Goal: Obtain resource: Download file/media

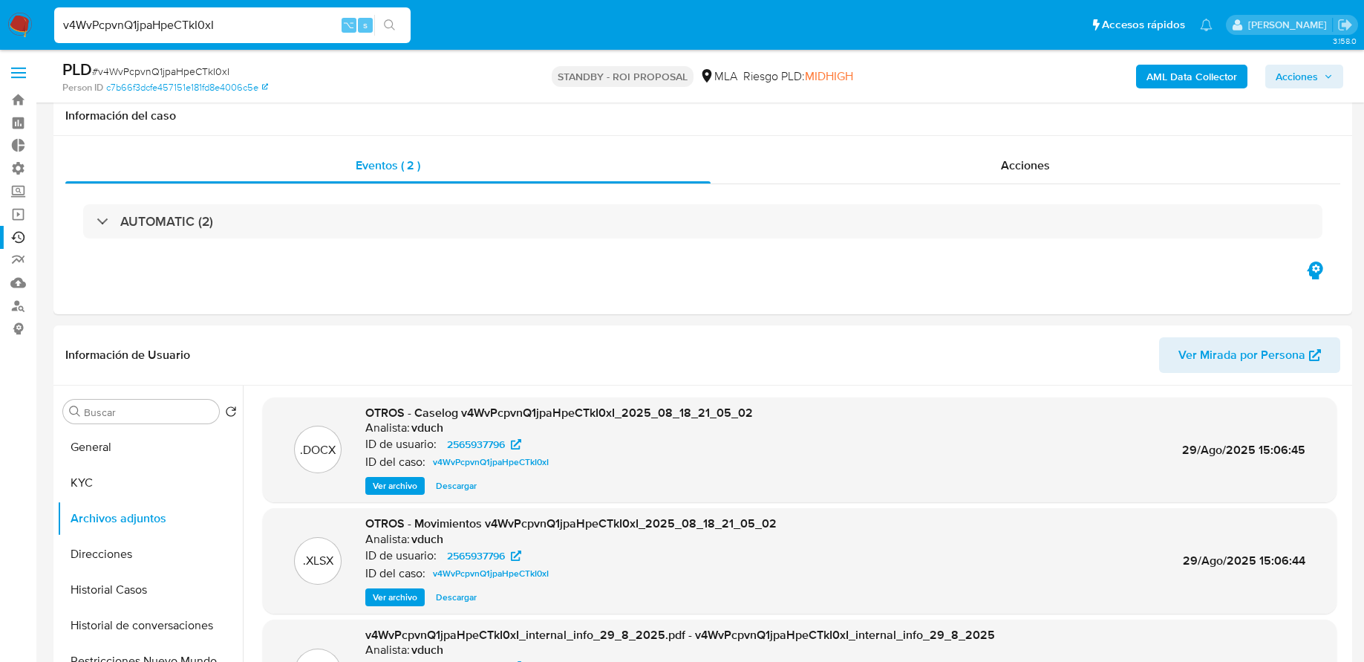
select select "10"
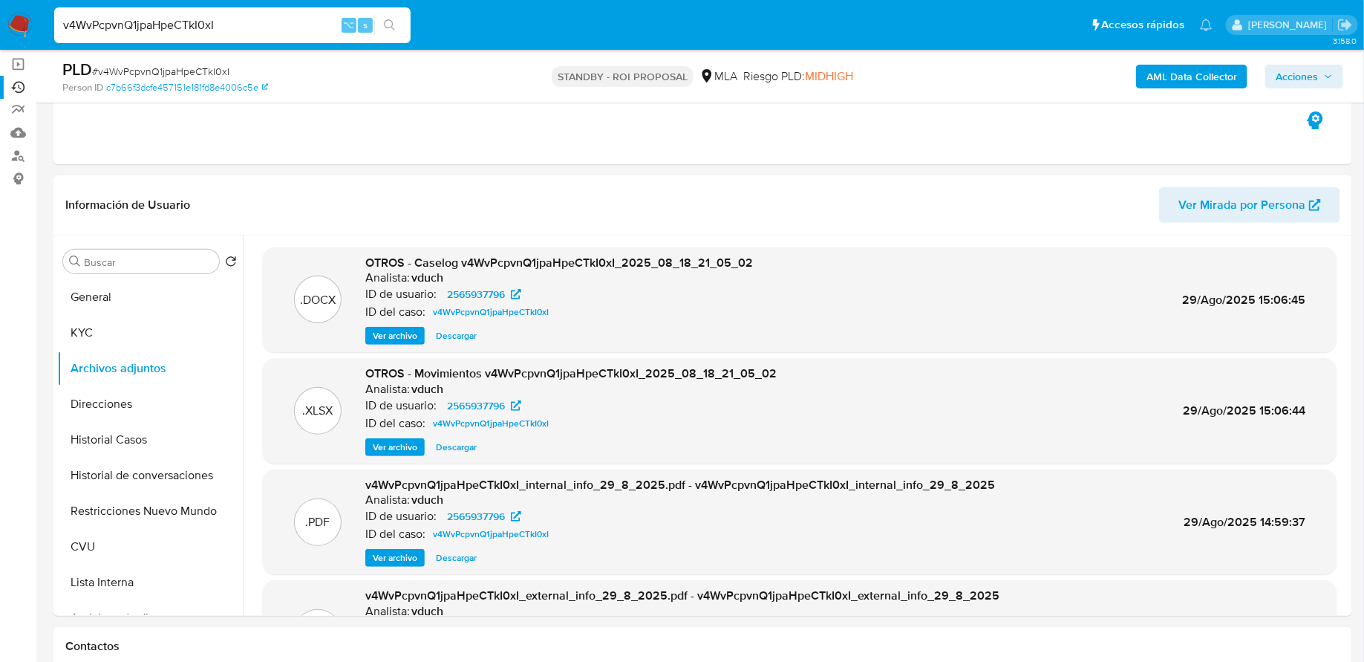
scroll to position [150, 0]
click at [282, 25] on input "v4WvPcpvnQ1jpaHpeCTkI0xI" at bounding box center [232, 25] width 356 height 19
paste input "izjxcHqIxXeueIj7PAaaZRnC"
type input "izjxcHqIxXeueIj7PAaaZRnC"
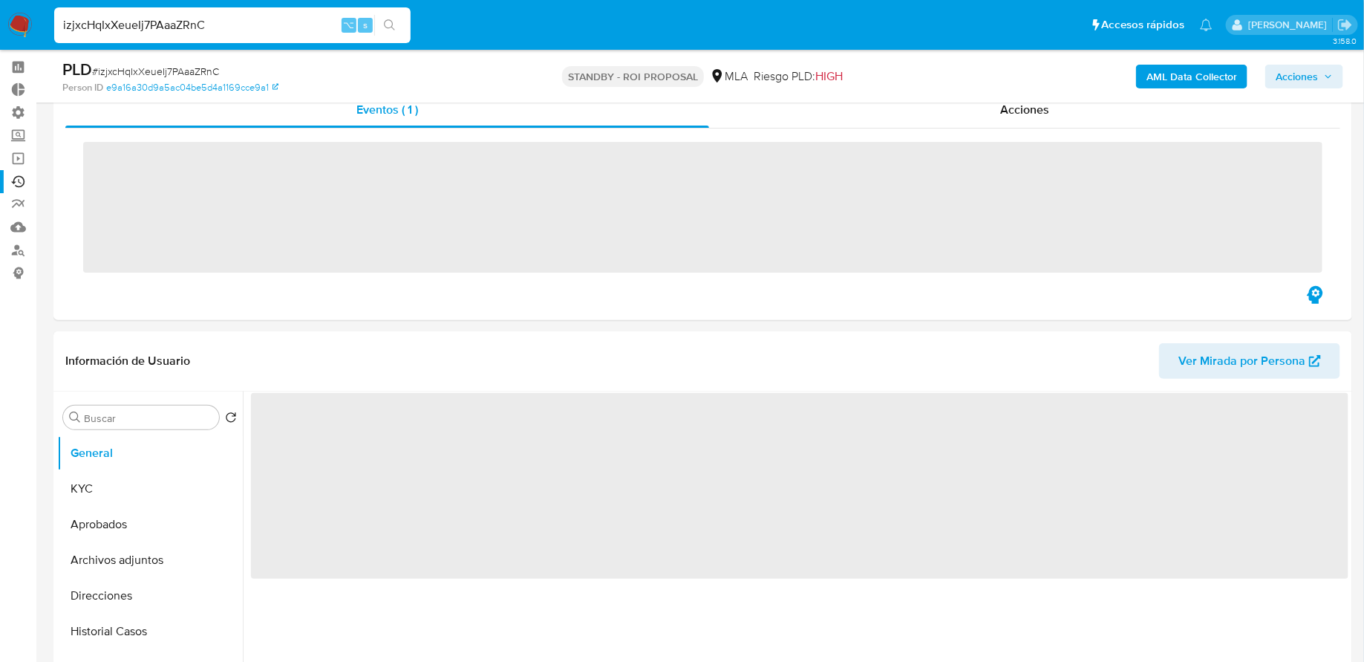
scroll to position [125, 0]
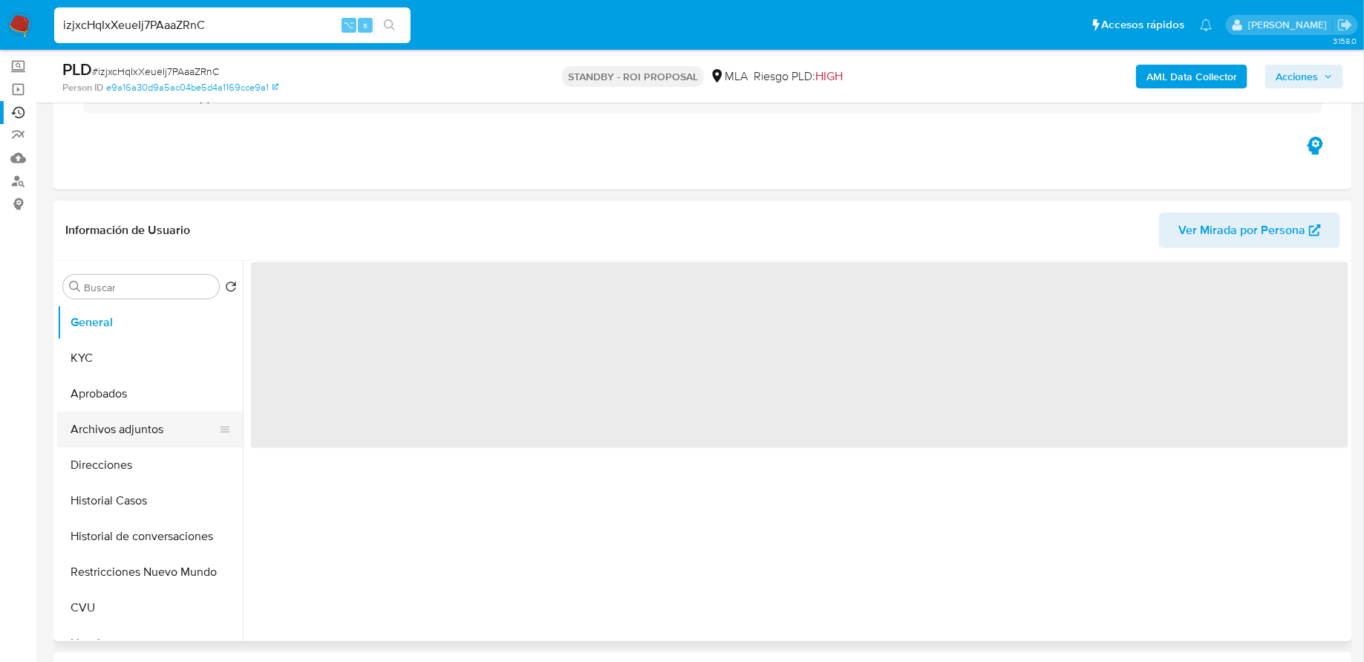
click at [115, 417] on button "Archivos adjuntos" at bounding box center [144, 429] width 174 height 36
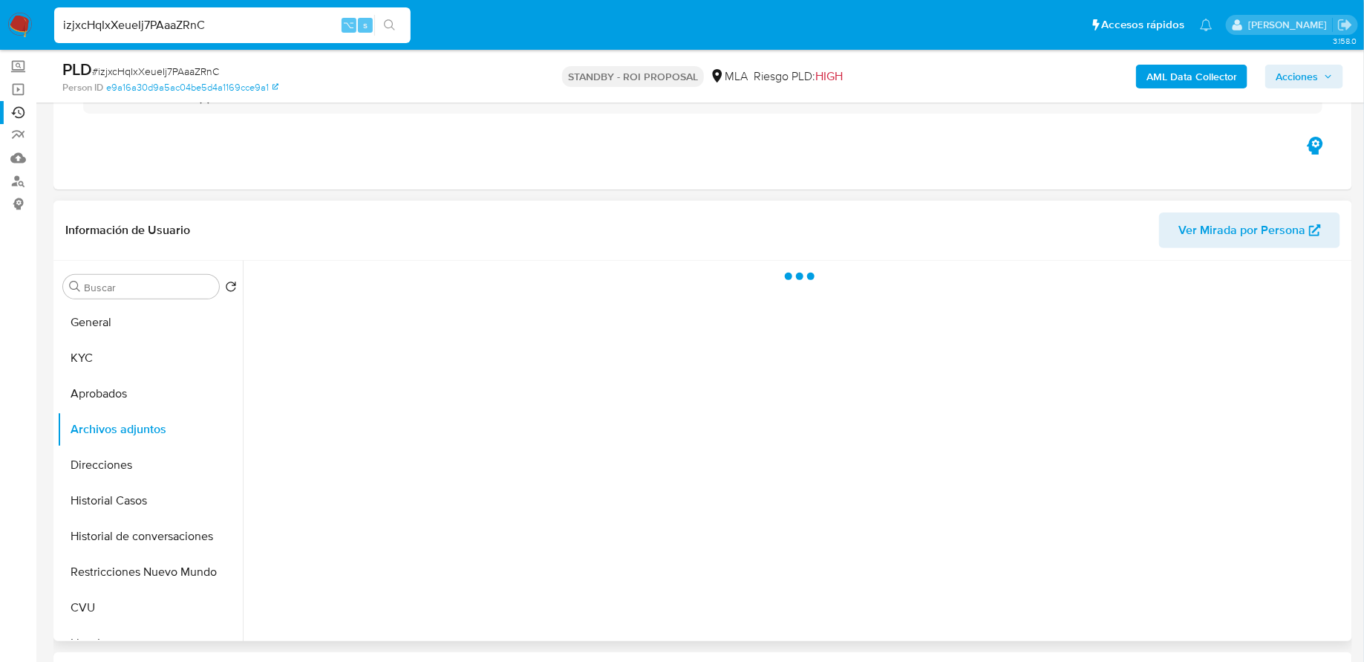
select select "10"
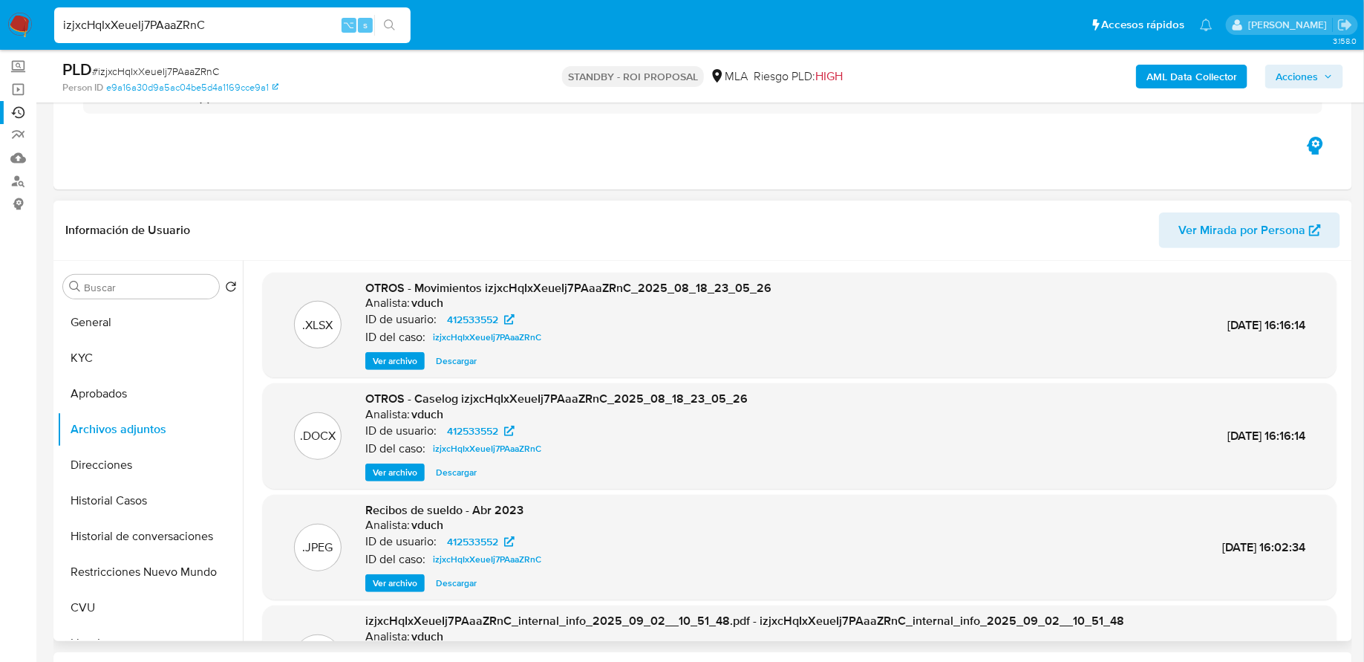
click at [452, 469] on span "Descargar" at bounding box center [456, 472] width 41 height 15
click at [213, 28] on input "izjxcHqIxXeueIj7PAaaZRnC" at bounding box center [232, 25] width 356 height 19
paste input "XGmIobXqLuJPm7Kt62cOdMqi"
type input "XGmIobXqLuJPm7Kt62cOdMqi"
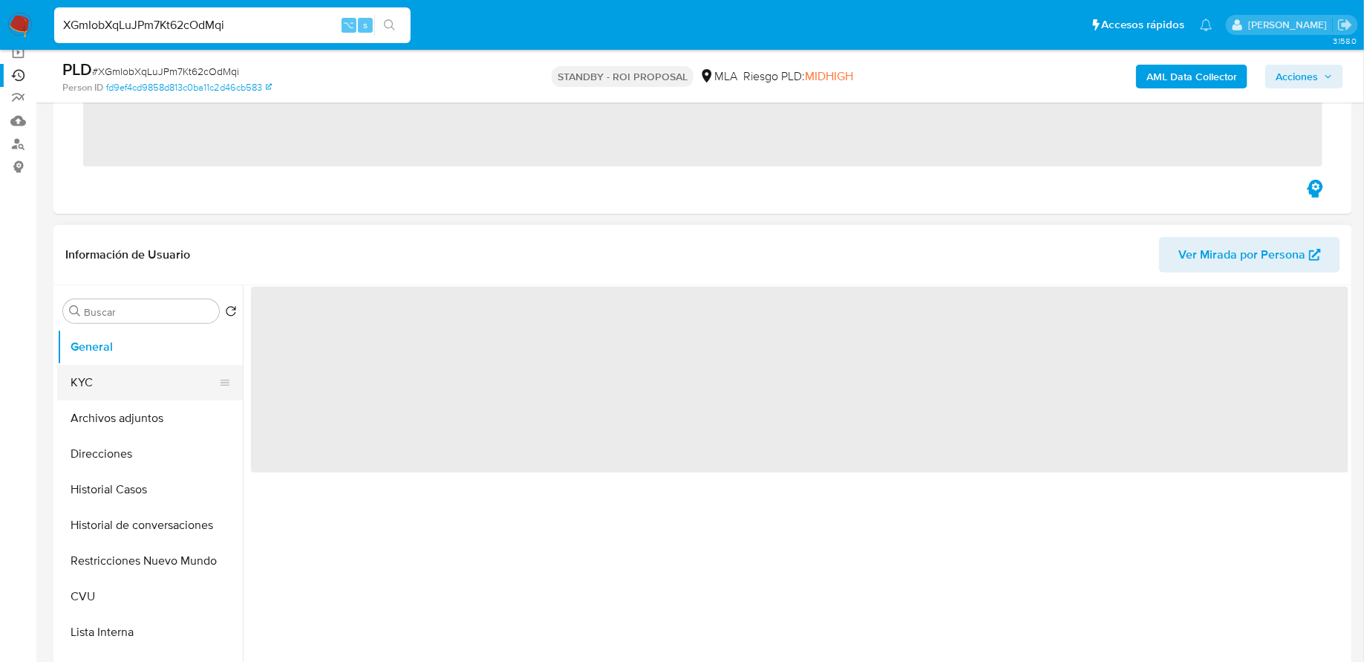
scroll to position [175, 0]
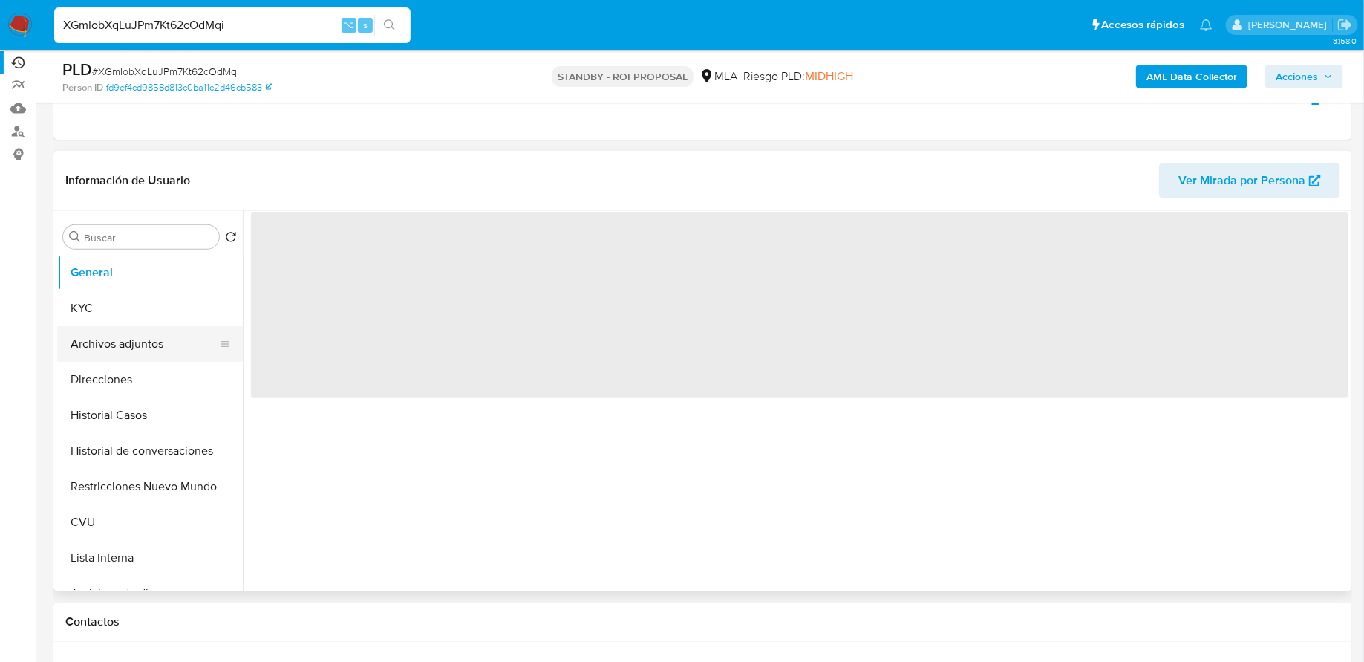
click at [130, 336] on button "Archivos adjuntos" at bounding box center [144, 344] width 174 height 36
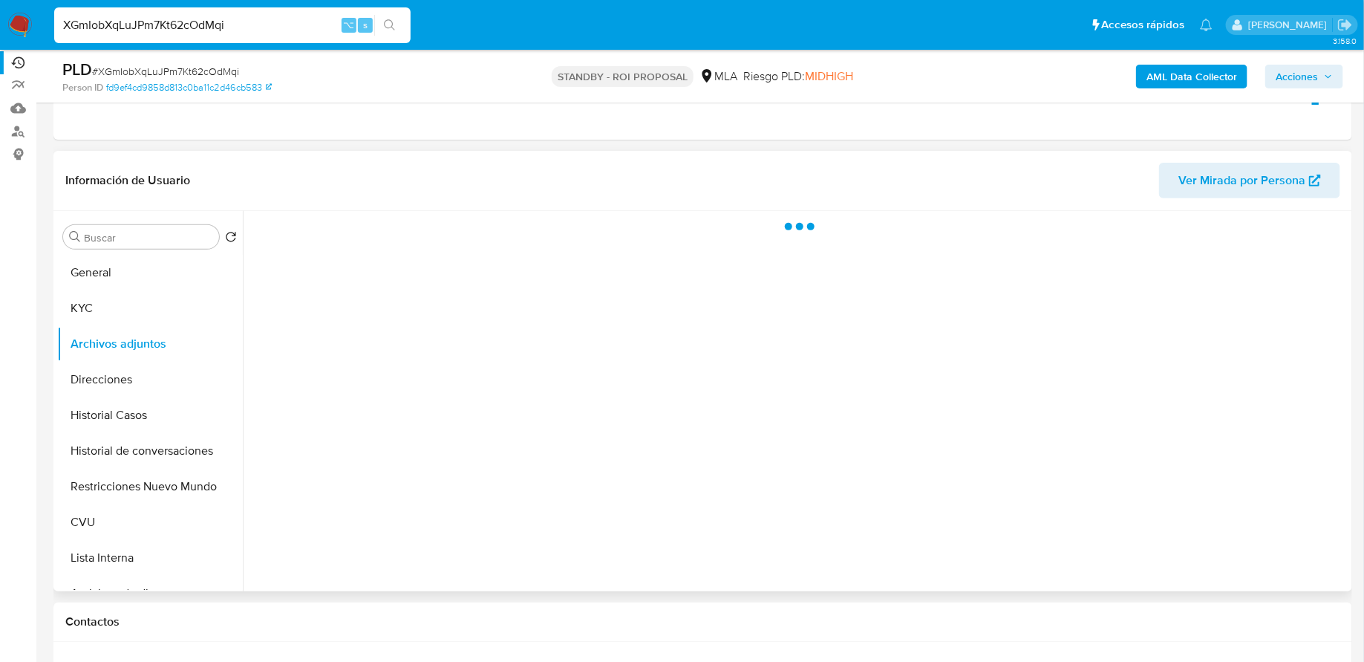
select select "10"
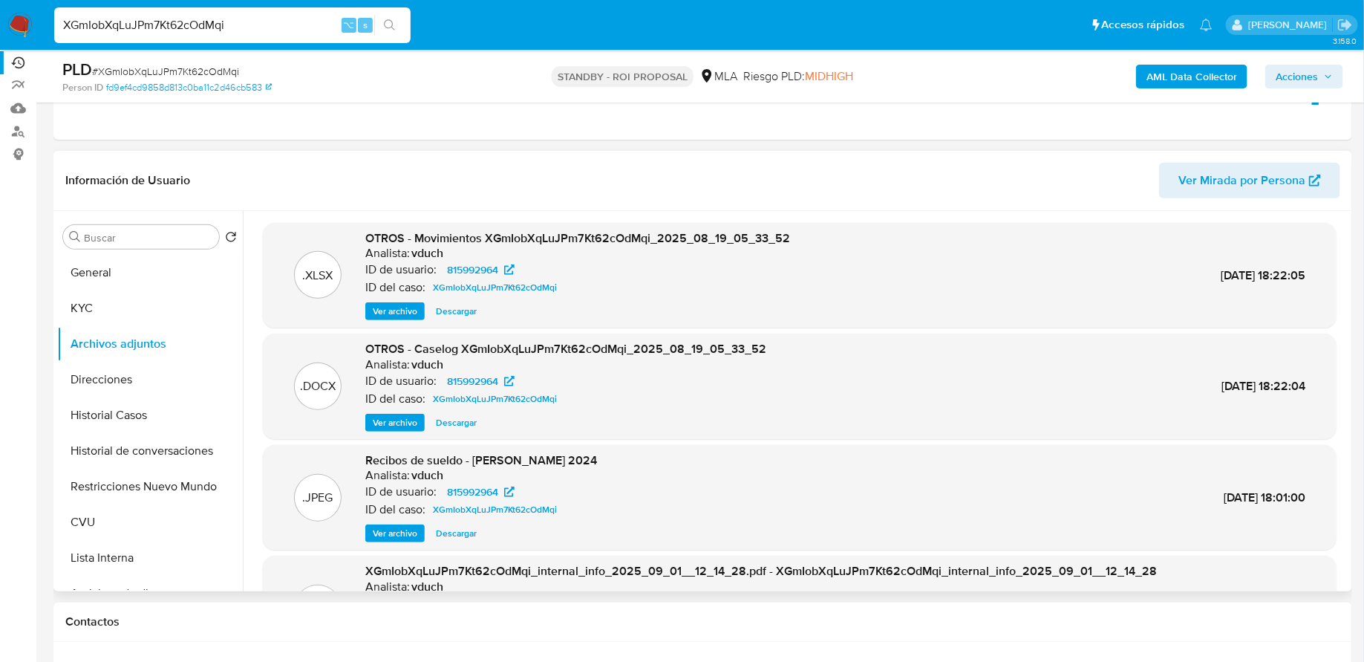
click at [466, 422] on span "Descargar" at bounding box center [456, 422] width 41 height 15
click at [296, 28] on input "XGmIobXqLuJPm7Kt62cOdMqi" at bounding box center [232, 25] width 356 height 19
paste input "hXR0KKiHf8abyb5jfpr2e9PK"
type input "hXR0KKiHf8abyb5jfpr2e9PK"
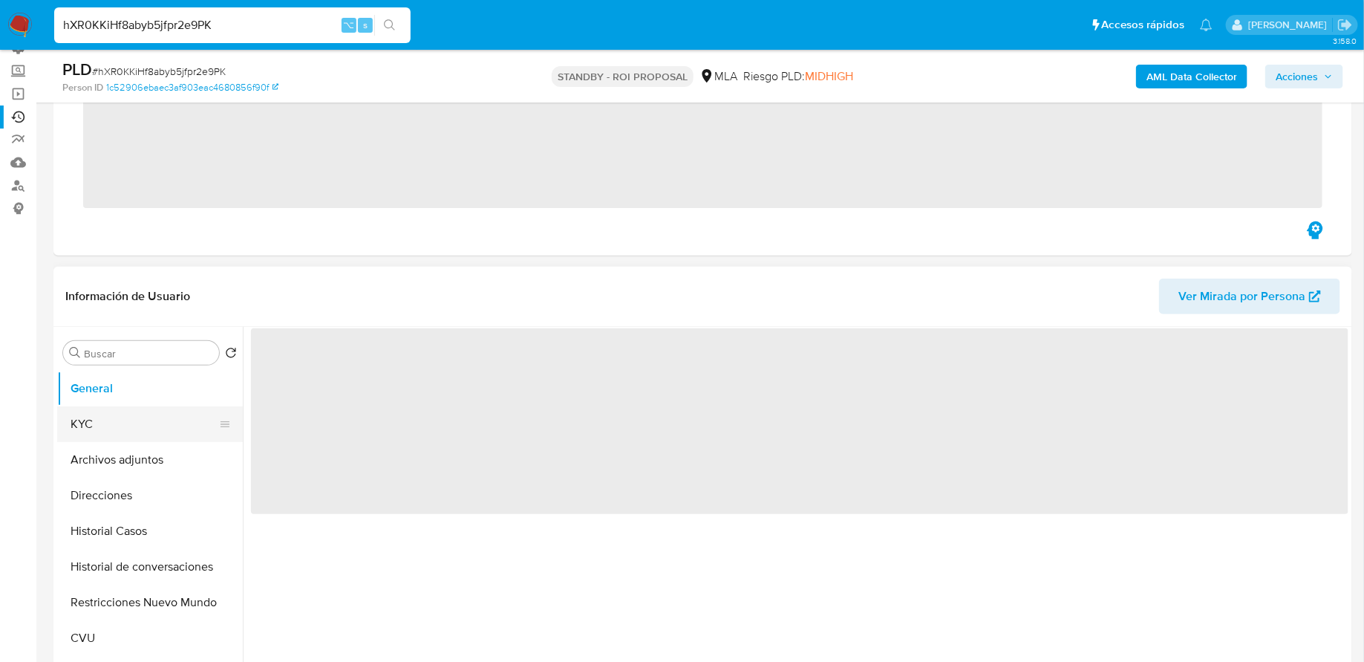
scroll to position [128, 0]
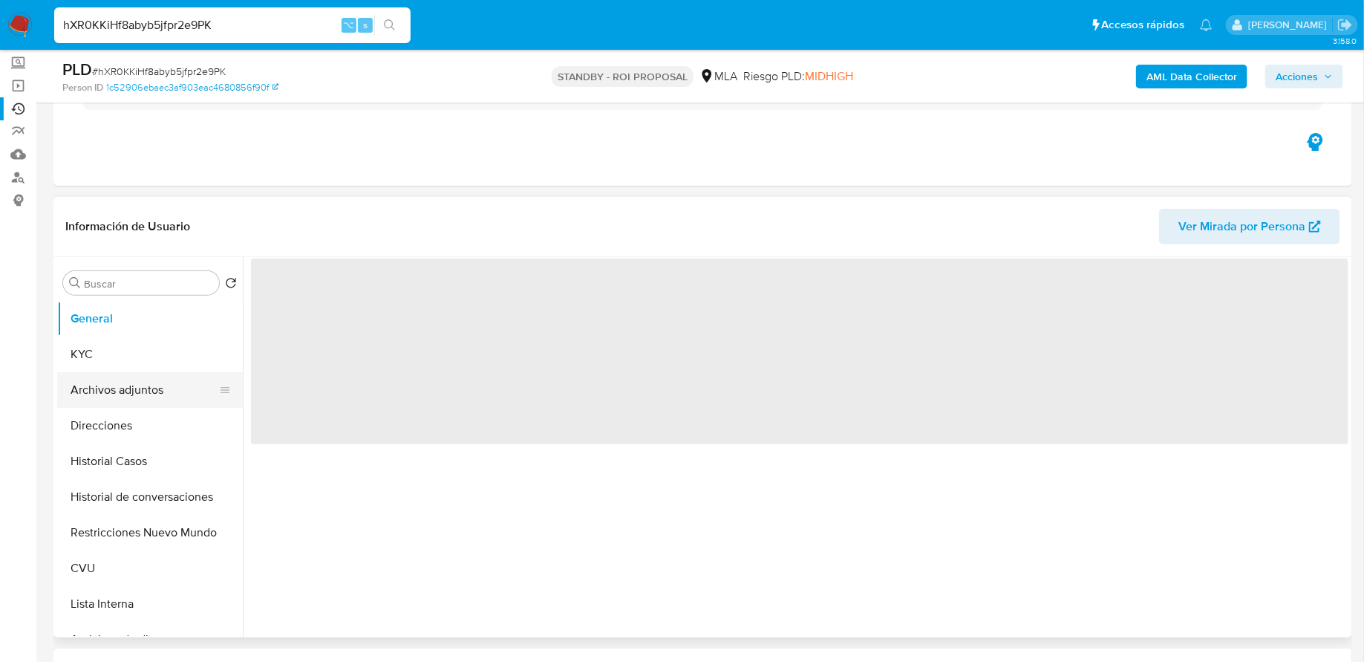
click at [125, 391] on button "Archivos adjuntos" at bounding box center [144, 390] width 174 height 36
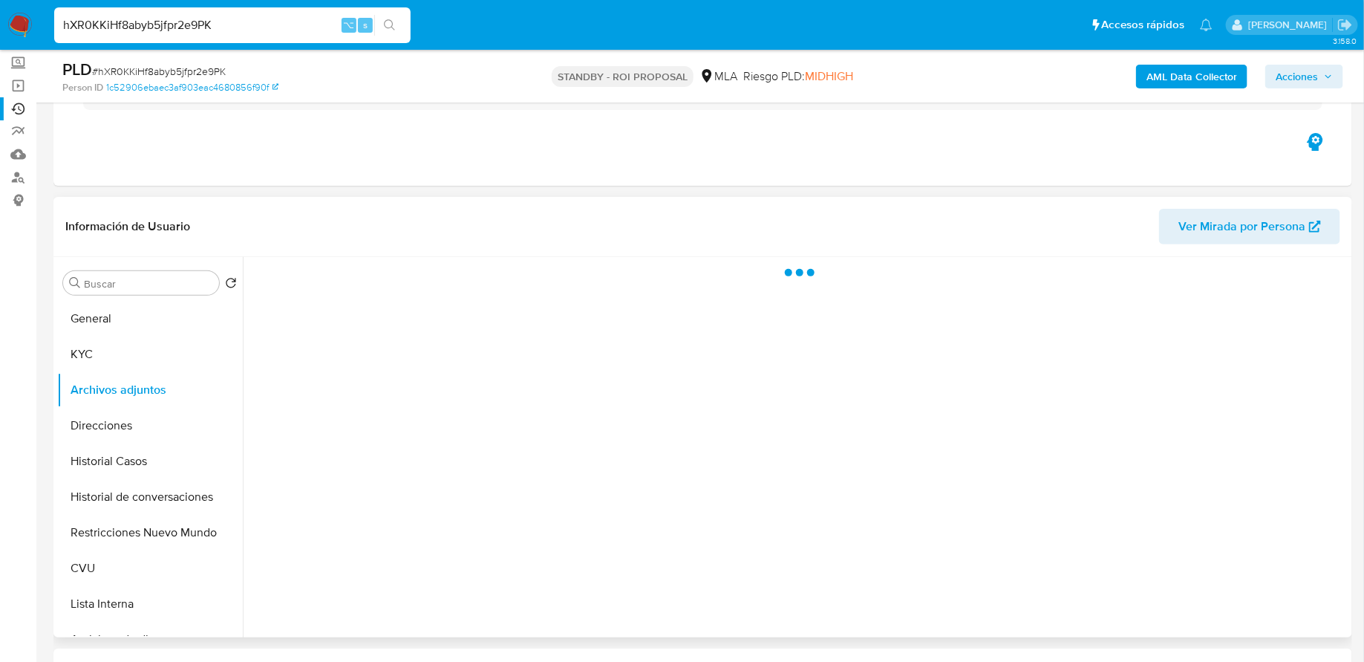
select select "10"
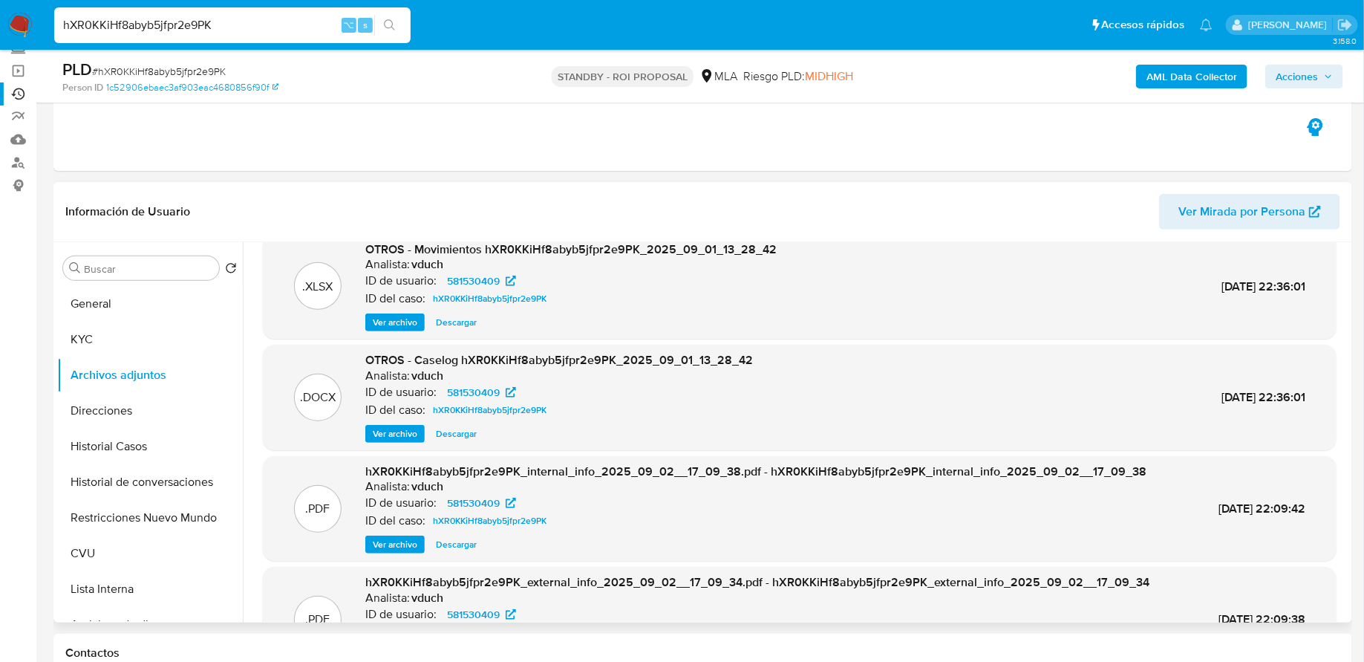
scroll to position [19, 0]
click at [465, 434] on span "Descargar" at bounding box center [456, 434] width 41 height 15
click at [261, 22] on input "hXR0KKiHf8abyb5jfpr2e9PK" at bounding box center [232, 25] width 356 height 19
paste input "o7ffEpsiQHEGMN0n9MODhnVS"
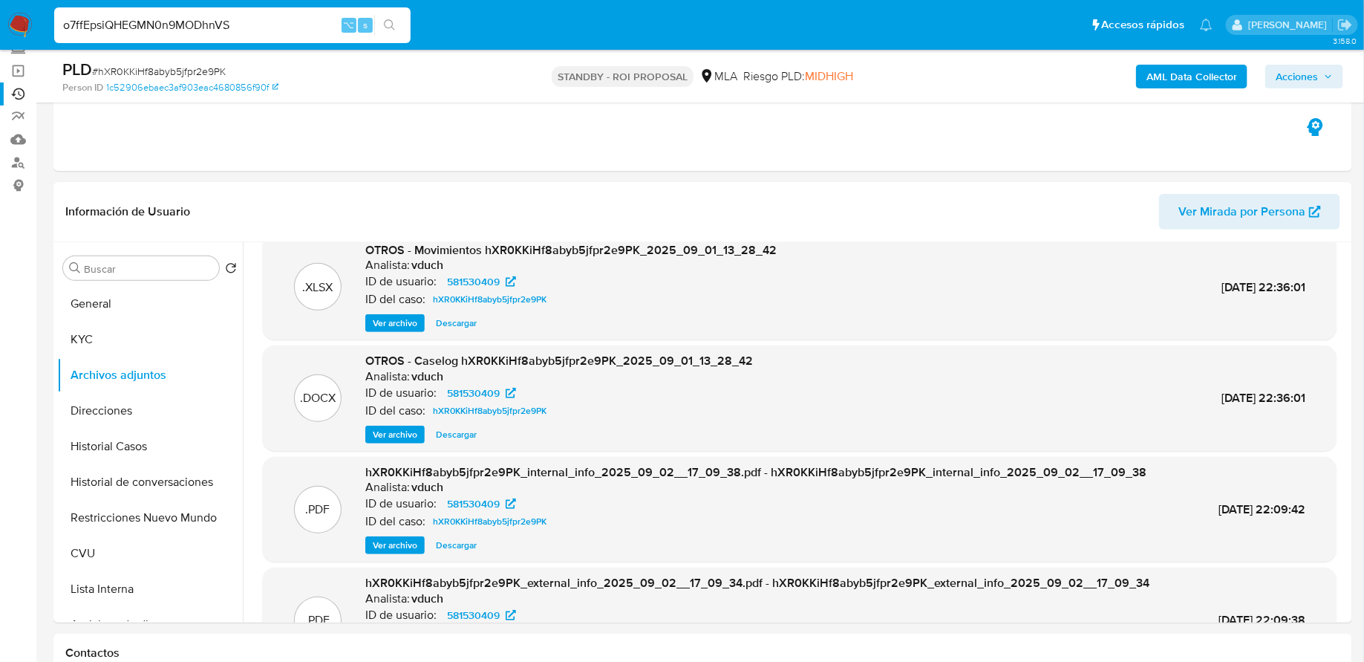
type input "o7ffEpsiQHEGMN0n9MODhnVS"
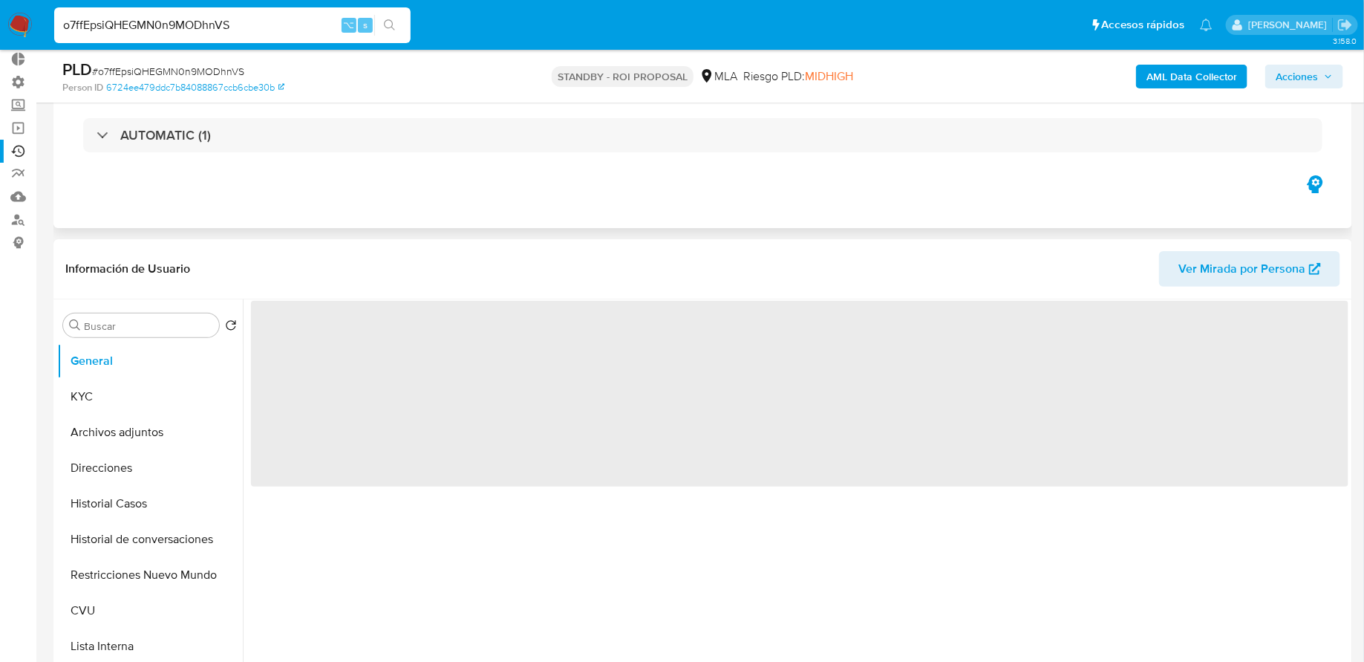
scroll to position [204, 0]
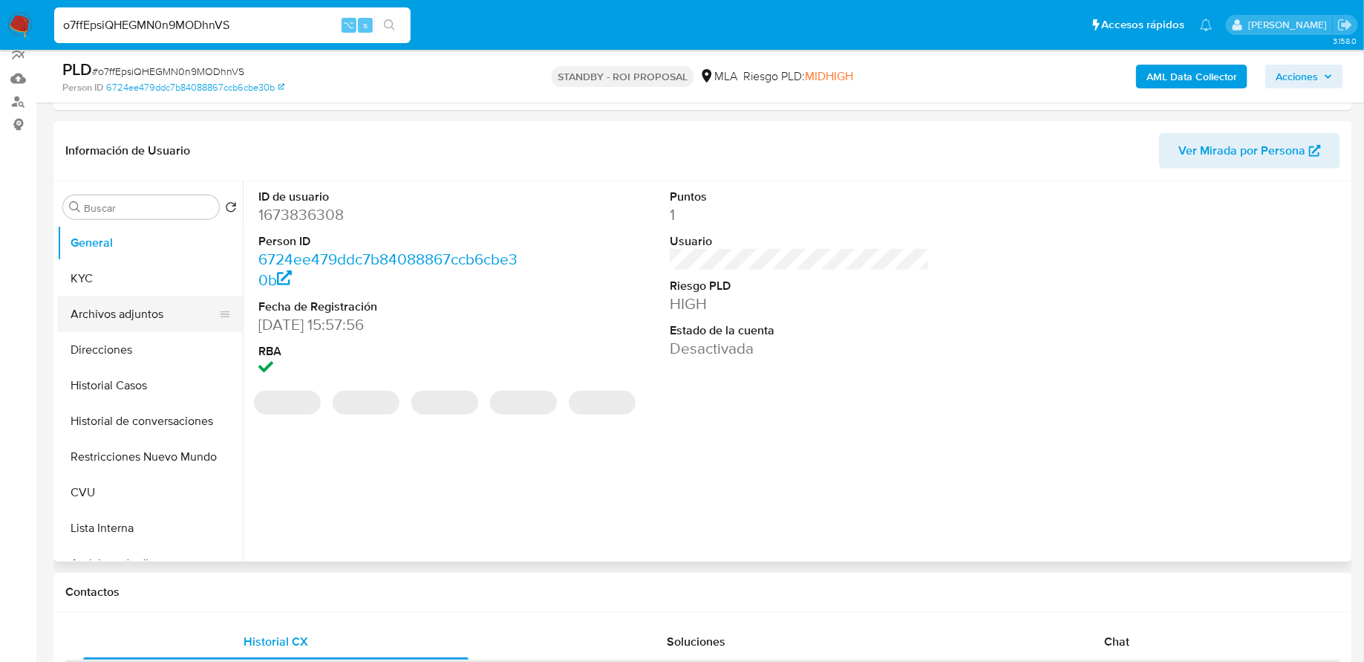
click at [142, 318] on button "Archivos adjuntos" at bounding box center [144, 314] width 174 height 36
select select "10"
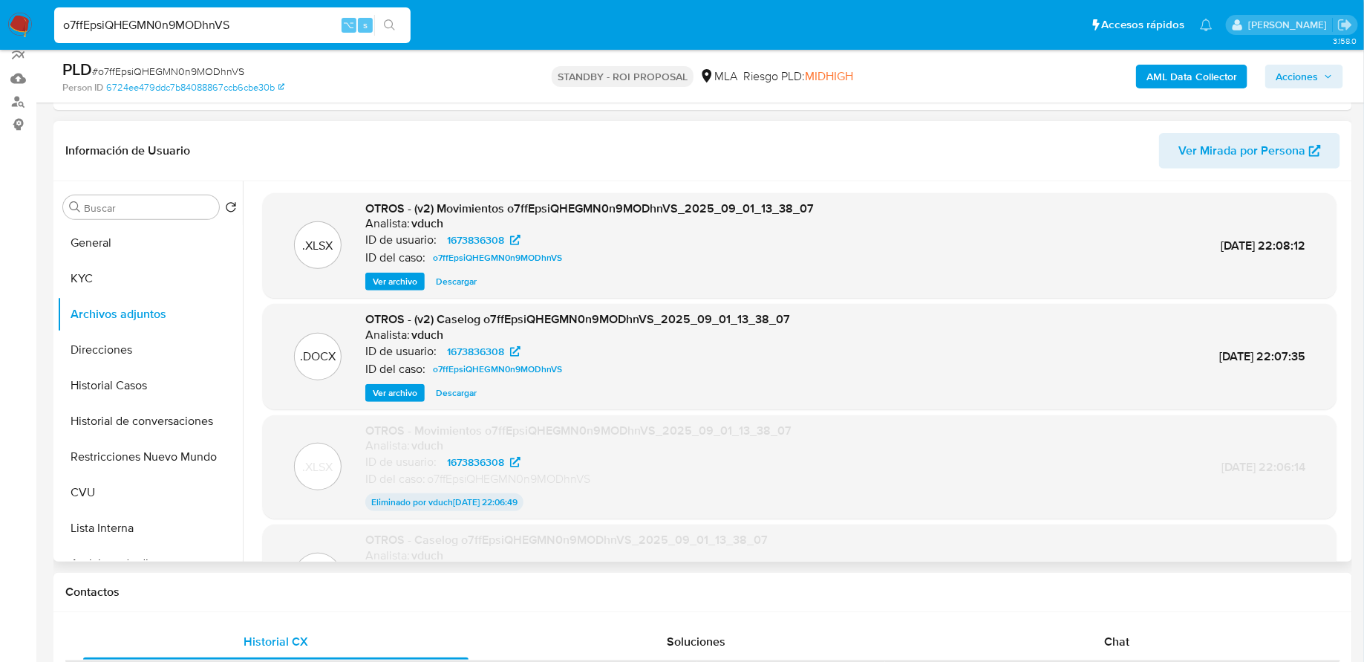
click at [448, 391] on span "Descargar" at bounding box center [456, 392] width 41 height 15
click at [169, 26] on input "o7ffEpsiQHEGMN0n9MODhnVS" at bounding box center [232, 25] width 356 height 19
paste input "SF4yHJqZl9DarGZwgp2WZdax"
type input "SF4yHJqZl9DarGZwgp2WZdax"
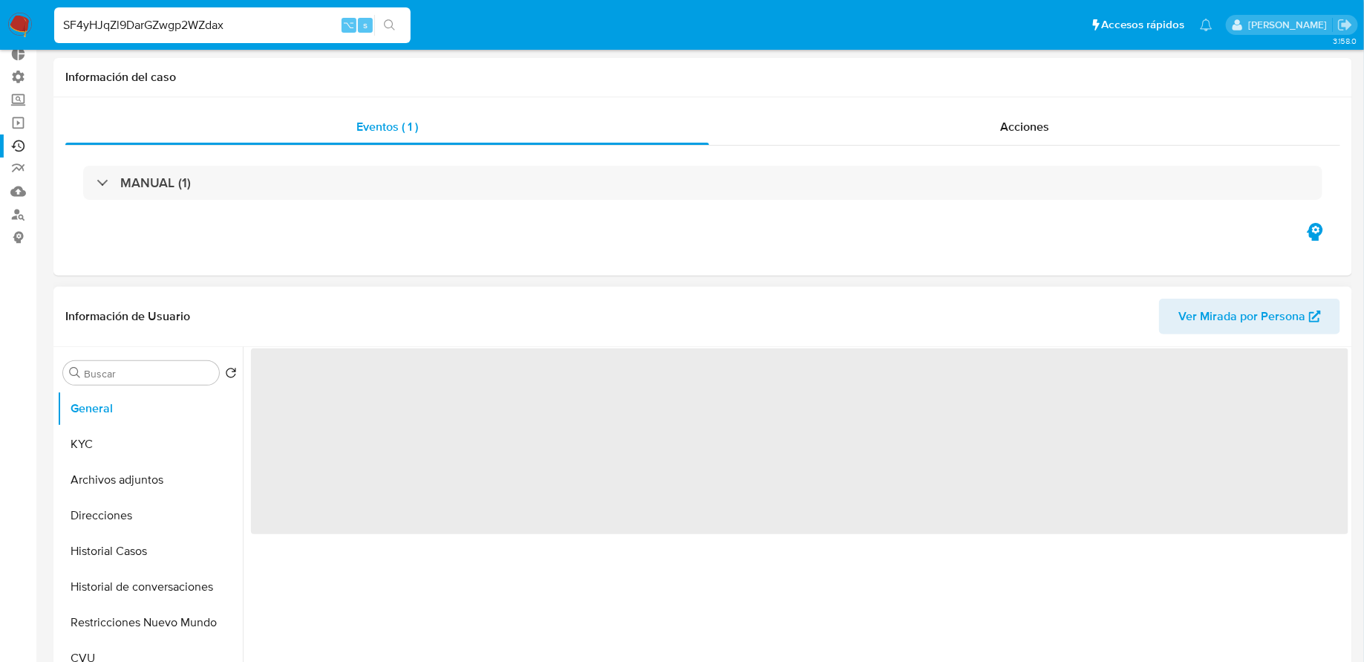
scroll to position [235, 0]
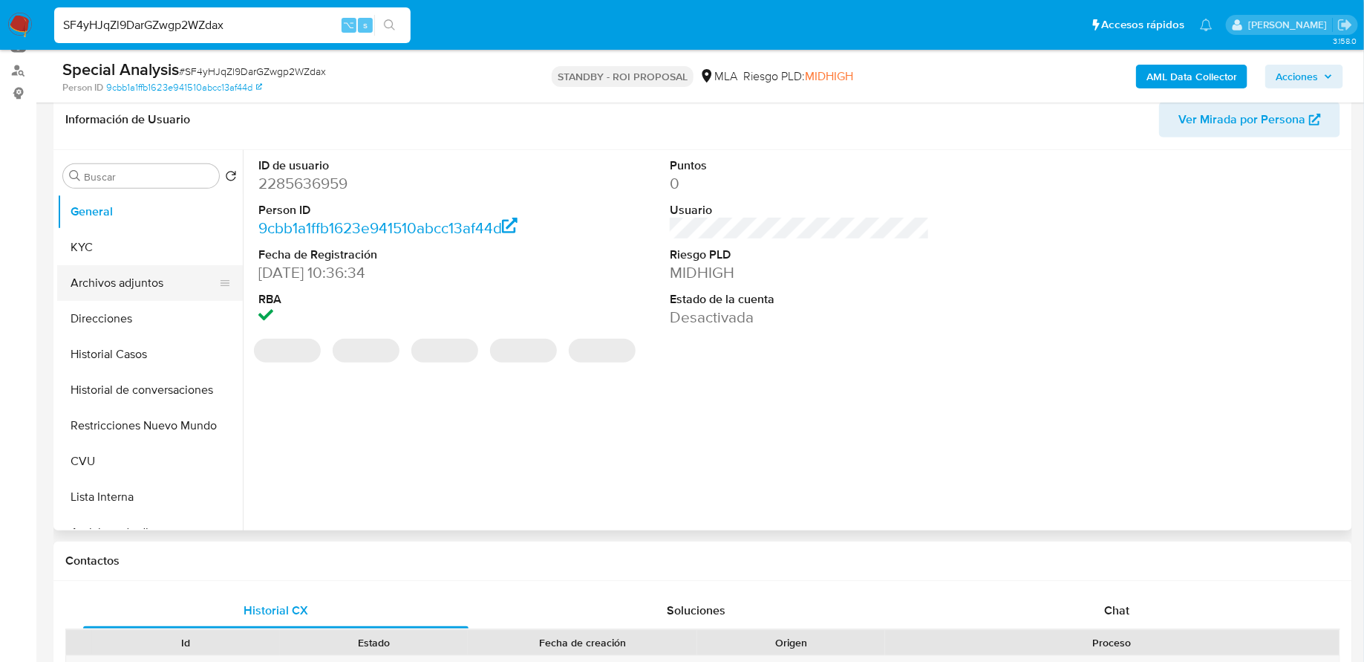
click at [122, 290] on button "Archivos adjuntos" at bounding box center [144, 283] width 174 height 36
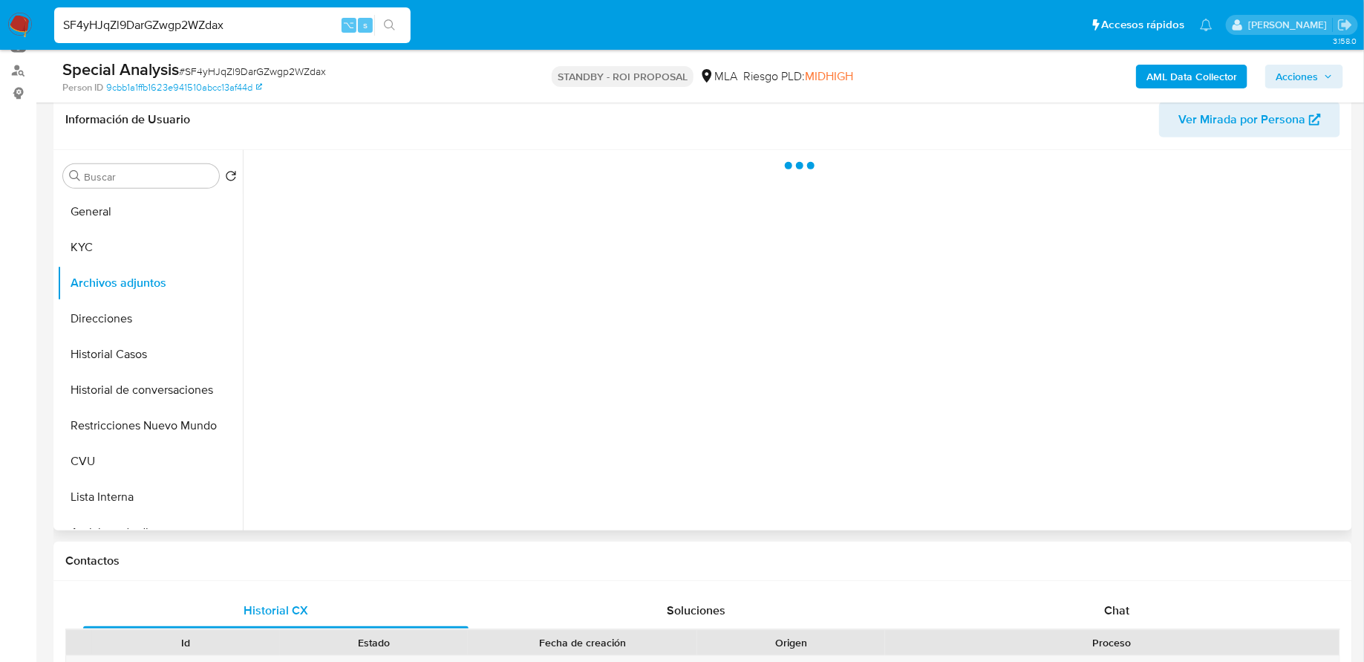
select select "10"
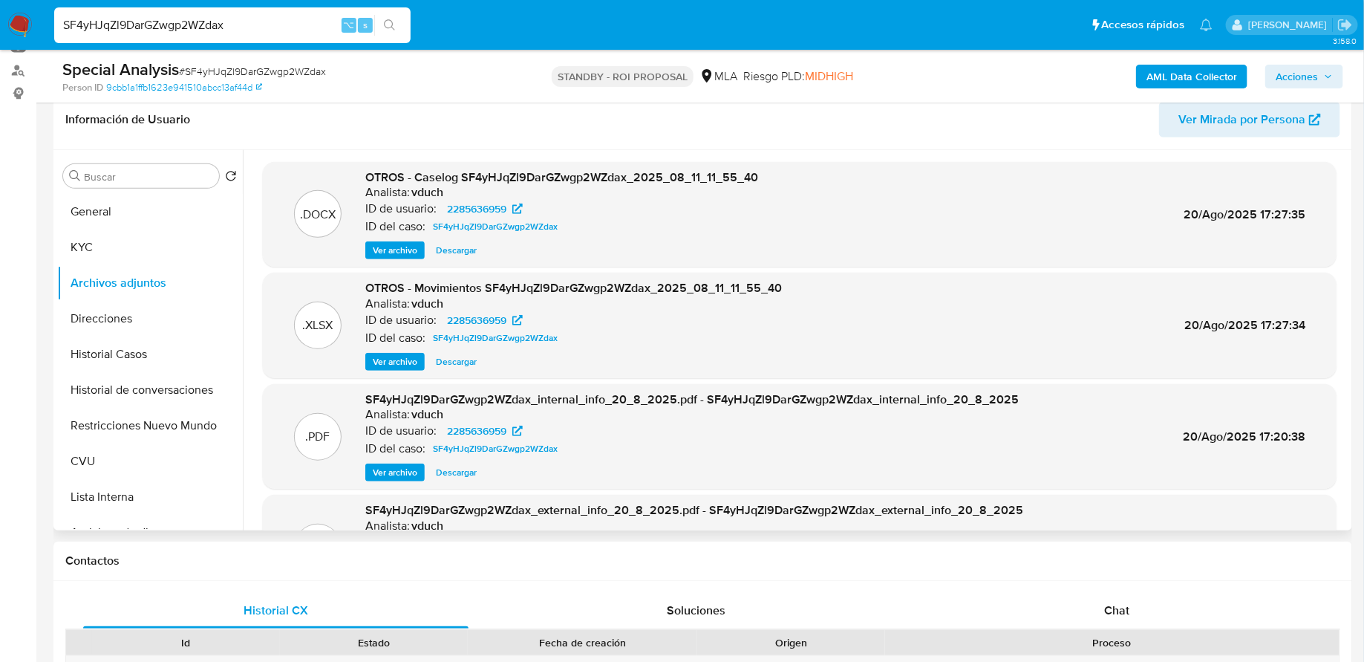
click at [456, 254] on span "Descargar" at bounding box center [456, 250] width 41 height 15
click at [238, 14] on div "SF4yHJqZl9DarGZwgp2WZdax ⌥ s" at bounding box center [232, 25] width 356 height 36
click at [238, 21] on input "SF4yHJqZl9DarGZwgp2WZdax" at bounding box center [232, 25] width 356 height 19
paste input "v4WvPcpvnQ1jpaHpeCTkI0xI"
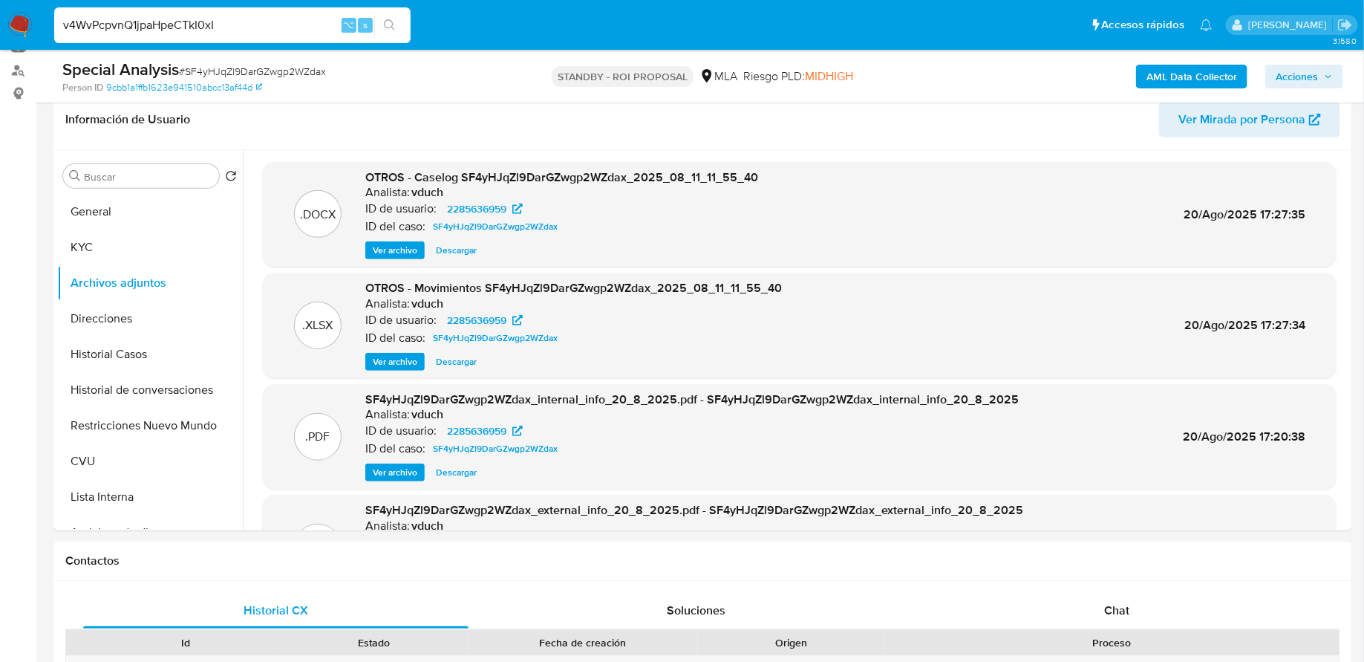
type input "v4WvPcpvnQ1jpaHpeCTkI0xI"
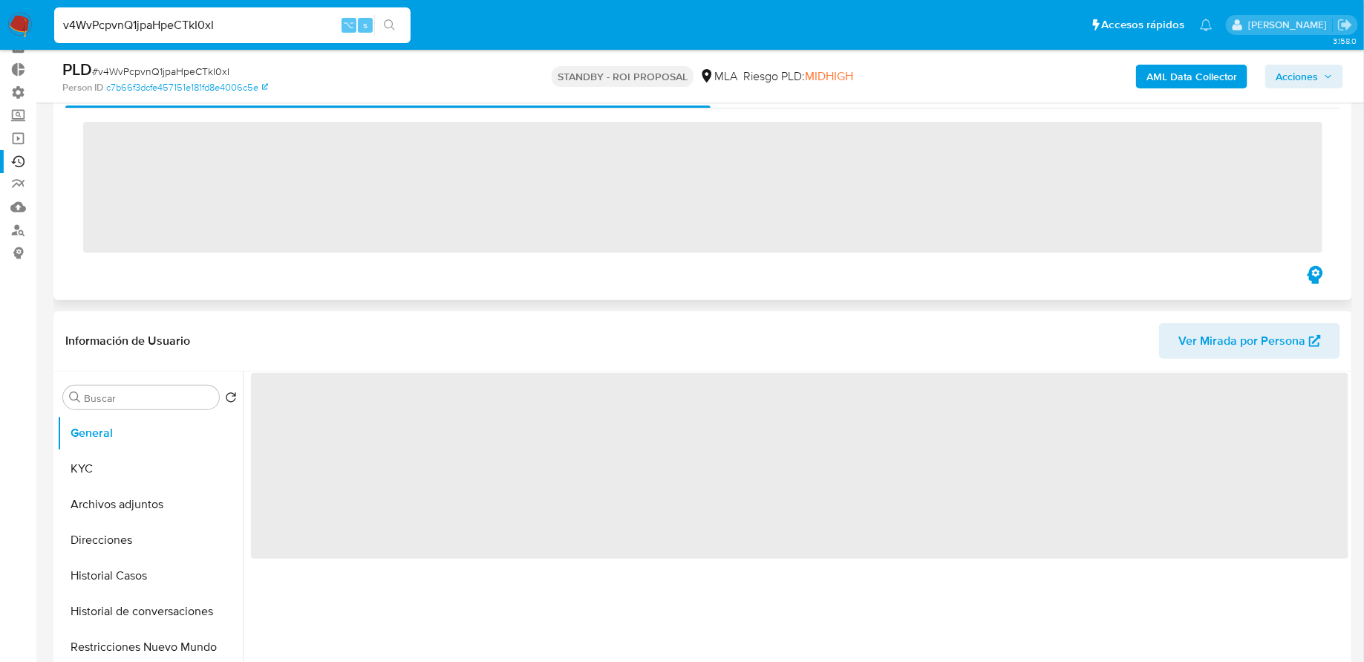
scroll to position [136, 0]
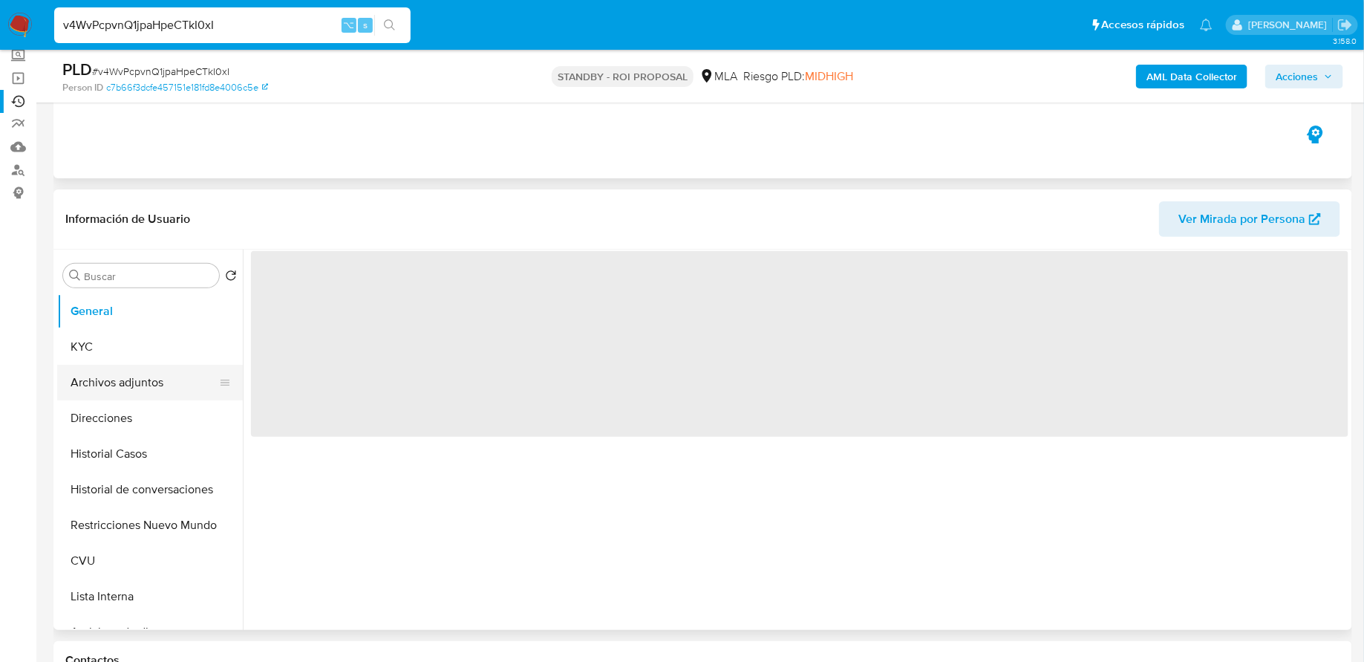
click at [131, 390] on button "Archivos adjuntos" at bounding box center [144, 383] width 174 height 36
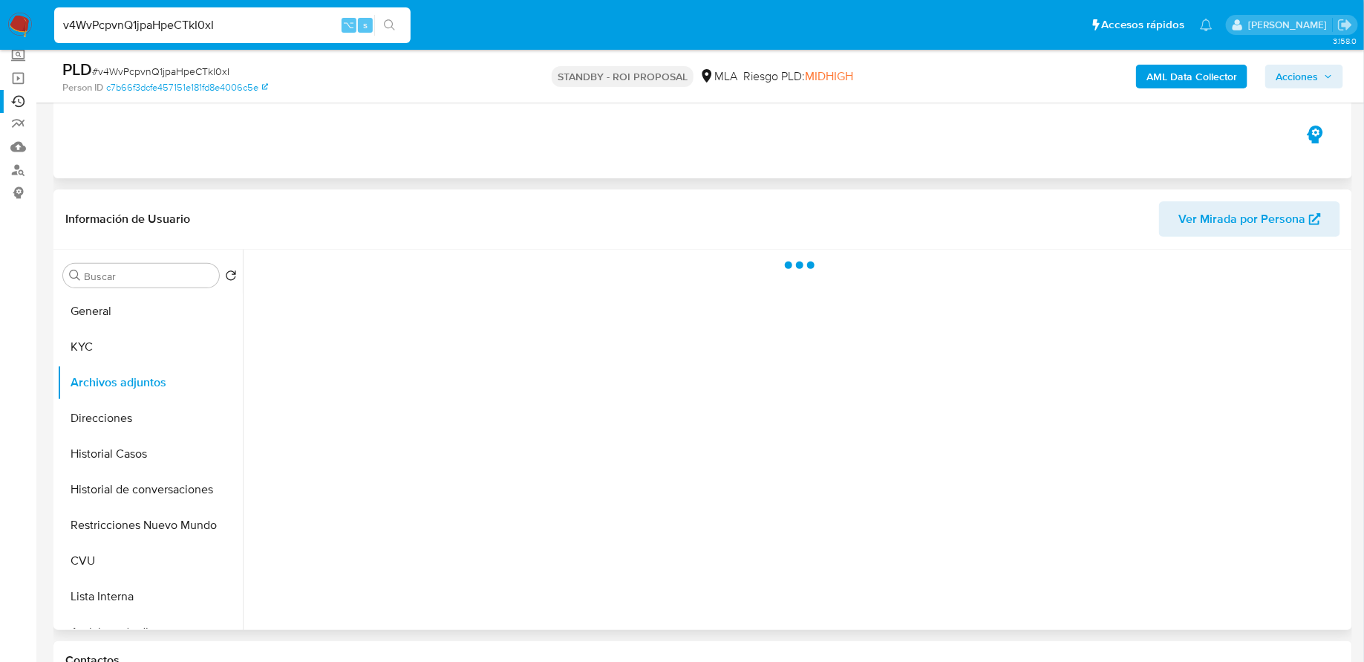
select select "10"
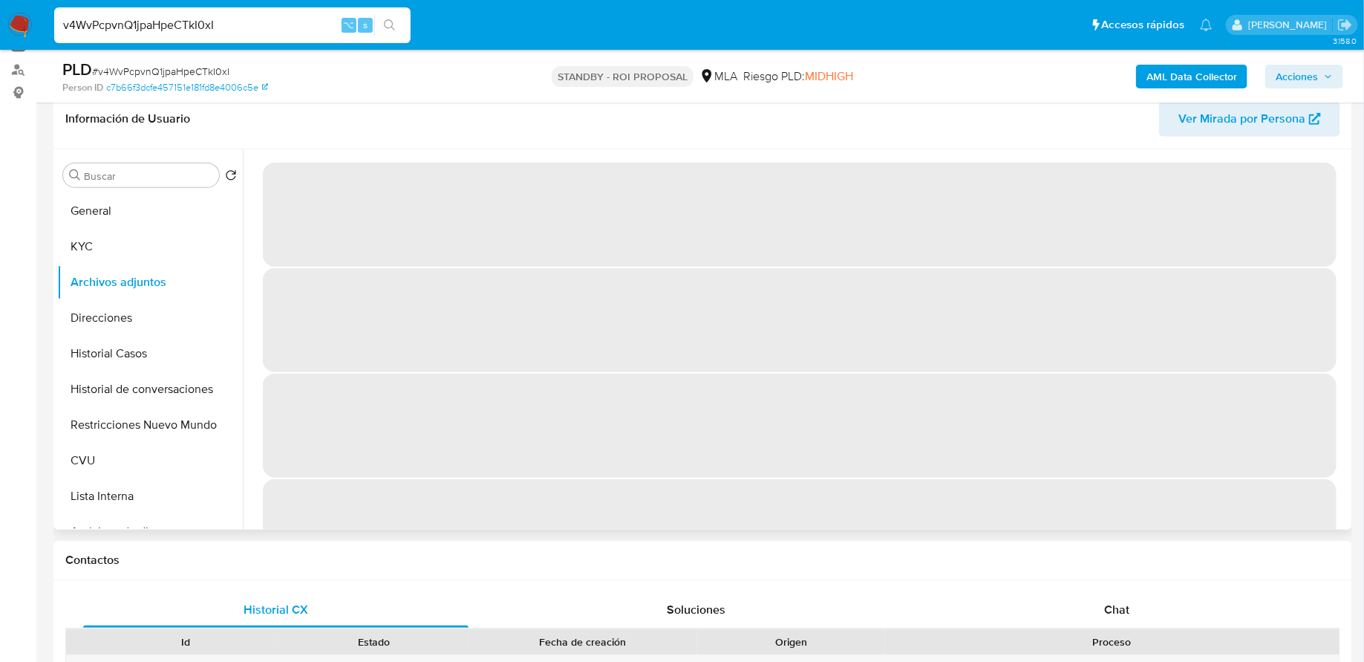
scroll to position [256, 0]
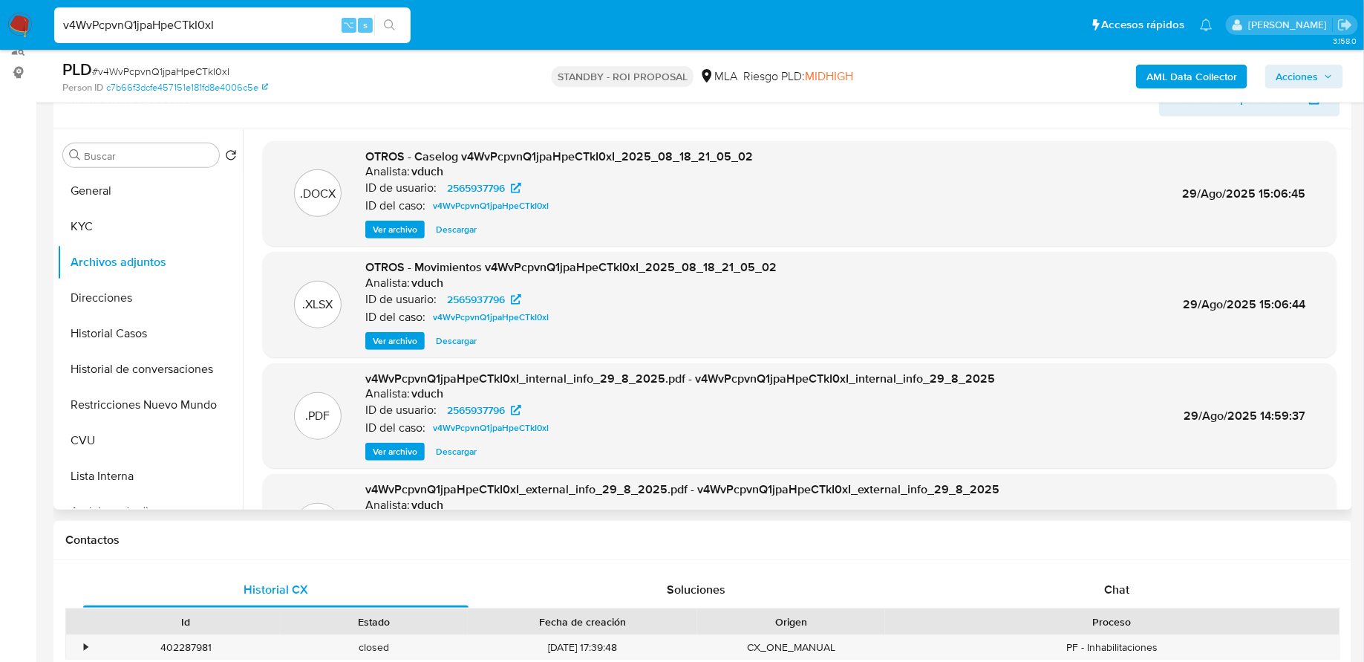
click at [460, 229] on span "Descargar" at bounding box center [456, 229] width 41 height 15
click at [207, 27] on input "v4WvPcpvnQ1jpaHpeCTkI0xI" at bounding box center [232, 25] width 356 height 19
paste input "FrHdKozBVtdJwZVr6t9c3nsH"
type input "FrHdKozBVtdJwZVr6t9c3nsH"
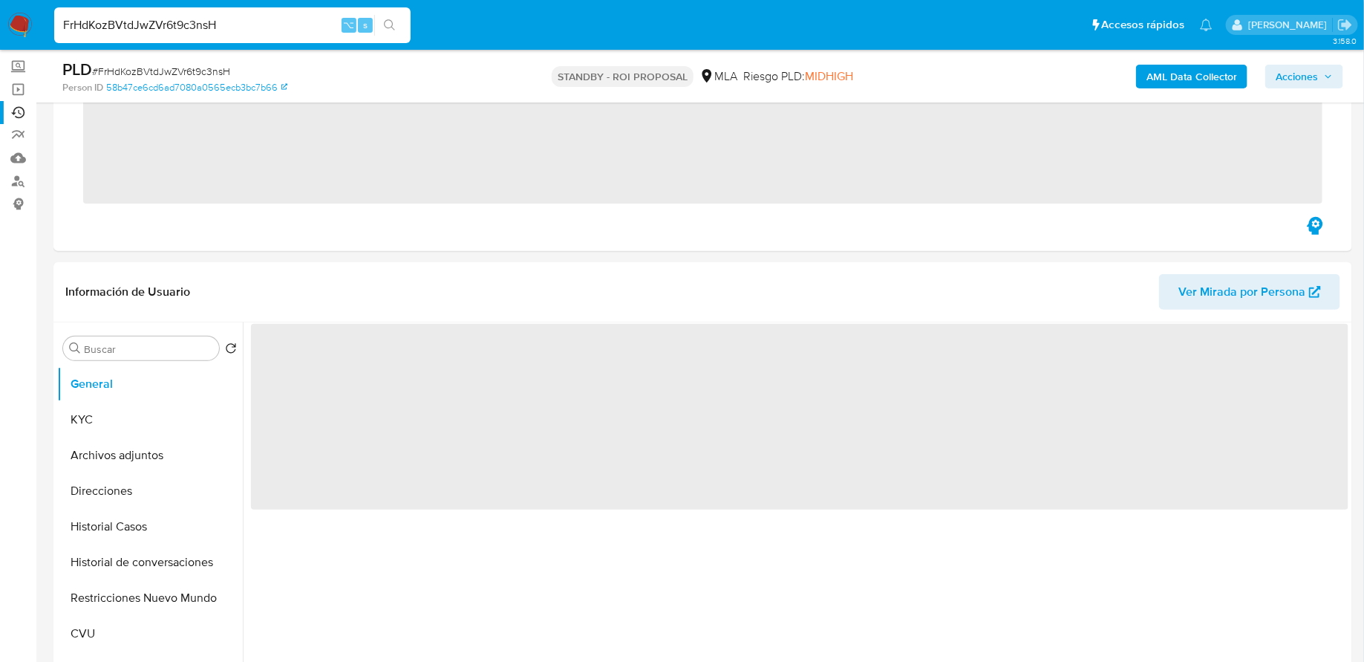
scroll to position [149, 0]
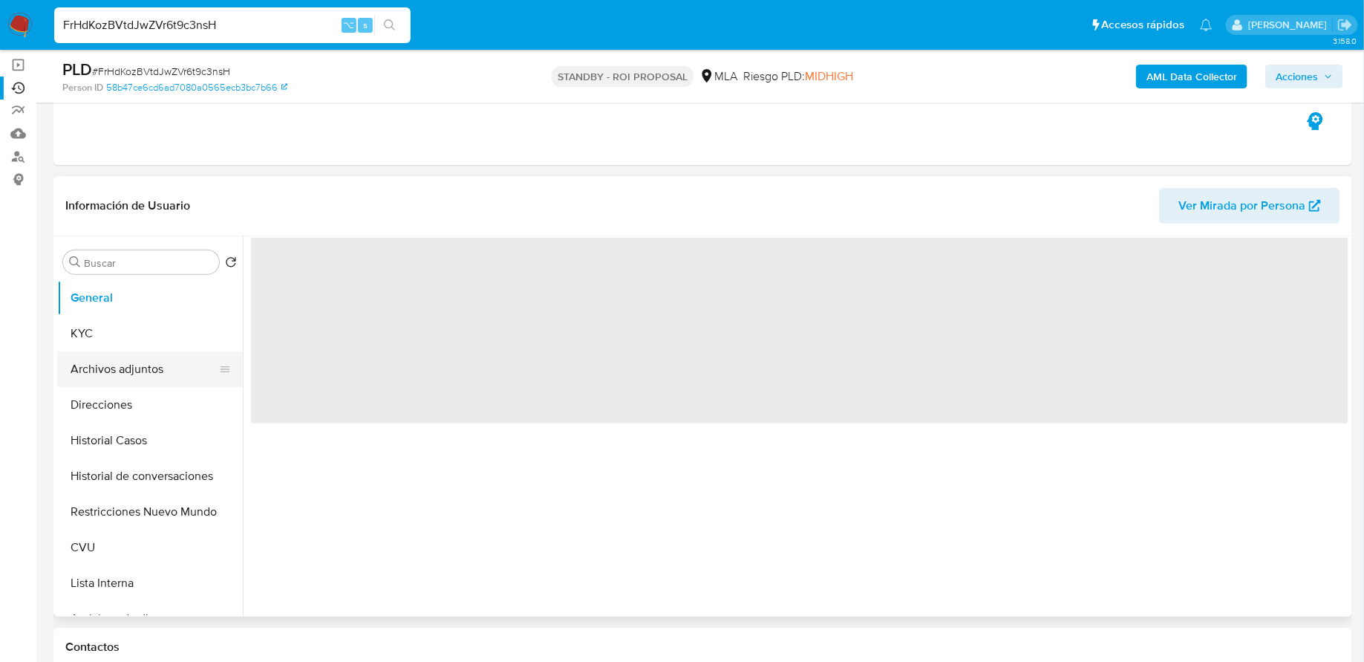
click at [139, 365] on button "Archivos adjuntos" at bounding box center [144, 369] width 174 height 36
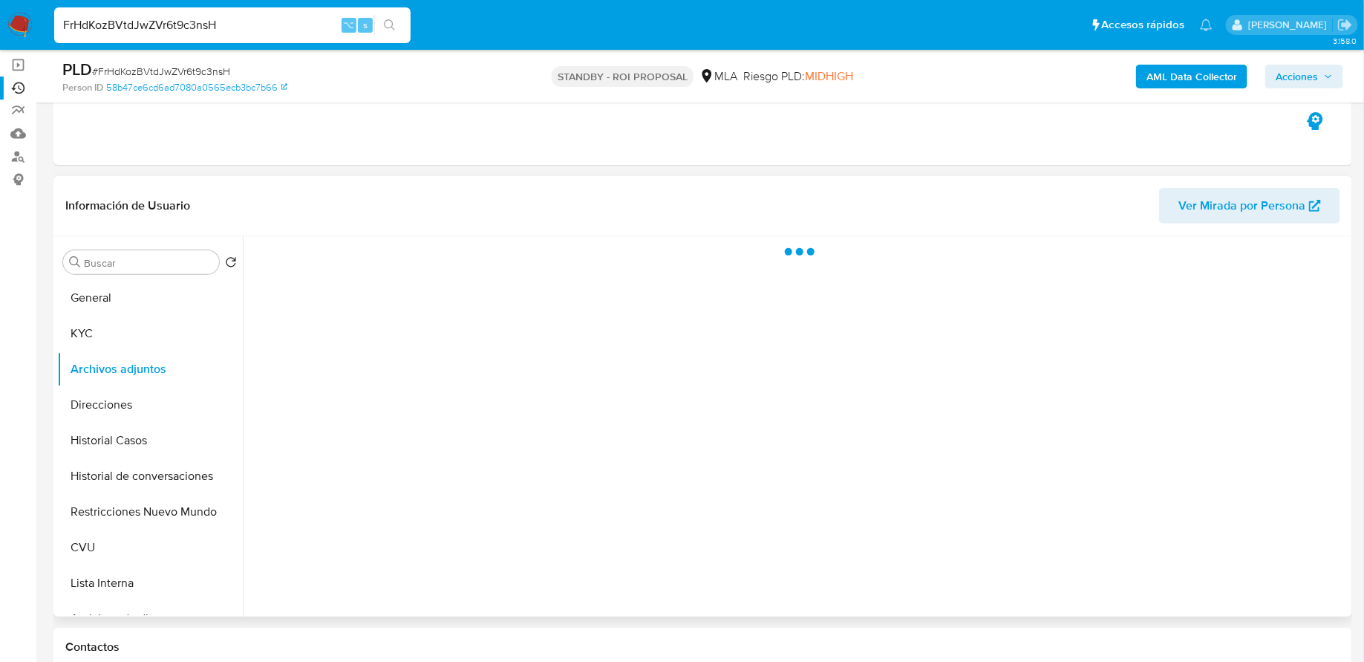
select select "10"
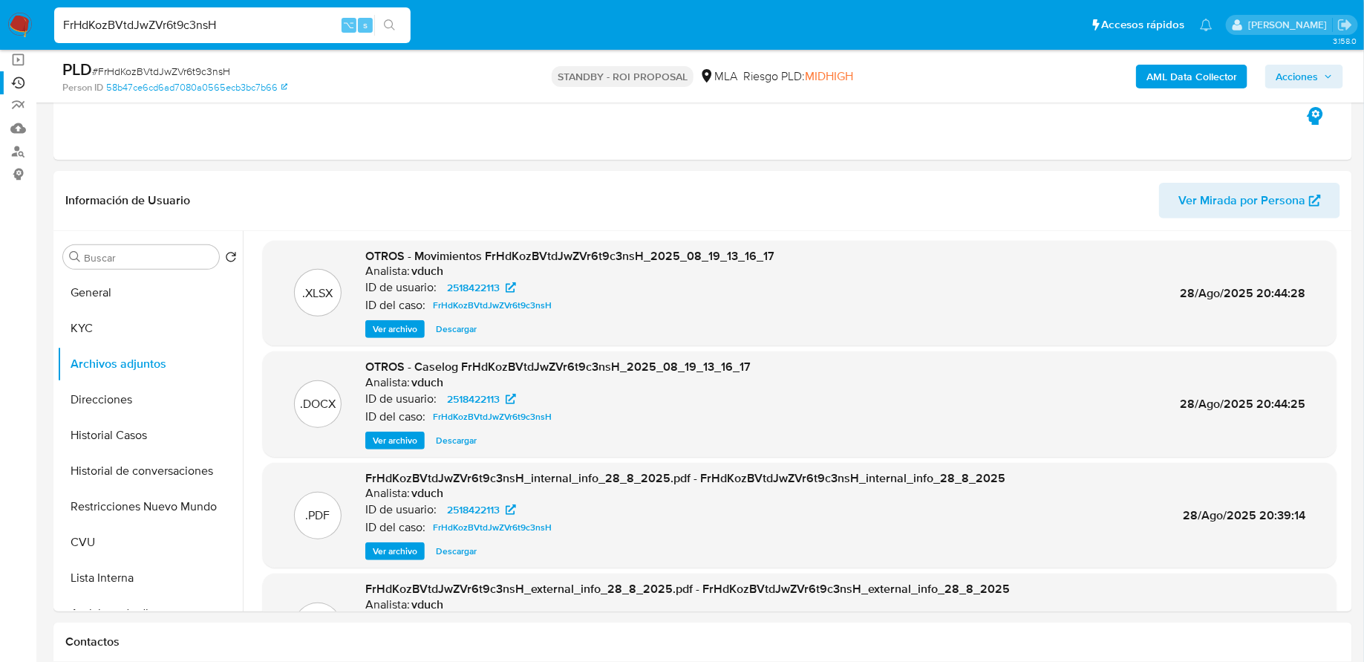
scroll to position [0, 0]
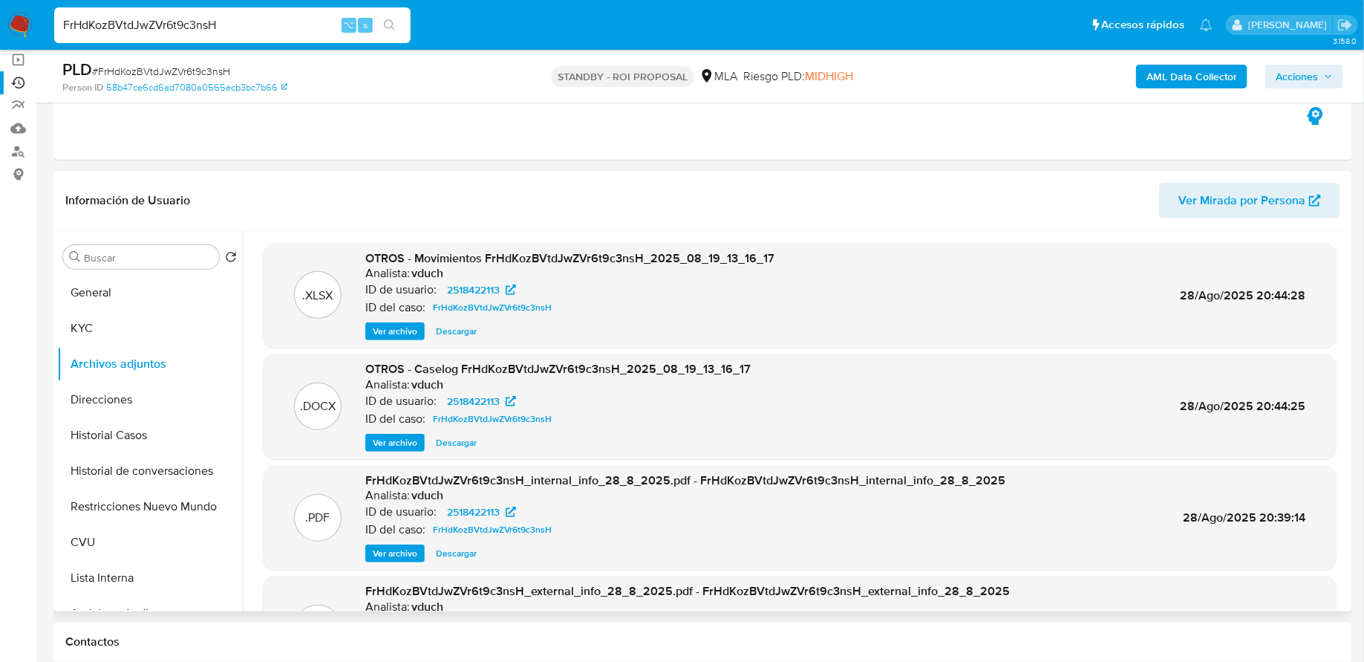
click at [462, 435] on span "Descargar" at bounding box center [456, 442] width 41 height 15
click at [227, 17] on input "FrHdKozBVtdJwZVr6t9c3nsH" at bounding box center [232, 25] width 356 height 19
paste input "xqrKd79CAOtIsAPwKAQj8C2c"
type input "xqrKd79CAOtIsAPwKAQj8C2c"
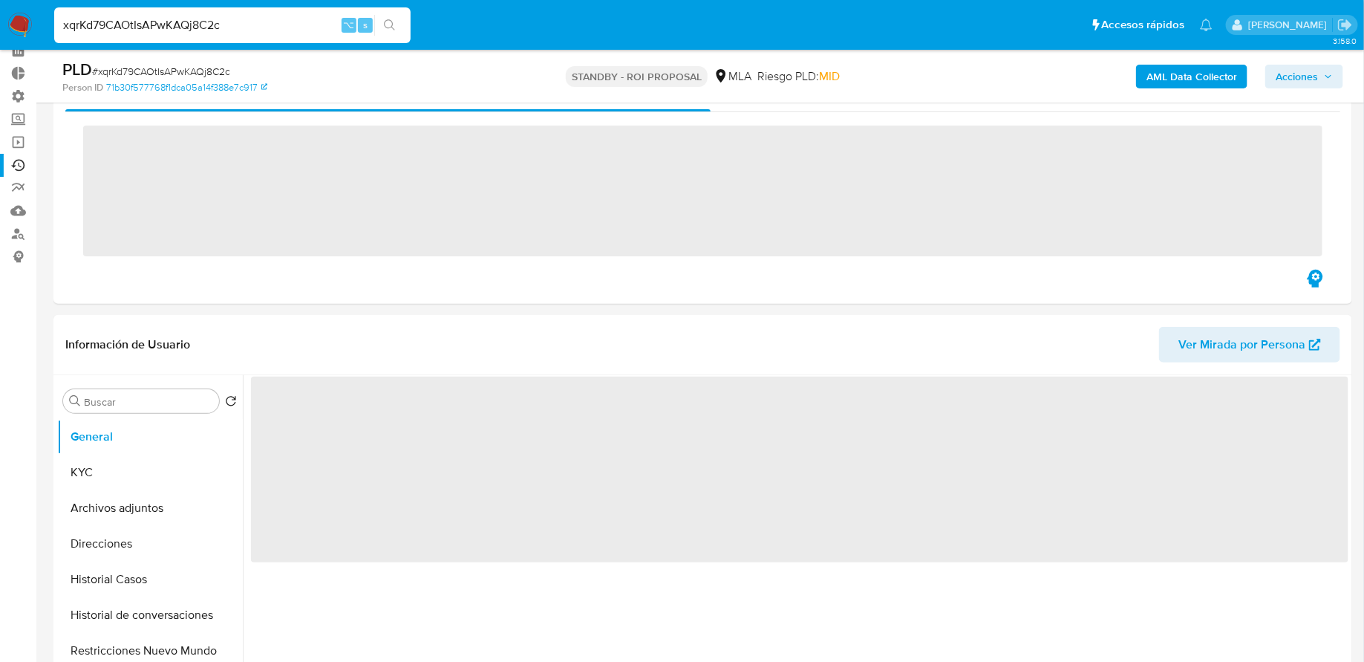
scroll to position [113, 0]
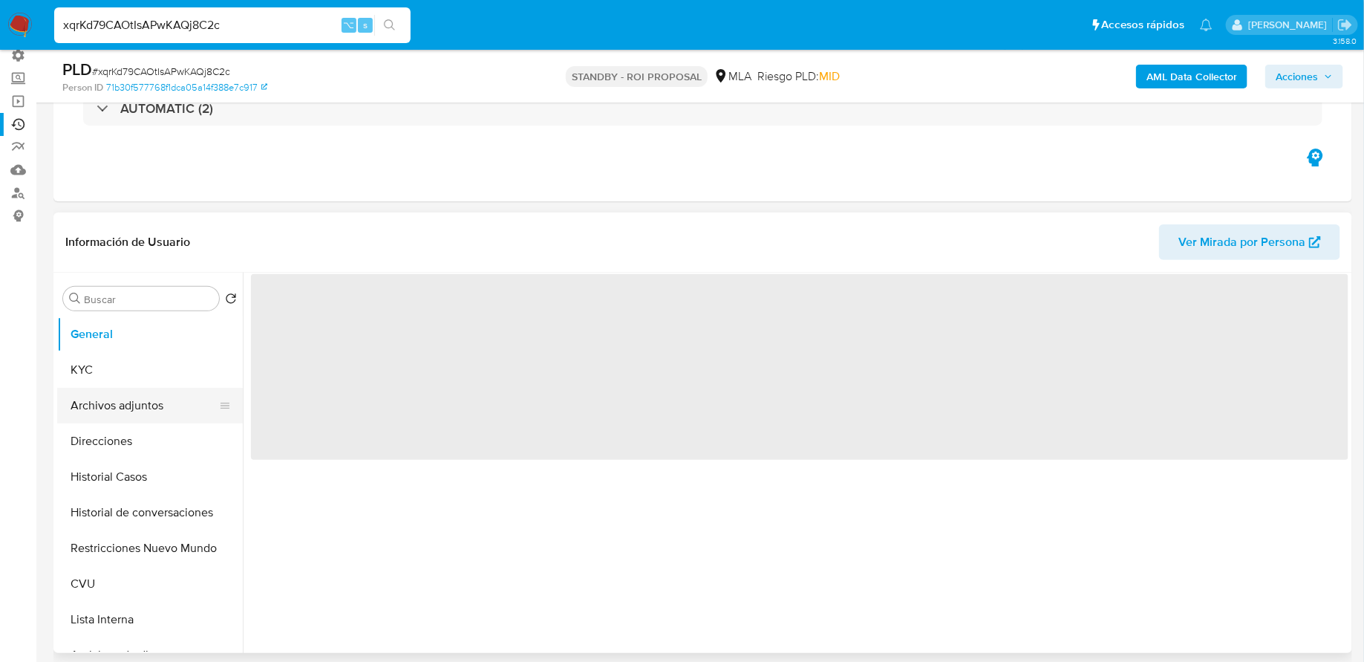
click at [149, 391] on button "Archivos adjuntos" at bounding box center [144, 406] width 174 height 36
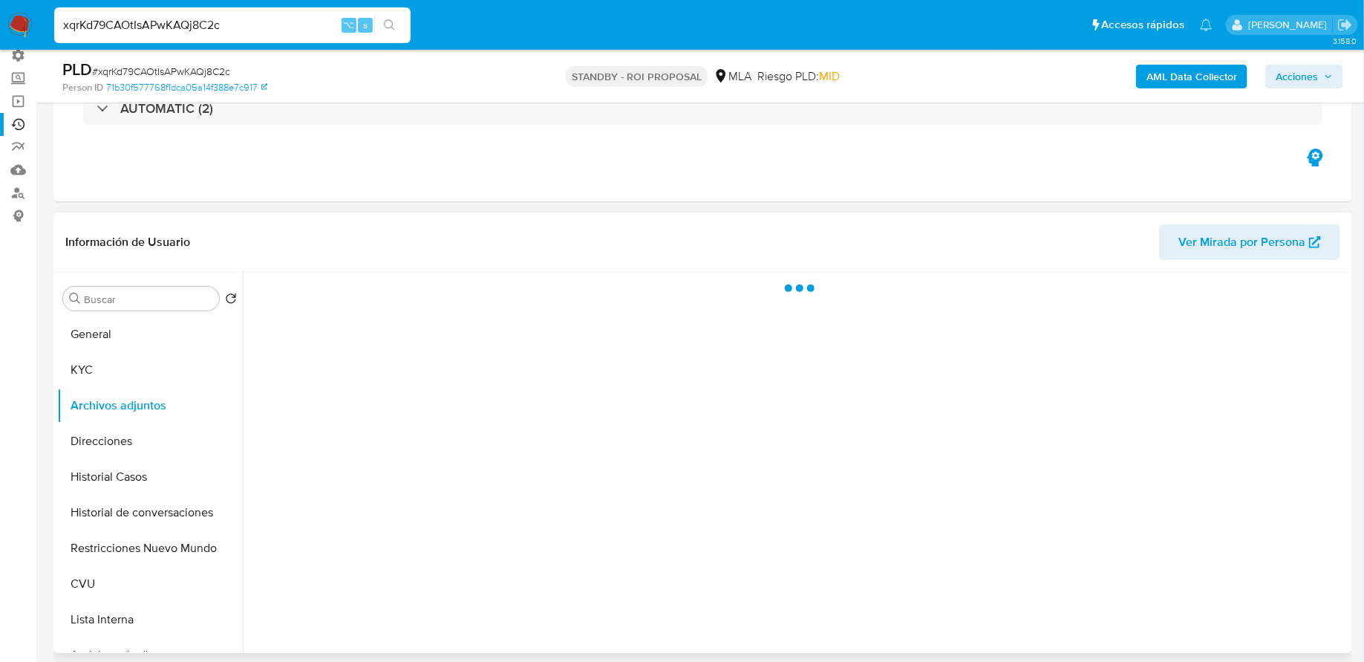
select select "10"
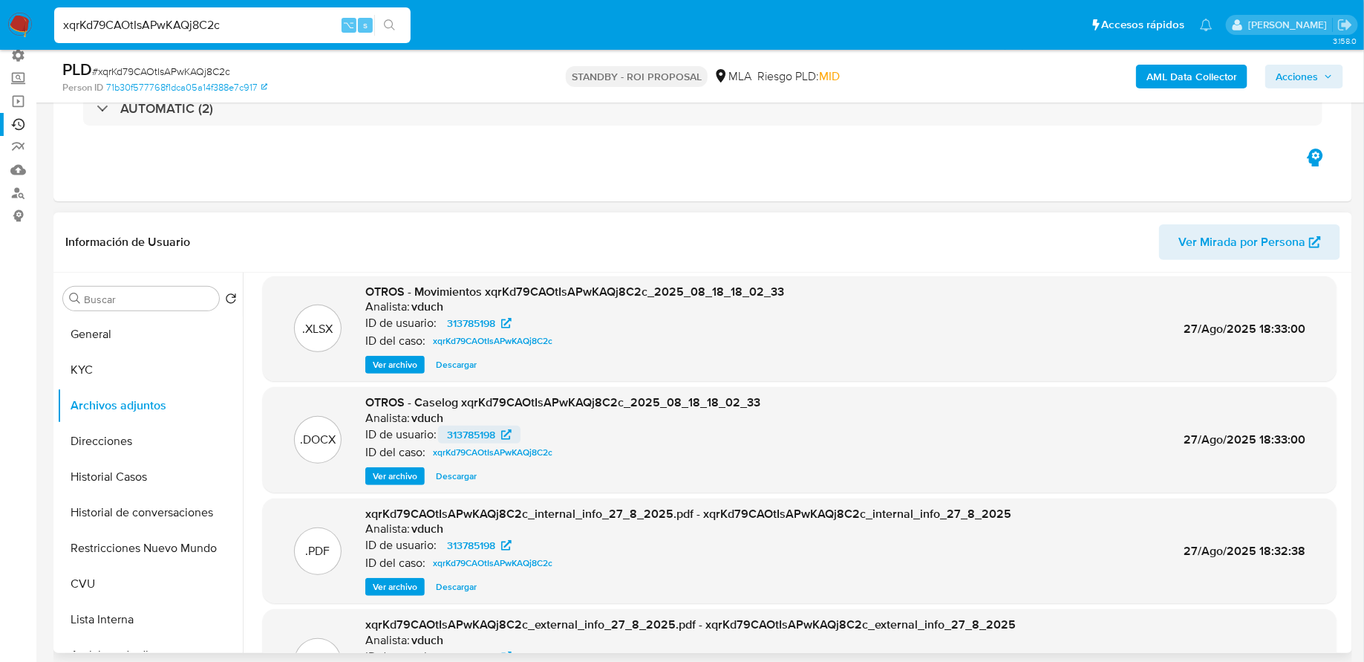
scroll to position [0, 0]
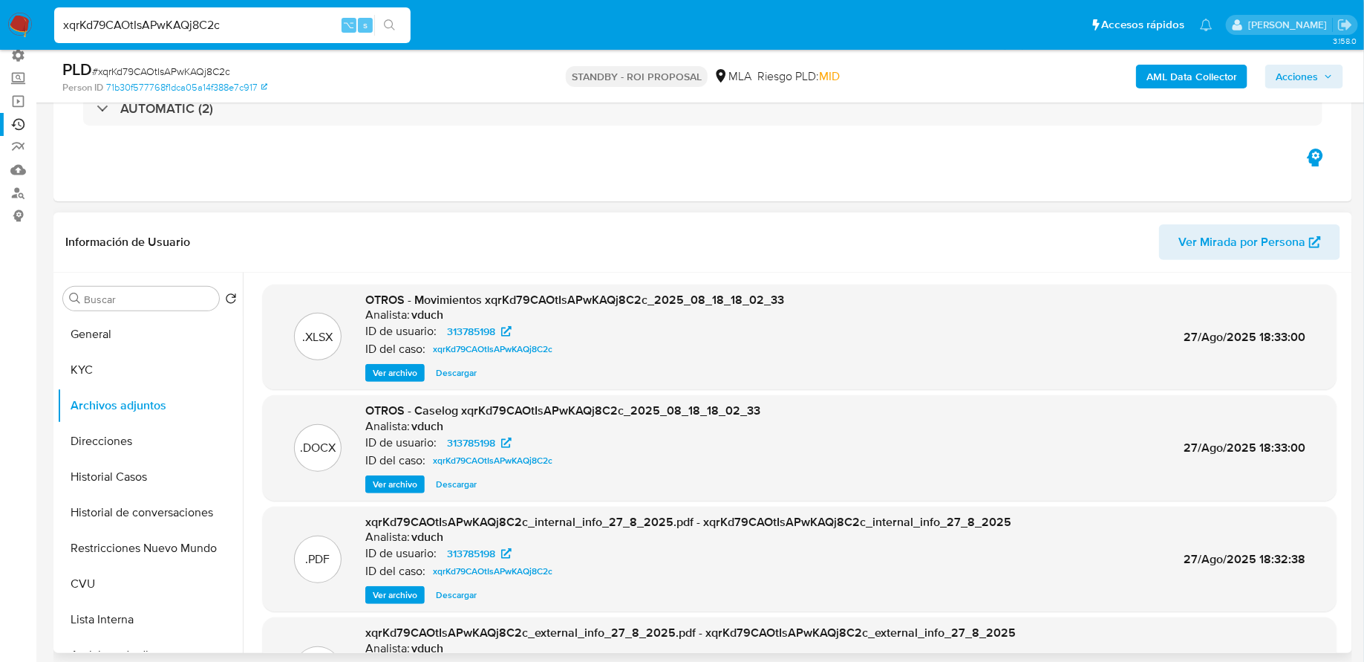
click at [453, 480] on span "Descargar" at bounding box center [456, 484] width 41 height 15
click at [180, 18] on input "xqrKd79CAOtIsAPwKAQj8C2c" at bounding box center [232, 25] width 356 height 19
paste input "2Zfa4xa5c1gjePtiGw0YFHyC"
type input "2Zfa4xa5c1gjePtiGw0YFHyC"
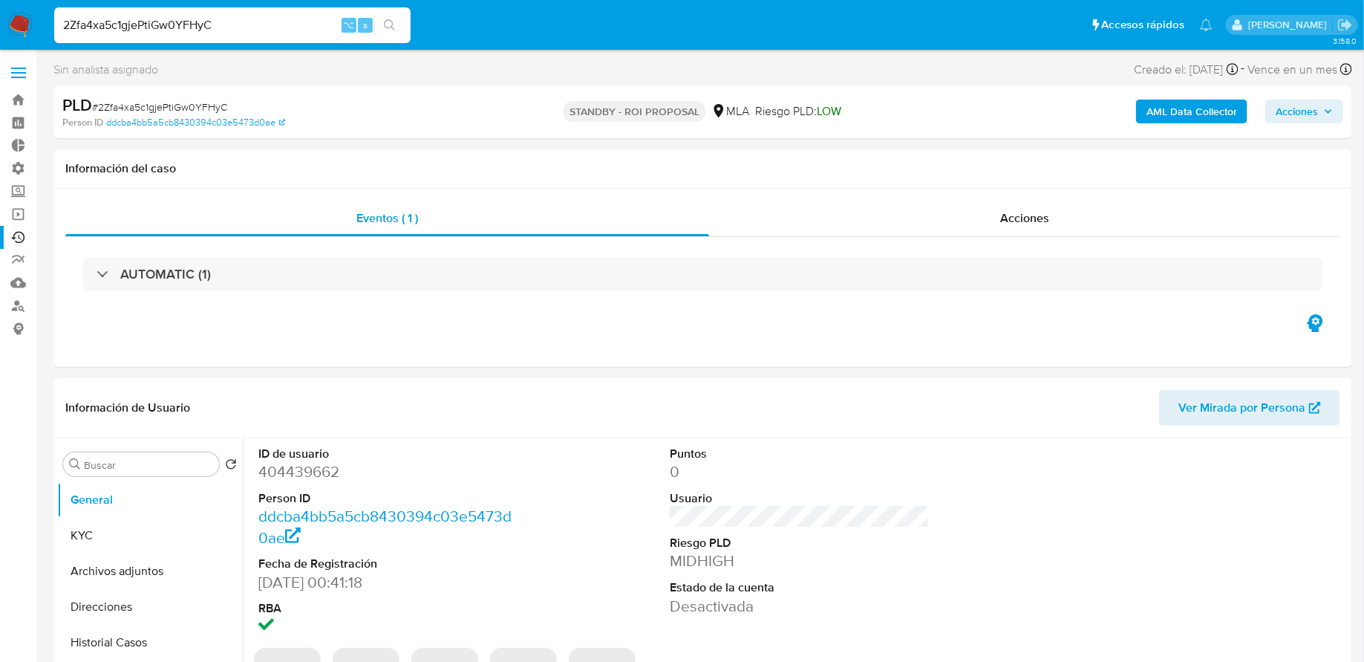
select select "10"
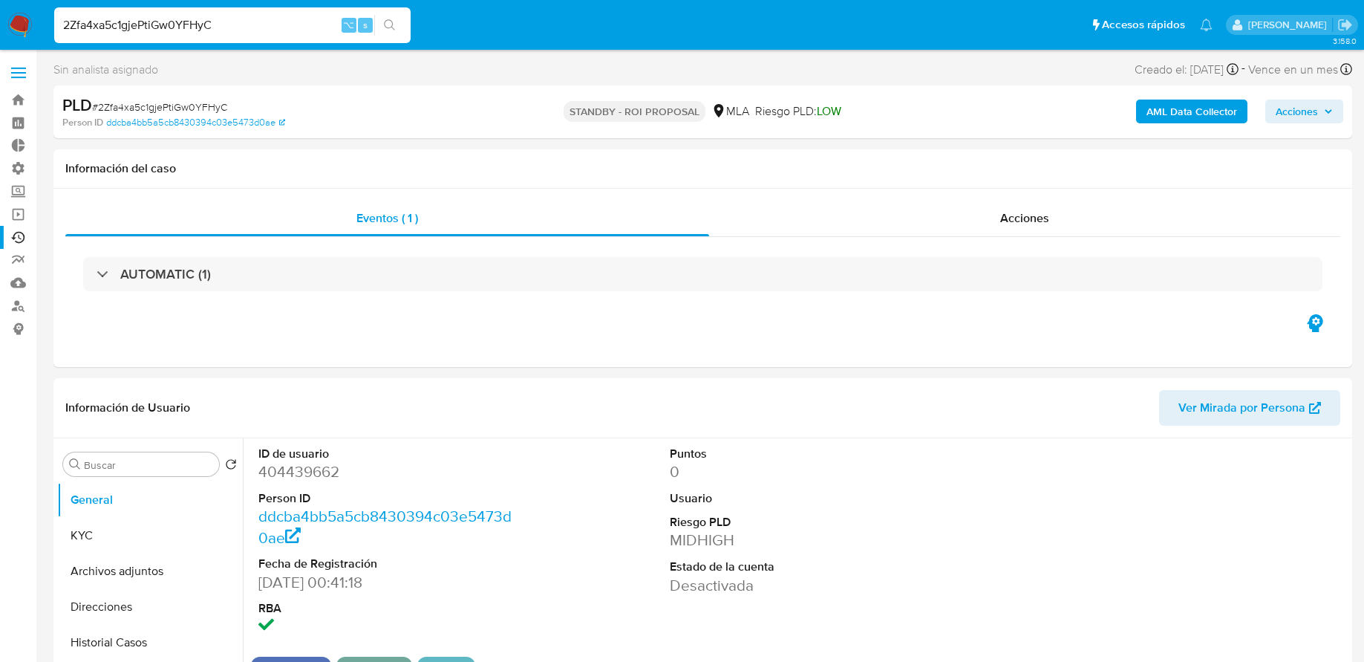
select select "10"
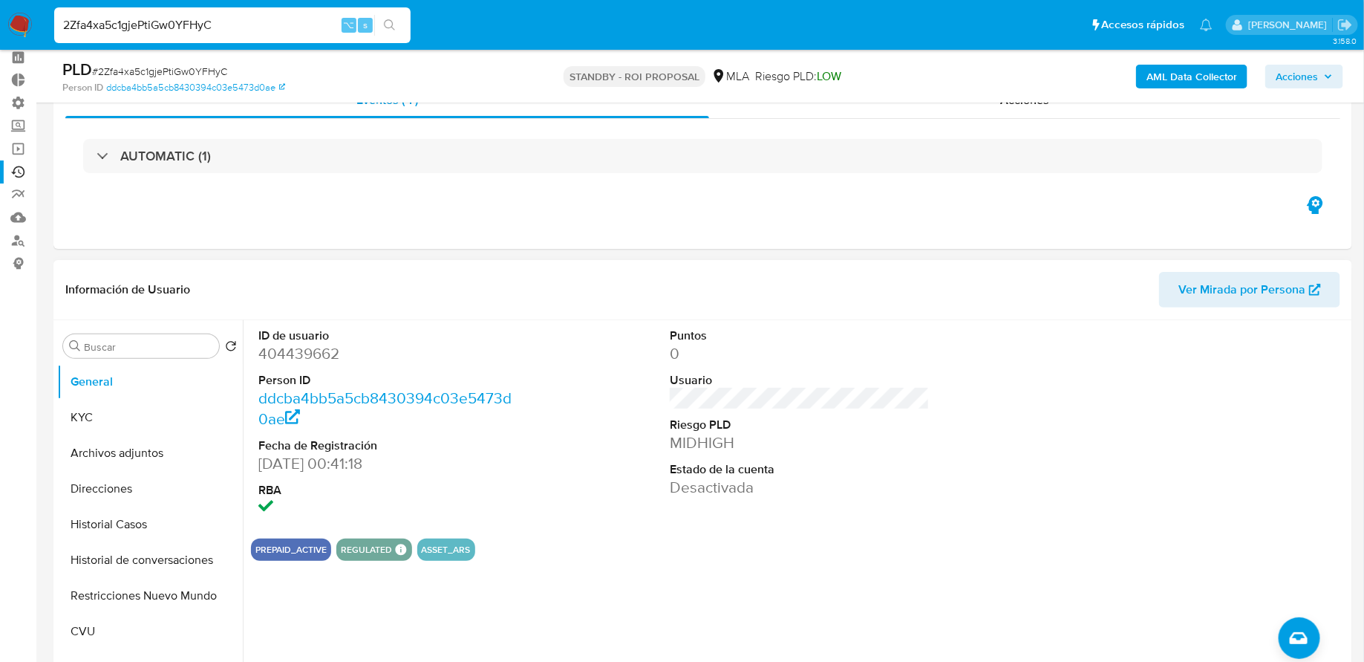
scroll to position [139, 0]
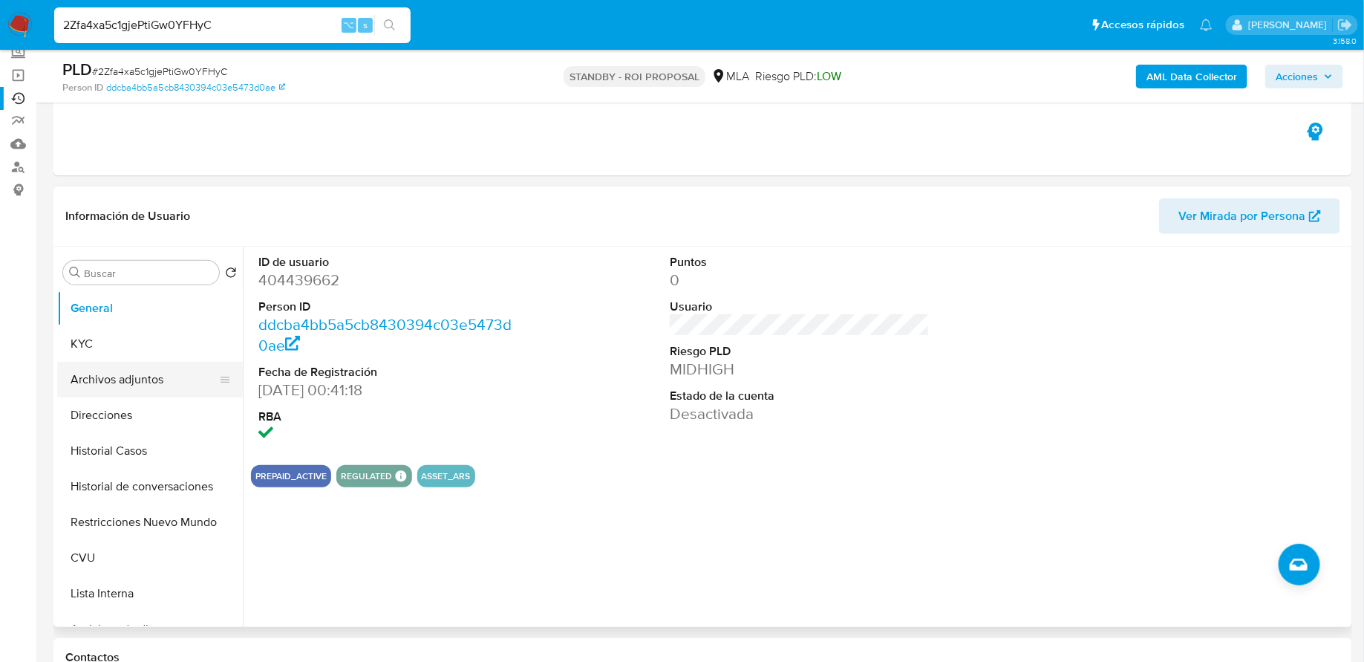
click at [153, 388] on button "Archivos adjuntos" at bounding box center [144, 380] width 174 height 36
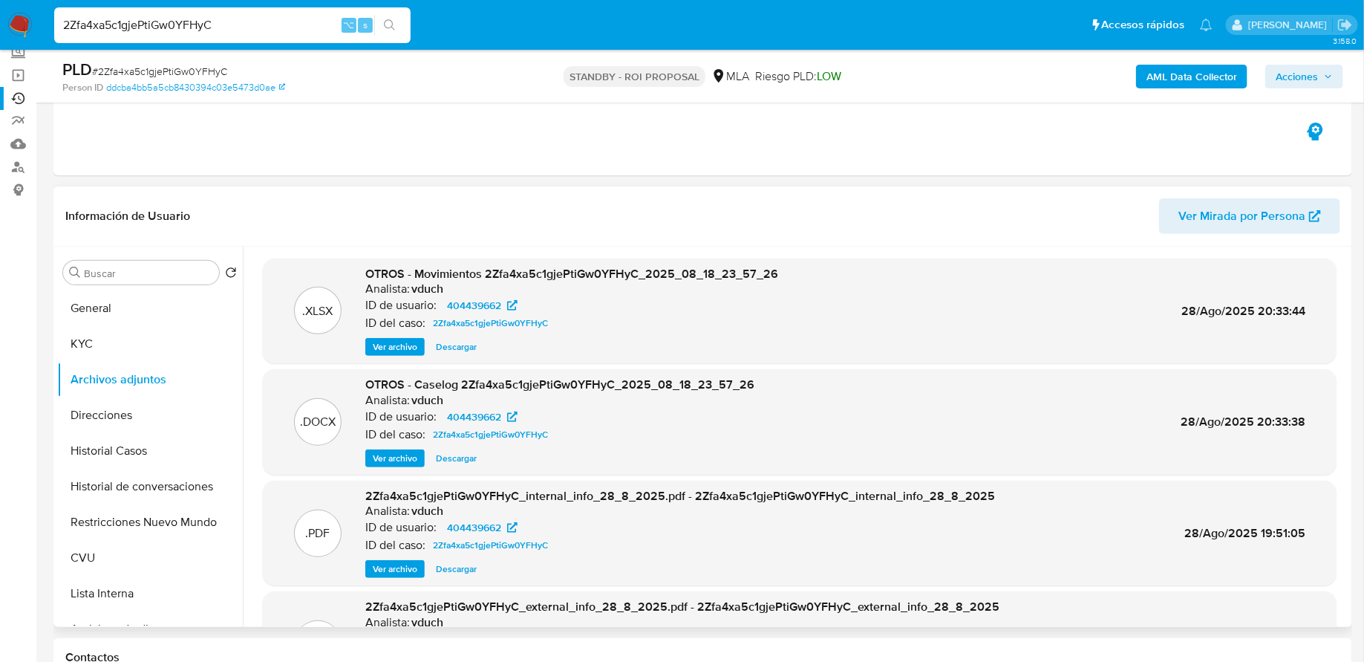
click at [463, 455] on span "Descargar" at bounding box center [456, 458] width 41 height 15
click at [192, 22] on input "2Zfa4xa5c1gjePtiGw0YFHyC" at bounding box center [232, 25] width 356 height 19
paste input "BFXdlI6TJ3lhaXSLGZ2DT2lE"
type input "BFXdlI6TJ3lhaXSLGZ2DT2lE"
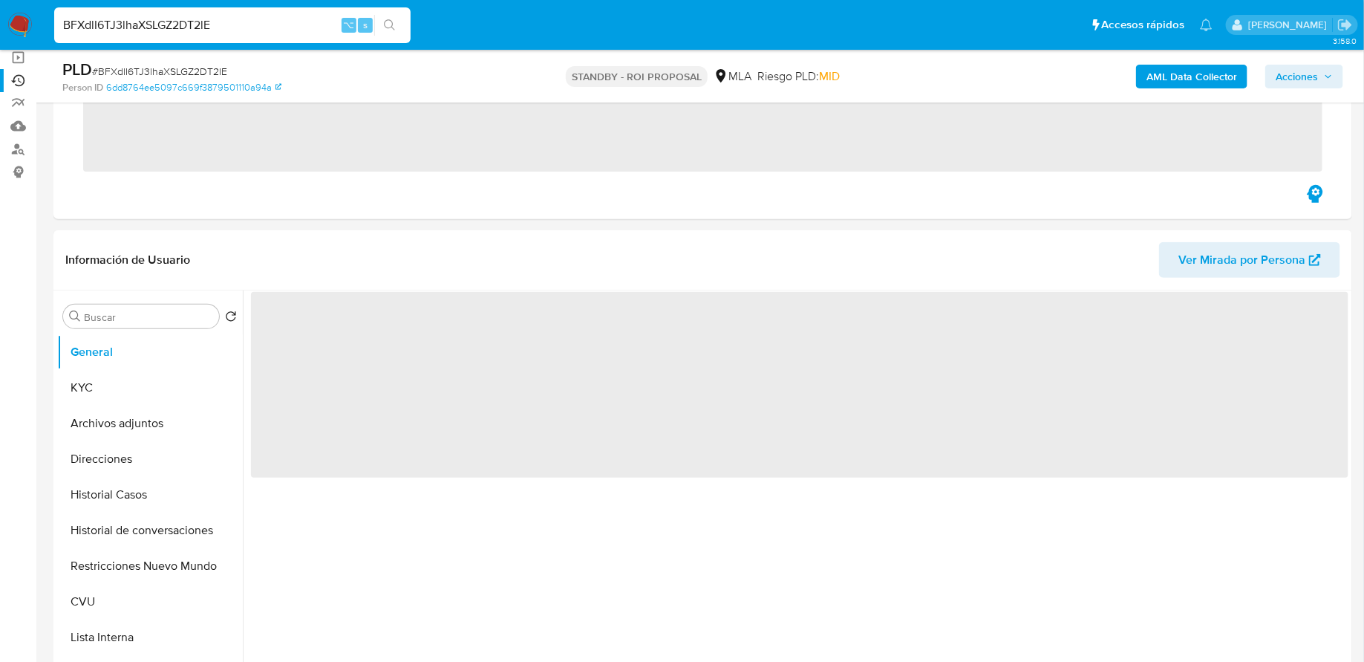
scroll to position [250, 0]
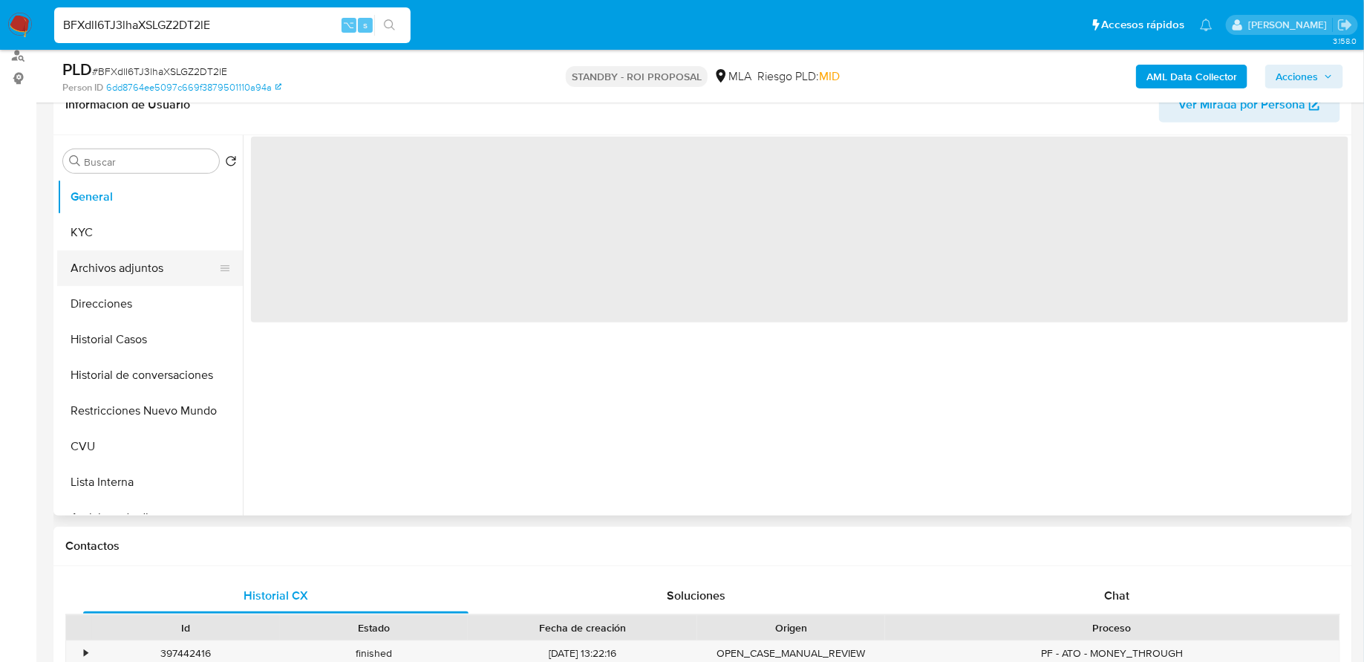
click at [111, 266] on button "Archivos adjuntos" at bounding box center [144, 268] width 174 height 36
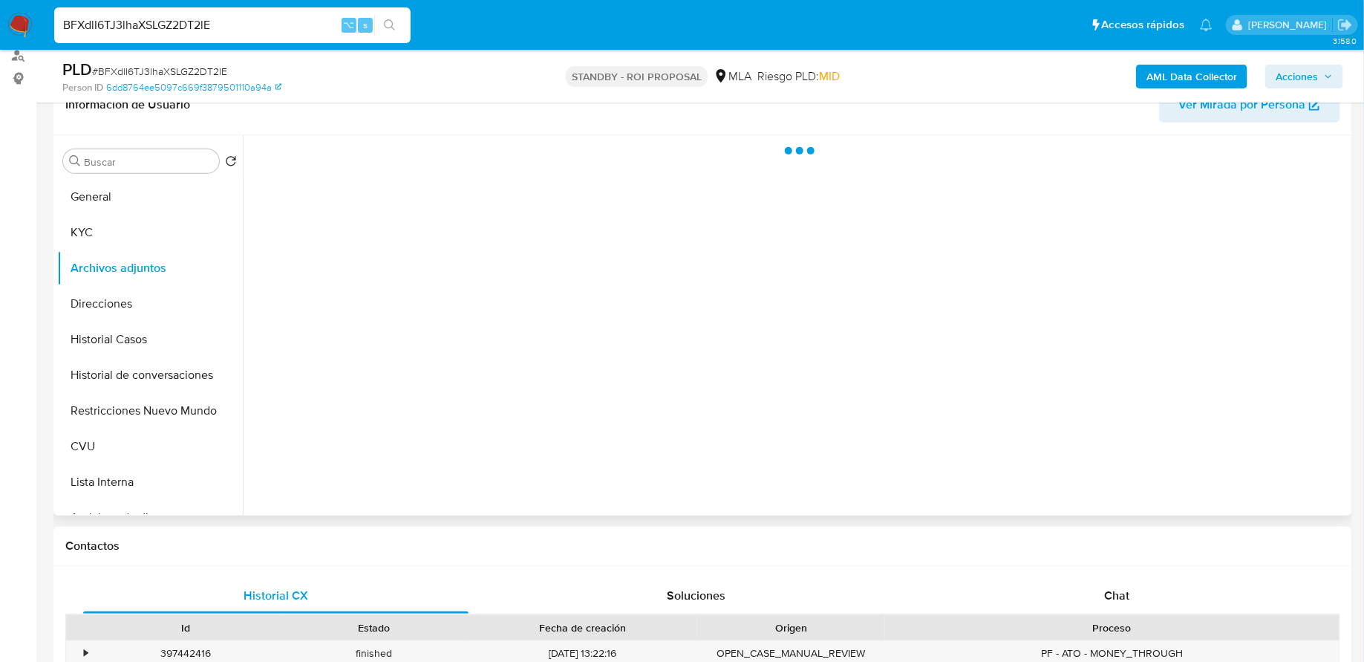
select select "10"
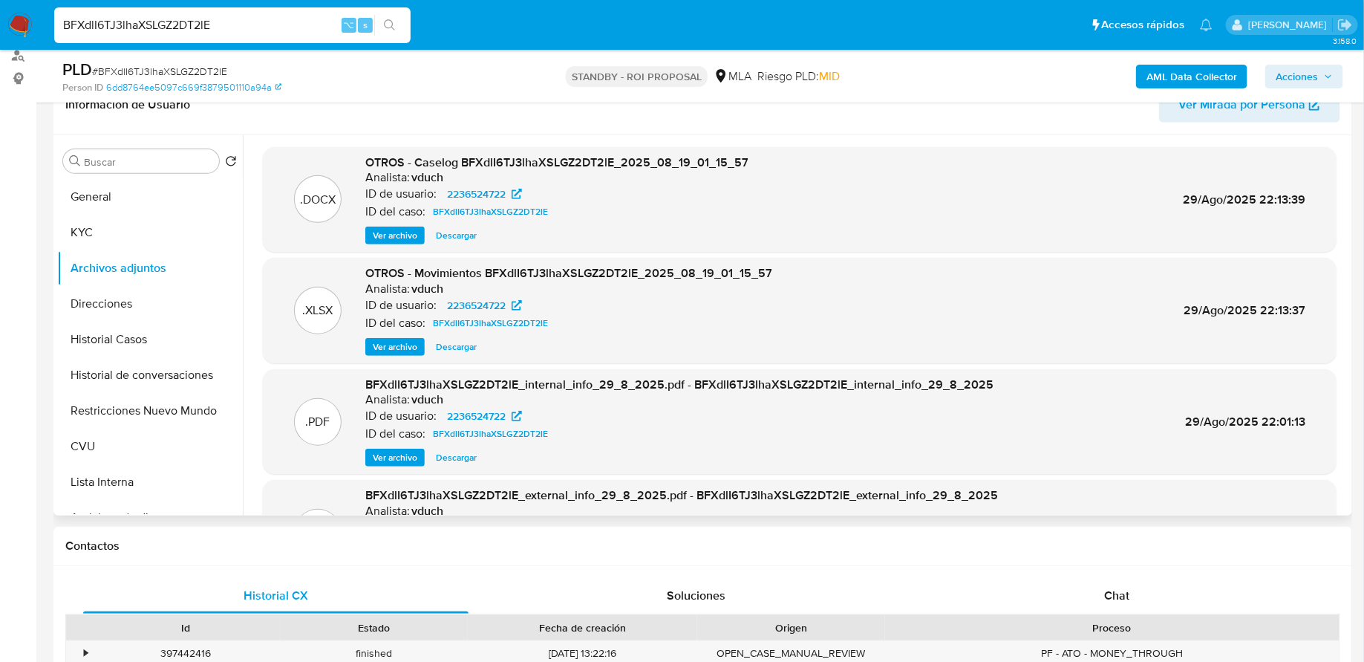
click at [463, 235] on span "Descargar" at bounding box center [456, 235] width 41 height 15
click at [288, 16] on input "BFXdlI6TJ3lhaXSLGZ2DT2lE" at bounding box center [232, 25] width 356 height 19
paste input "bL0hAwaTCw40ahbFTyfzilJX"
type input "bL0hAwaTCw40ahbFTyfzilJX"
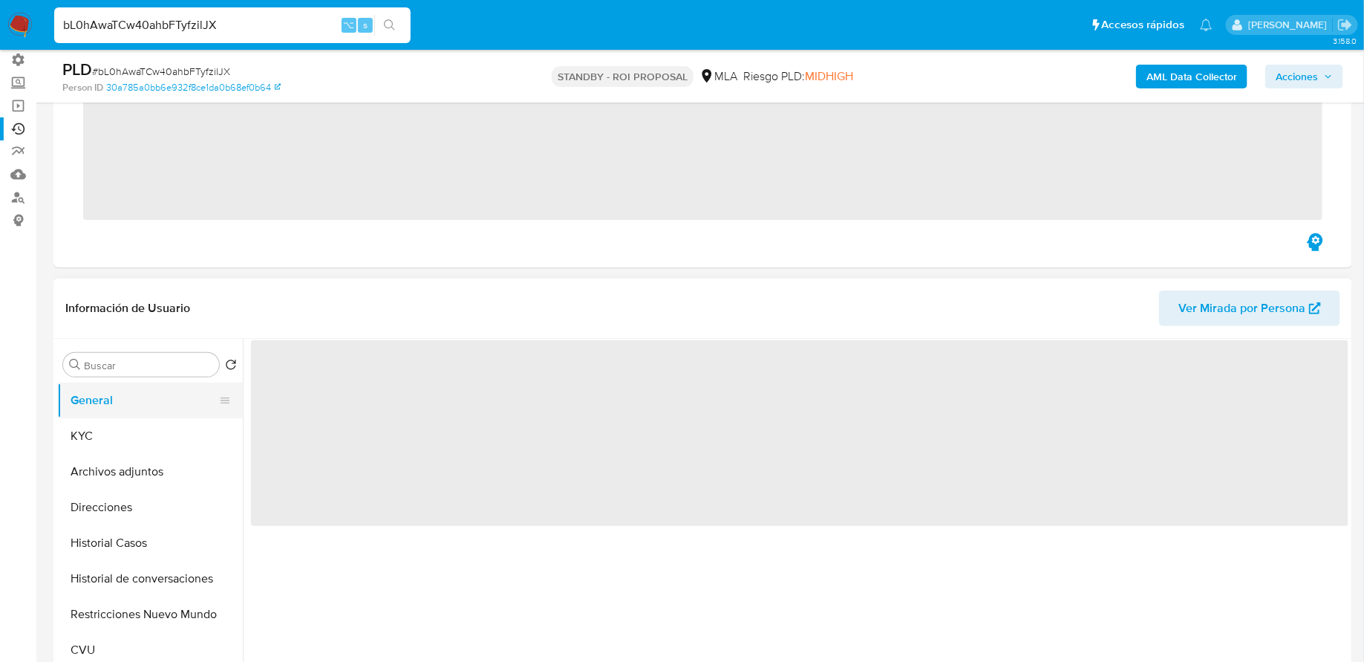
scroll to position [116, 0]
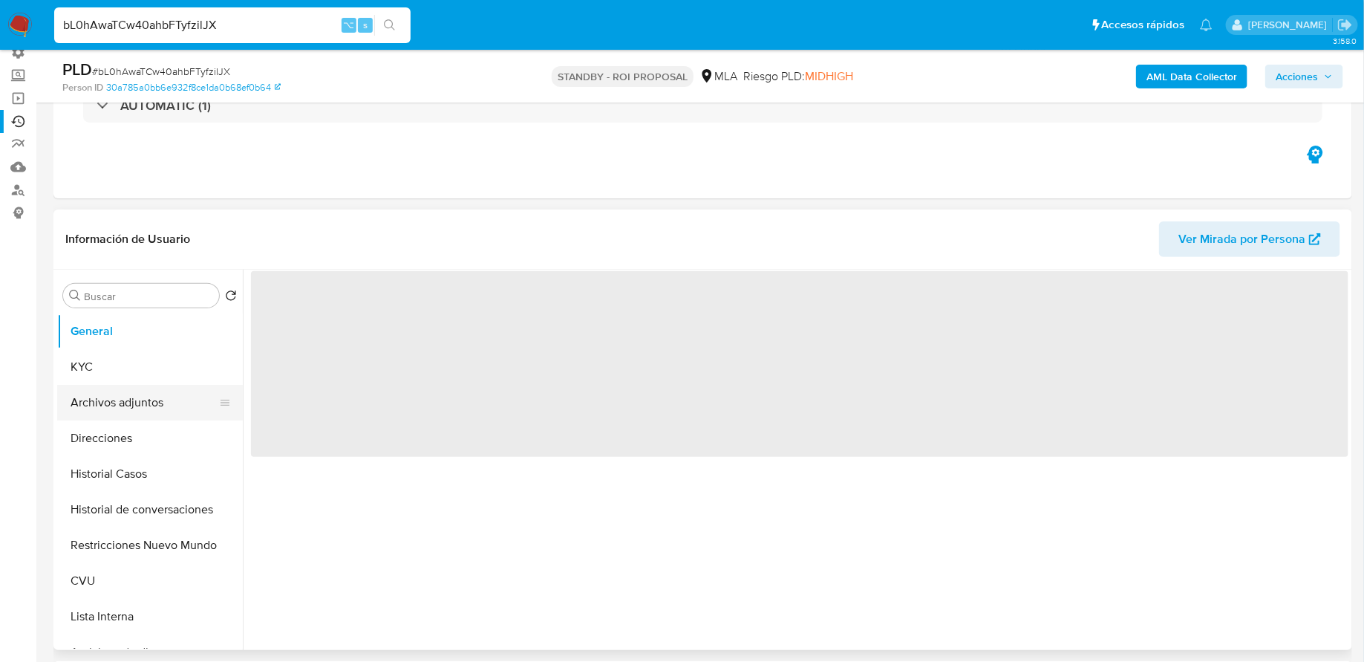
click at [137, 397] on button "Archivos adjuntos" at bounding box center [144, 403] width 174 height 36
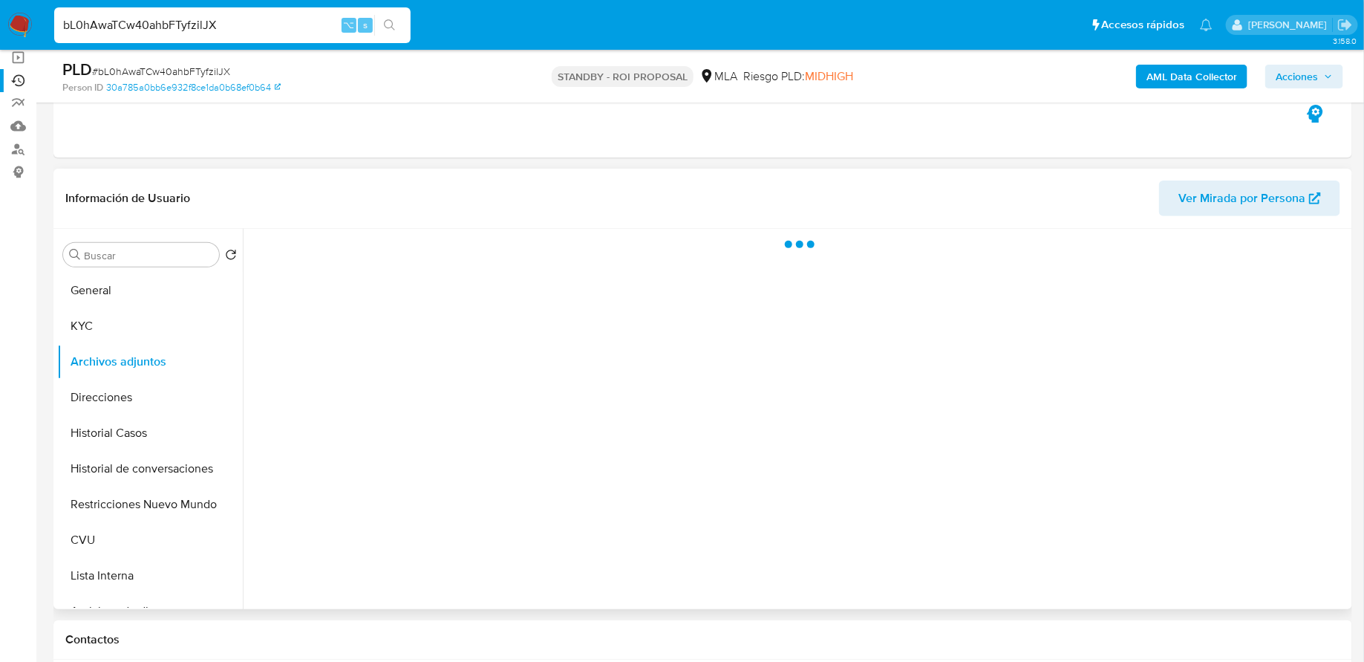
select select "10"
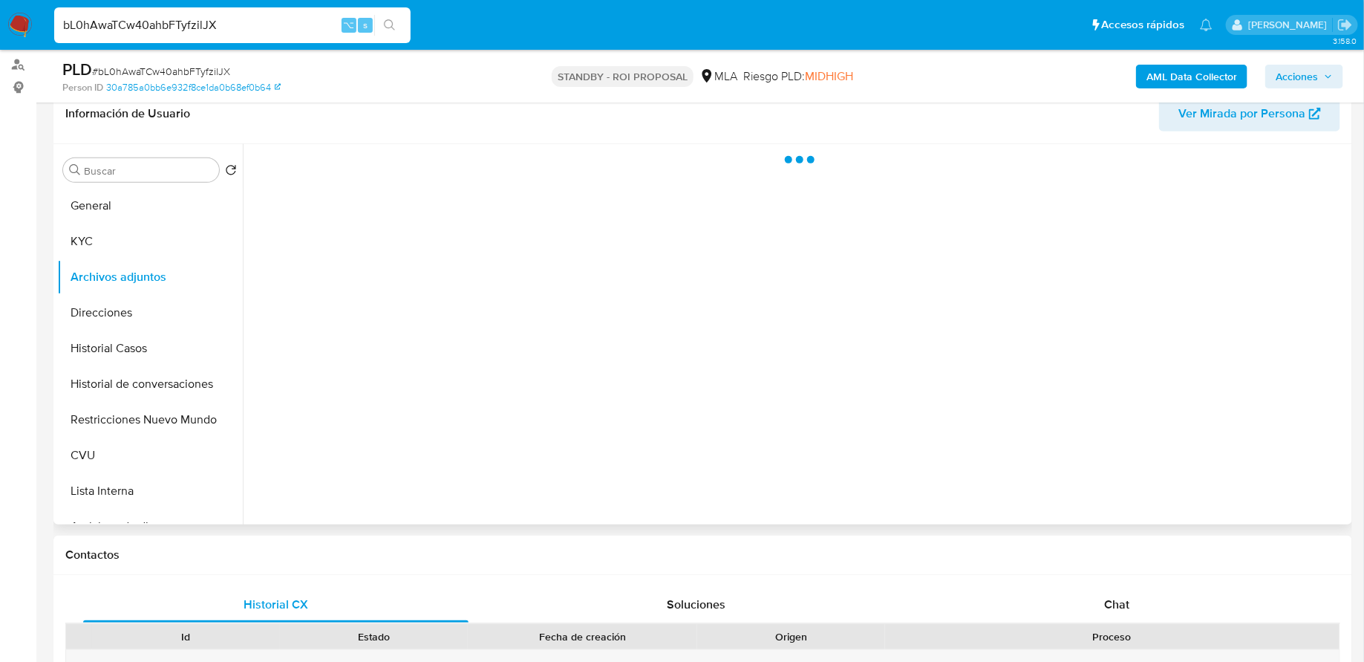
scroll to position [244, 0]
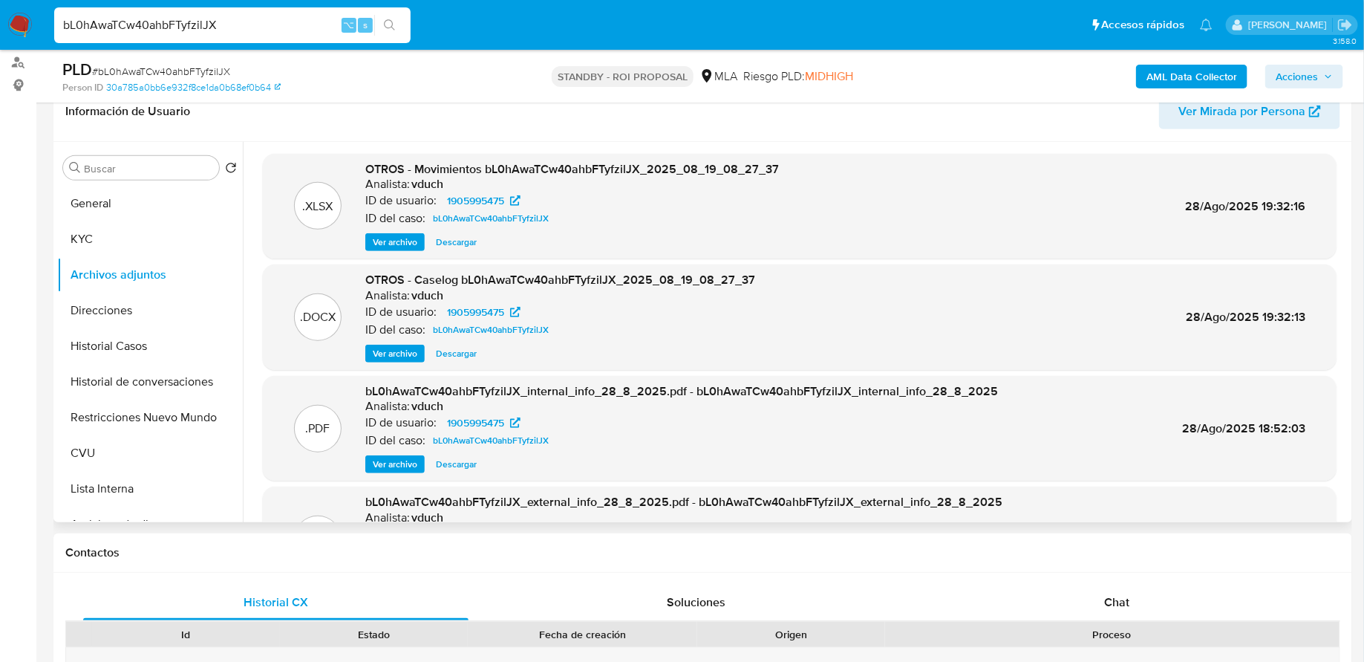
click at [460, 356] on span "Descargar" at bounding box center [456, 353] width 41 height 15
click at [171, 25] on input "bL0hAwaTCw40ahbFTyfzilJX" at bounding box center [232, 25] width 356 height 19
paste input "OzrE0xQhIYvDs2p9RwvRTSKz"
type input "OzrE0xQhIYvDs2p9RwvRTSKz"
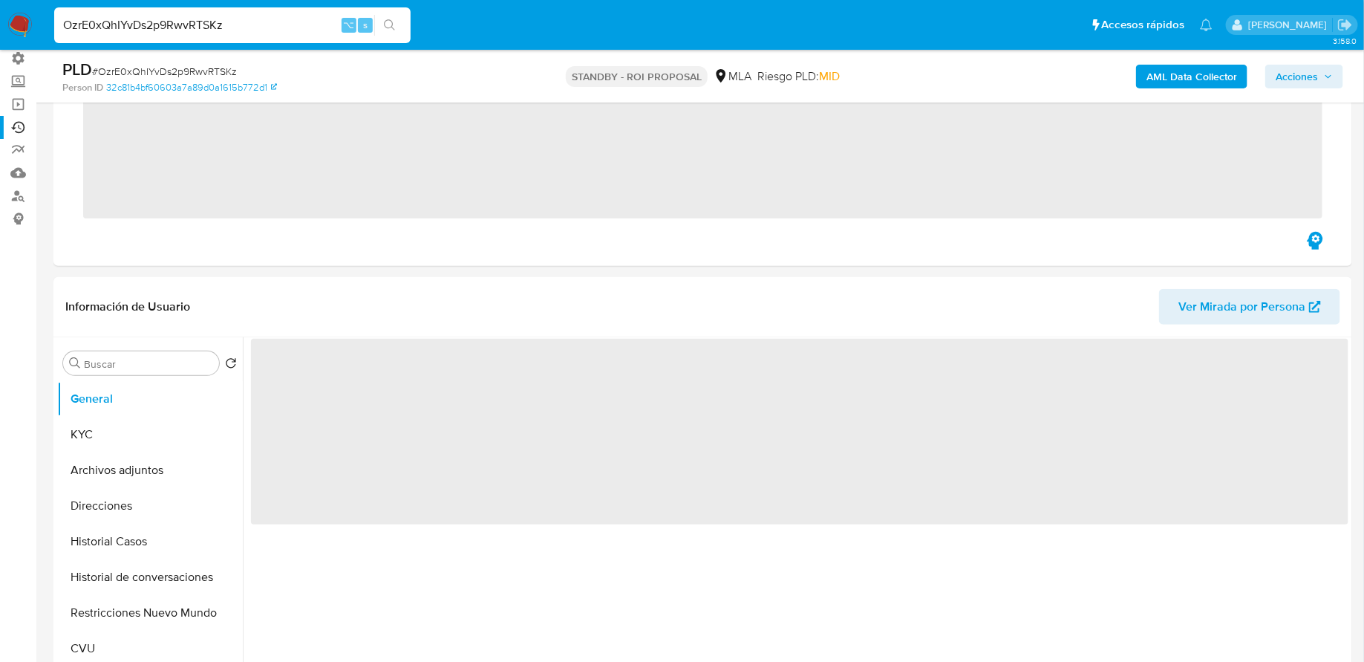
scroll to position [165, 0]
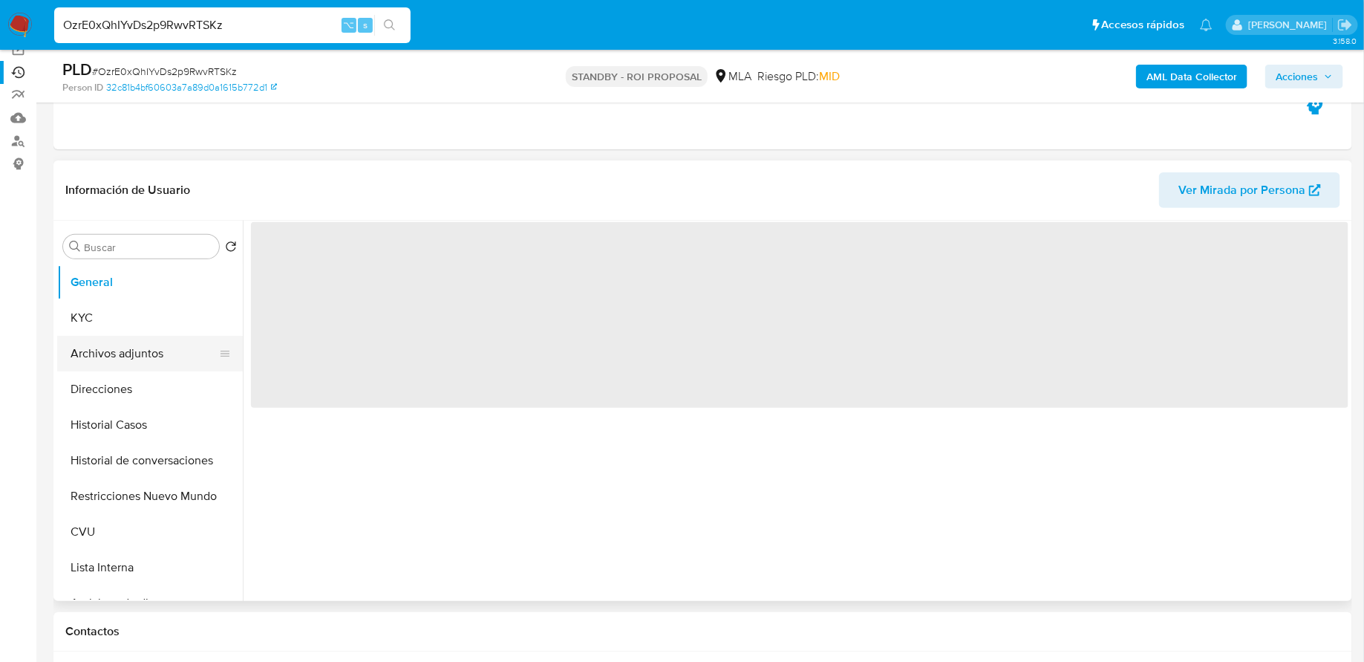
click at [133, 358] on button "Archivos adjuntos" at bounding box center [144, 354] width 174 height 36
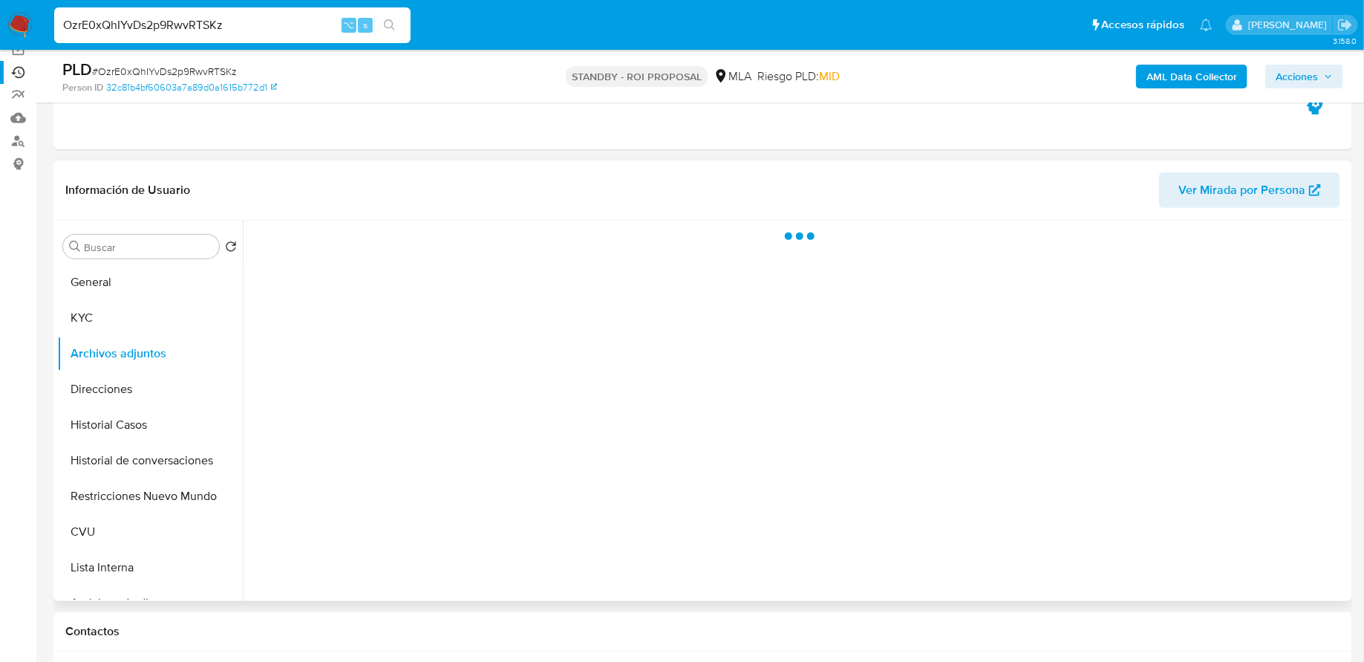
select select "10"
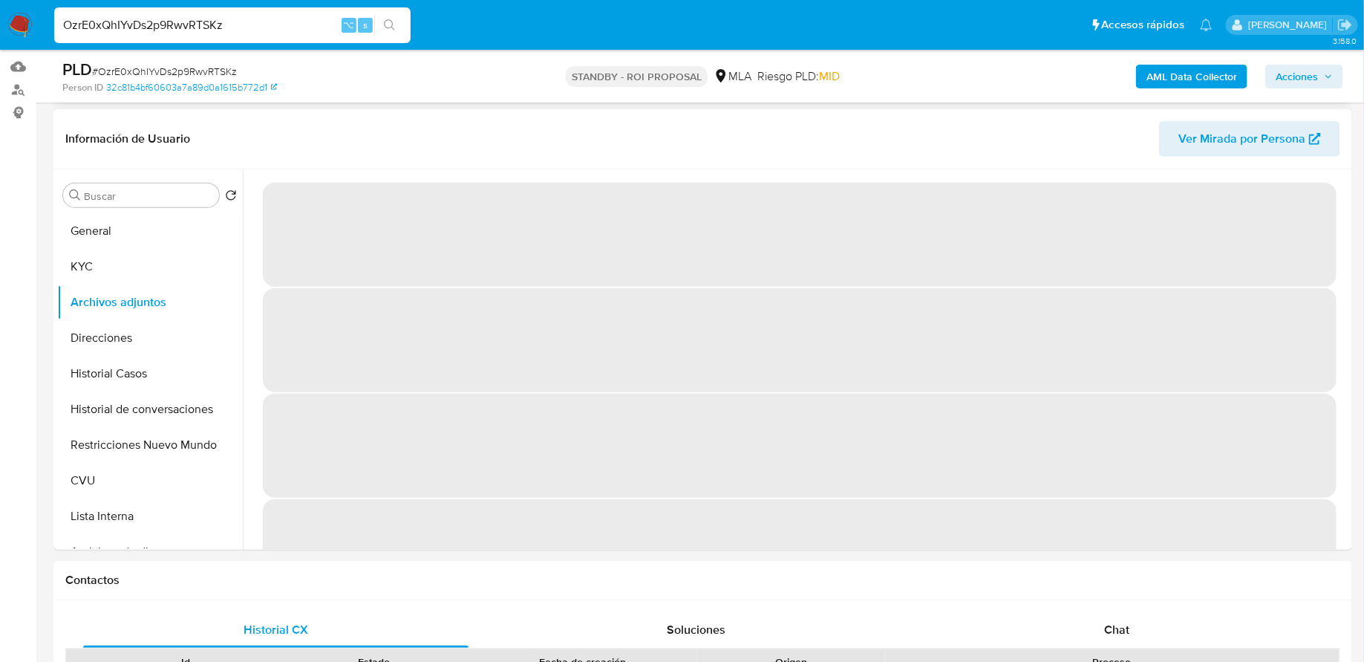
scroll to position [223, 0]
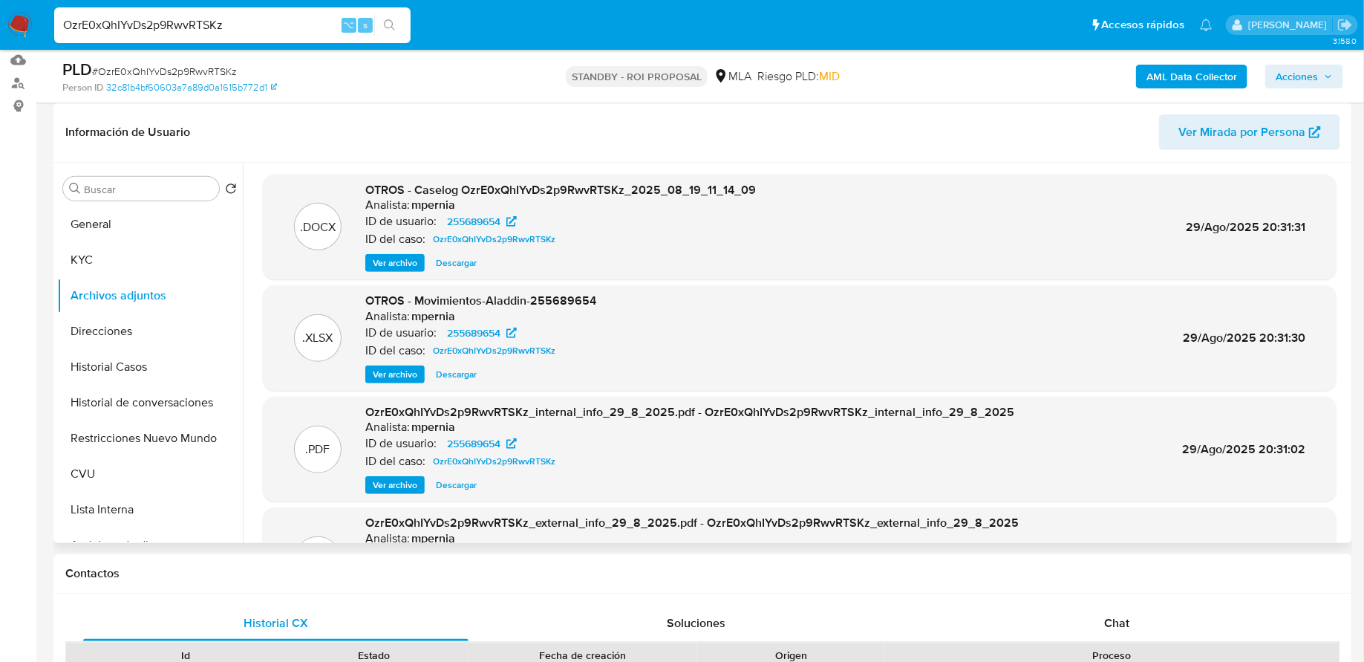
click at [455, 261] on span "Descargar" at bounding box center [456, 262] width 41 height 15
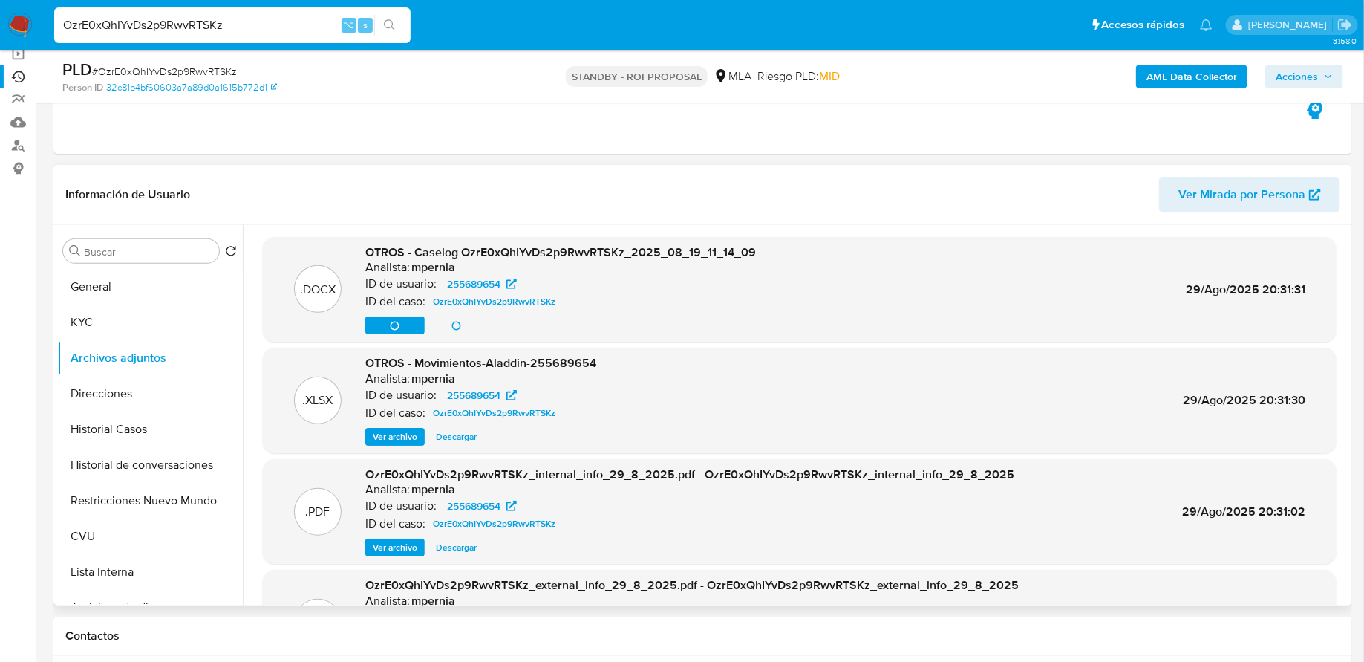
scroll to position [130, 0]
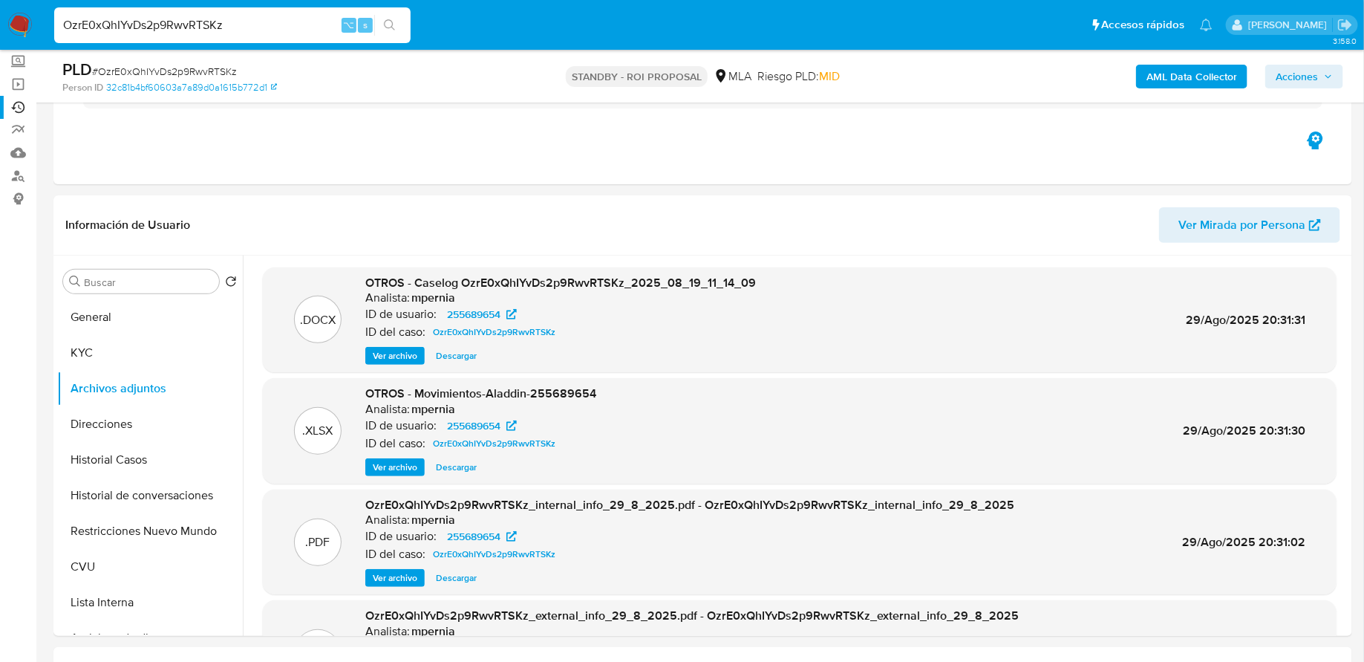
click at [220, 22] on input "OzrE0xQhIYvDs2p9RwvRTSKz" at bounding box center [232, 25] width 356 height 19
paste input "a0cnePELgHqf5TNJp18zIikK"
type input "a0cnePELgHqf5TNJp18zIikK"
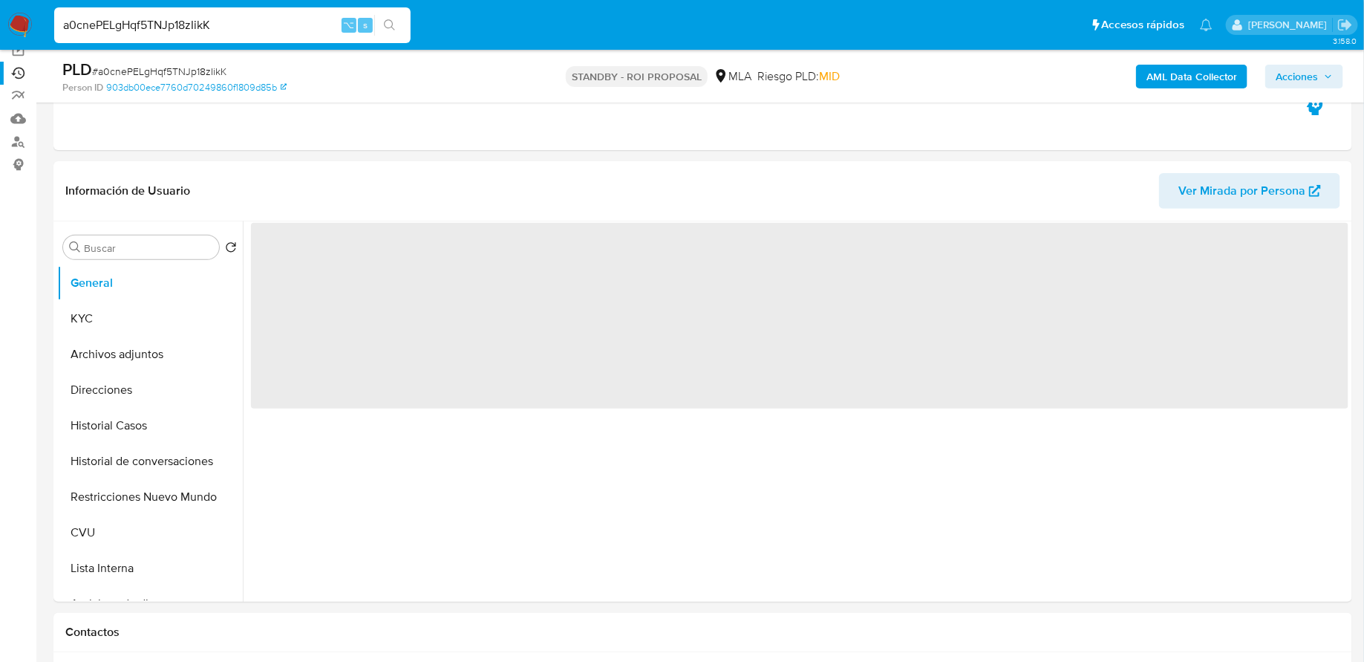
scroll to position [200, 0]
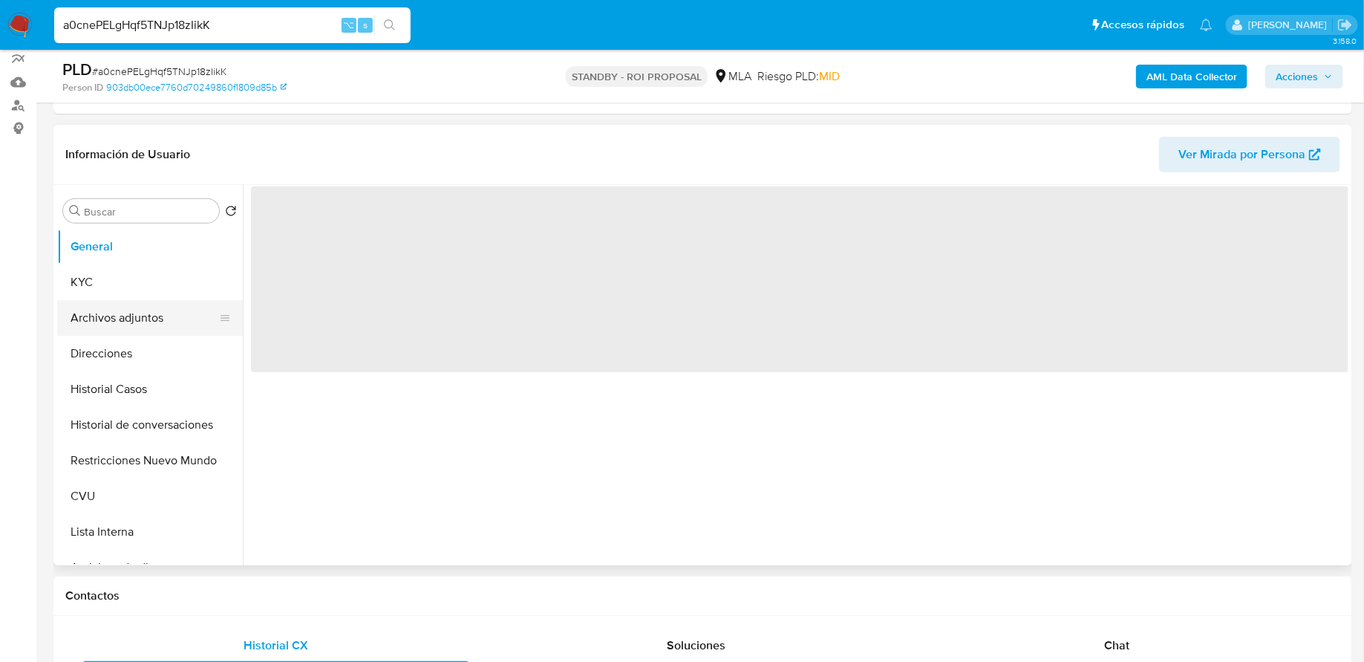
click at [145, 312] on button "Archivos adjuntos" at bounding box center [144, 318] width 174 height 36
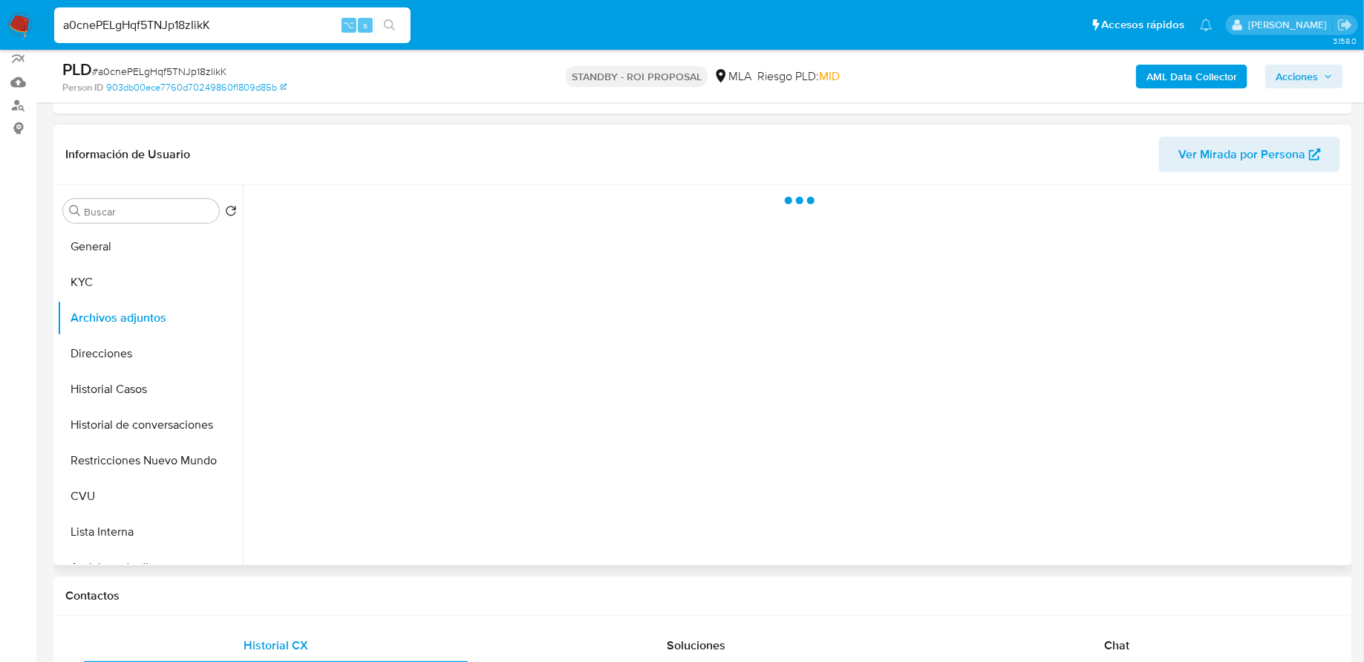
select select "10"
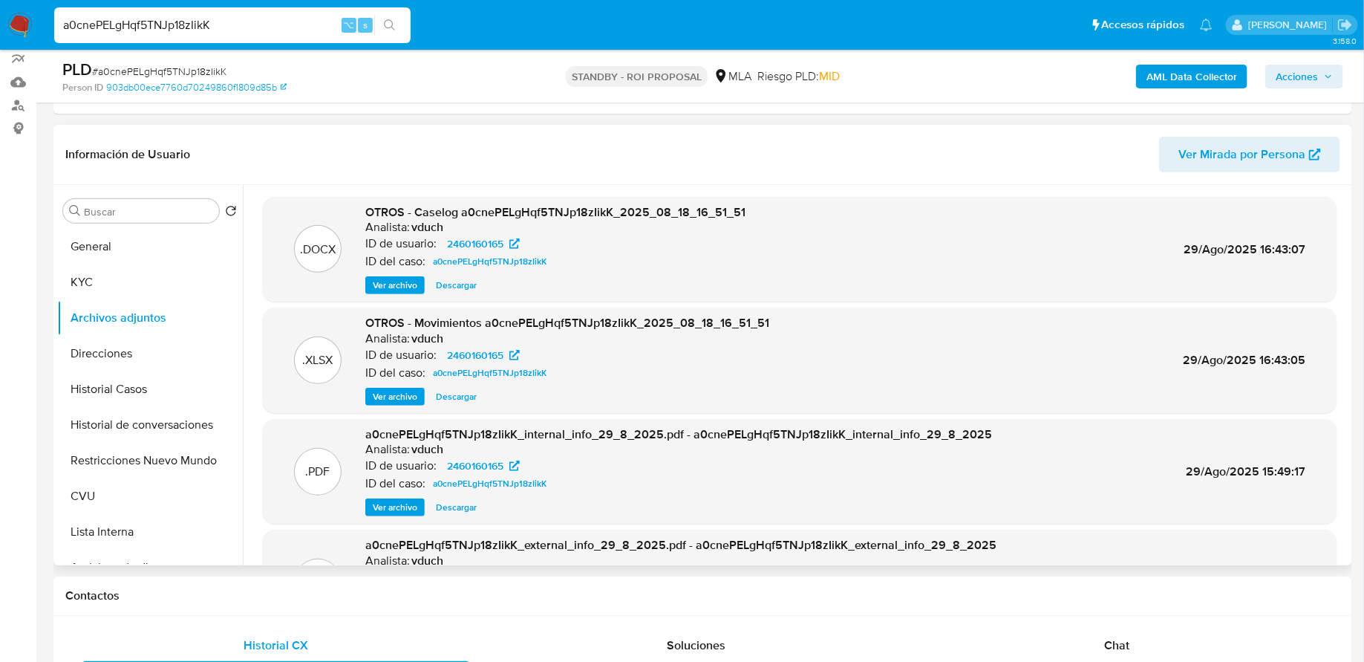
click at [458, 283] on span "Descargar" at bounding box center [456, 285] width 41 height 15
click at [170, 25] on input "a0cnePELgHqf5TNJp18zIikK" at bounding box center [232, 25] width 356 height 19
paste input "wQwNQ4eovuDZhtEeq9COyy3t"
type input "wQwNQ4eovuDZhtEeq9COyy3t"
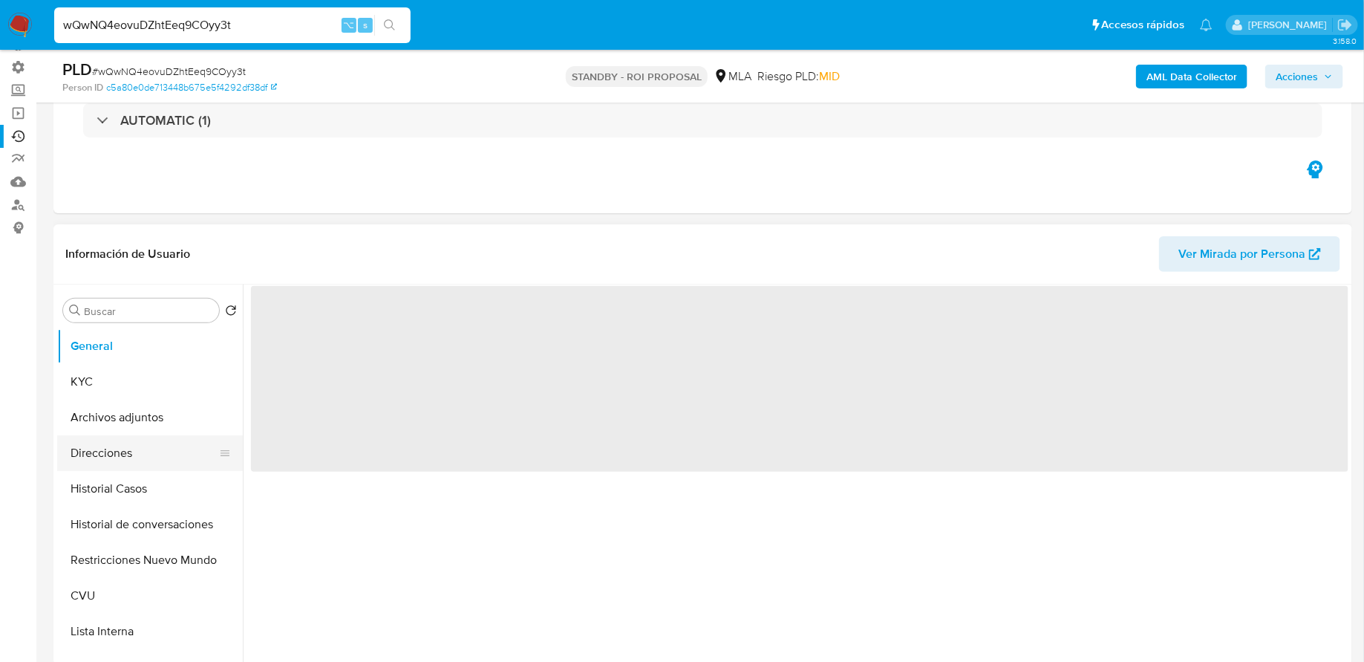
scroll to position [126, 0]
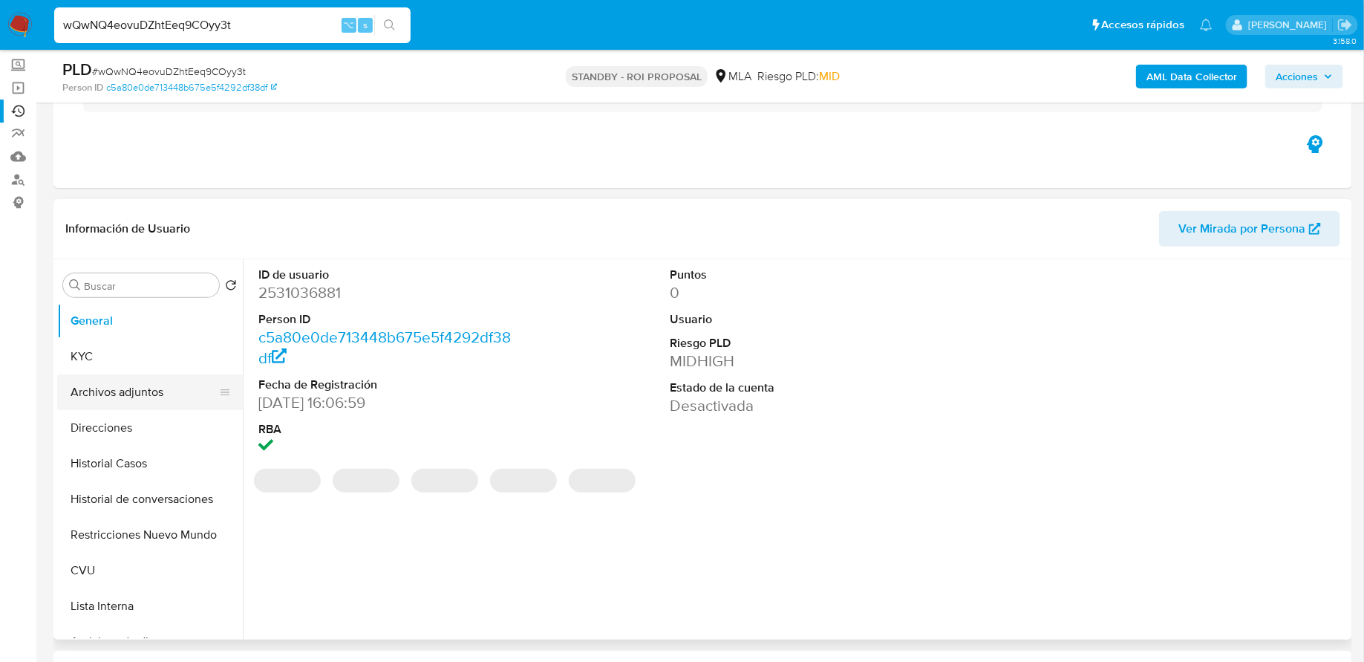
click at [117, 397] on button "Archivos adjuntos" at bounding box center [144, 392] width 174 height 36
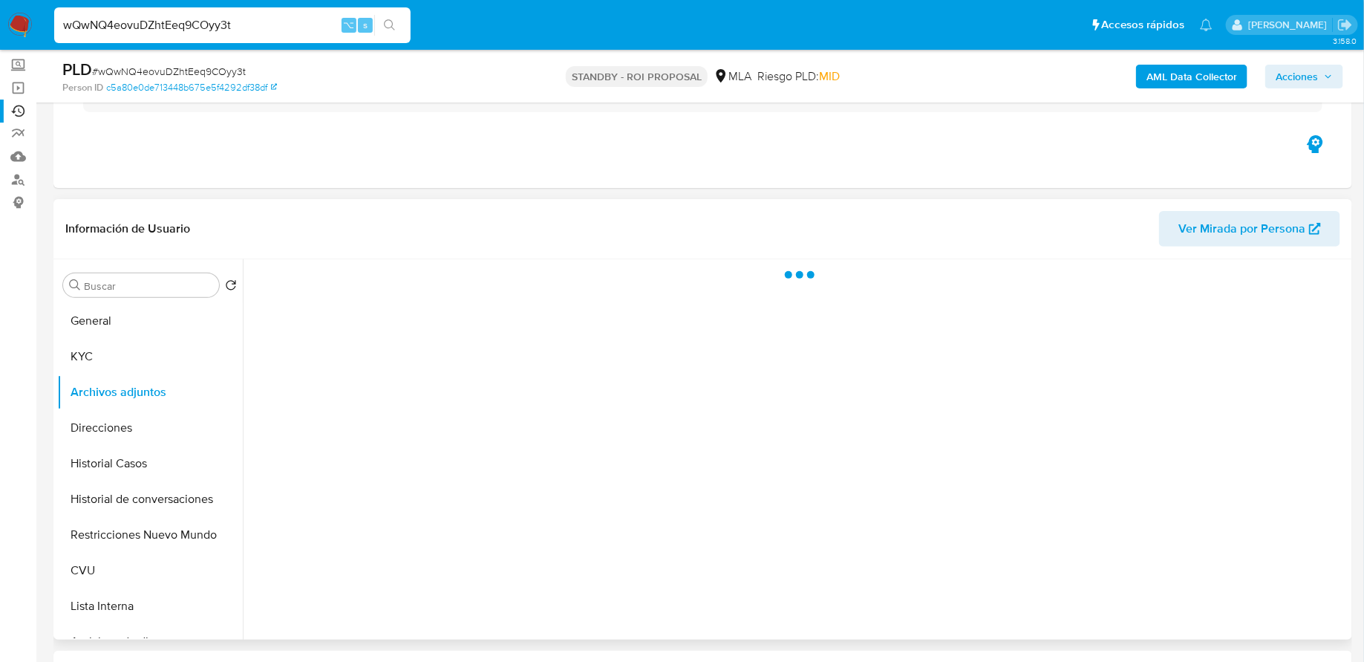
select select "10"
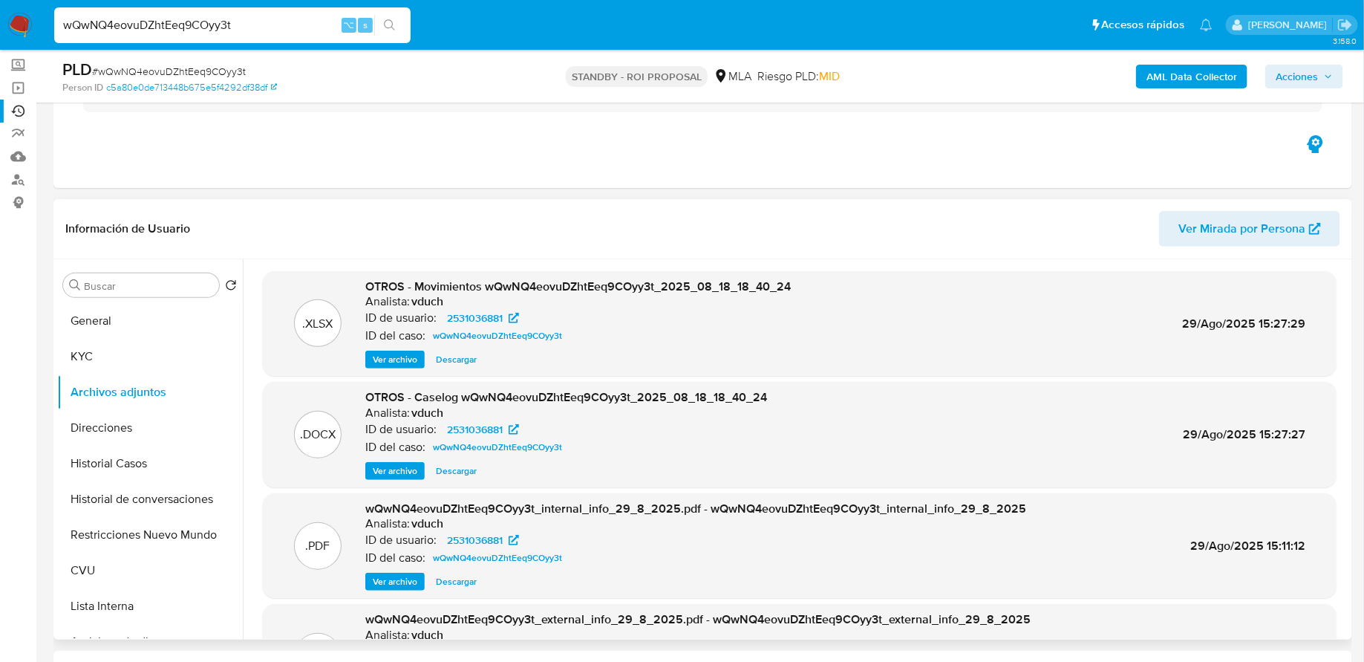
click at [456, 362] on span "Descargar" at bounding box center [456, 359] width 41 height 15
click at [467, 468] on span "Descargar" at bounding box center [456, 470] width 41 height 15
click at [231, 23] on input "wQwNQ4eovuDZhtEeq9COyy3t" at bounding box center [232, 25] width 356 height 19
paste input "xWBFnPW7GAJ0N6sryD2z1MFu"
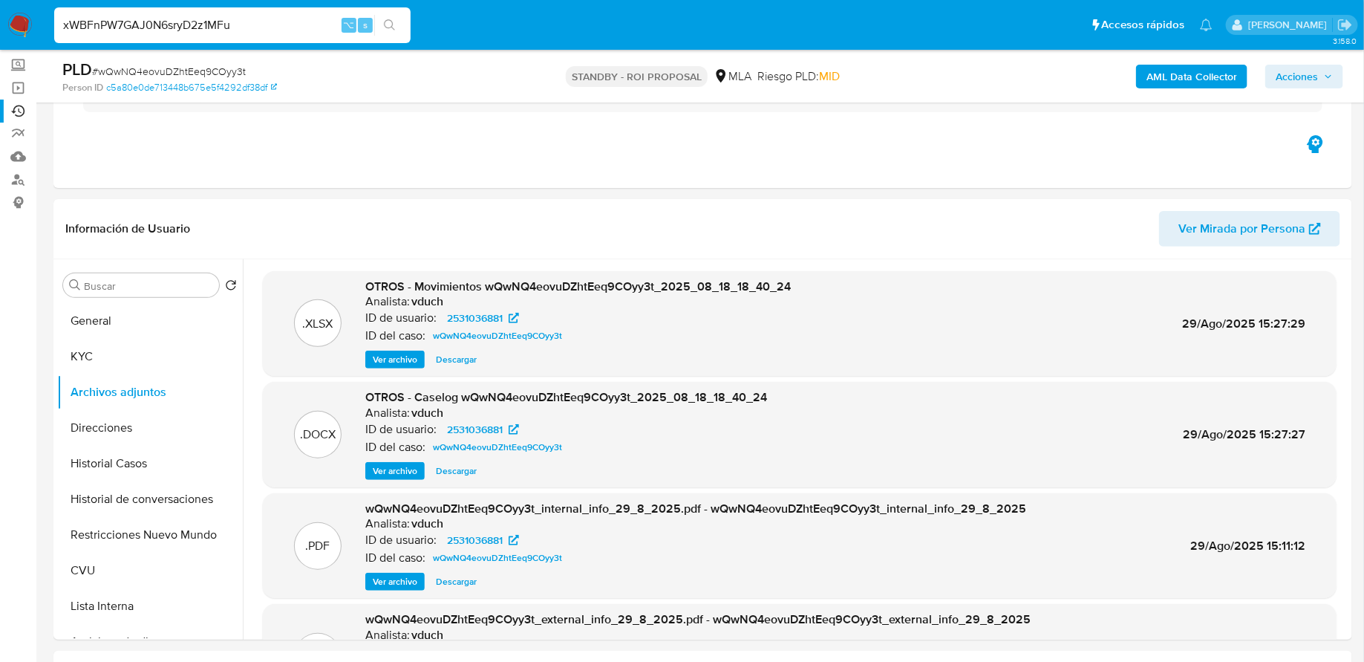
type input "xWBFnPW7GAJ0N6sryD2z1MFu"
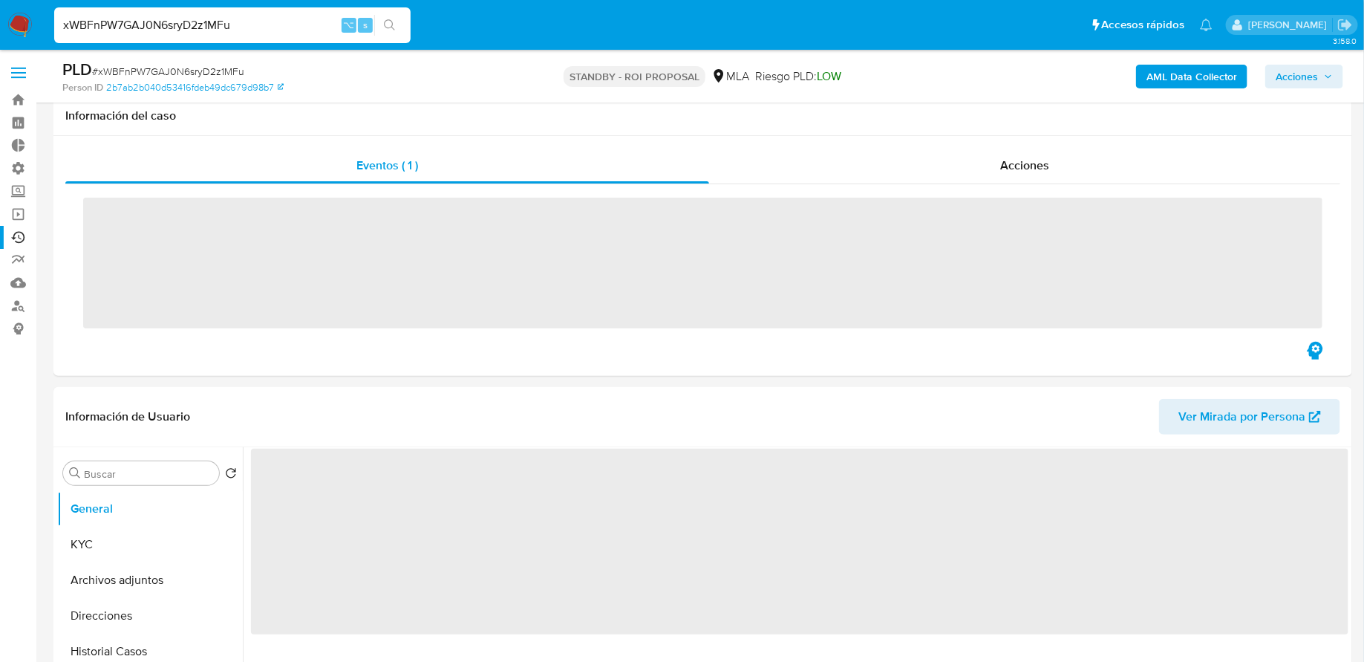
scroll to position [208, 0]
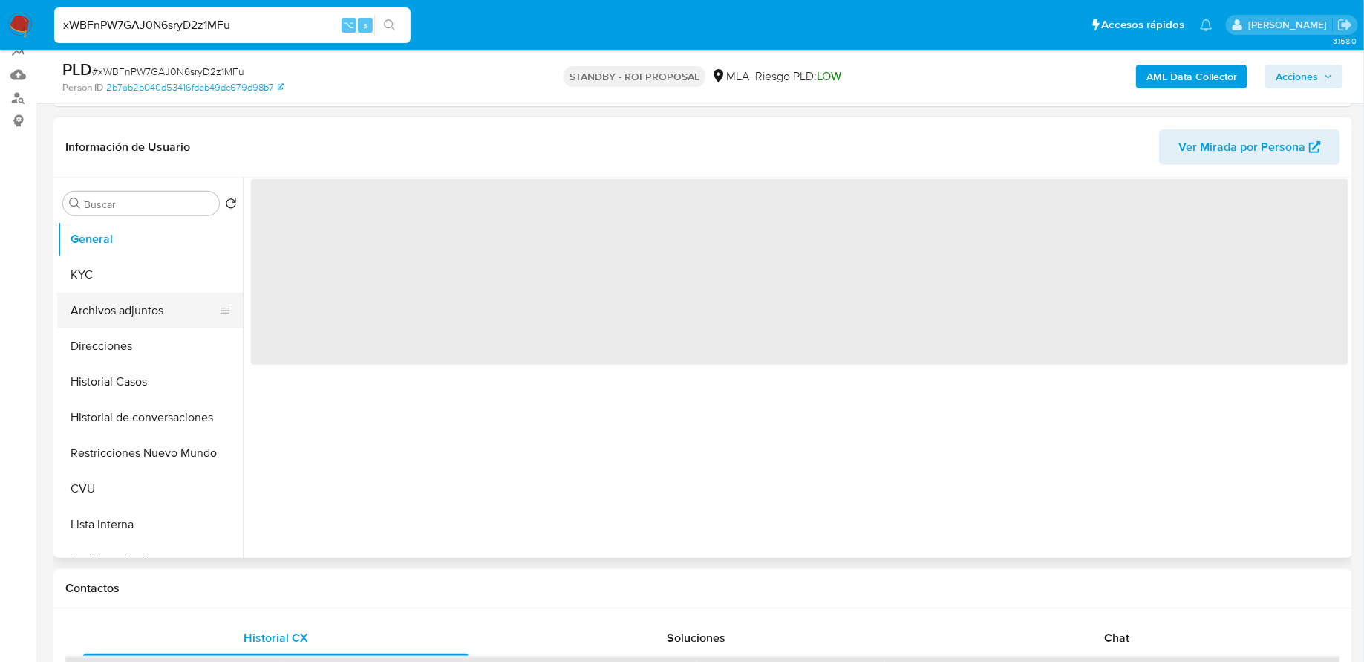
click at [131, 319] on button "Archivos adjuntos" at bounding box center [144, 311] width 174 height 36
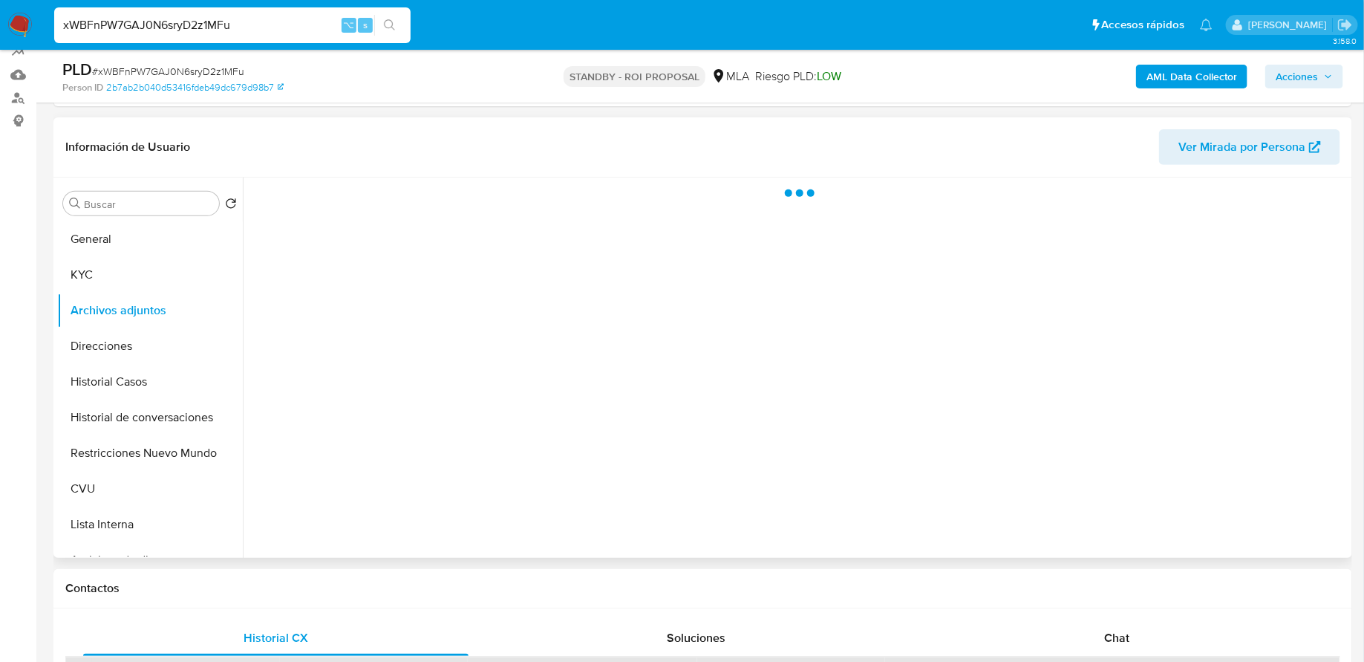
select select "10"
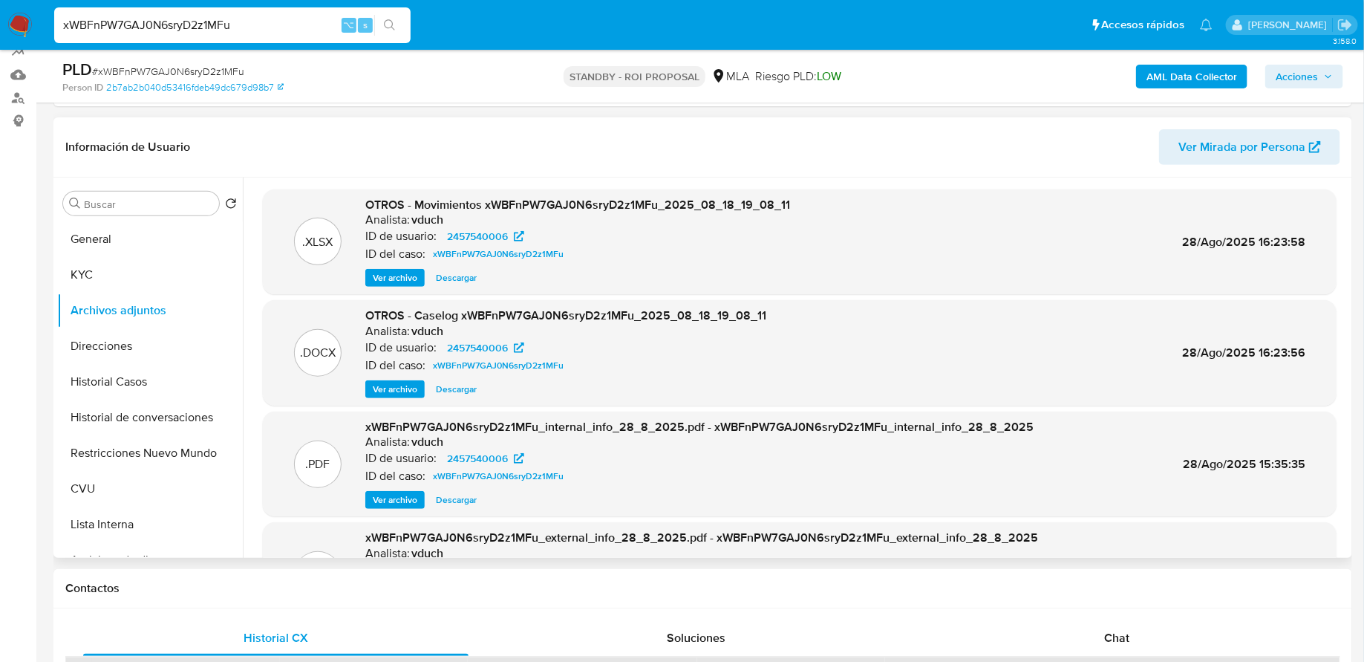
click at [461, 393] on span "Descargar" at bounding box center [456, 389] width 41 height 15
click at [241, 31] on input "xWBFnPW7GAJ0N6sryD2z1MFu" at bounding box center [232, 25] width 356 height 19
paste input "uJ3Z6egx9xKUU9DeQkAxhS7W"
type input "uJ3Z6egx9xKUU9DeQkAxhS7W"
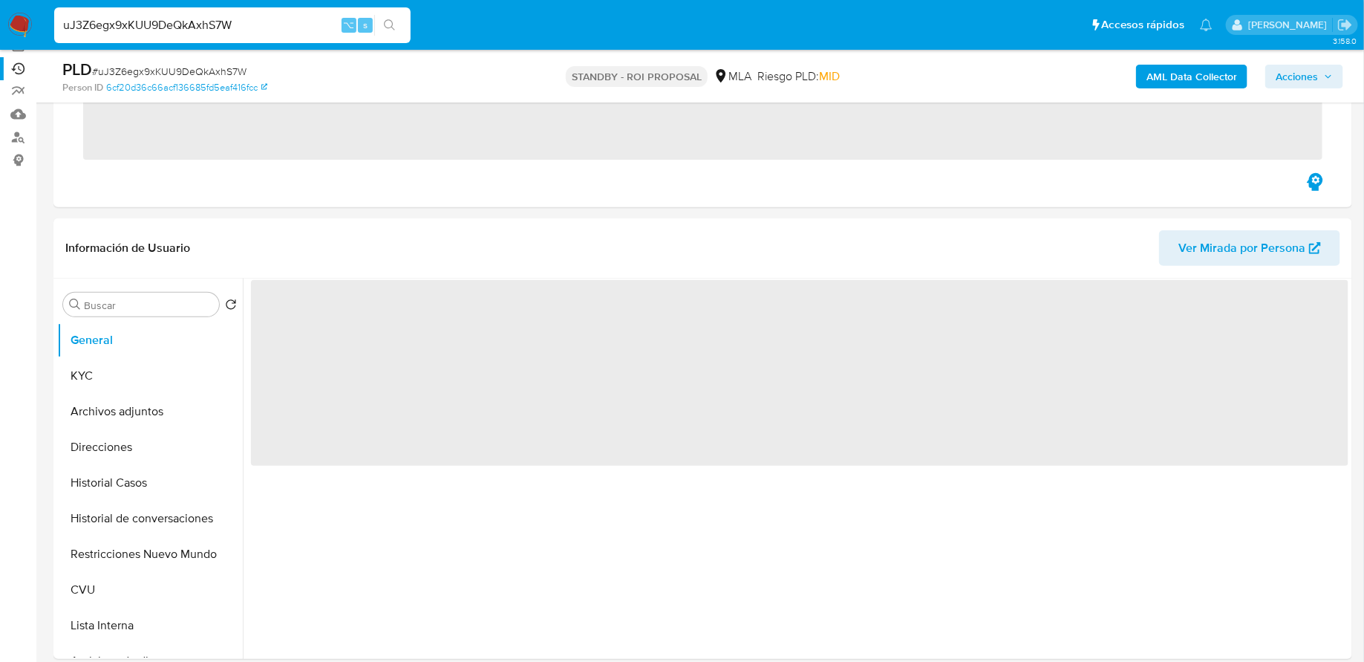
scroll to position [205, 0]
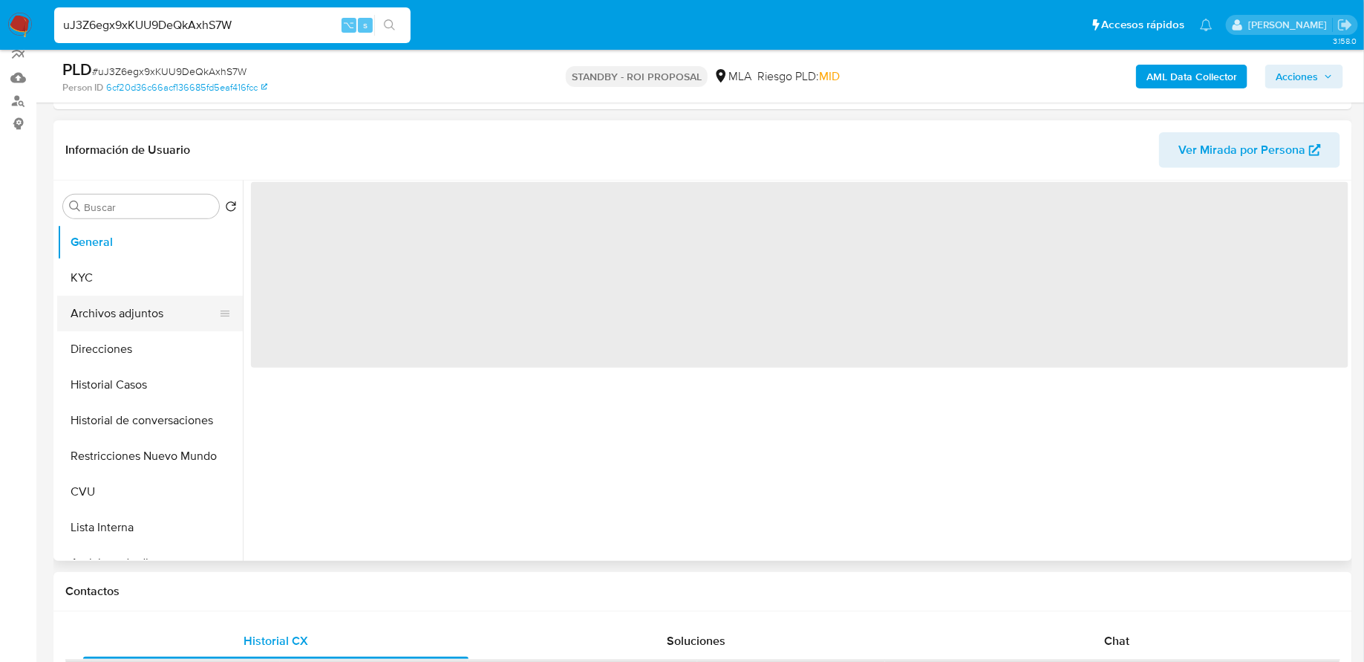
click at [107, 313] on button "Archivos adjuntos" at bounding box center [144, 314] width 174 height 36
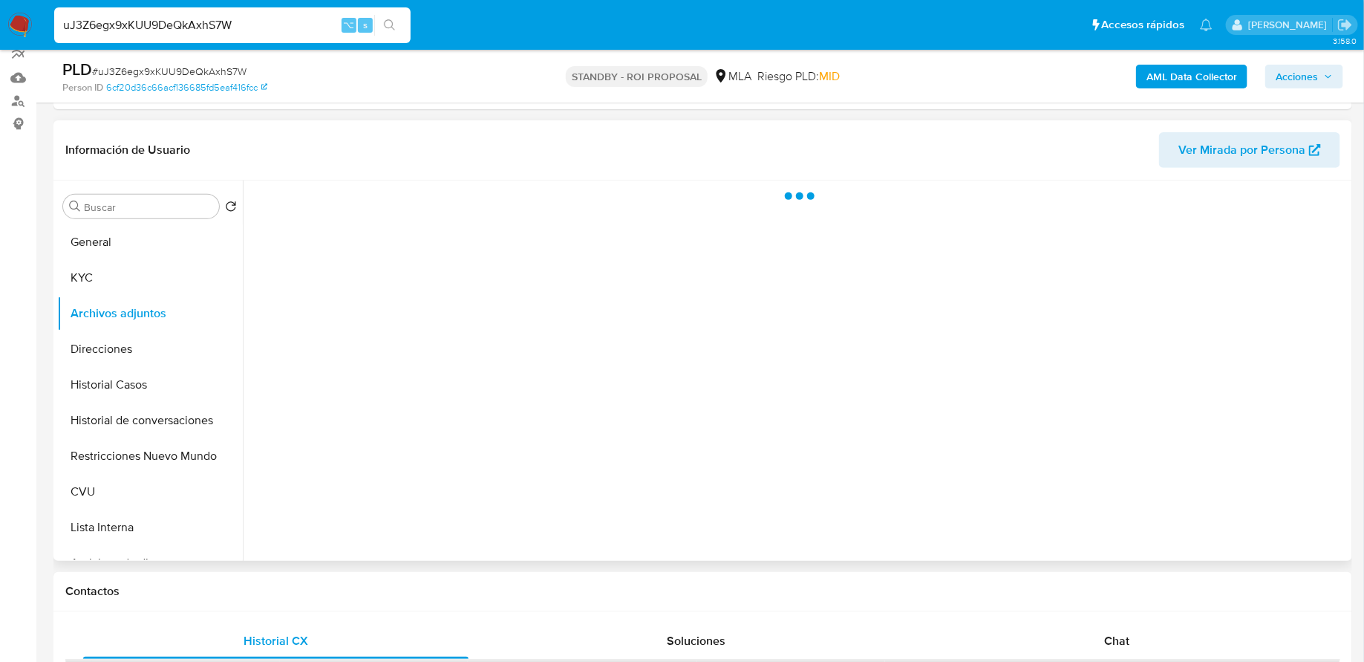
select select "10"
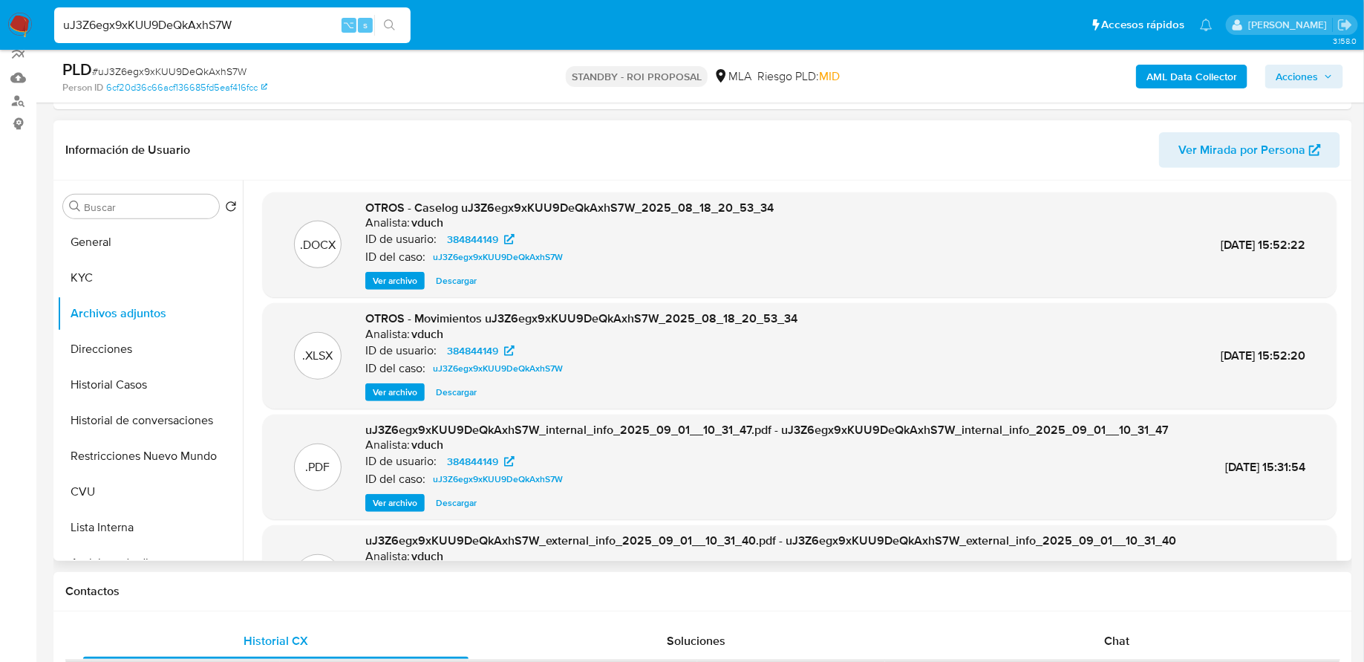
click at [448, 282] on span "Descargar" at bounding box center [456, 280] width 41 height 15
click at [134, 24] on input "uJ3Z6egx9xKUU9DeQkAxhS7W" at bounding box center [232, 25] width 356 height 19
paste input "e0lTCwkCa2MppdelpwKW0ZZa"
type input "e0lTCwkCa2MppdelpwKW0ZZa"
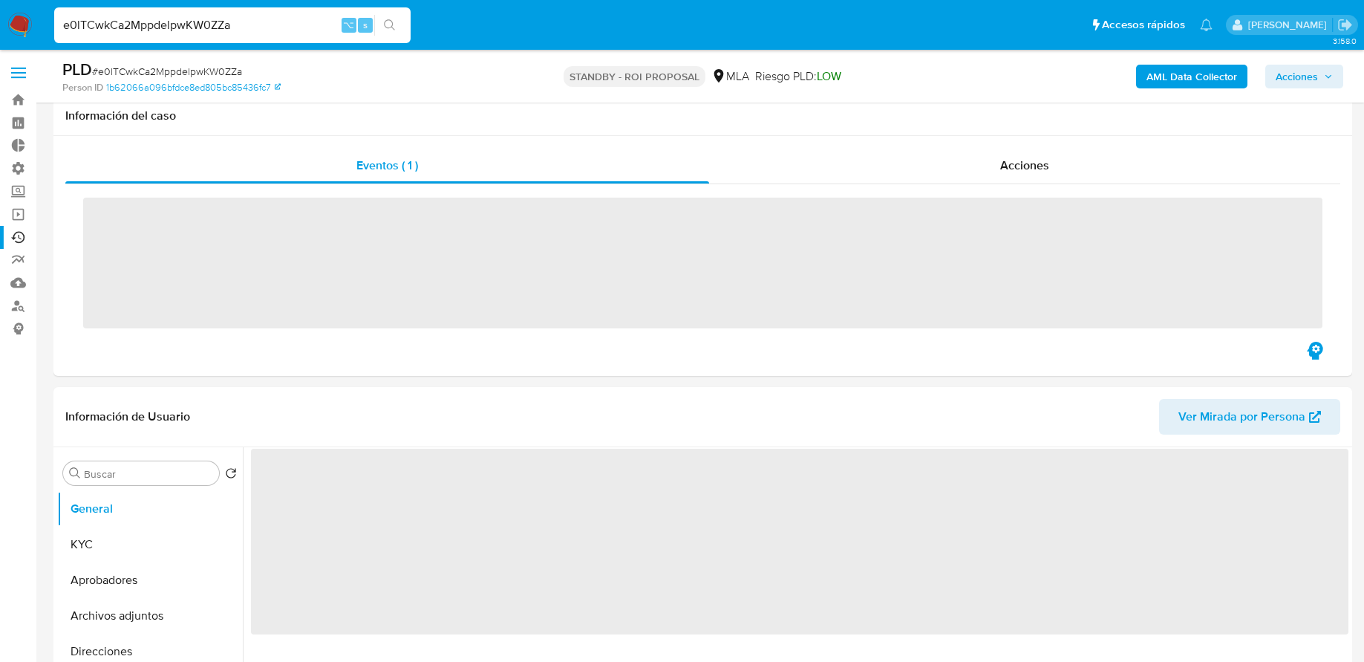
scroll to position [57, 0]
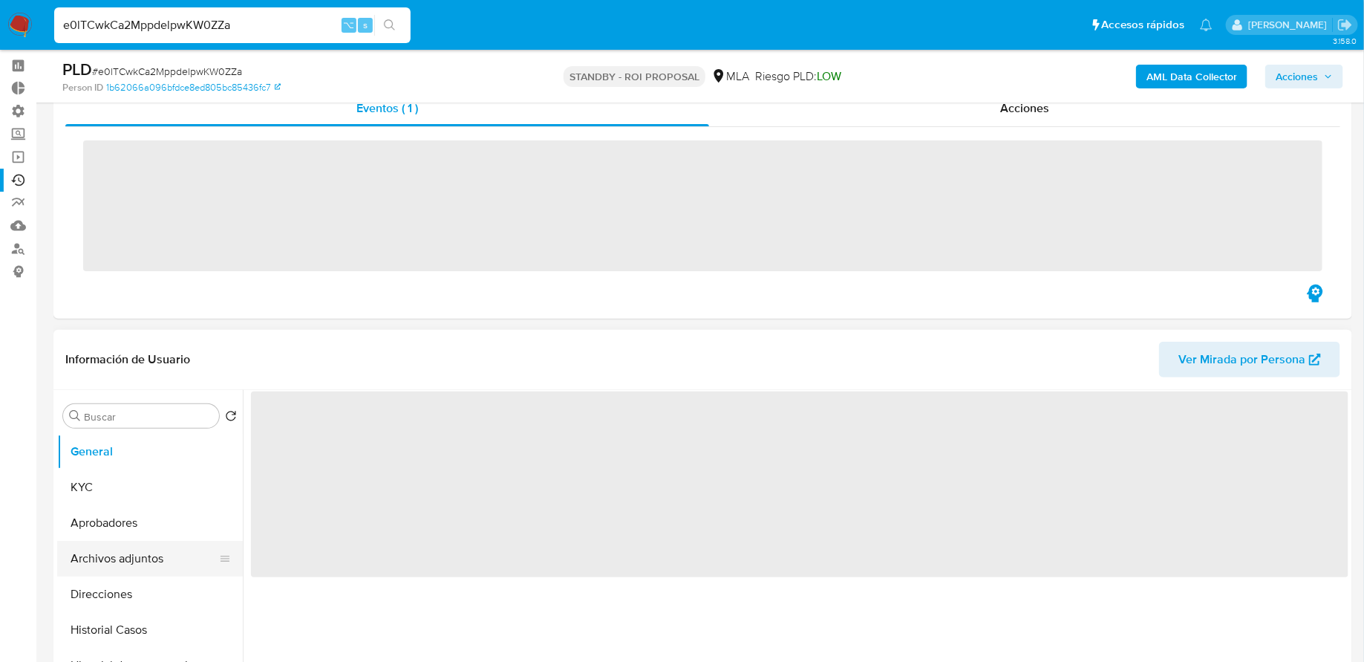
click at [117, 548] on ul "General KYC Aprobadores Archivos adjuntos Direcciones Historial Casos Historial…" at bounding box center [150, 601] width 186 height 335
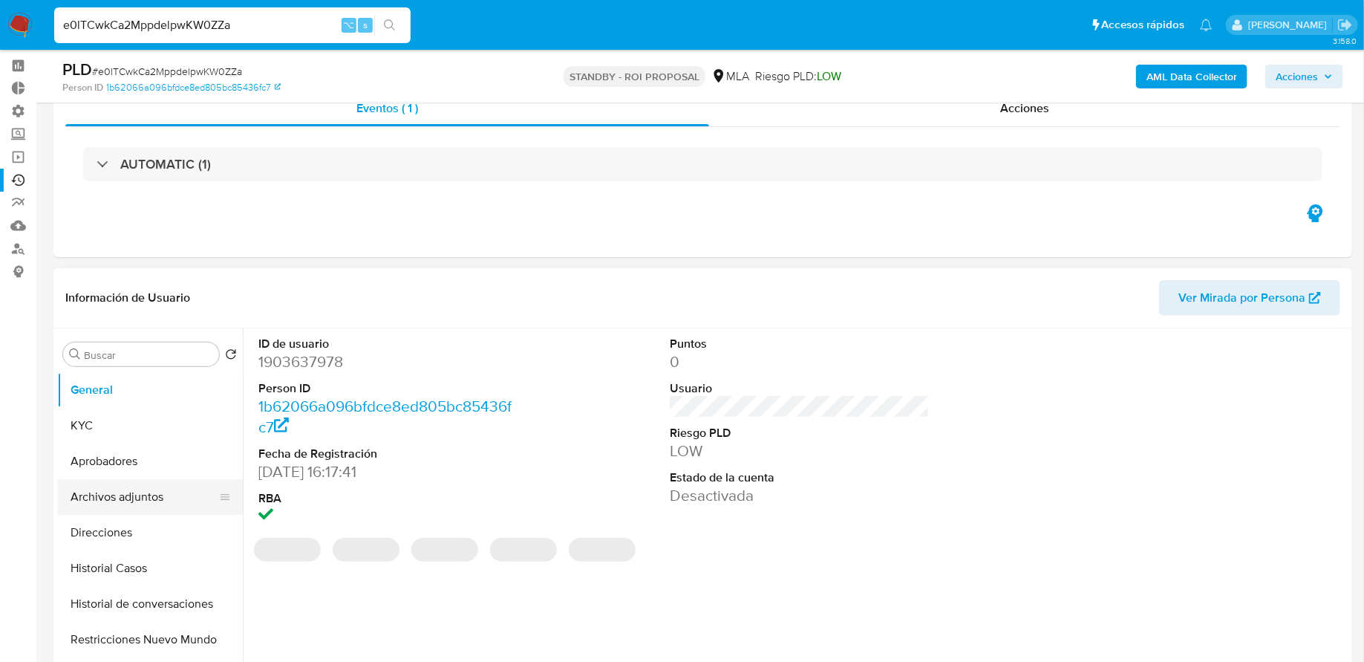
click at [137, 487] on button "Archivos adjuntos" at bounding box center [144, 497] width 174 height 36
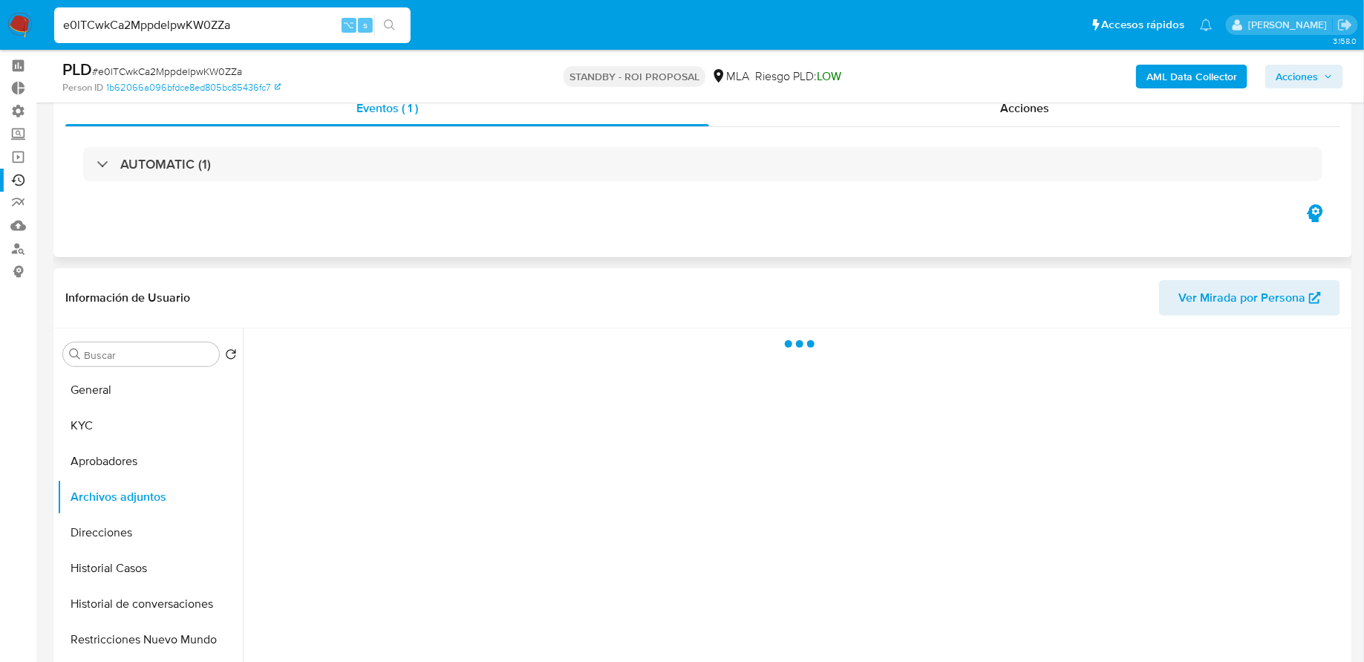
select select "10"
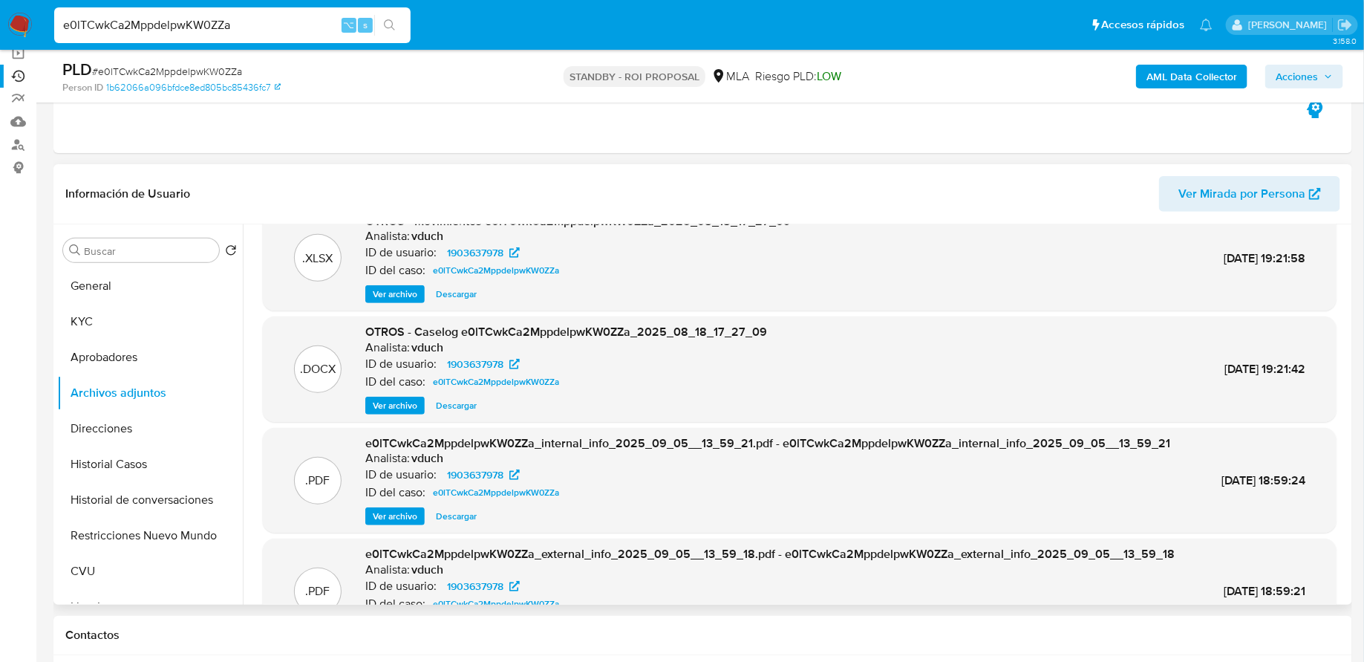
scroll to position [71, 0]
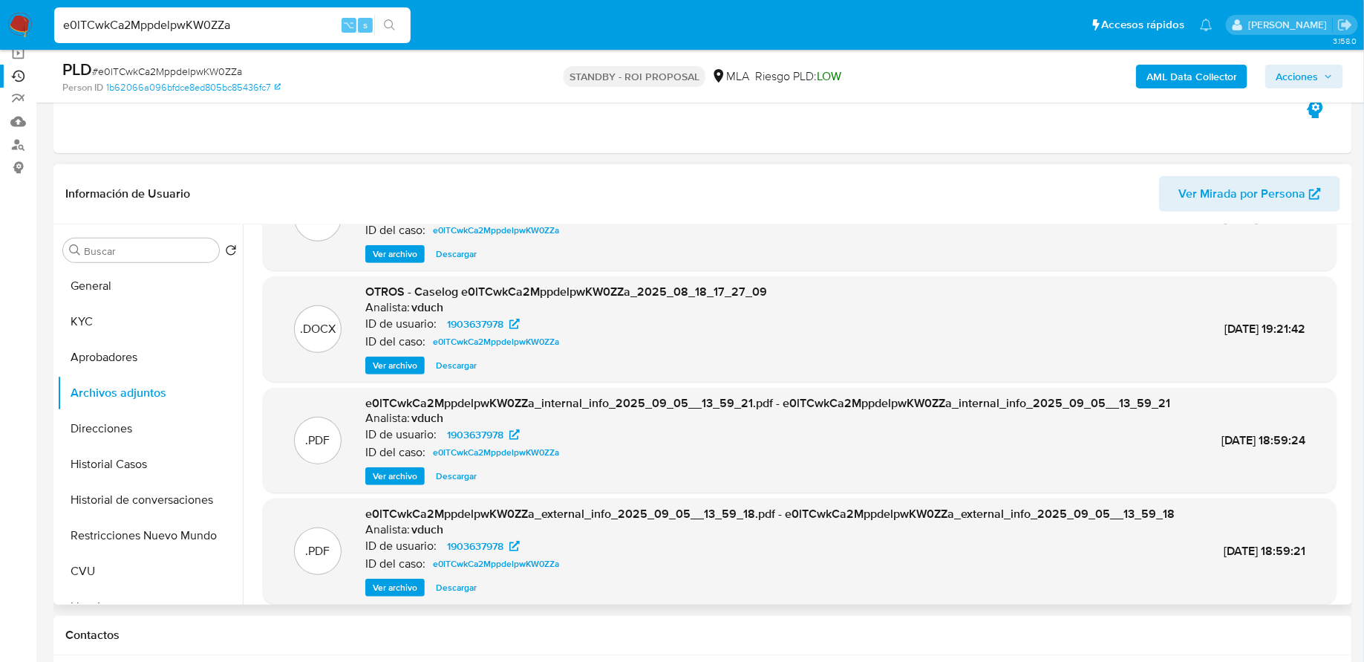
click at [457, 365] on span "Descargar" at bounding box center [456, 365] width 41 height 15
click at [261, 24] on input "e0lTCwkCa2MppdelpwKW0ZZa" at bounding box center [232, 25] width 356 height 19
paste input "yOlgl29UxUxb0py0UHFI6jXN"
type input "yOlgl29UxUxb0py0UHFI6jXN"
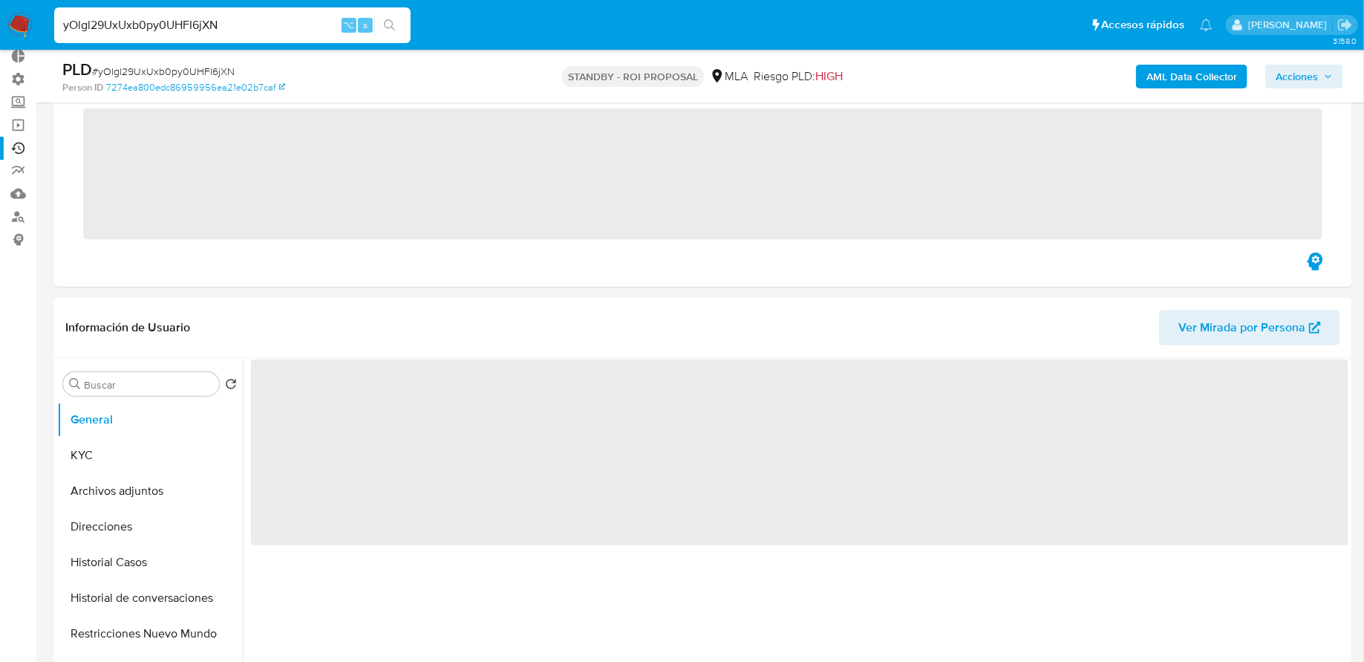
scroll to position [146, 0]
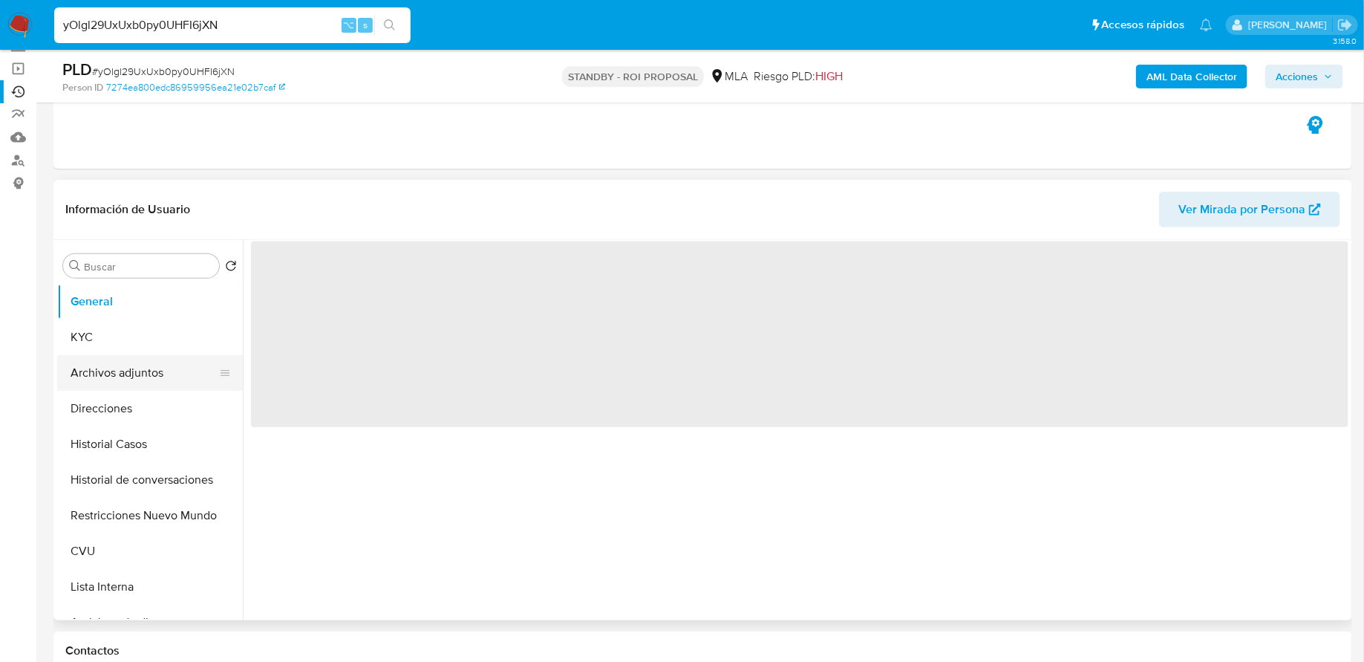
click at [140, 378] on button "Archivos adjuntos" at bounding box center [144, 373] width 174 height 36
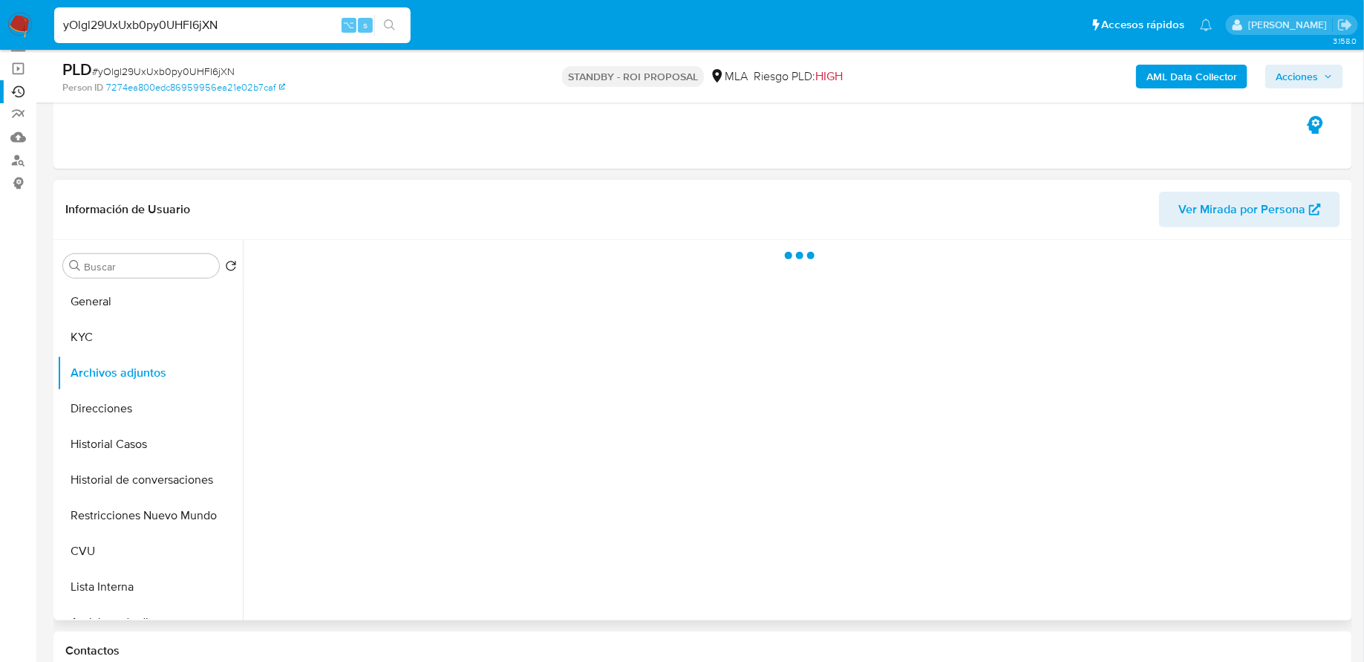
select select "10"
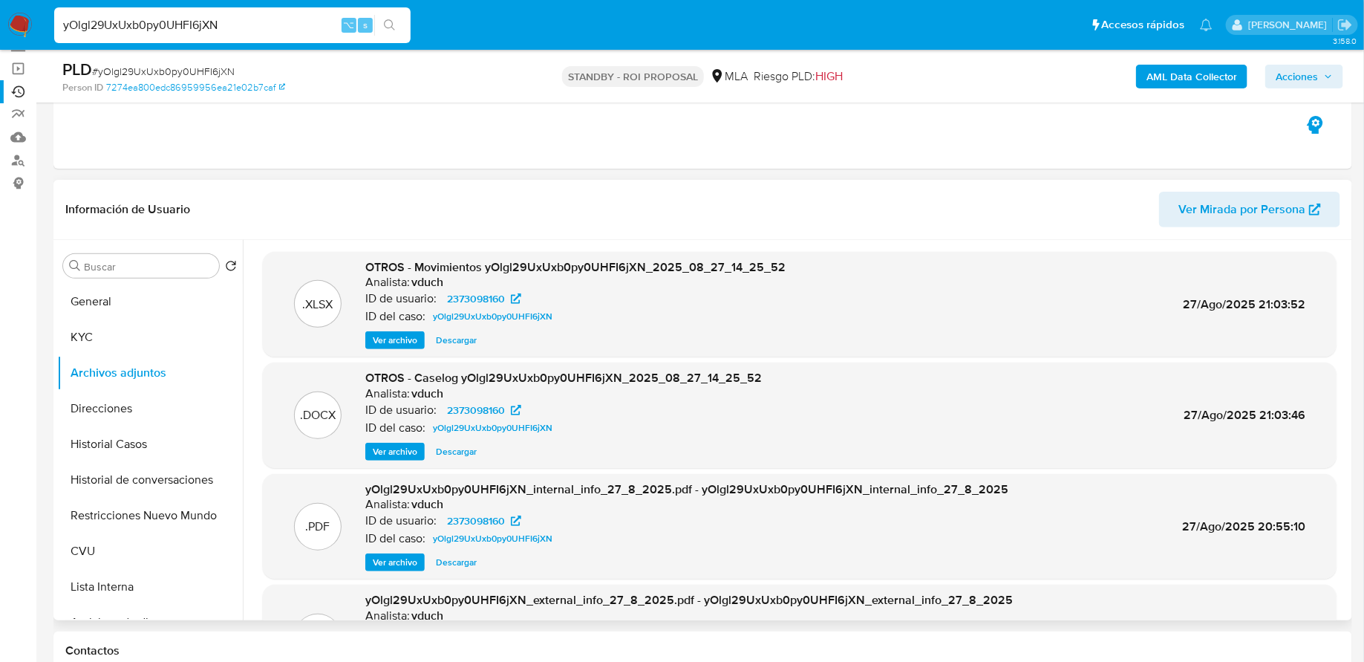
click at [458, 449] on span "Descargar" at bounding box center [456, 451] width 41 height 15
click at [189, 27] on input "yOlgl29UxUxb0py0UHFI6jXN" at bounding box center [232, 25] width 356 height 19
paste input "wTbLMrB7vqnX3woGmviuuqSR"
type input "wTbLMrB7vqnX3woGmviuuqSR"
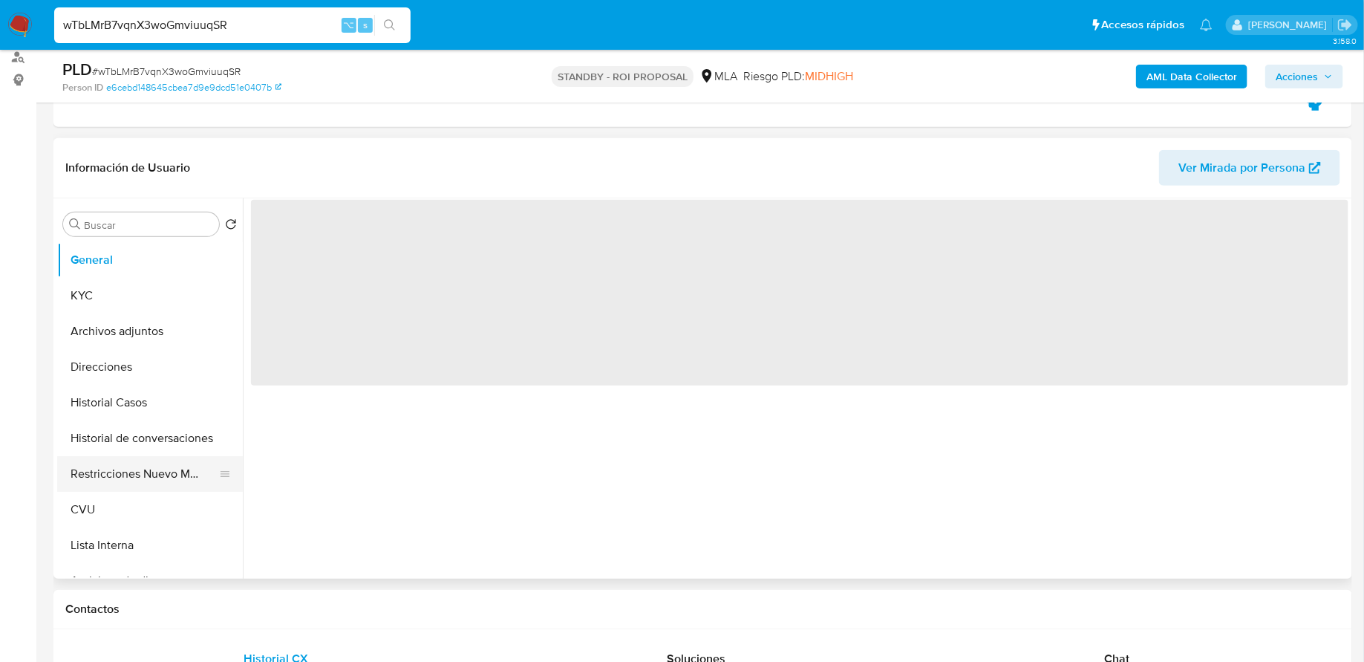
scroll to position [287, 0]
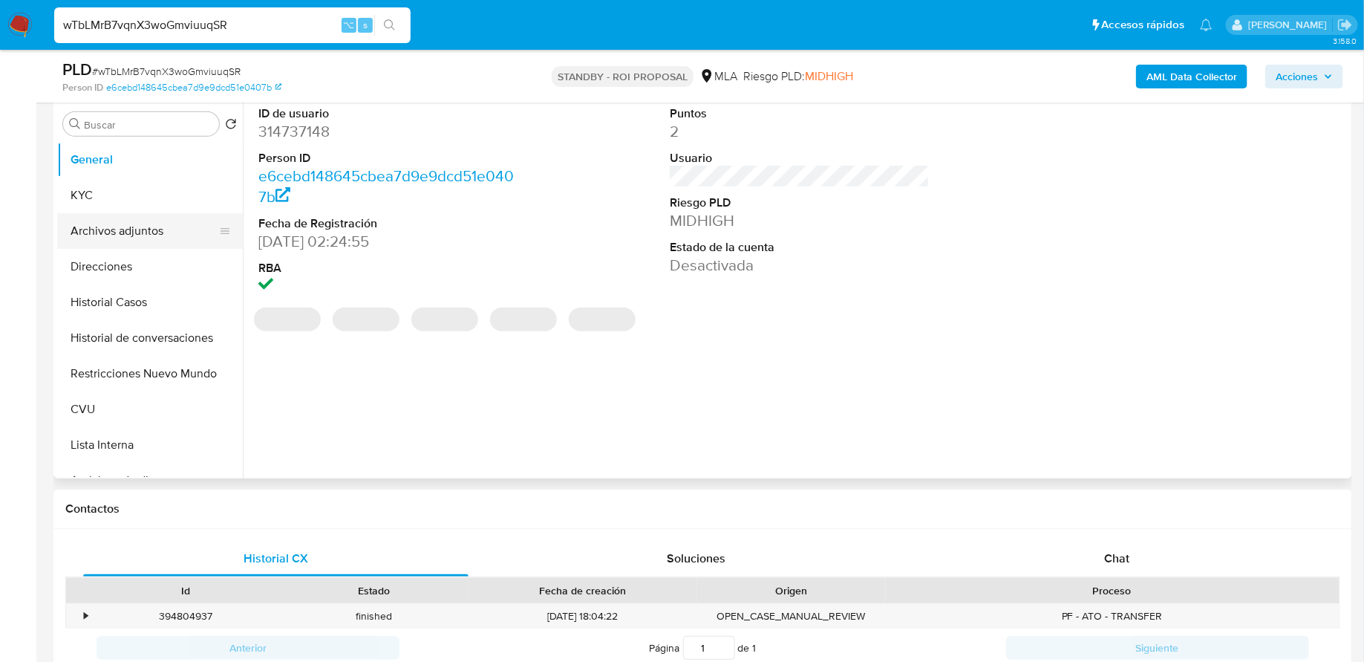
click at [138, 237] on button "Archivos adjuntos" at bounding box center [144, 231] width 174 height 36
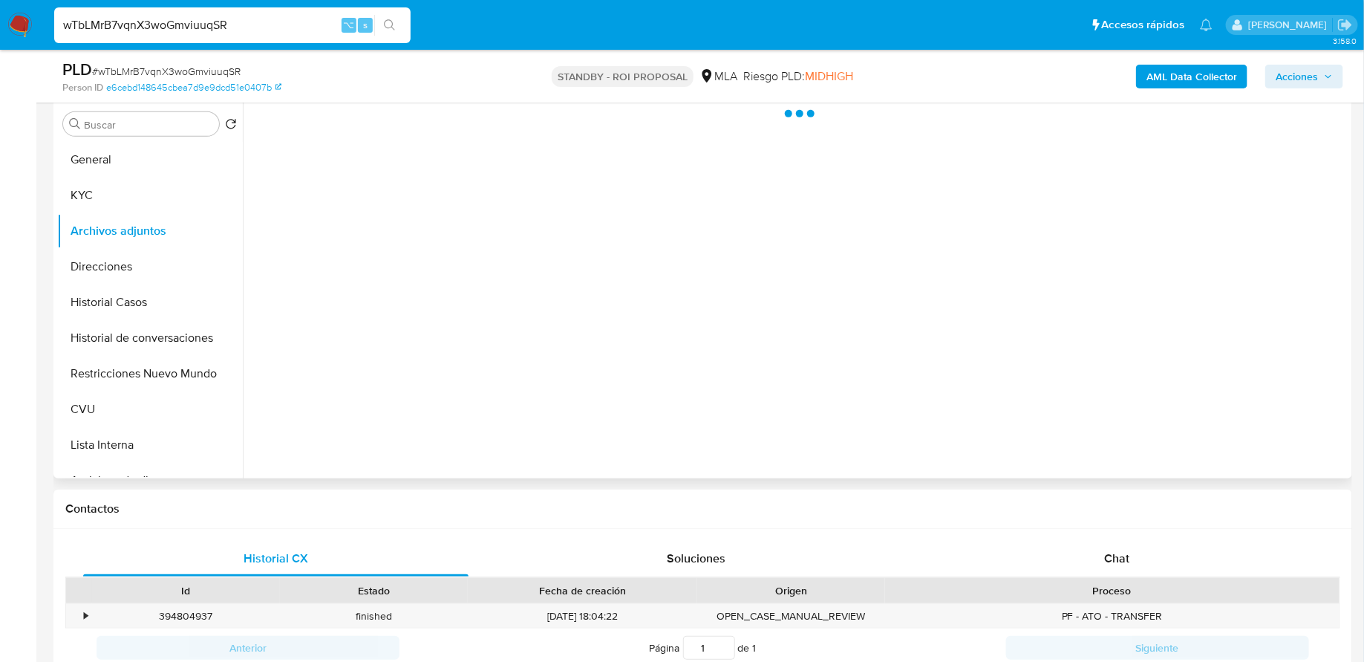
select select "10"
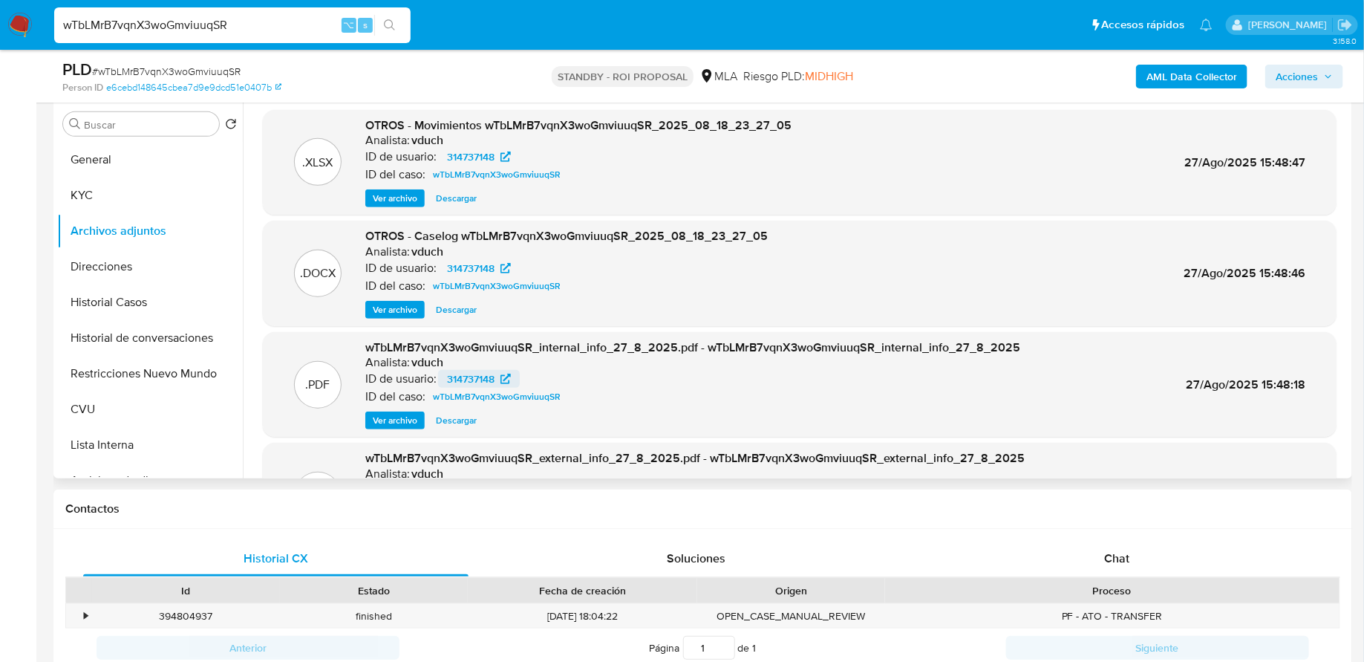
scroll to position [267, 0]
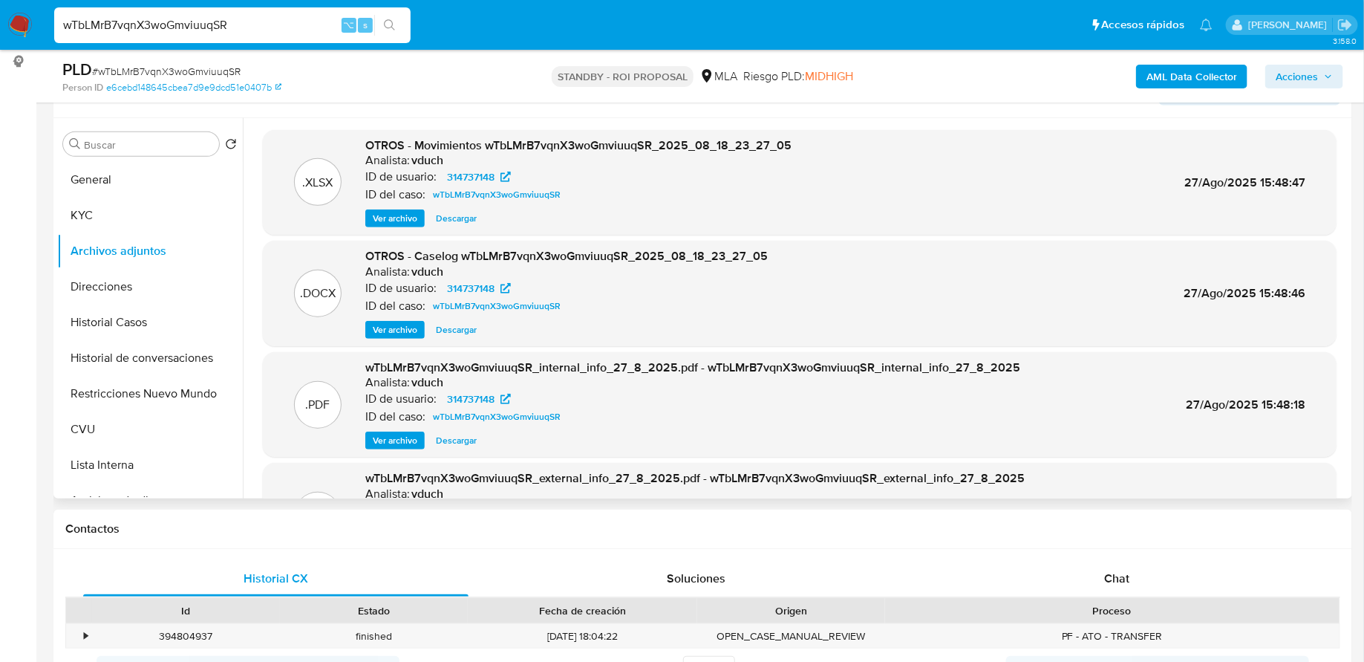
click at [455, 326] on span "Descargar" at bounding box center [456, 329] width 41 height 15
click at [156, 19] on input "wTbLMrB7vqnX3woGmviuuqSR" at bounding box center [232, 25] width 356 height 19
paste input "L3dHBbopFUjNMxokv8QTTvQB"
type input "L3dHBbopFUjNMxokv8QTTvQB"
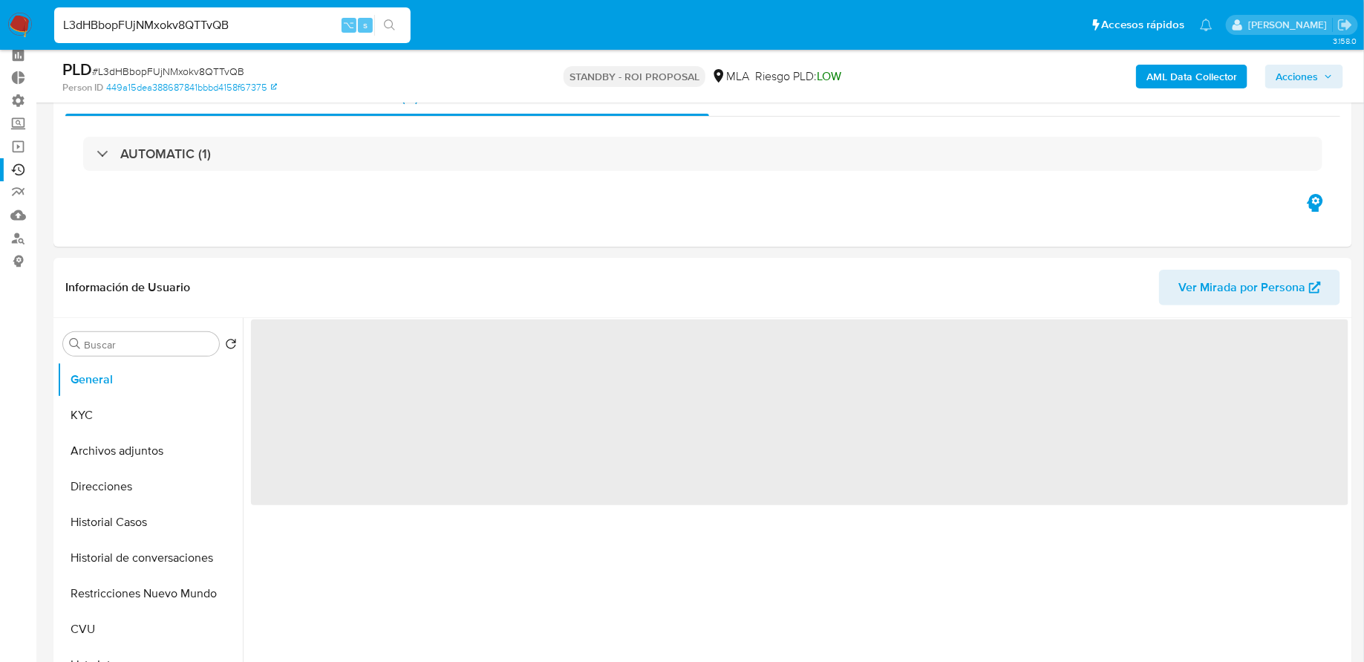
scroll to position [189, 0]
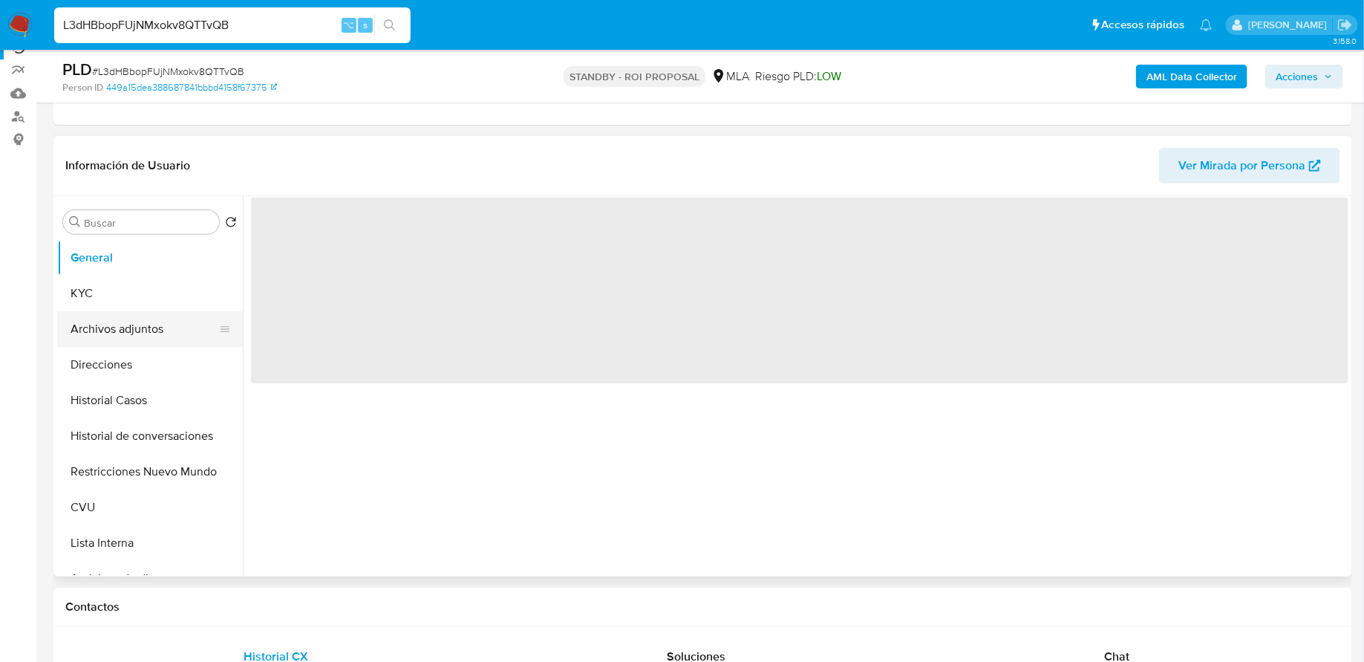
click at [103, 333] on button "Archivos adjuntos" at bounding box center [144, 329] width 174 height 36
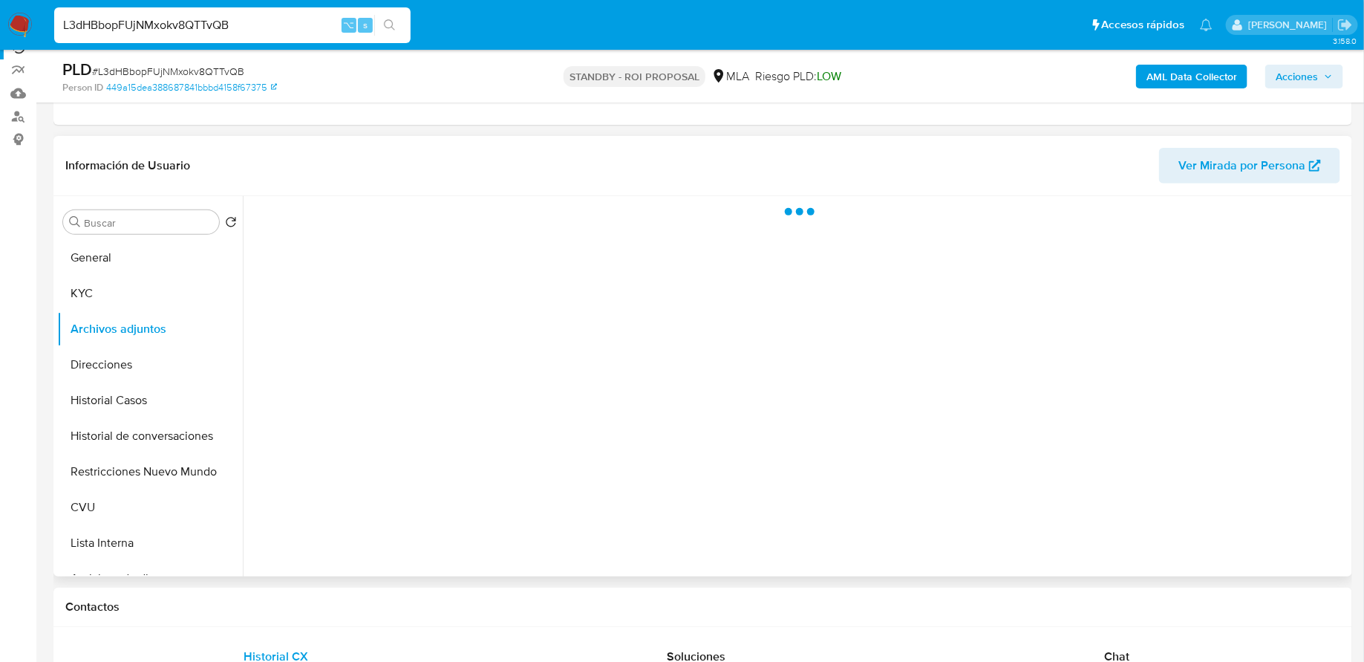
select select "10"
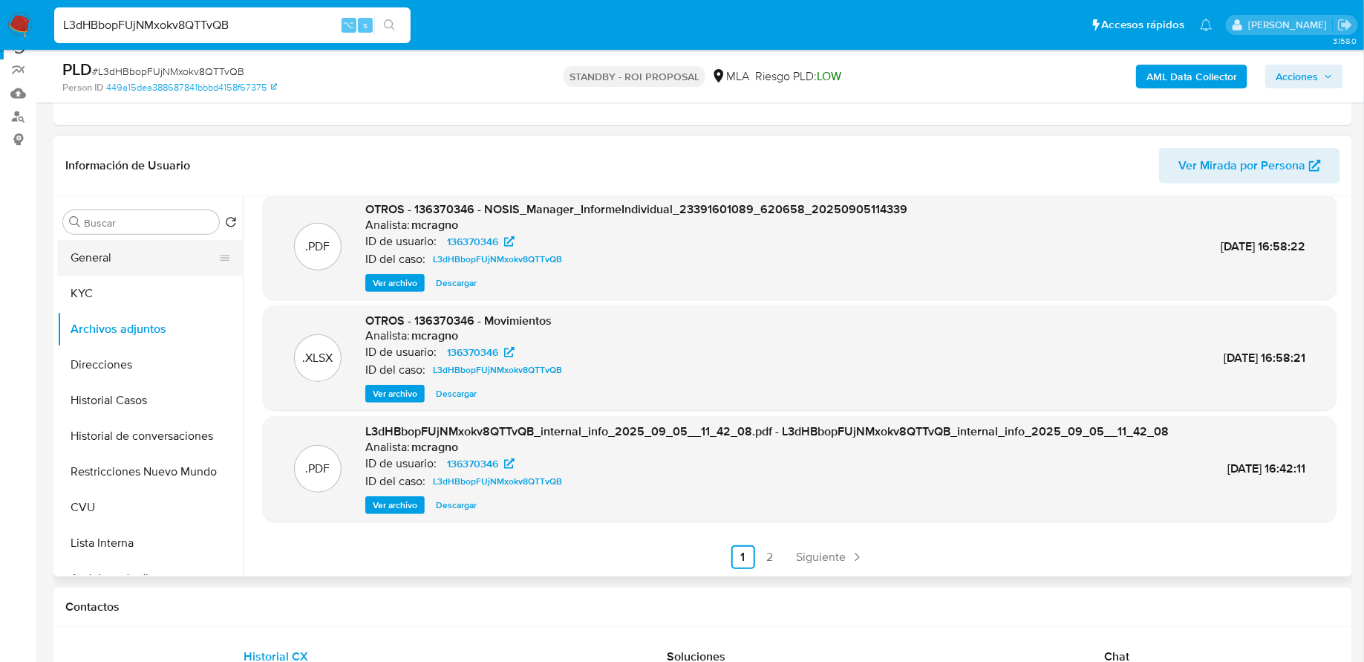
scroll to position [0, 0]
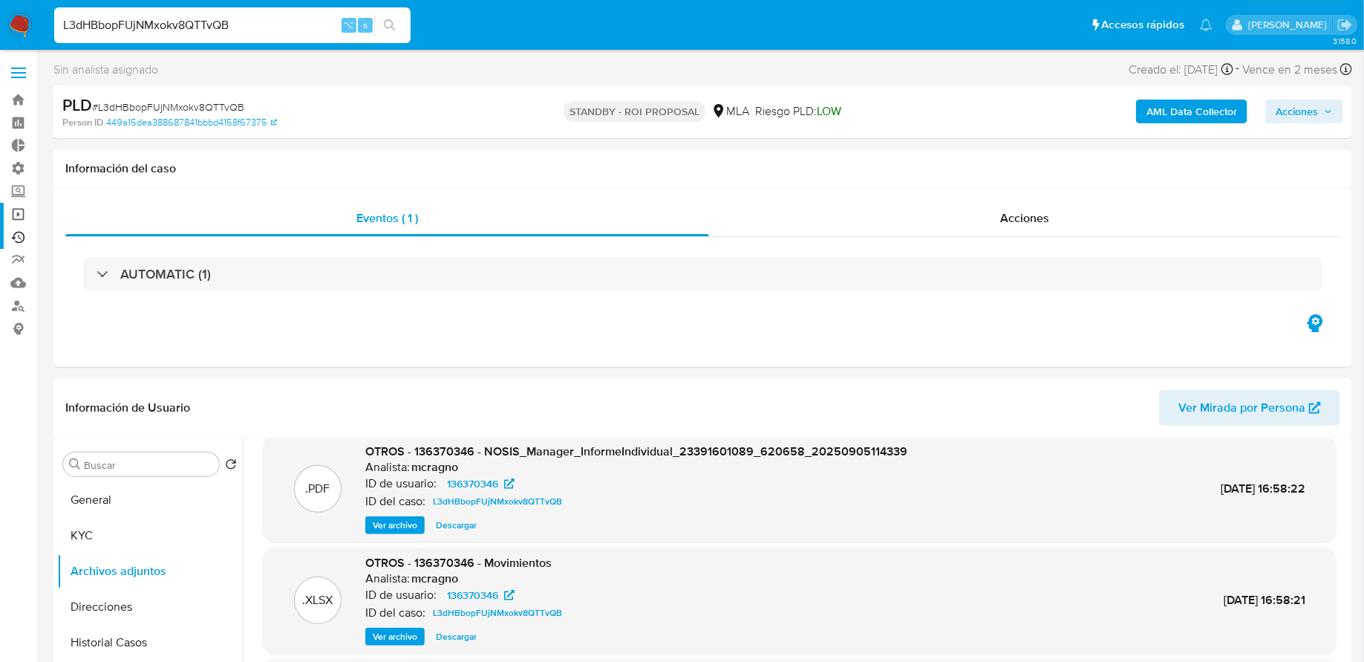
click at [18, 207] on link "Operaciones masivas" at bounding box center [88, 214] width 177 height 23
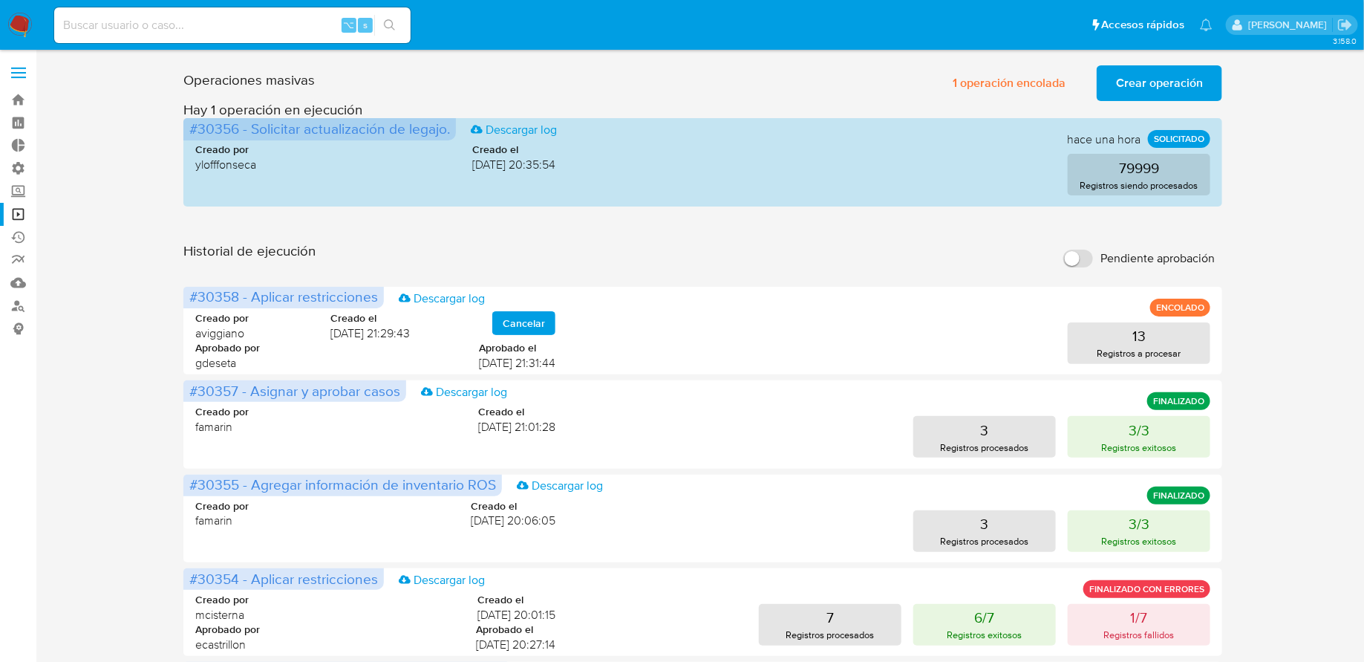
click at [1120, 91] on span "Crear operación" at bounding box center [1159, 83] width 87 height 33
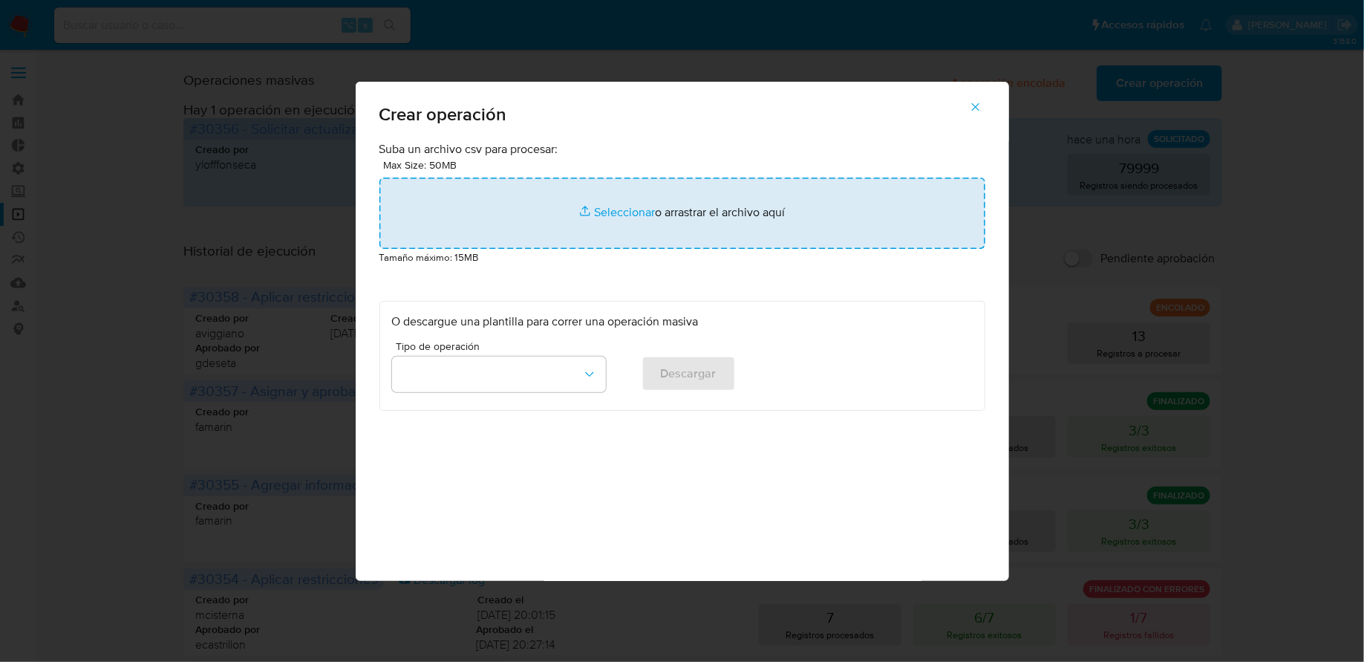
click at [596, 216] on input "file" at bounding box center [682, 212] width 606 height 71
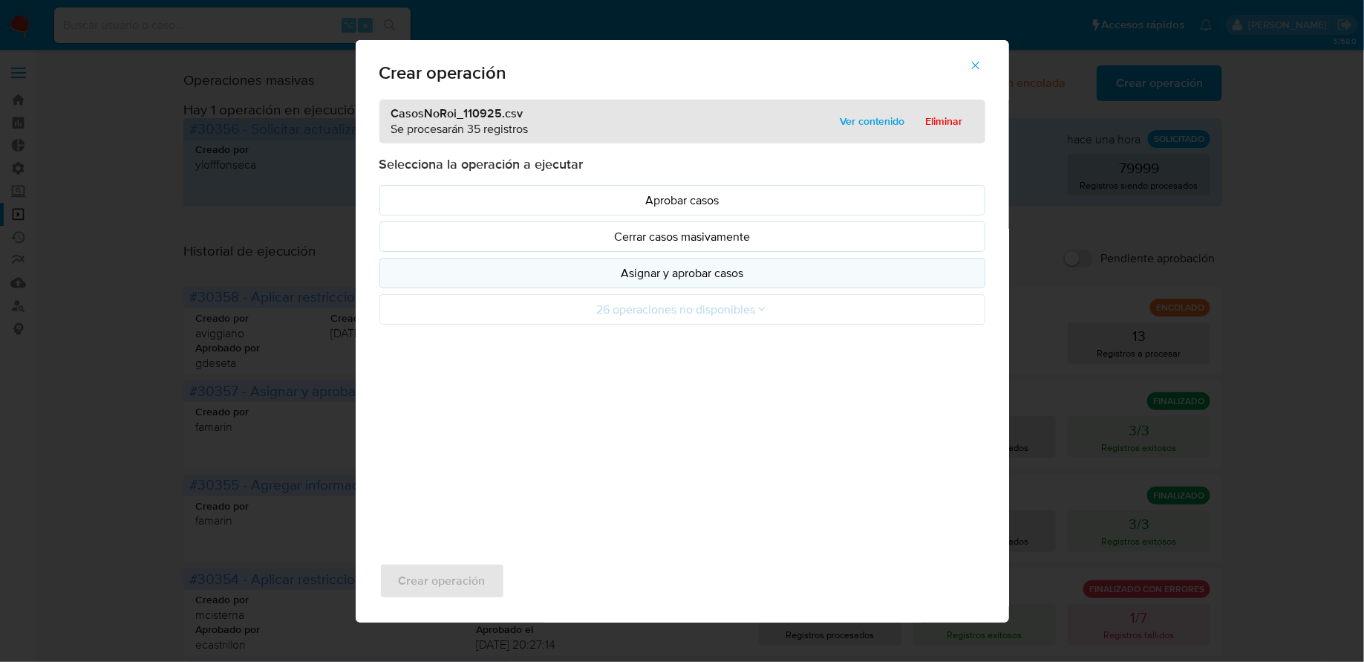
click at [595, 278] on p "Asignar y aprobar casos" at bounding box center [682, 272] width 581 height 17
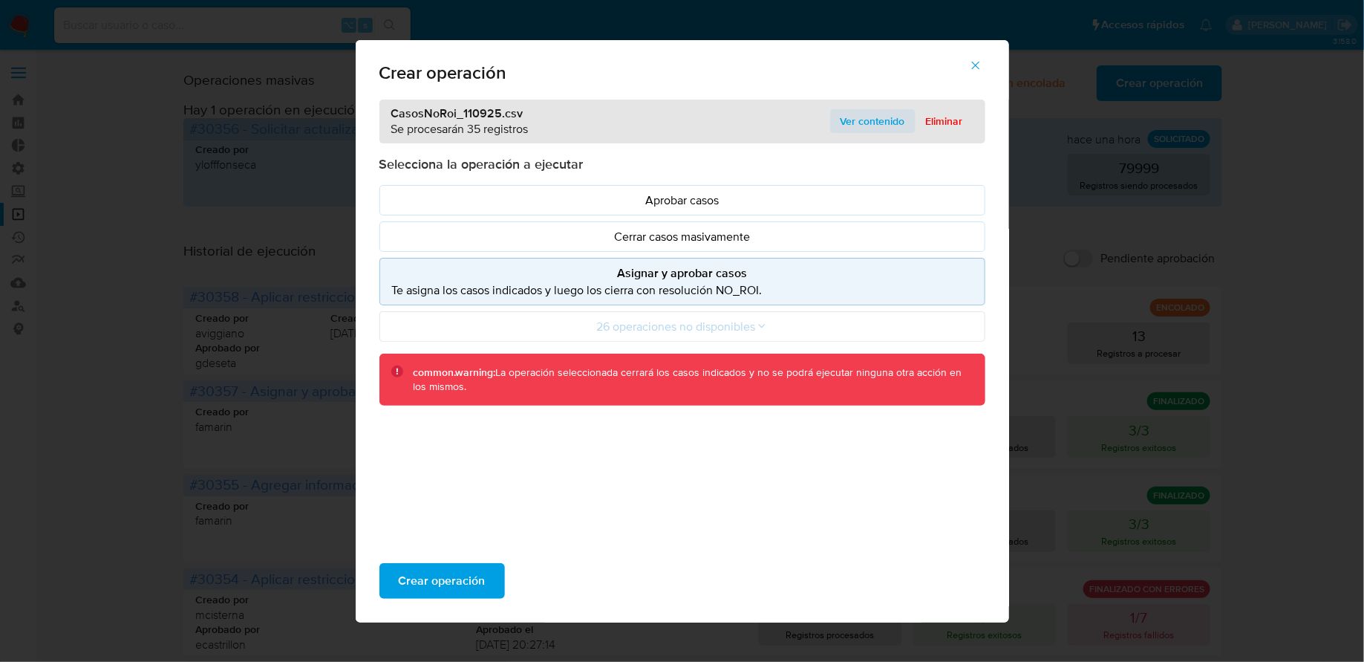
click at [853, 119] on span "Ver contenido" at bounding box center [873, 121] width 65 height 21
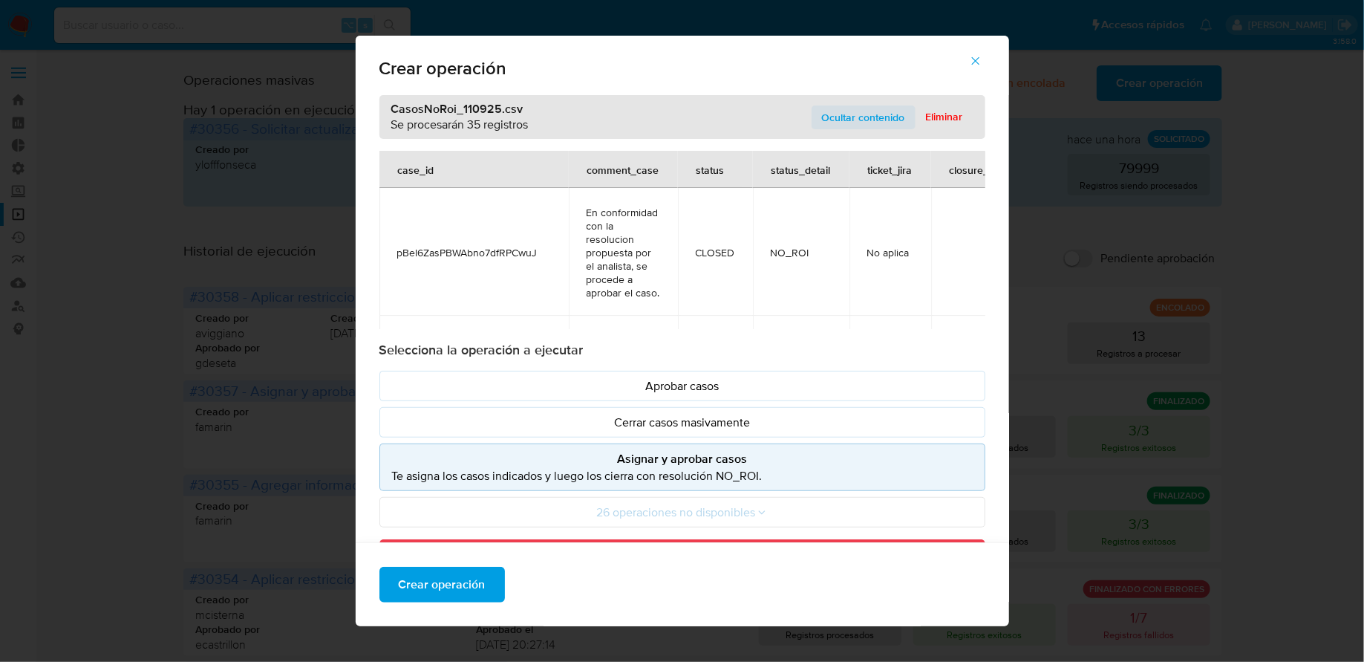
click at [853, 116] on span "Ocultar contenido" at bounding box center [863, 117] width 83 height 21
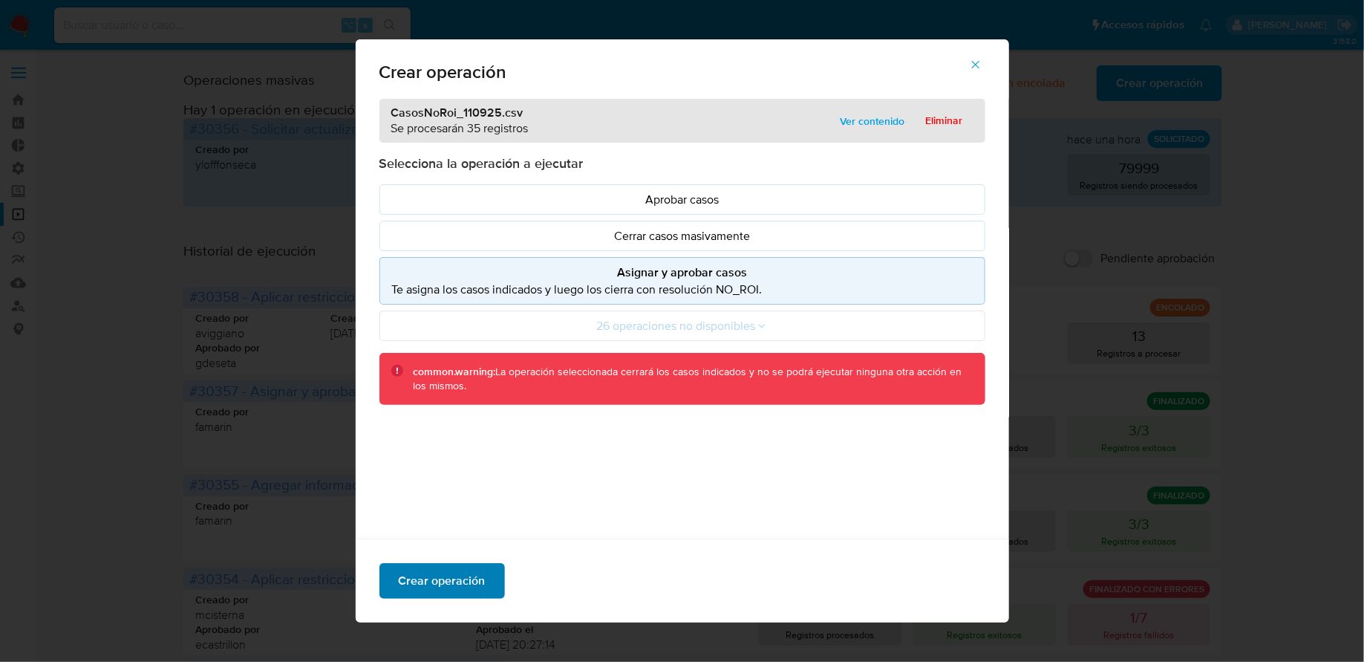
click at [458, 584] on span "Crear operación" at bounding box center [442, 580] width 87 height 33
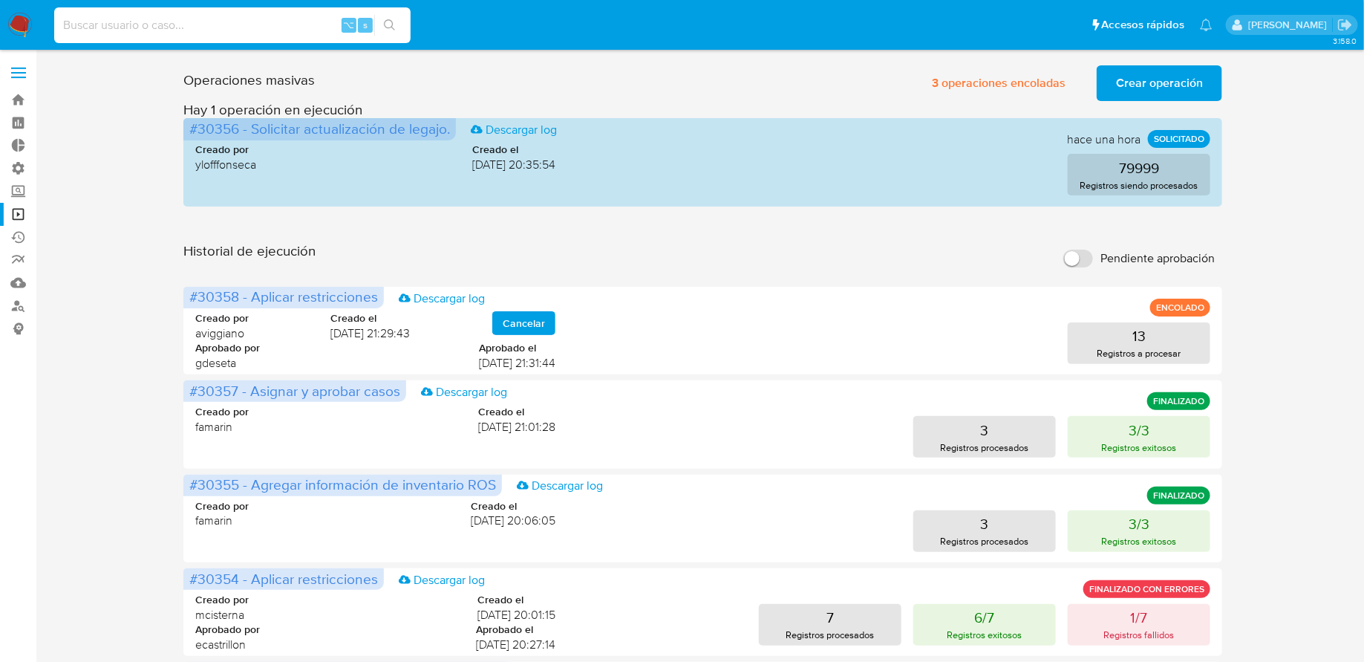
click at [251, 30] on input at bounding box center [232, 25] width 356 height 19
paste input "xG2M5kY5qHlAIdmCje3O6xHA"
type input "xG2M5kY5qHlAIdmCje3O6xHA"
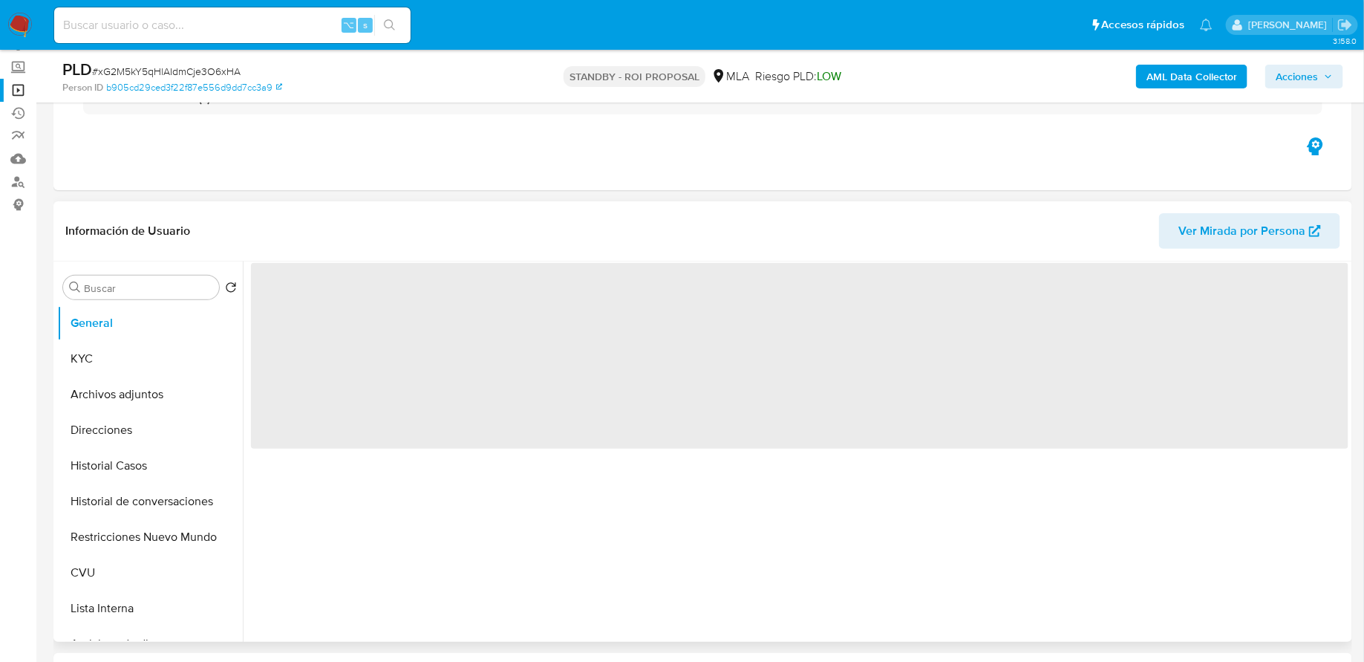
scroll to position [312, 0]
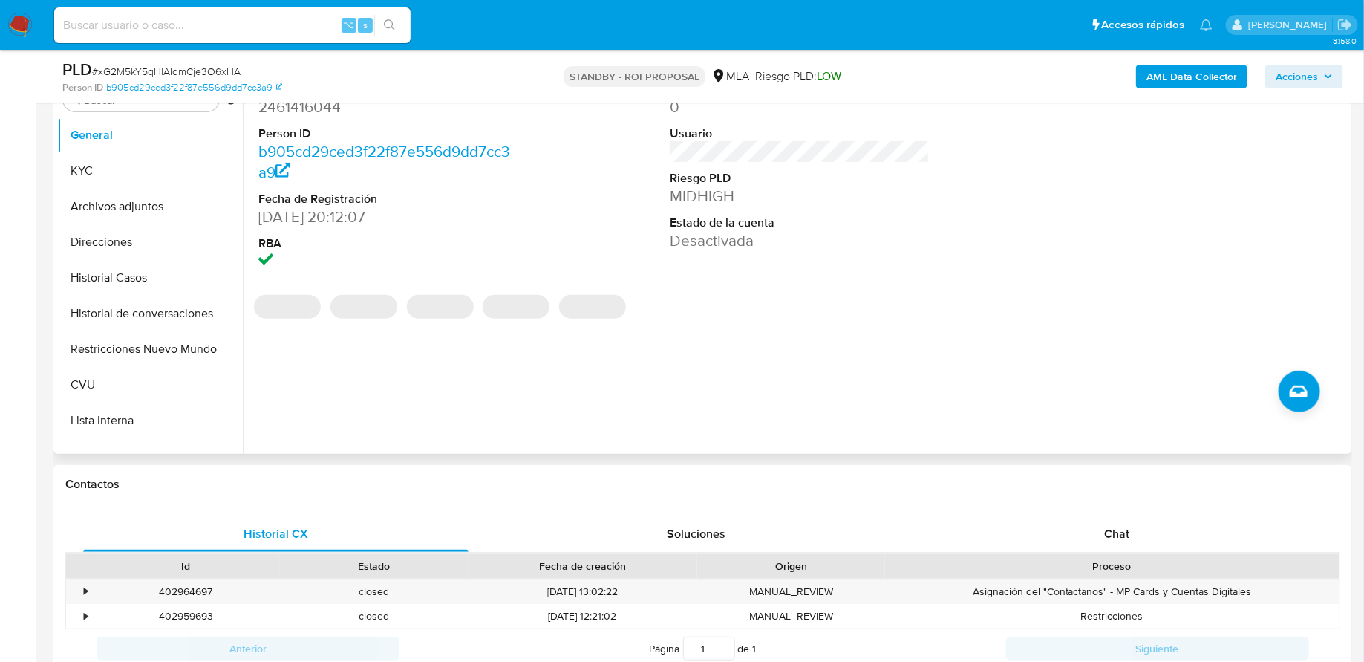
select select "10"
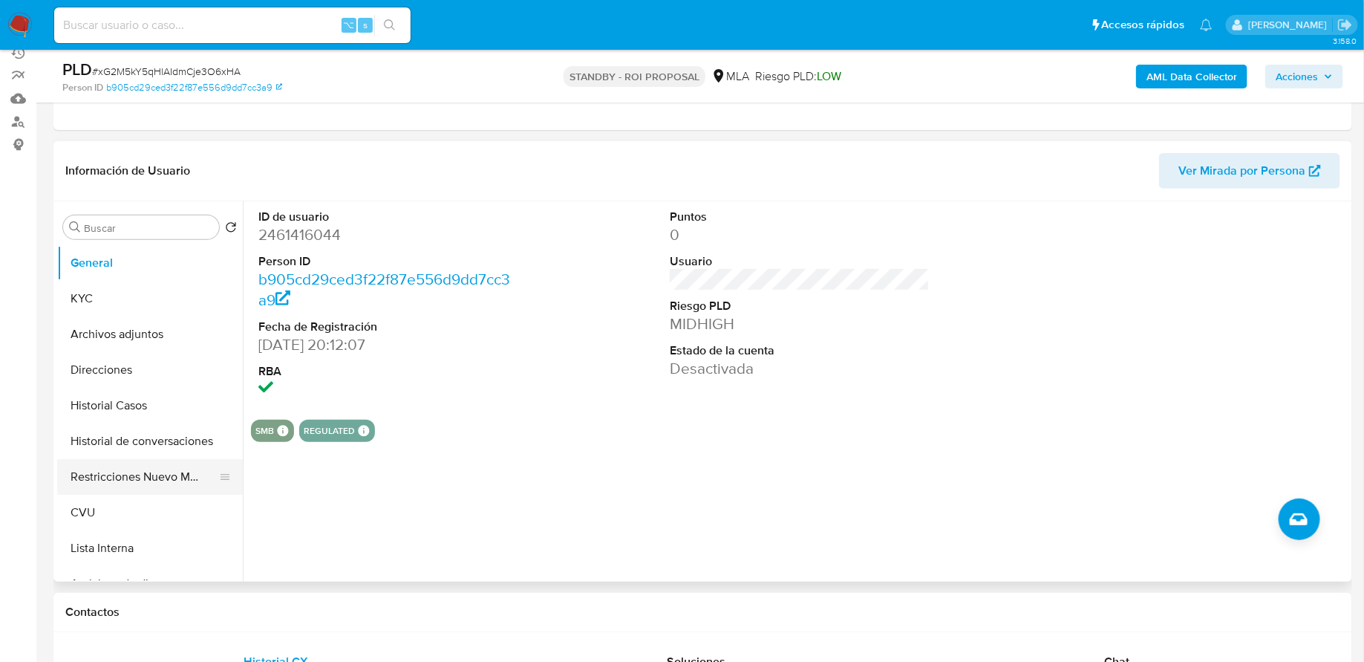
click at [123, 472] on button "Restricciones Nuevo Mundo" at bounding box center [144, 477] width 174 height 36
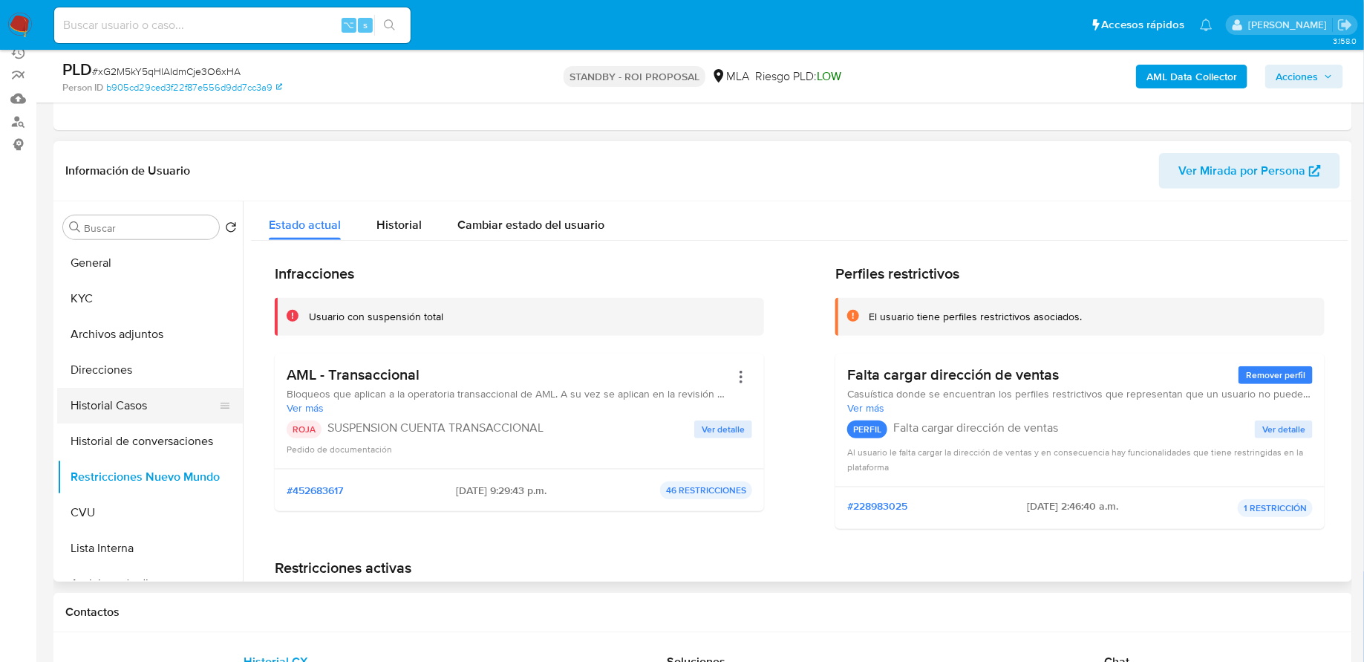
click at [122, 420] on button "Historial Casos" at bounding box center [144, 406] width 174 height 36
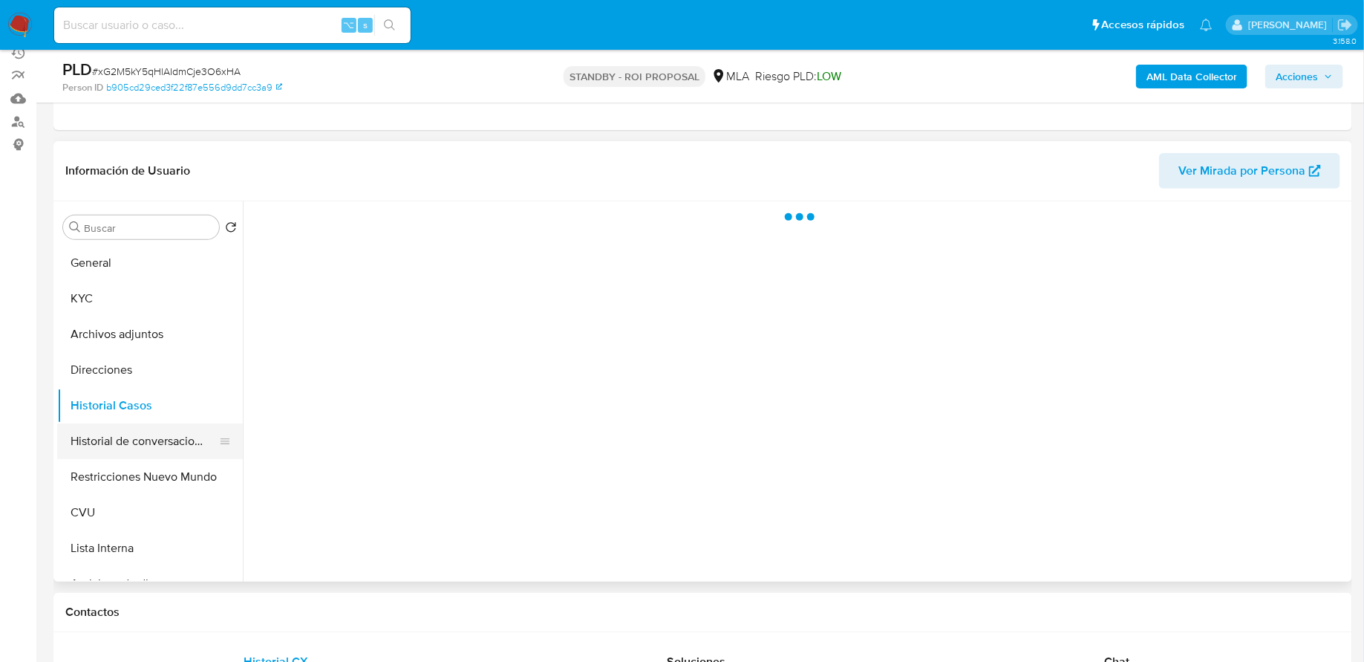
click at [120, 439] on button "Historial de conversaciones" at bounding box center [144, 441] width 174 height 36
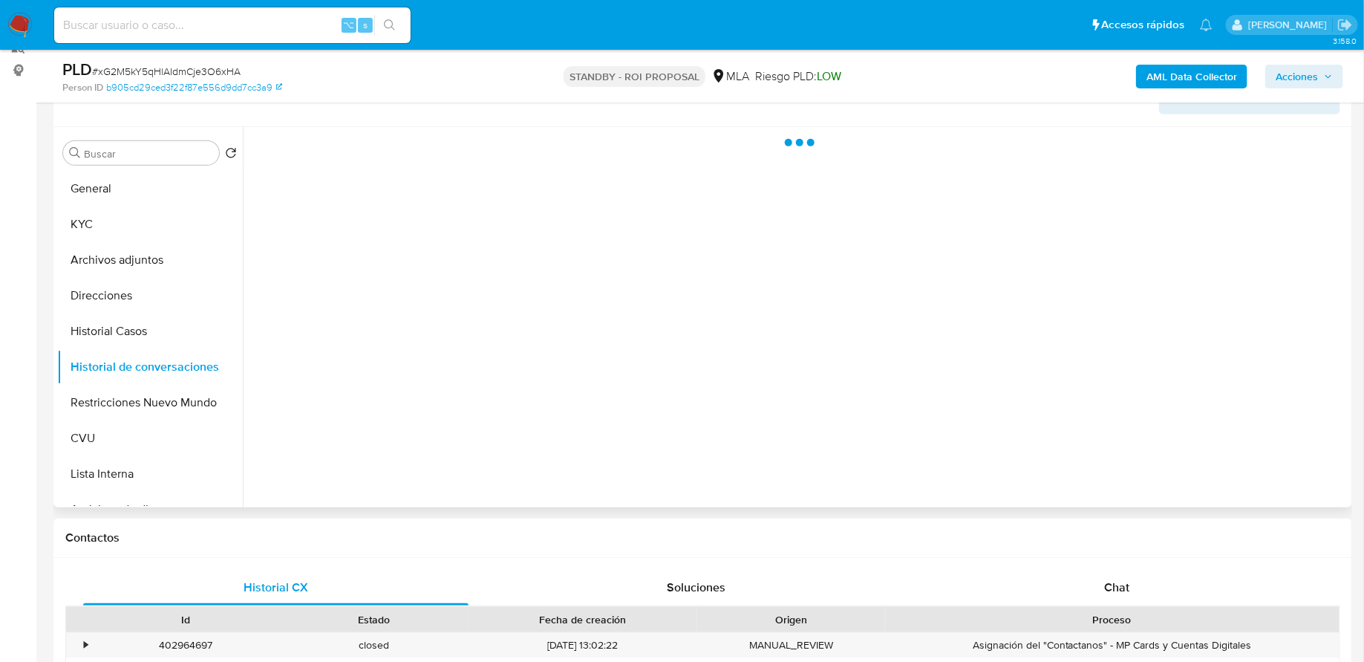
scroll to position [265, 0]
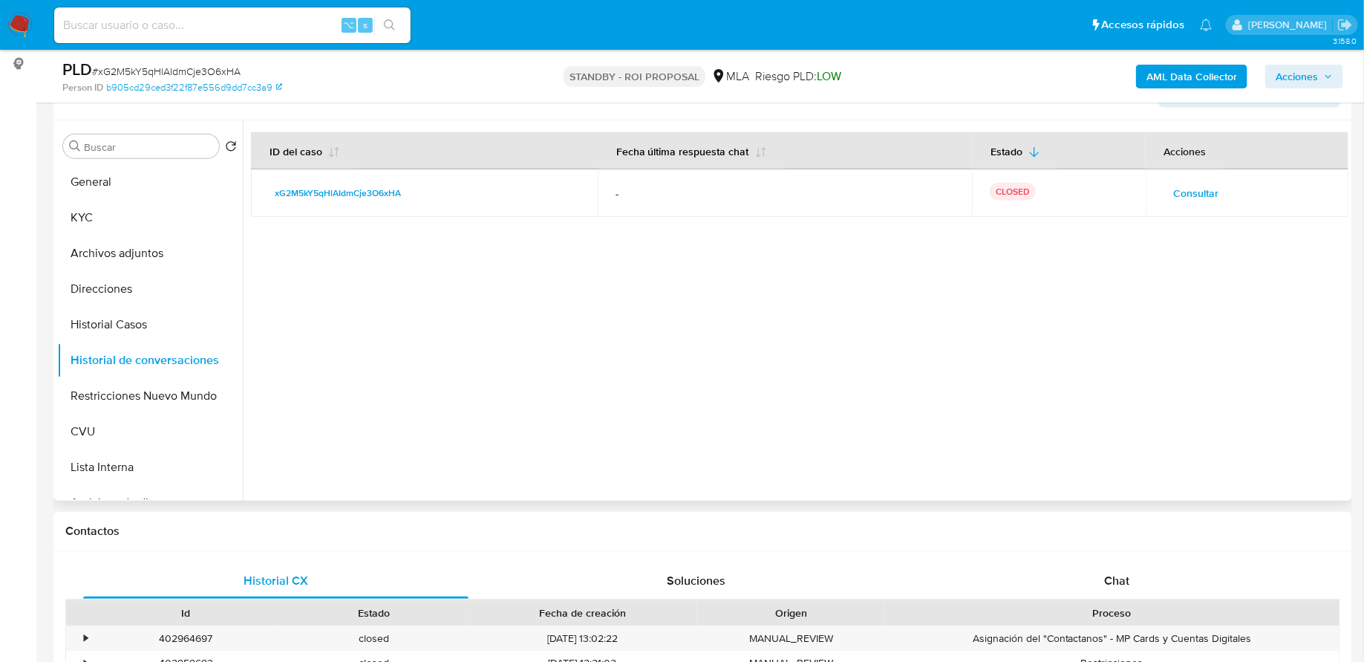
click at [1187, 198] on span "Consultar" at bounding box center [1196, 193] width 45 height 21
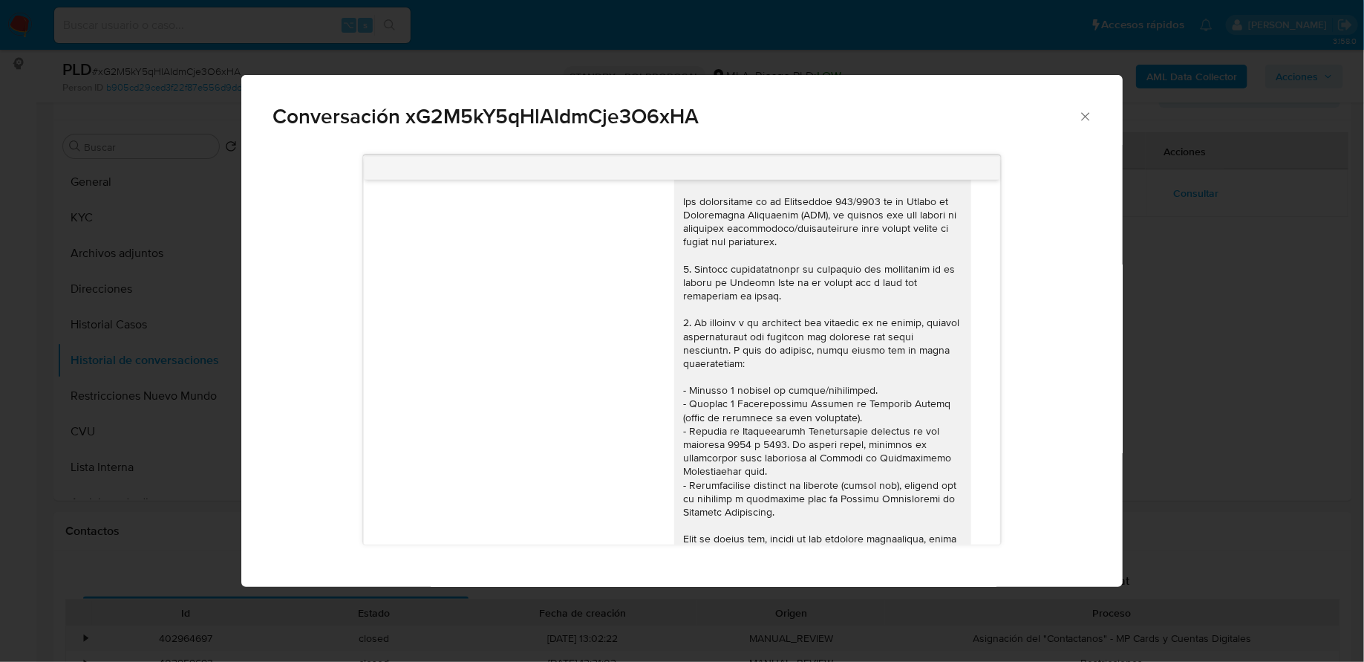
scroll to position [0, 0]
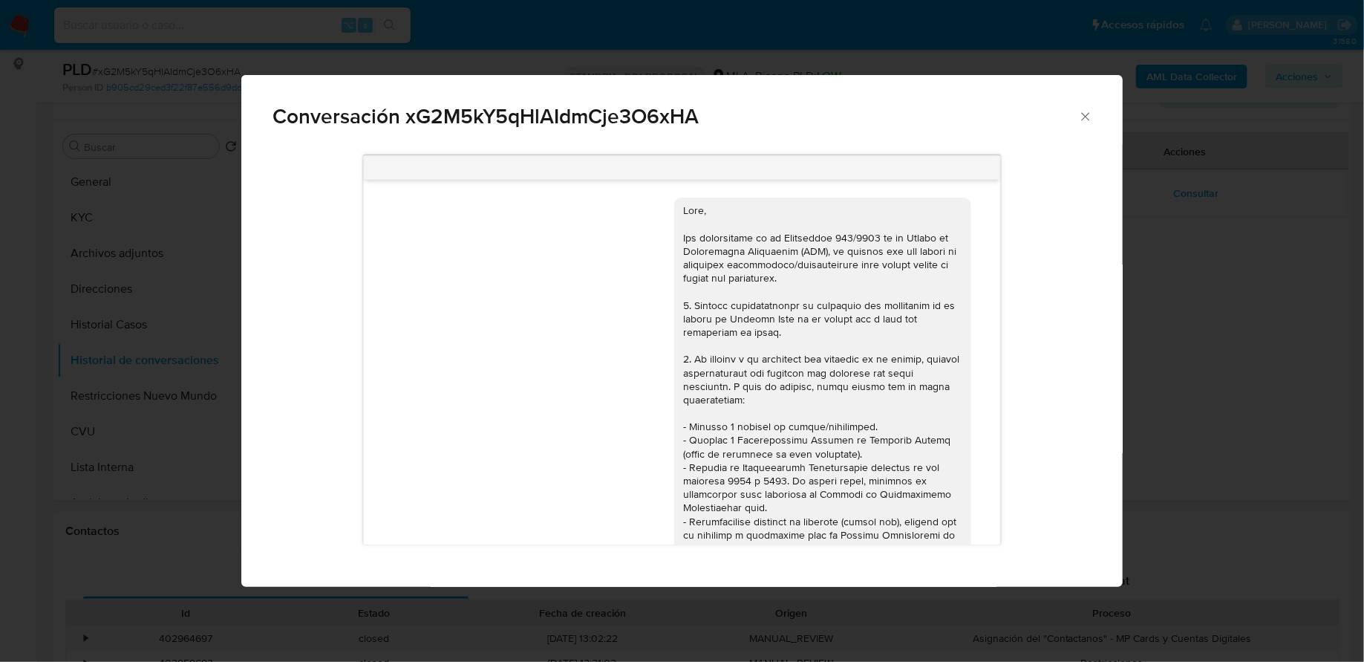
click at [1081, 114] on icon "Cerrar" at bounding box center [1085, 116] width 15 height 15
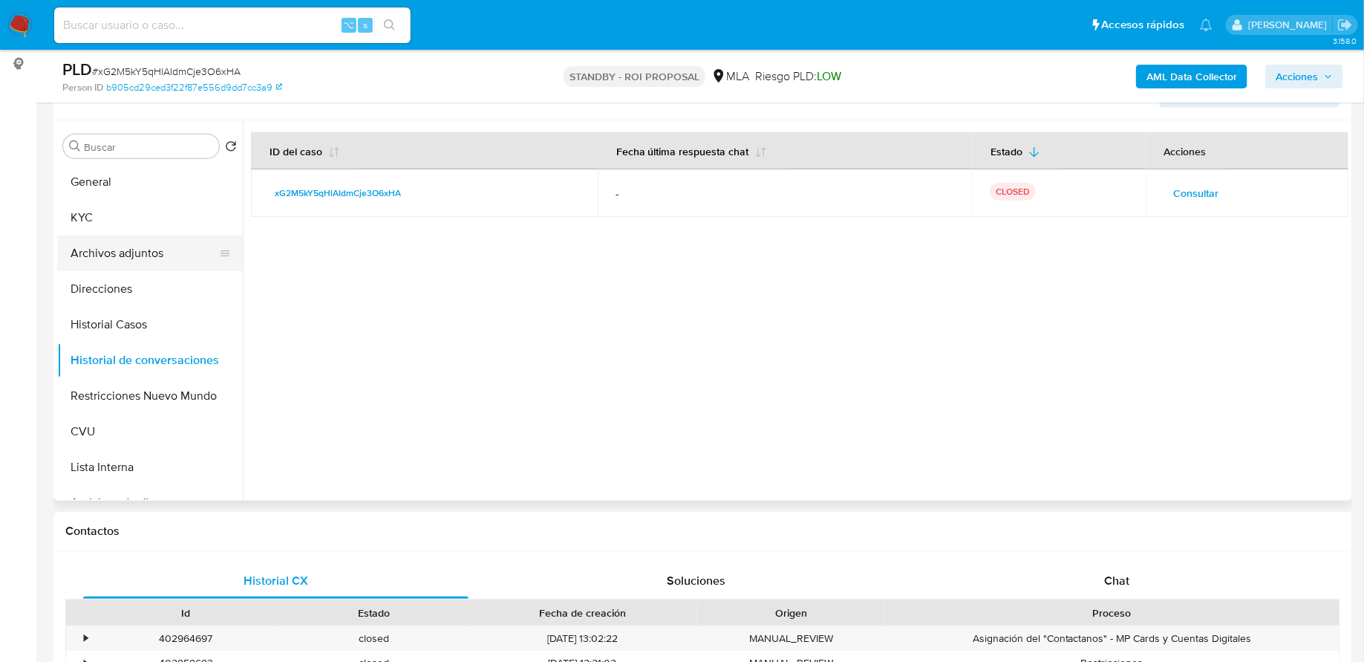
click at [161, 247] on button "Archivos adjuntos" at bounding box center [144, 253] width 174 height 36
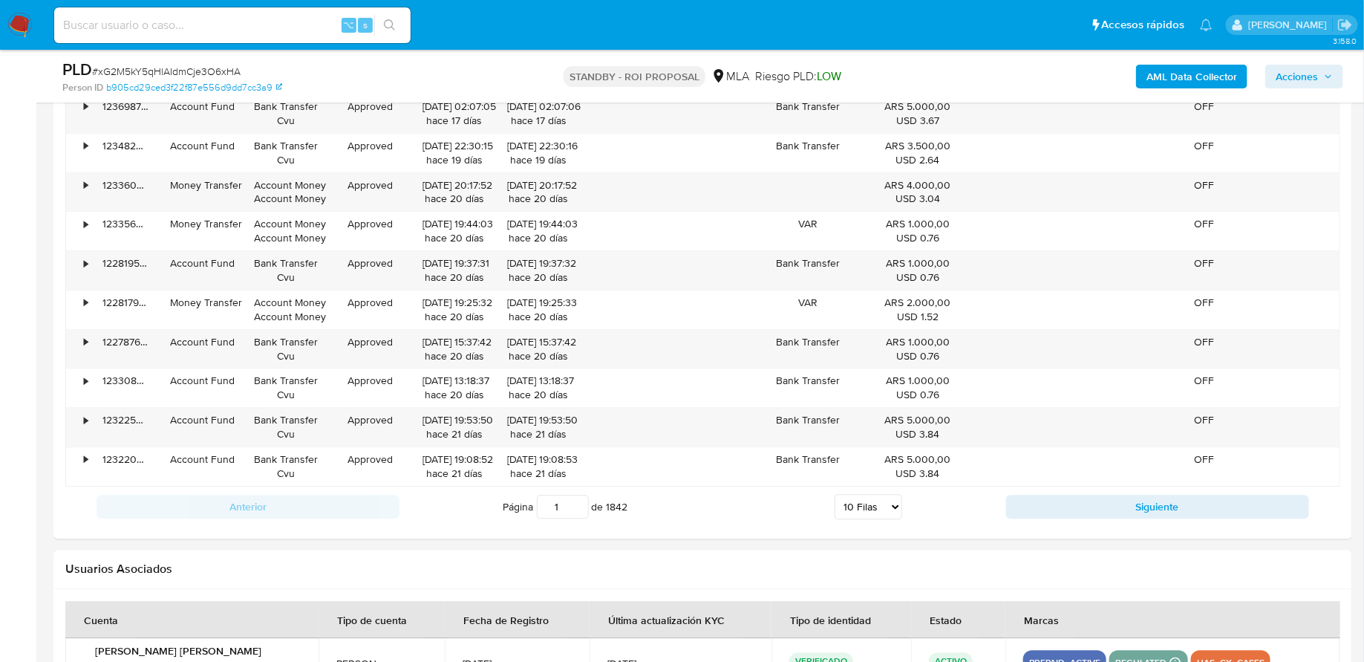
scroll to position [1954, 0]
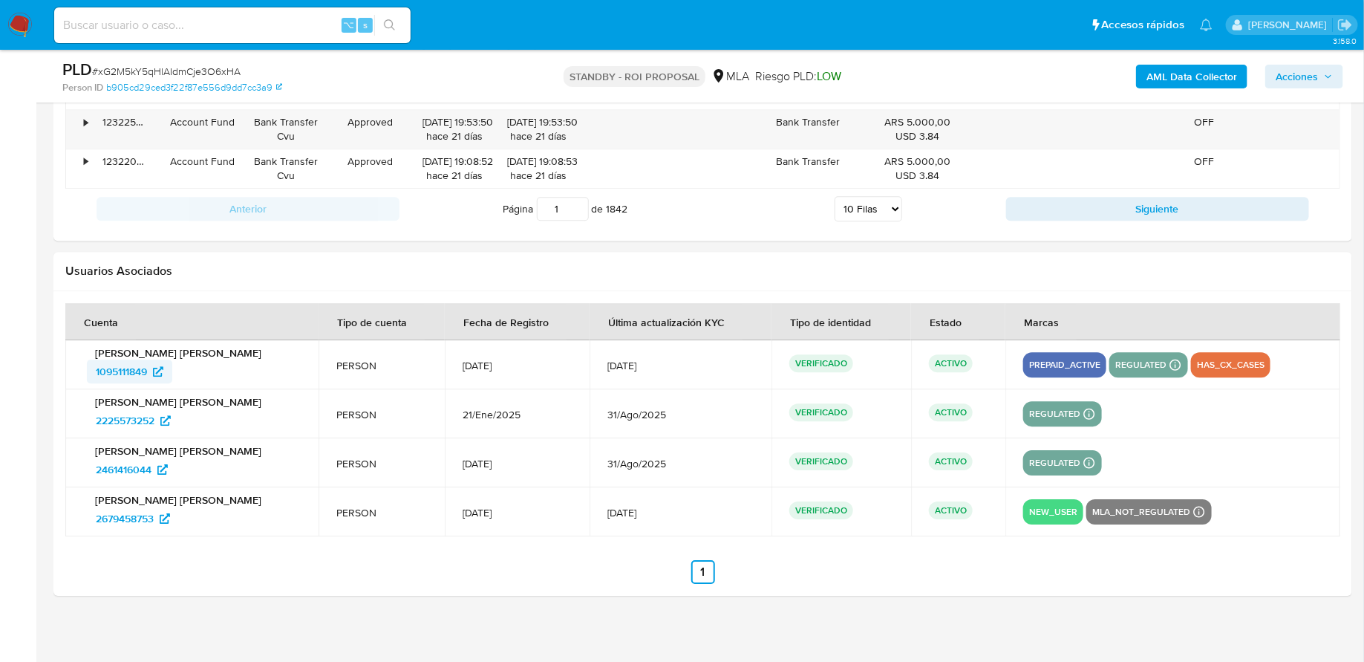
drag, startPoint x: 85, startPoint y: 362, endPoint x: 154, endPoint y: 364, distance: 69.8
click at [154, 363] on div "Esteban Nahuel Reynoso 1095111849" at bounding box center [192, 364] width 218 height 37
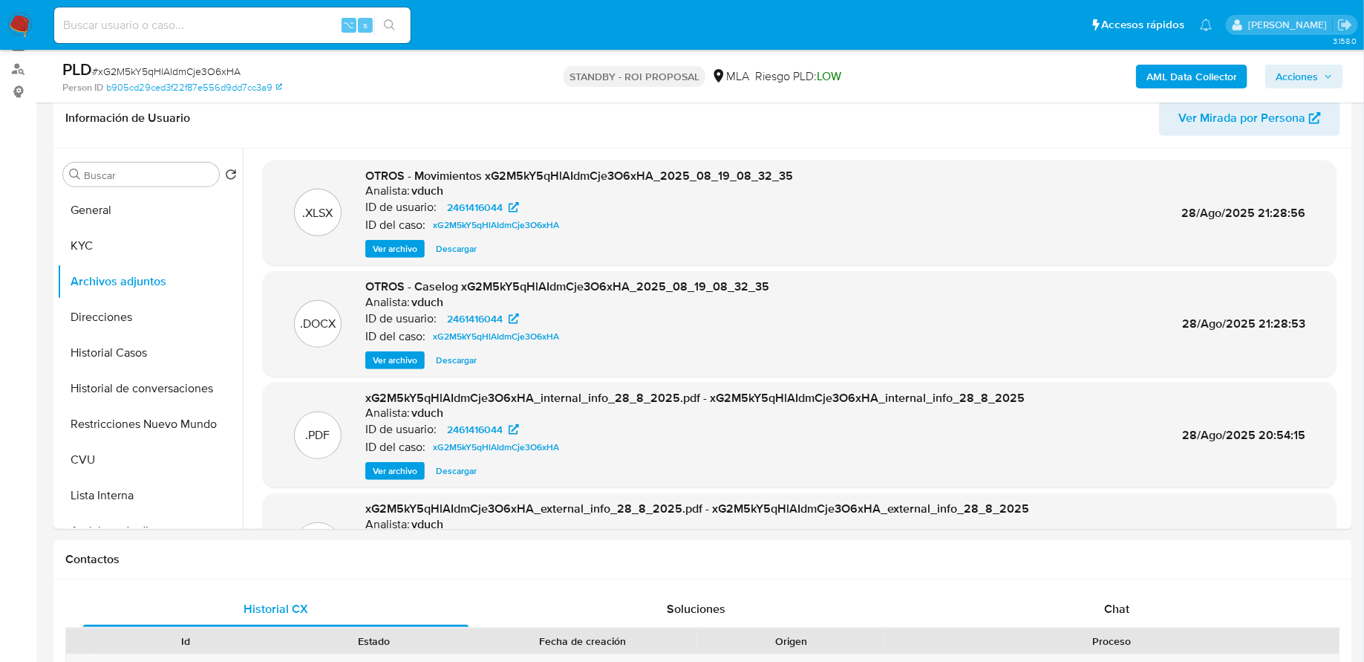
scroll to position [236, 0]
click at [388, 368] on span "Ver archivo" at bounding box center [395, 360] width 45 height 15
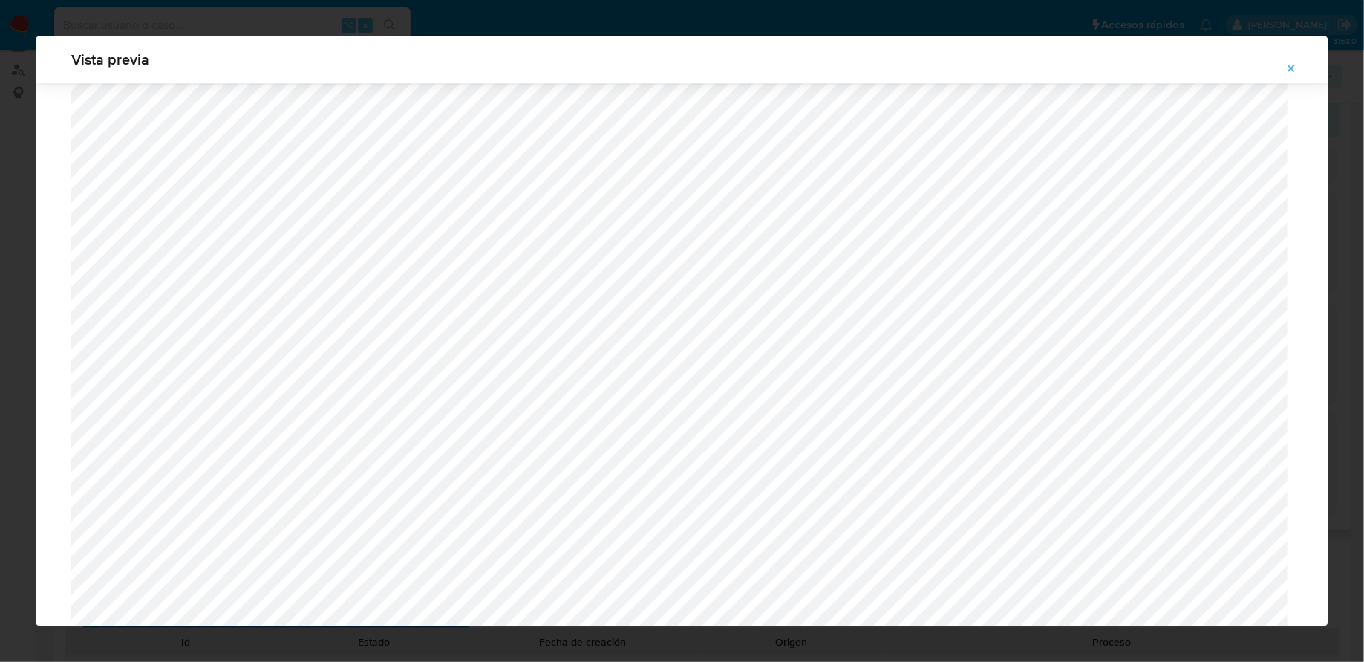
scroll to position [1775, 0]
click at [1297, 72] on icon "Attachment preview" at bounding box center [1291, 68] width 12 height 12
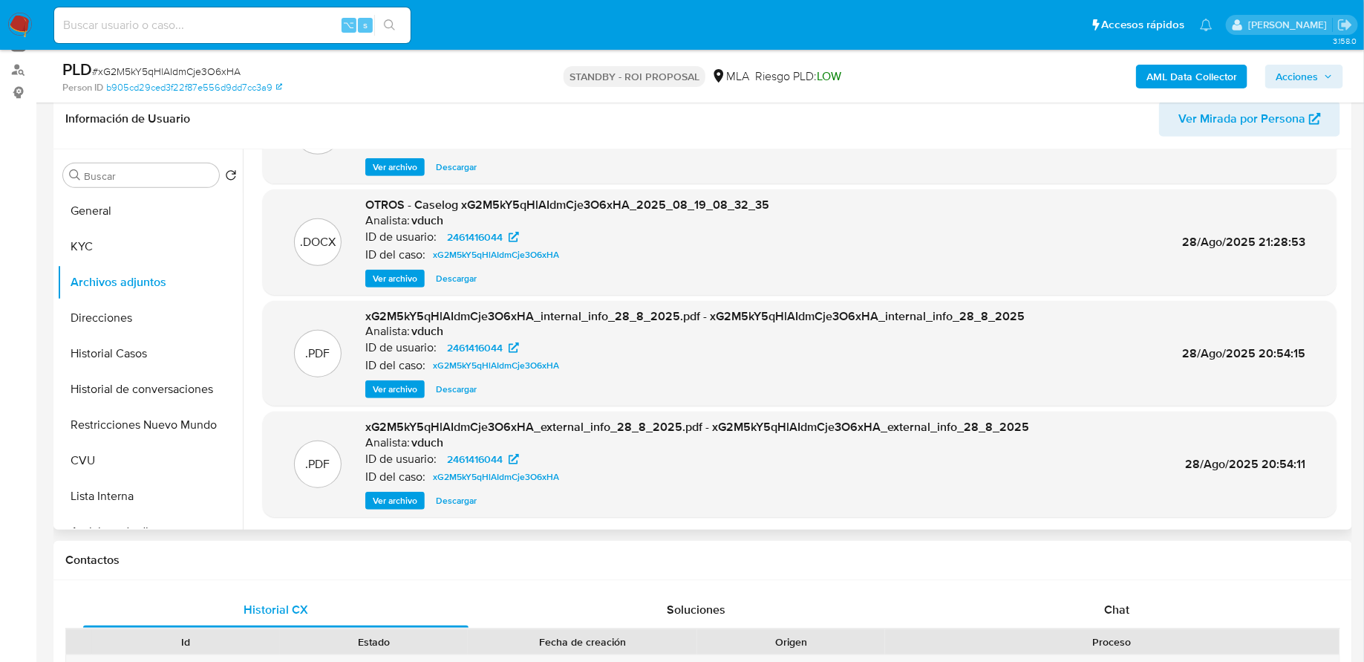
scroll to position [0, 0]
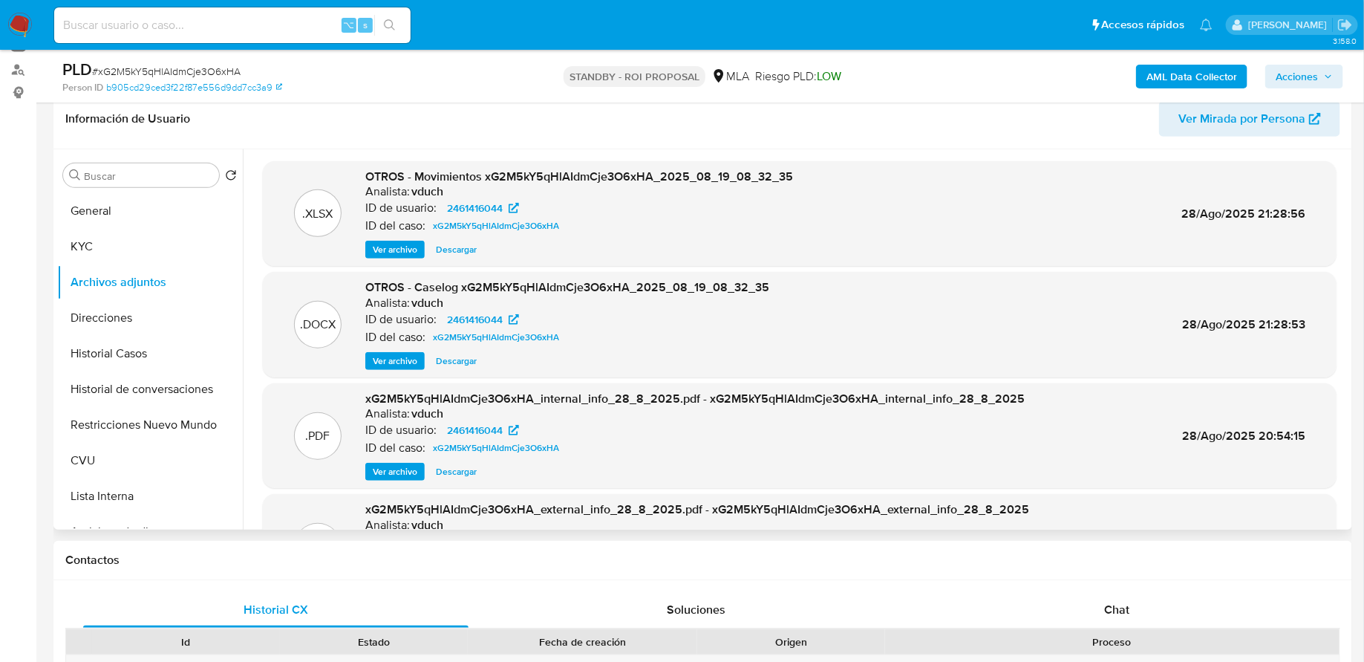
click at [446, 360] on span "Descargar" at bounding box center [456, 360] width 41 height 15
click at [146, 19] on input at bounding box center [232, 25] width 356 height 19
paste input "XDRpmsfVbAKvWjHMHstNw2la"
type input "XDRpmsfVbAKvWjHMHstNw2la"
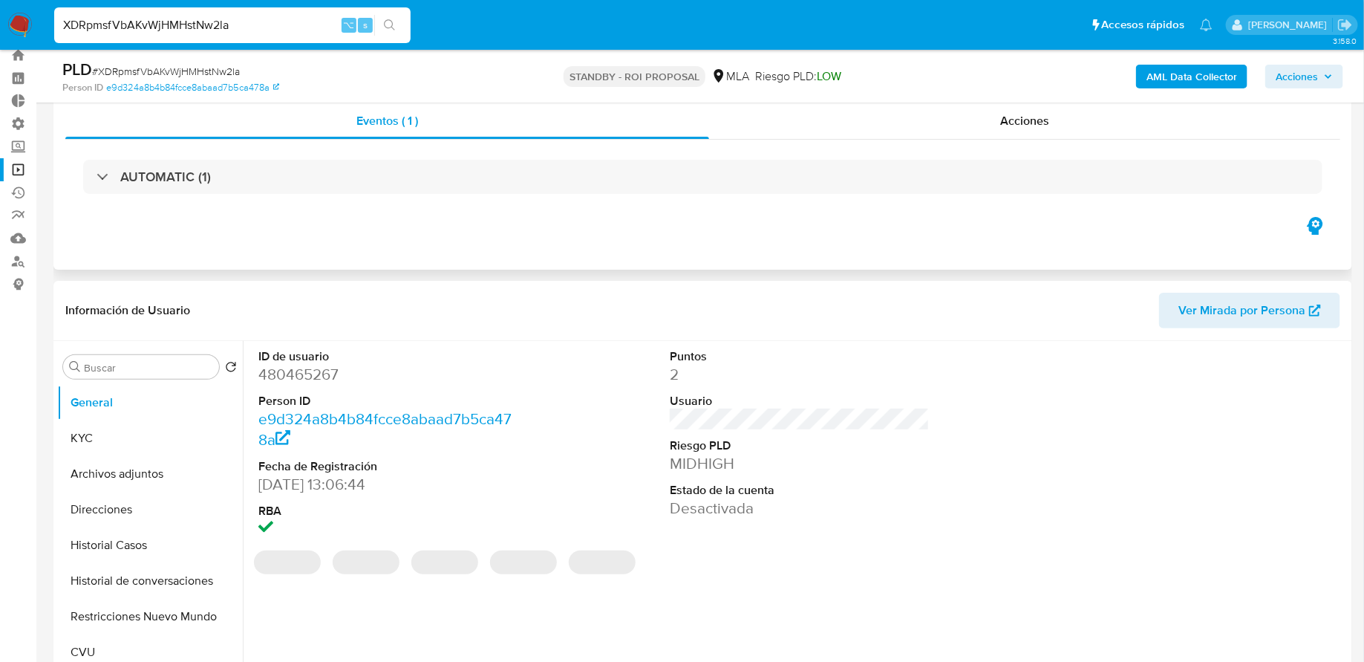
scroll to position [223, 0]
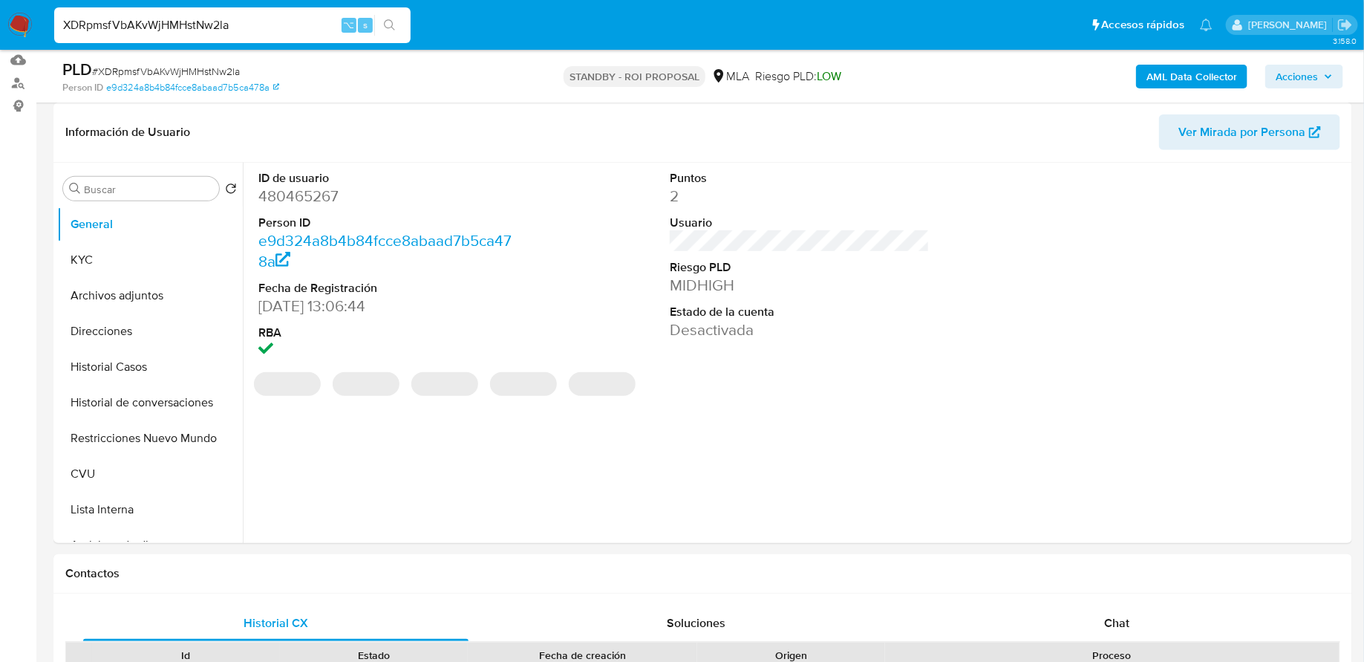
select select "10"
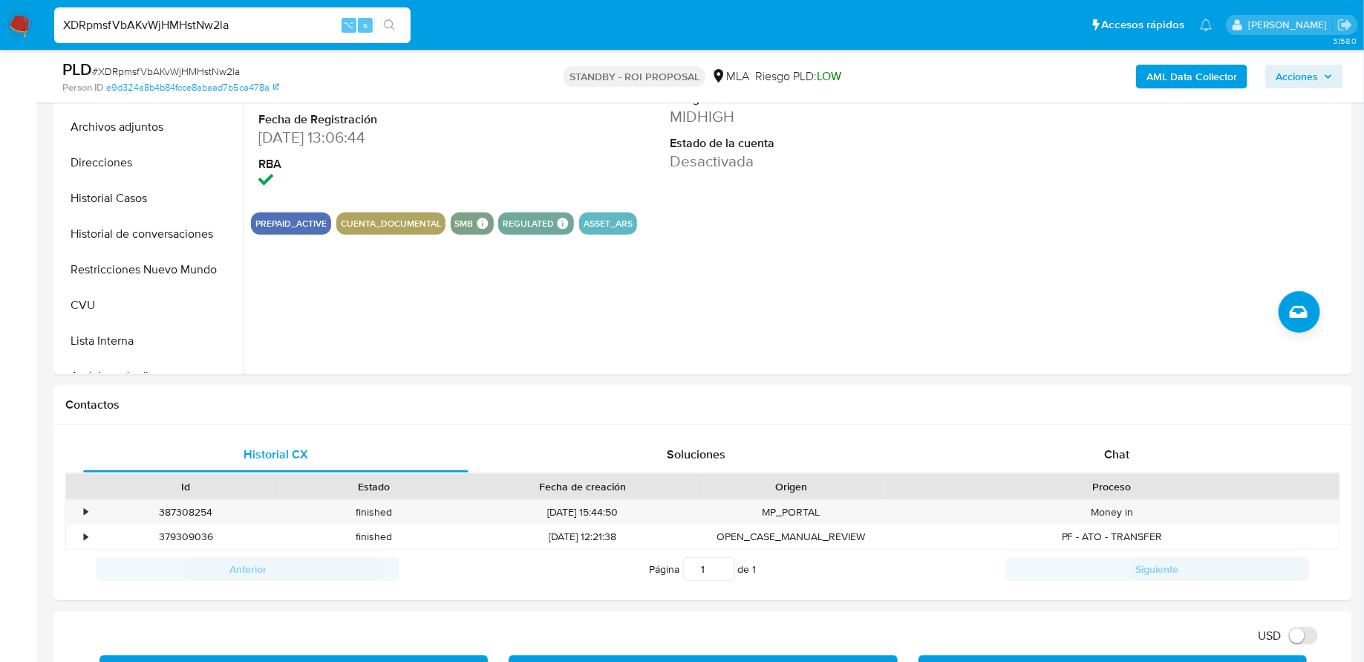
scroll to position [279, 0]
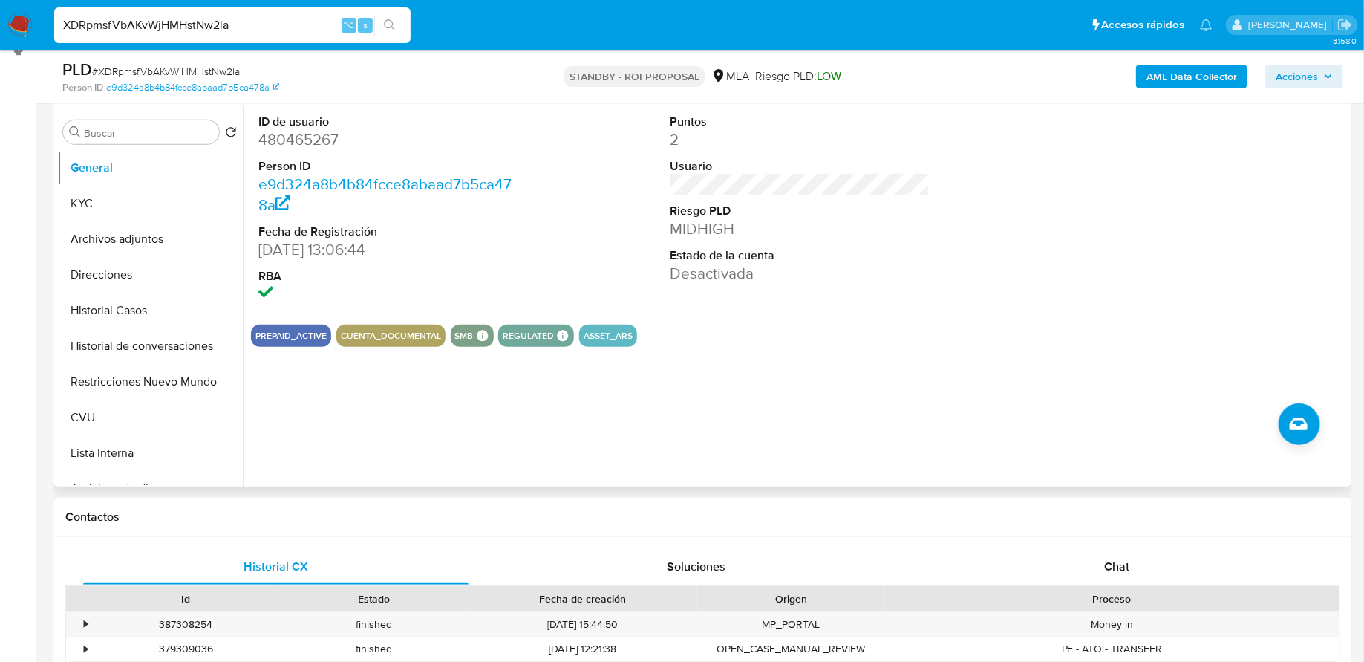
click at [402, 449] on div "ID de usuario 480465267 Person ID e9d324a8b4b84fcce8abaad7b5ca478a Fecha de Reg…" at bounding box center [796, 296] width 1106 height 380
click at [97, 240] on button "Archivos adjuntos" at bounding box center [144, 239] width 174 height 36
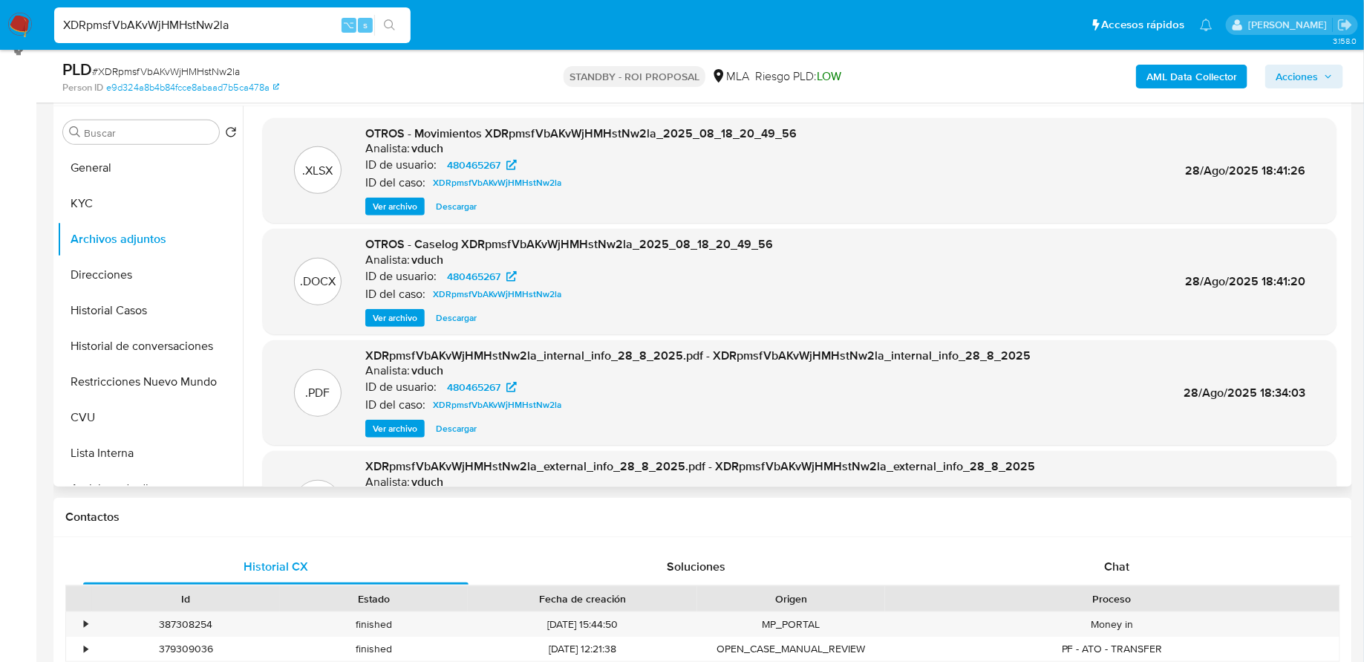
click at [395, 318] on span "Ver archivo" at bounding box center [395, 317] width 45 height 15
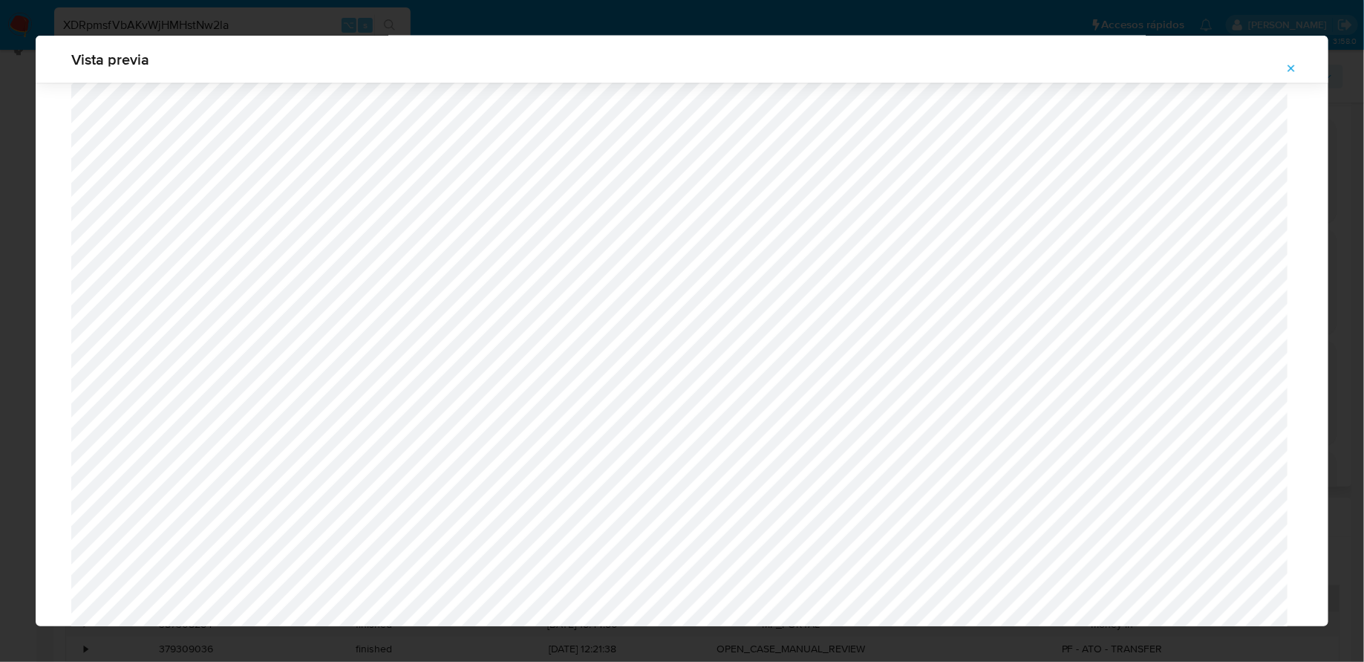
scroll to position [952, 0]
click at [1286, 65] on icon "Attachment preview" at bounding box center [1291, 68] width 12 height 12
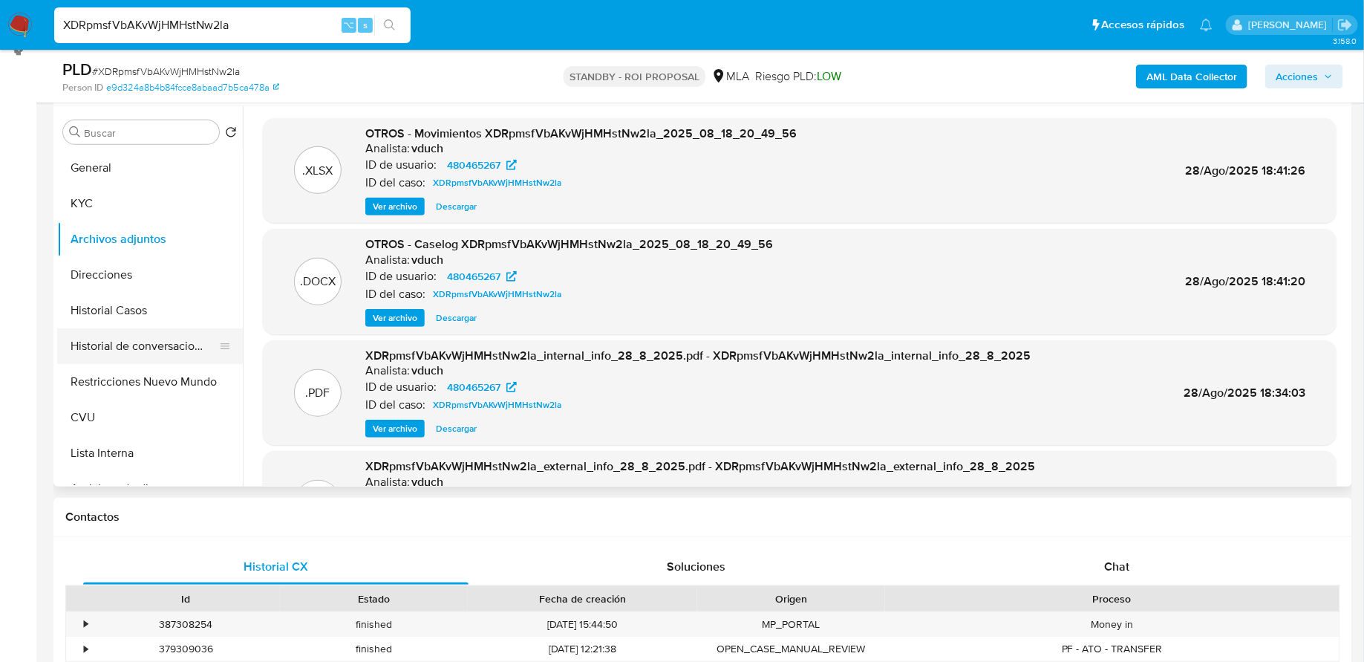
click at [105, 359] on button "Historial de conversaciones" at bounding box center [144, 346] width 174 height 36
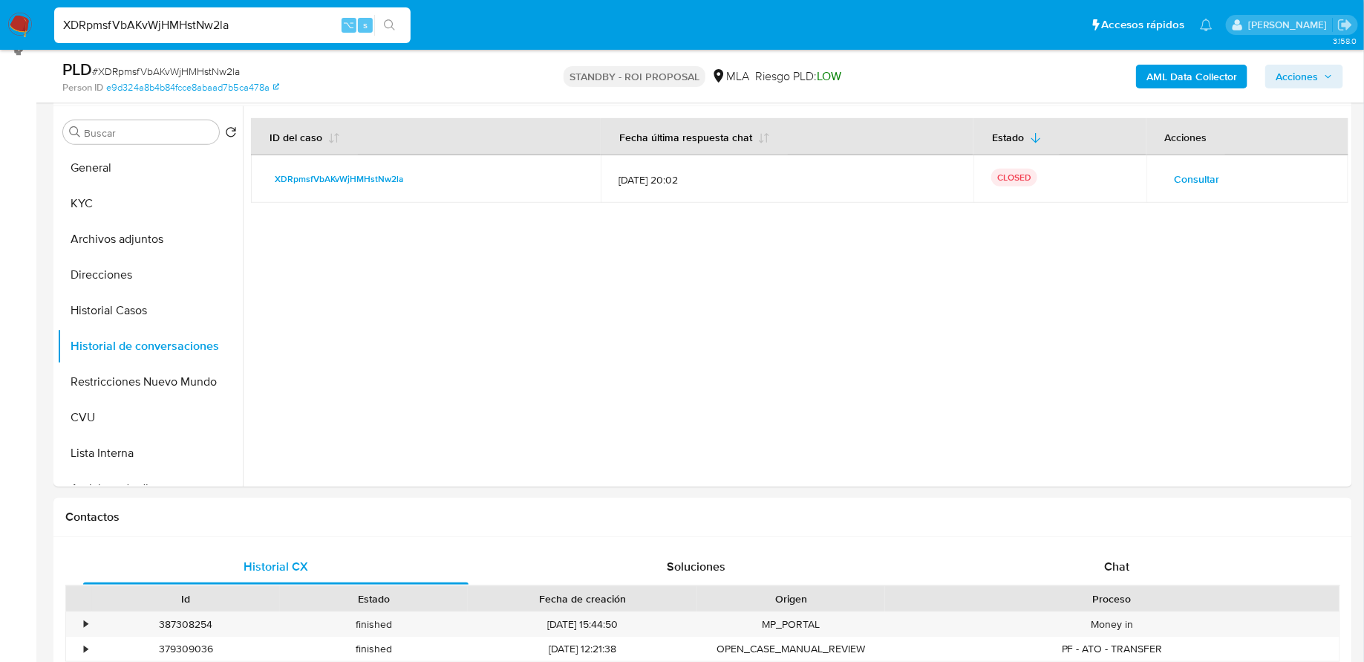
click at [1207, 171] on span "Consultar" at bounding box center [1197, 179] width 45 height 21
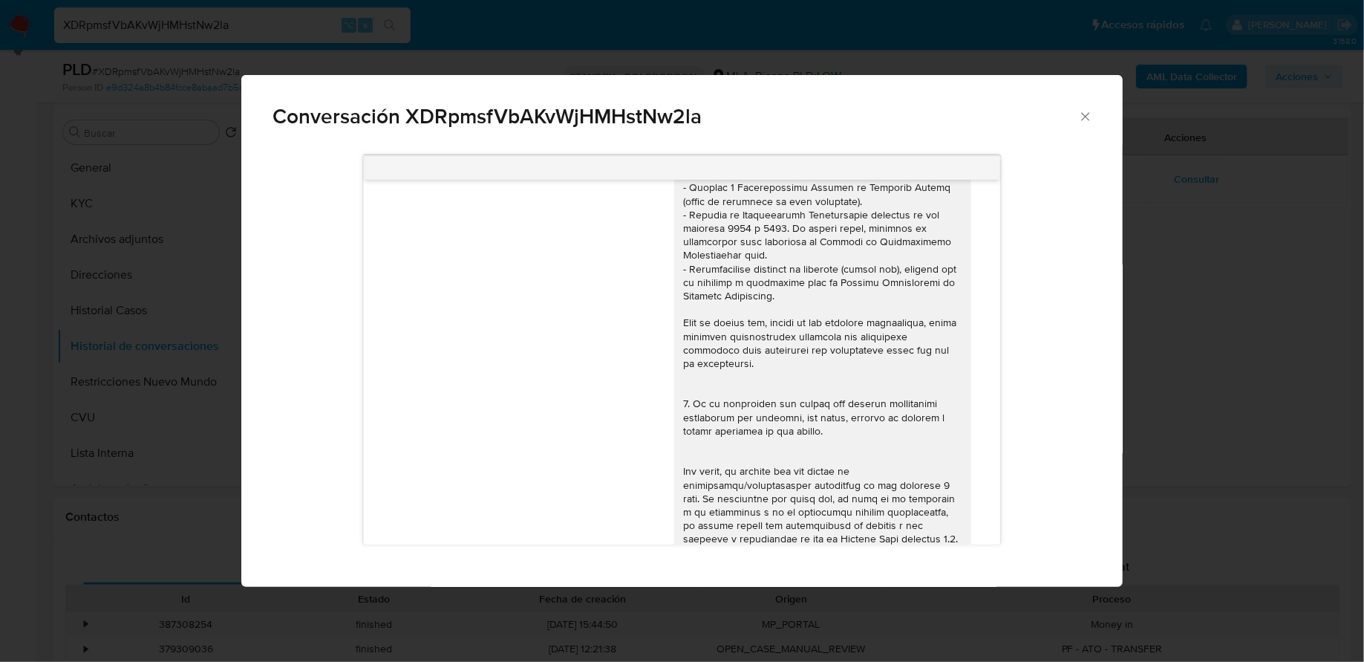
scroll to position [791, 0]
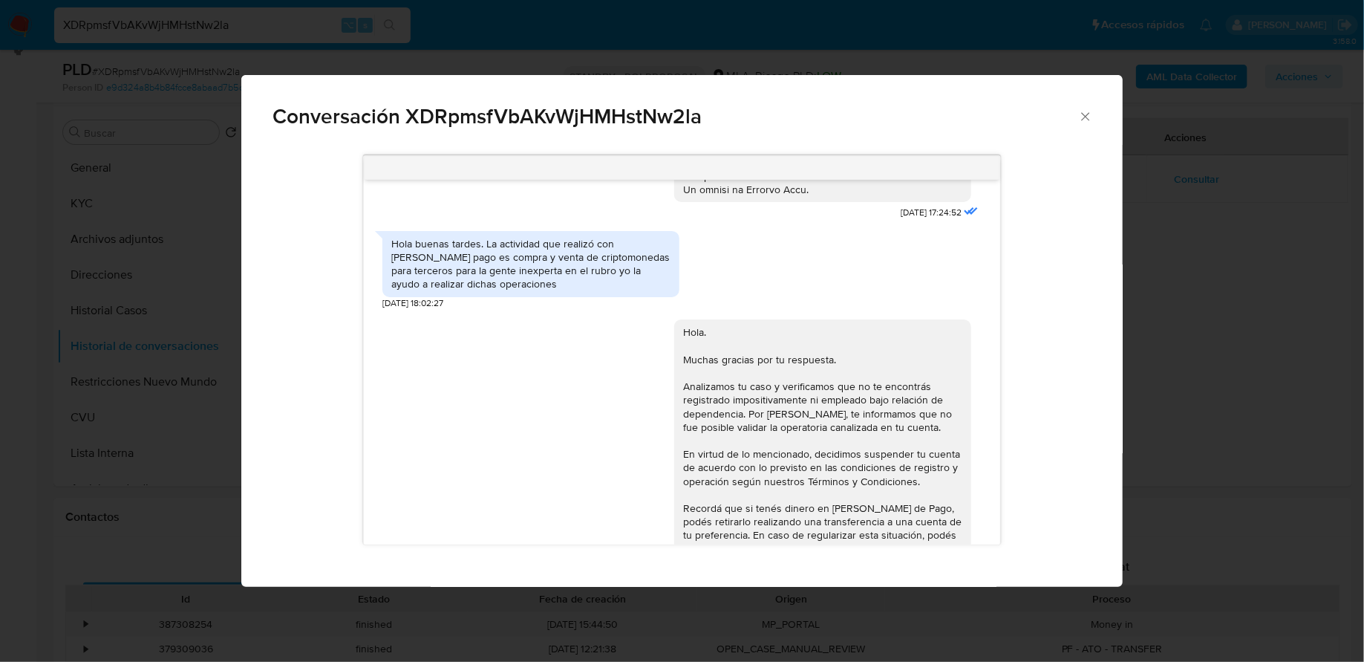
click at [1086, 120] on icon "Cerrar" at bounding box center [1085, 116] width 15 height 15
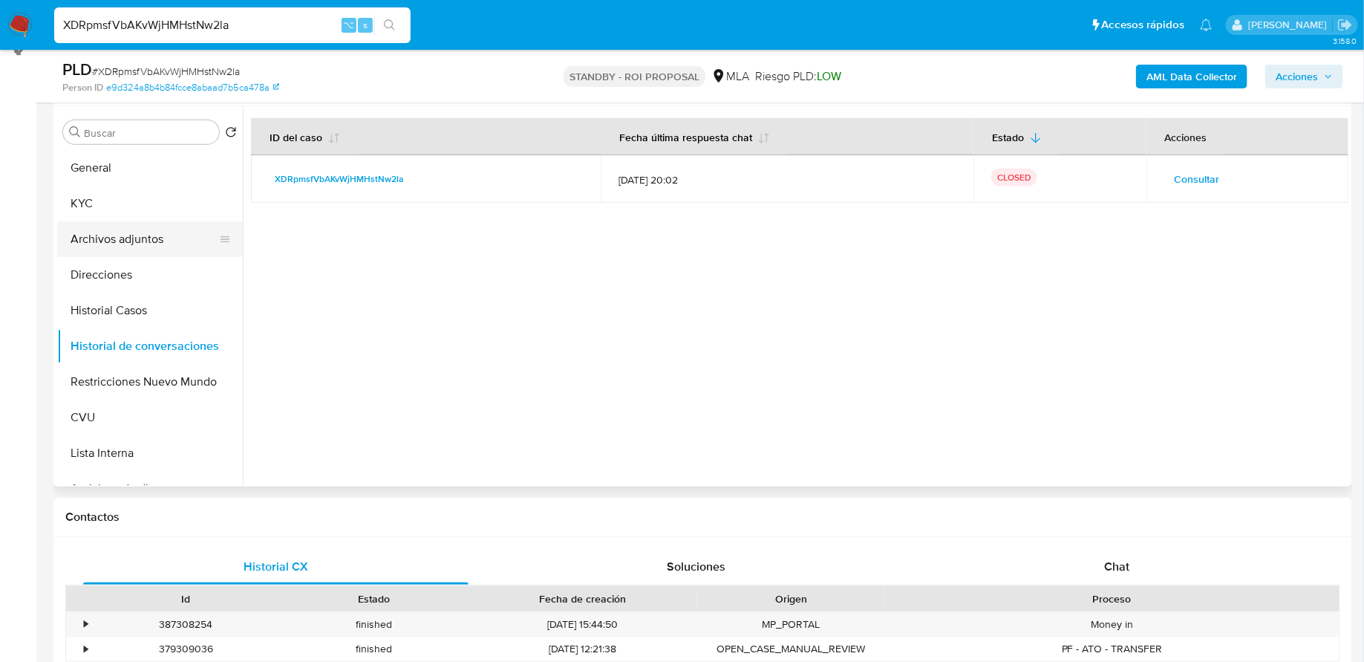
click at [137, 229] on button "Archivos adjuntos" at bounding box center [144, 239] width 174 height 36
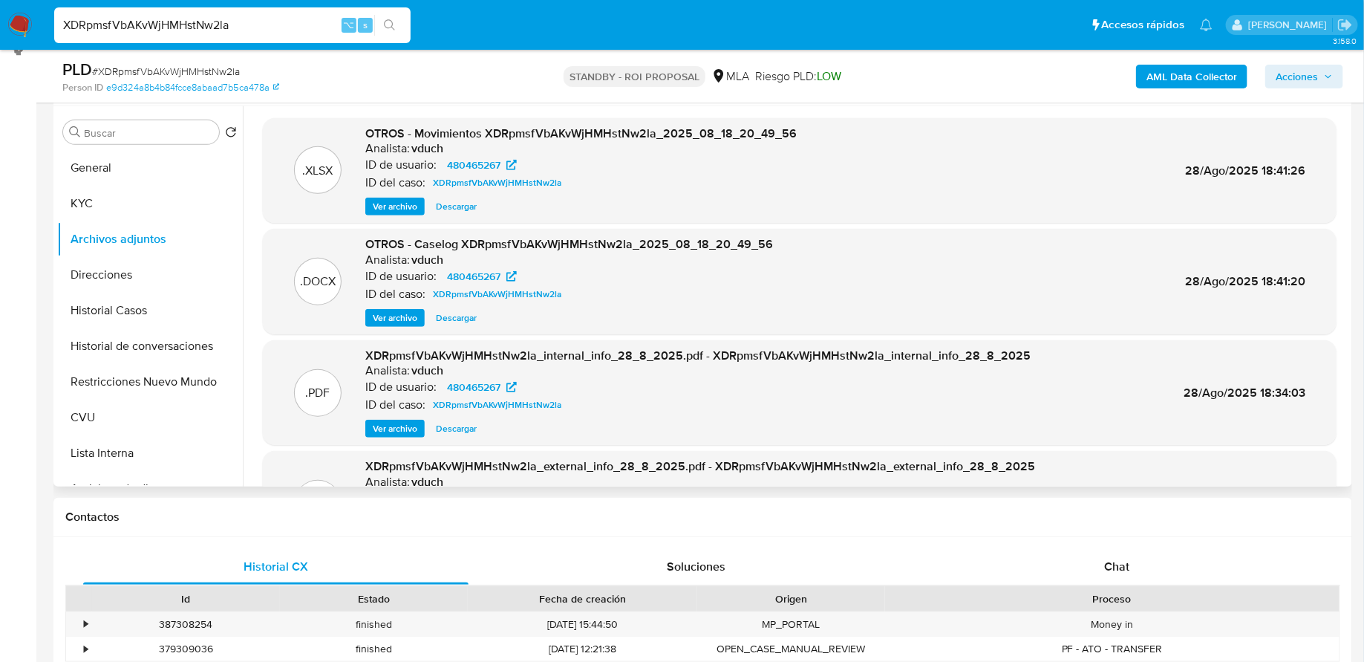
click at [461, 315] on span "Descargar" at bounding box center [456, 317] width 41 height 15
click at [307, 29] on input "XDRpmsfVbAKvWjHMHstNw2la" at bounding box center [232, 25] width 356 height 19
paste input "qrQEOEsfkuwynVVKqi6g47a6"
type input "XDRpmsfVbAKvWjHMHstNw2laqrQEOEsfkuwynVVKqi6g47a6"
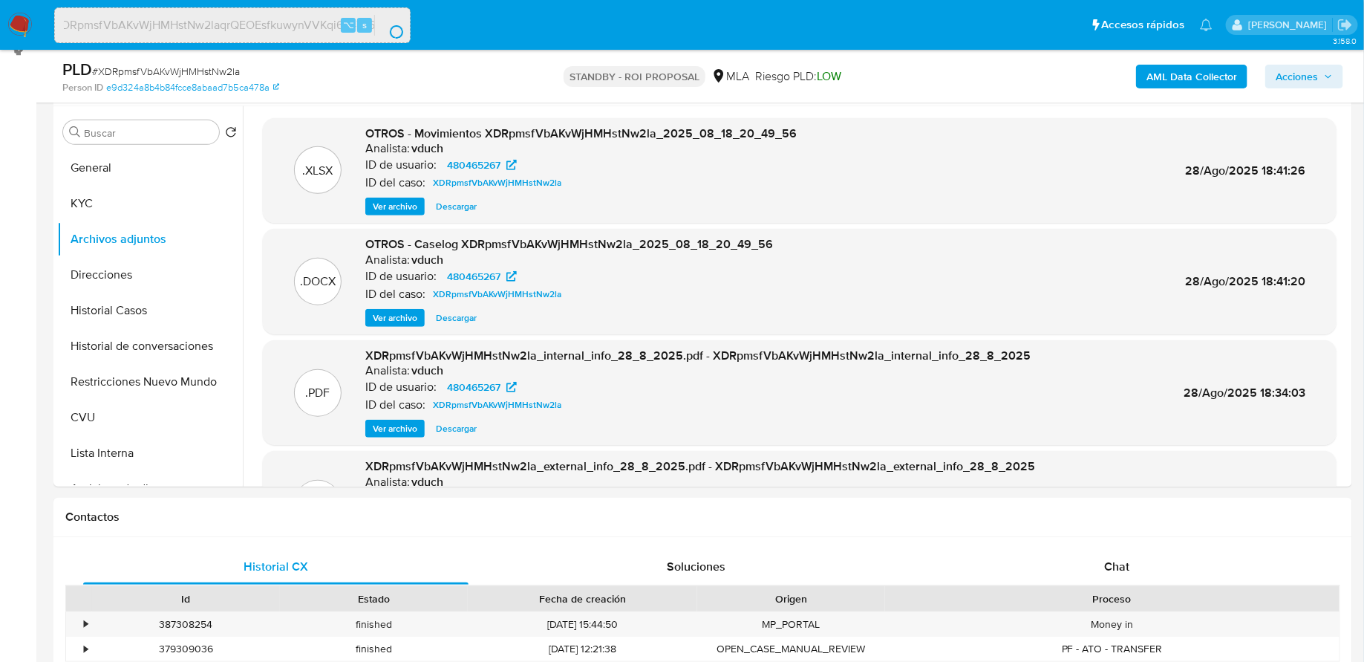
scroll to position [0, 0]
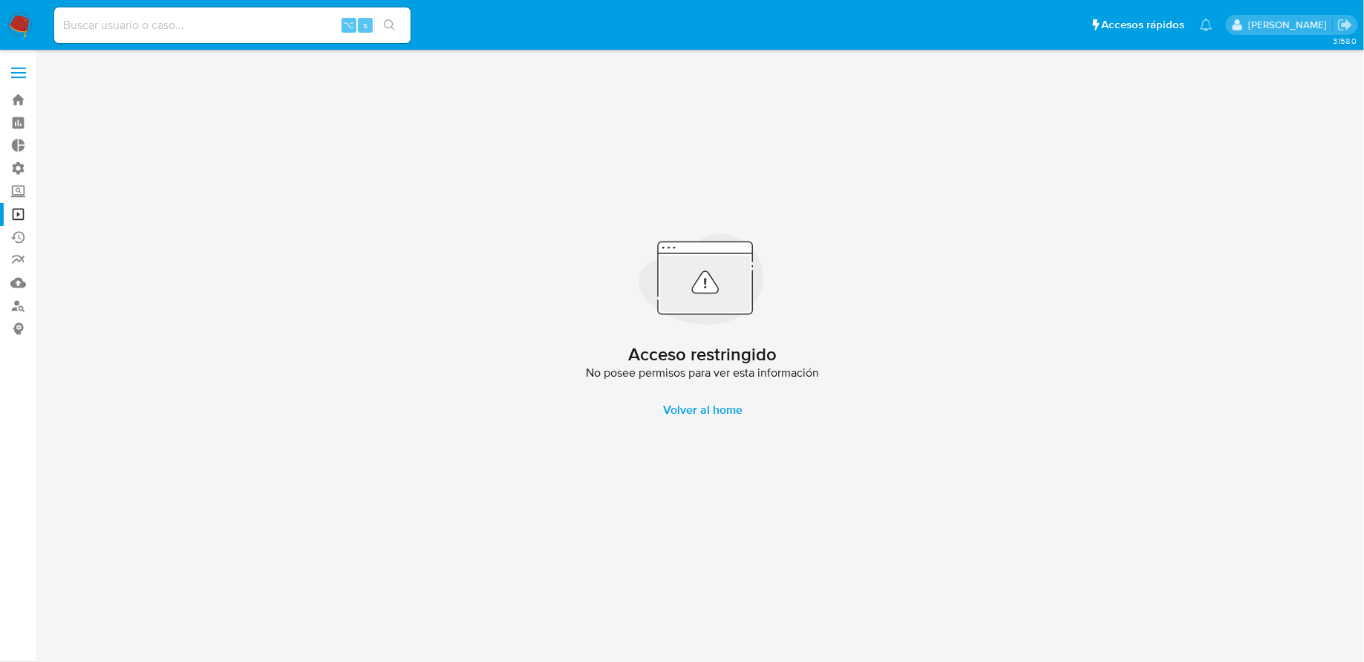
click at [98, 19] on input at bounding box center [232, 25] width 356 height 19
paste input "qrQEOEsfkuwynVVKqi6g47a6"
type input "qrQEOEsfkuwynVVKqi6g47a6"
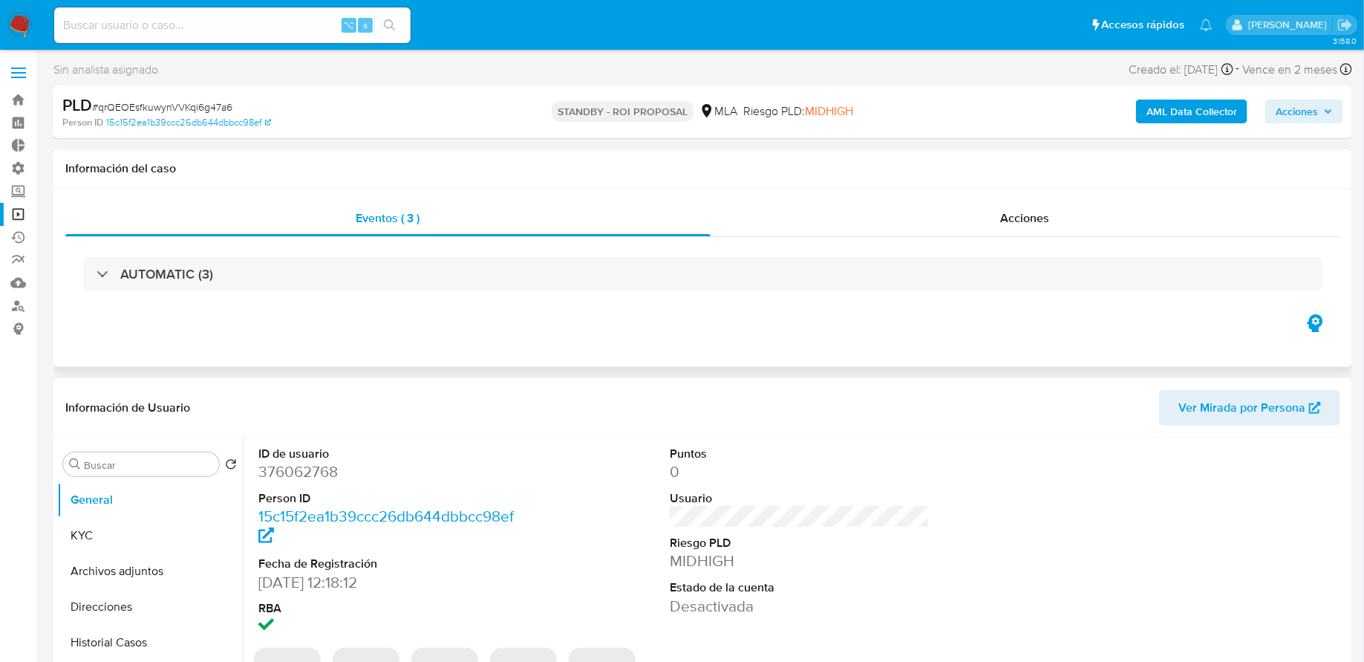
select select "10"
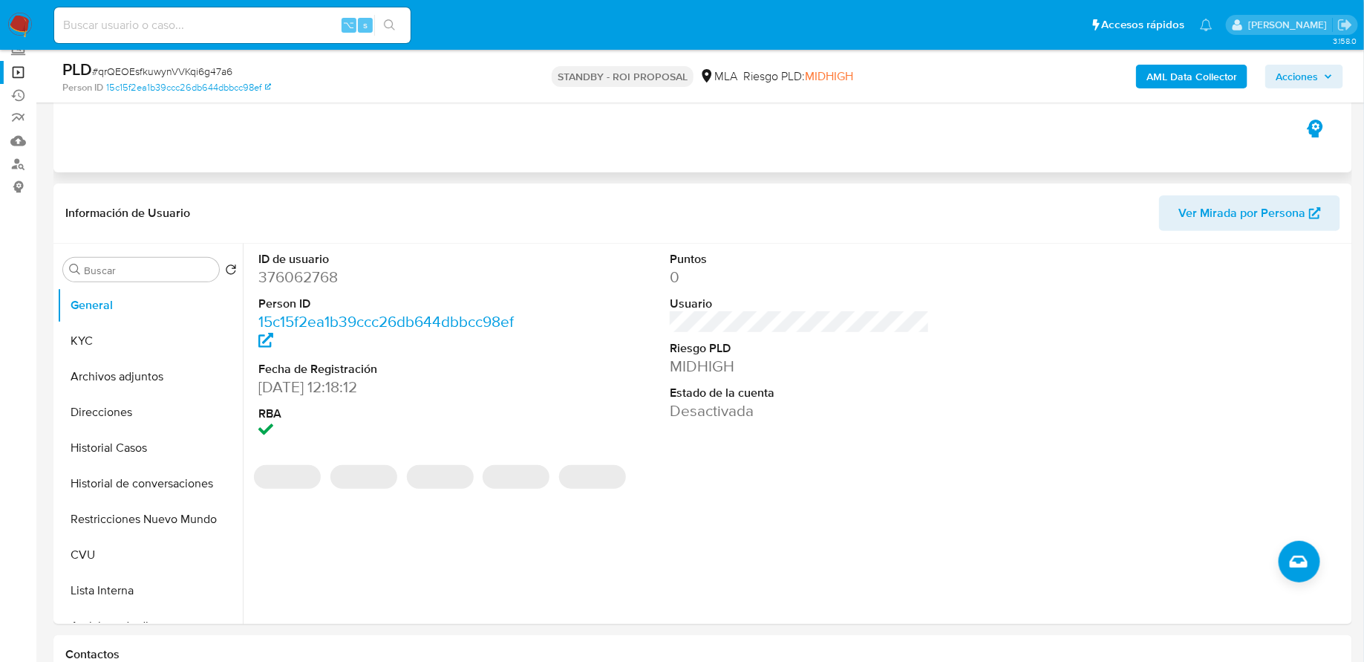
scroll to position [182, 0]
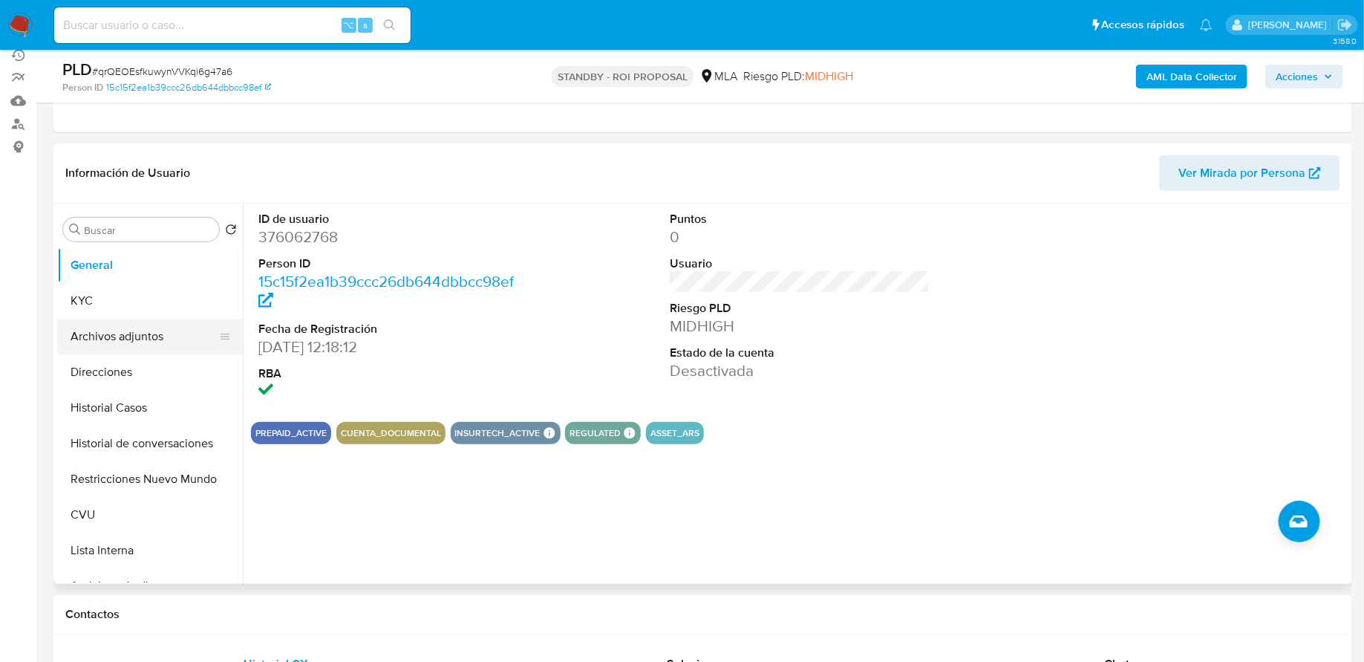
click at [125, 337] on button "Archivos adjuntos" at bounding box center [144, 337] width 174 height 36
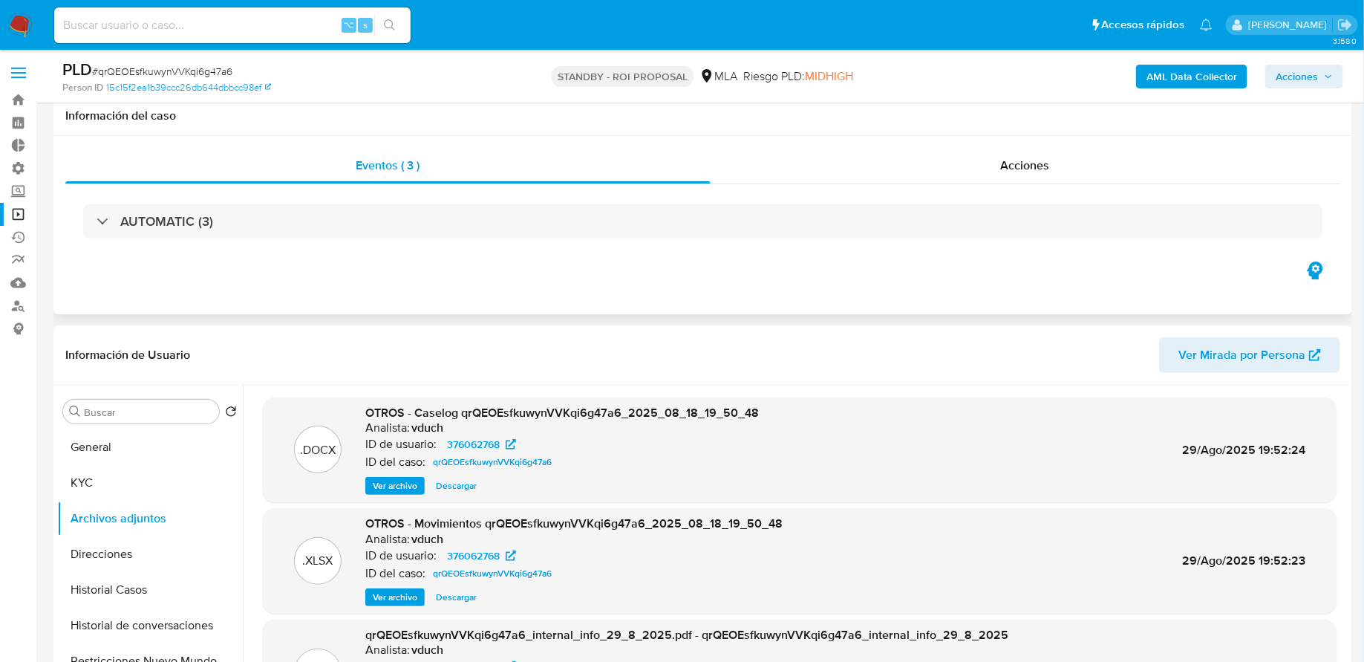
scroll to position [150, 0]
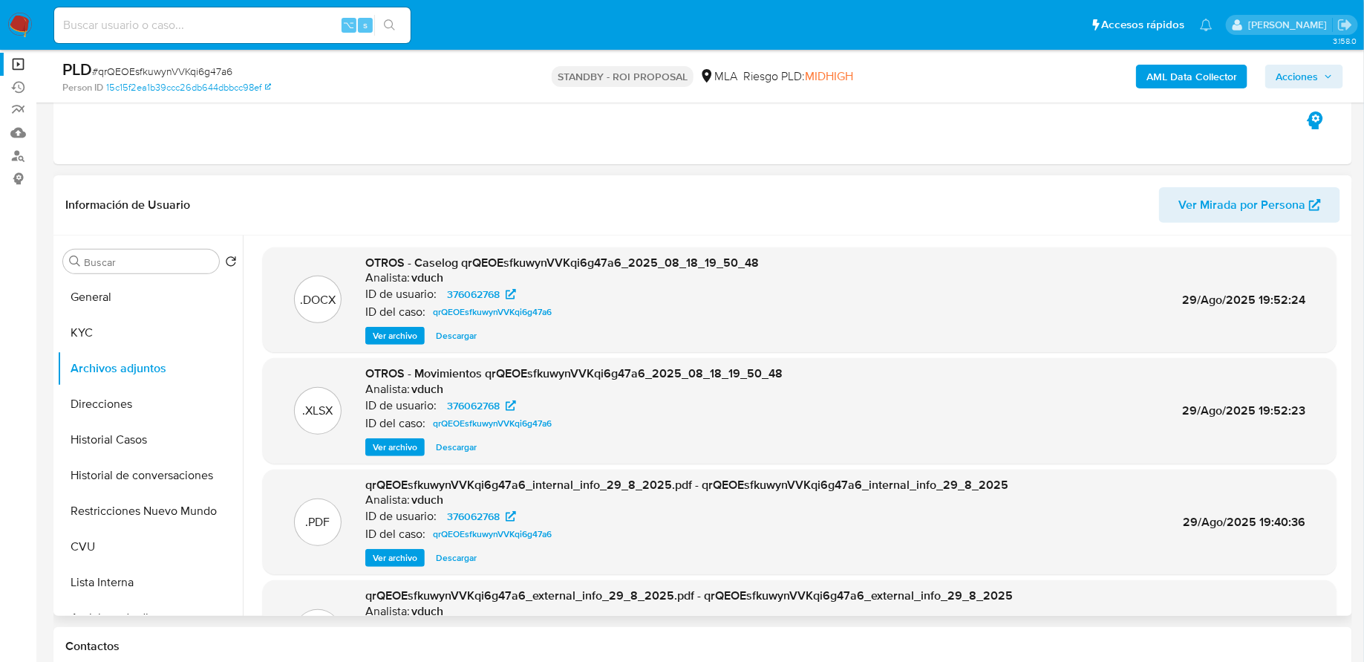
click at [456, 336] on span "Descargar" at bounding box center [456, 335] width 41 height 15
click at [397, 335] on span "Ver archivo" at bounding box center [395, 335] width 45 height 15
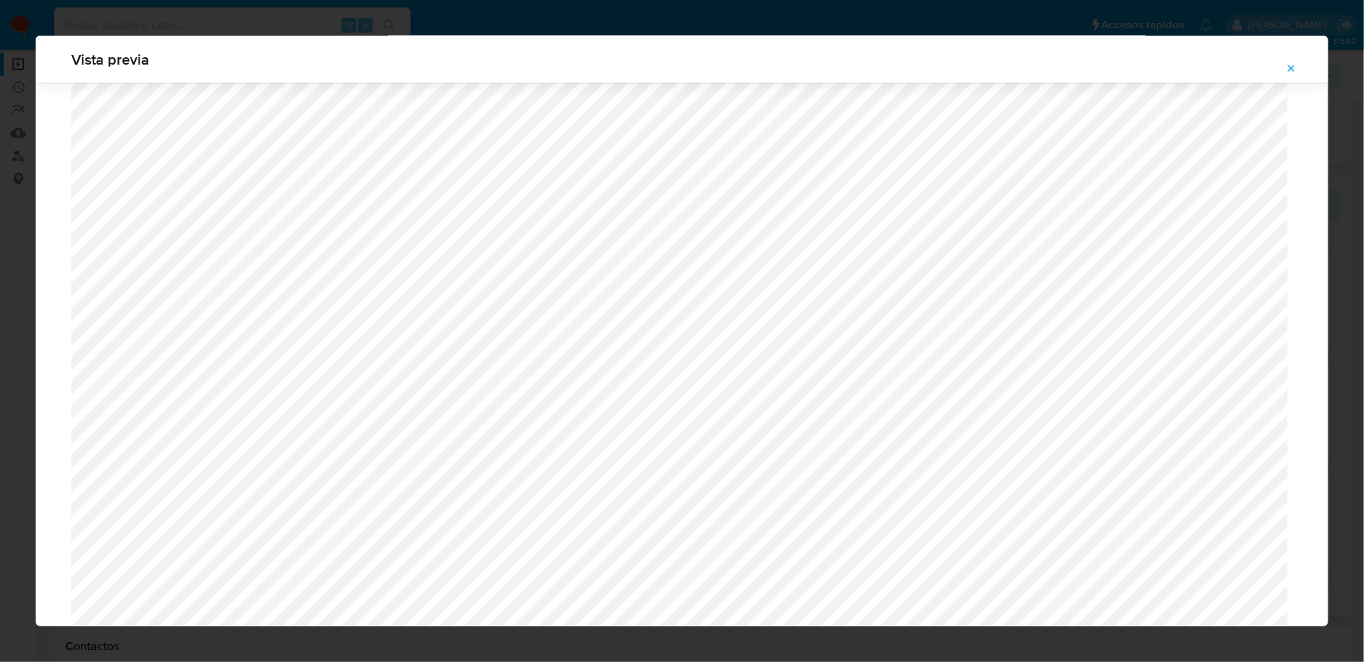
scroll to position [1146, 0]
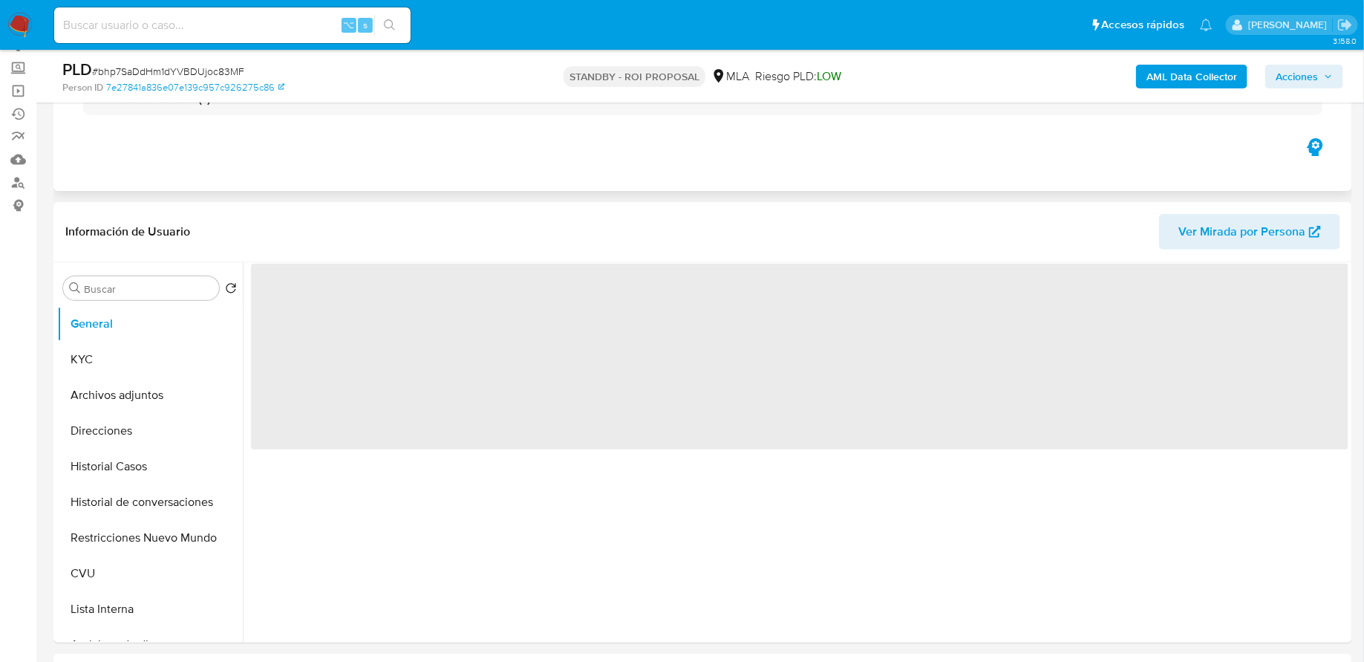
scroll to position [143, 0]
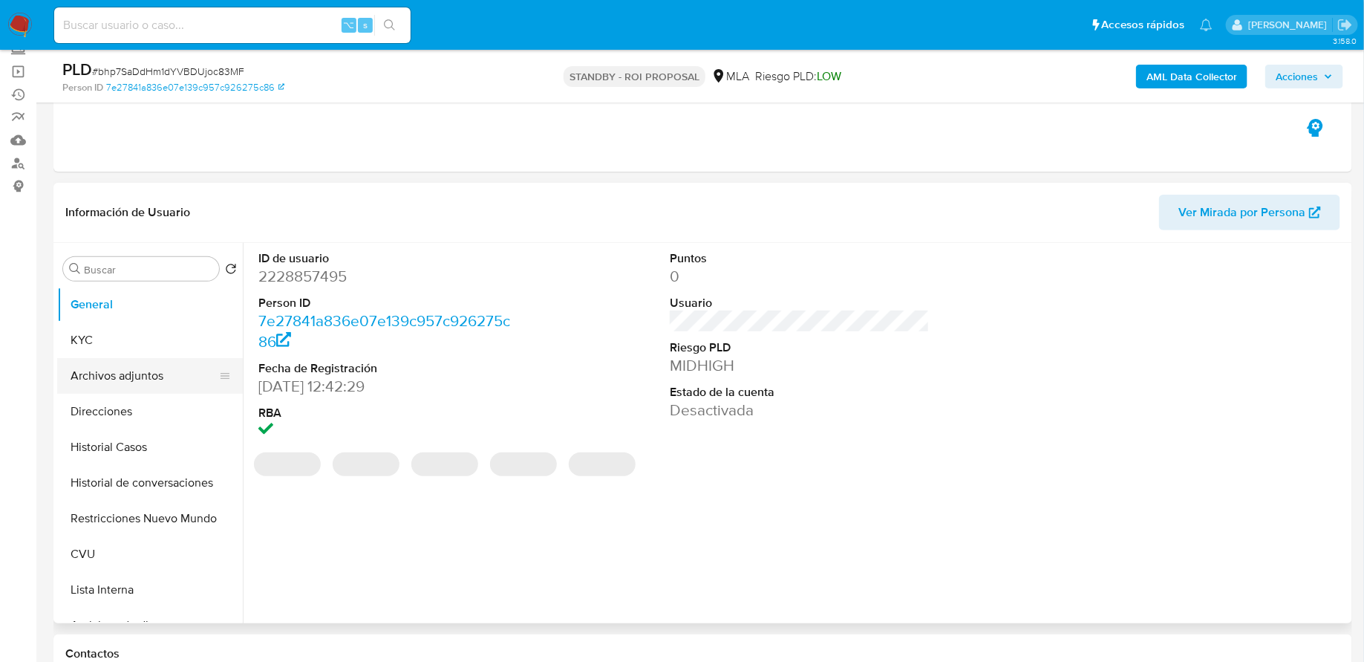
select select "10"
click at [123, 378] on button "Archivos adjuntos" at bounding box center [144, 376] width 174 height 36
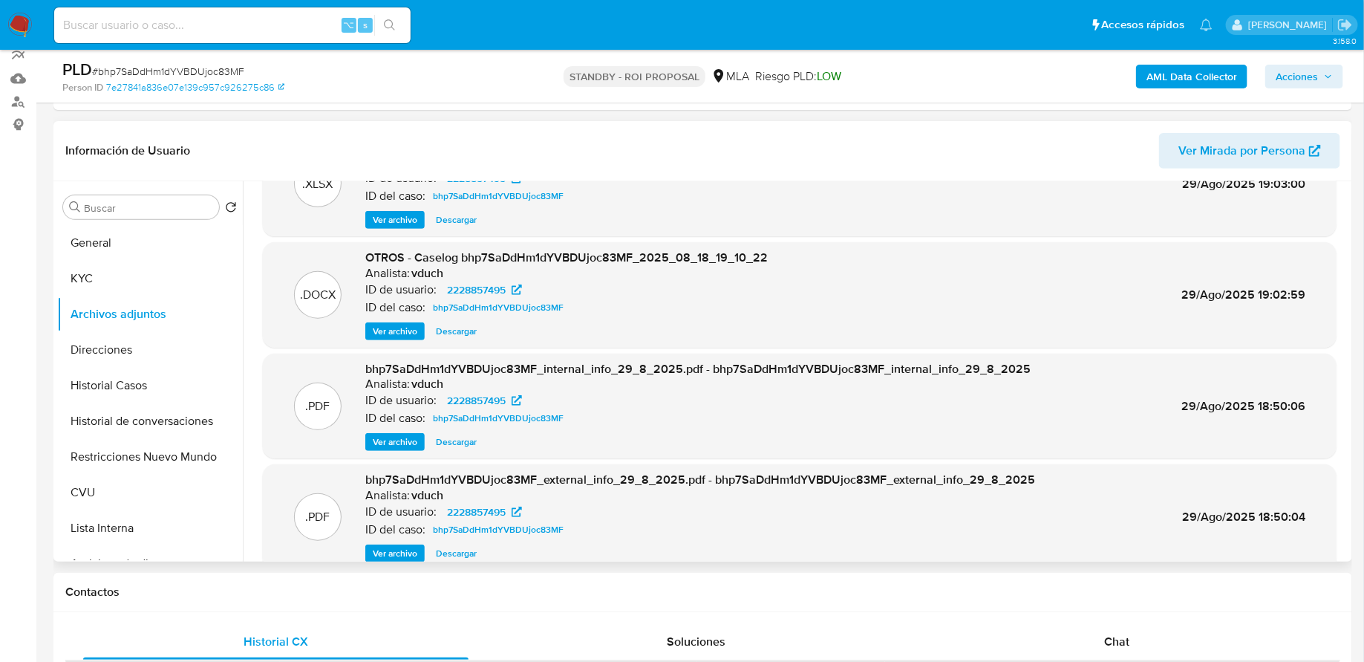
scroll to position [0, 0]
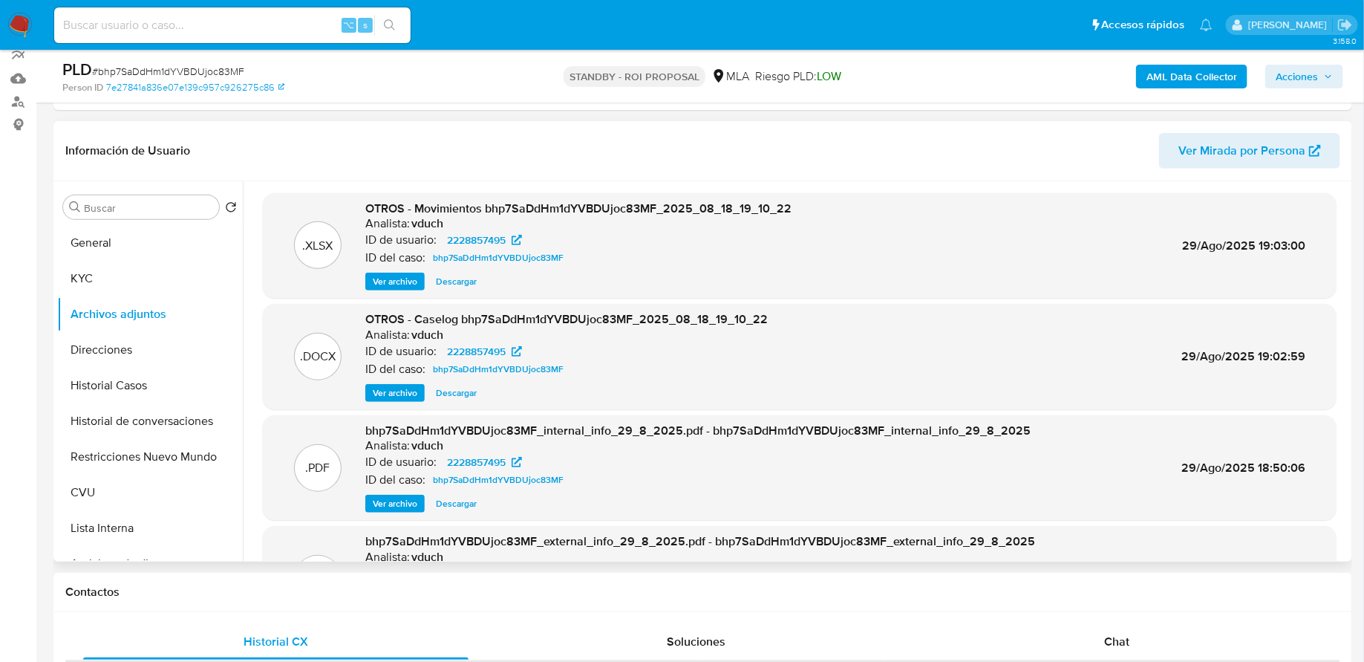
click at [397, 392] on span "Ver archivo" at bounding box center [395, 392] width 45 height 15
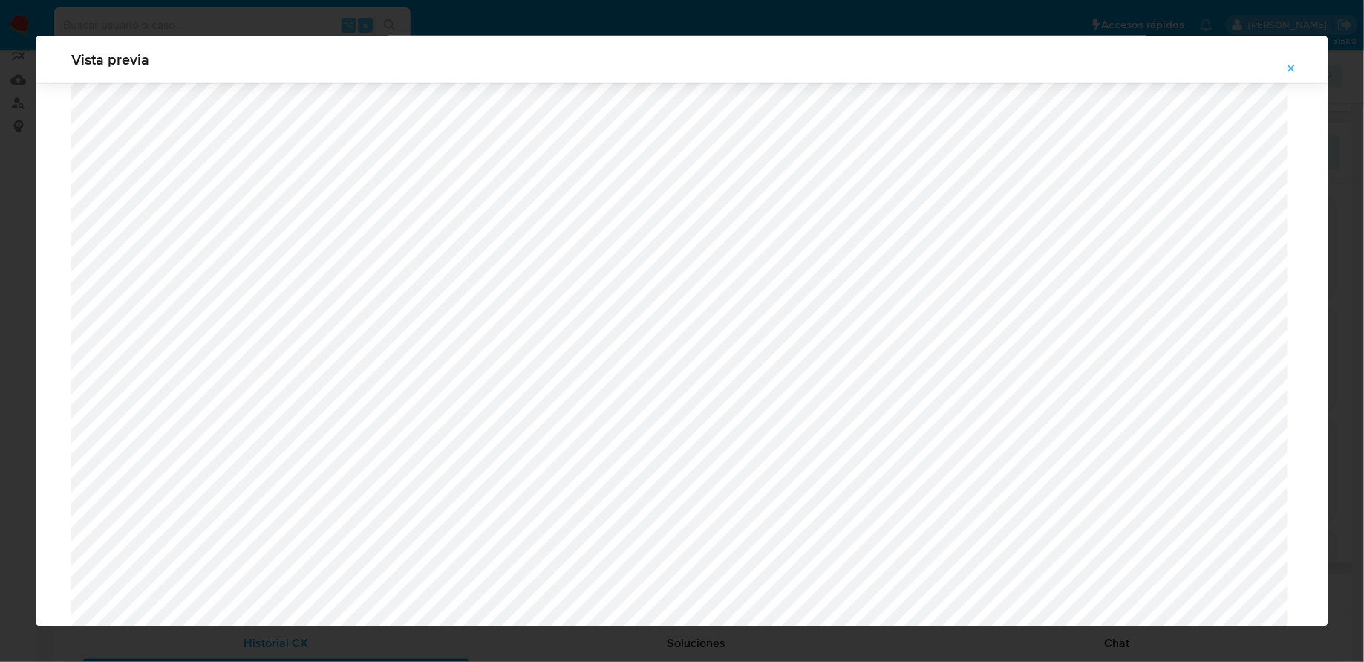
scroll to position [1082, 0]
click at [1285, 71] on icon "Attachment preview" at bounding box center [1291, 68] width 12 height 12
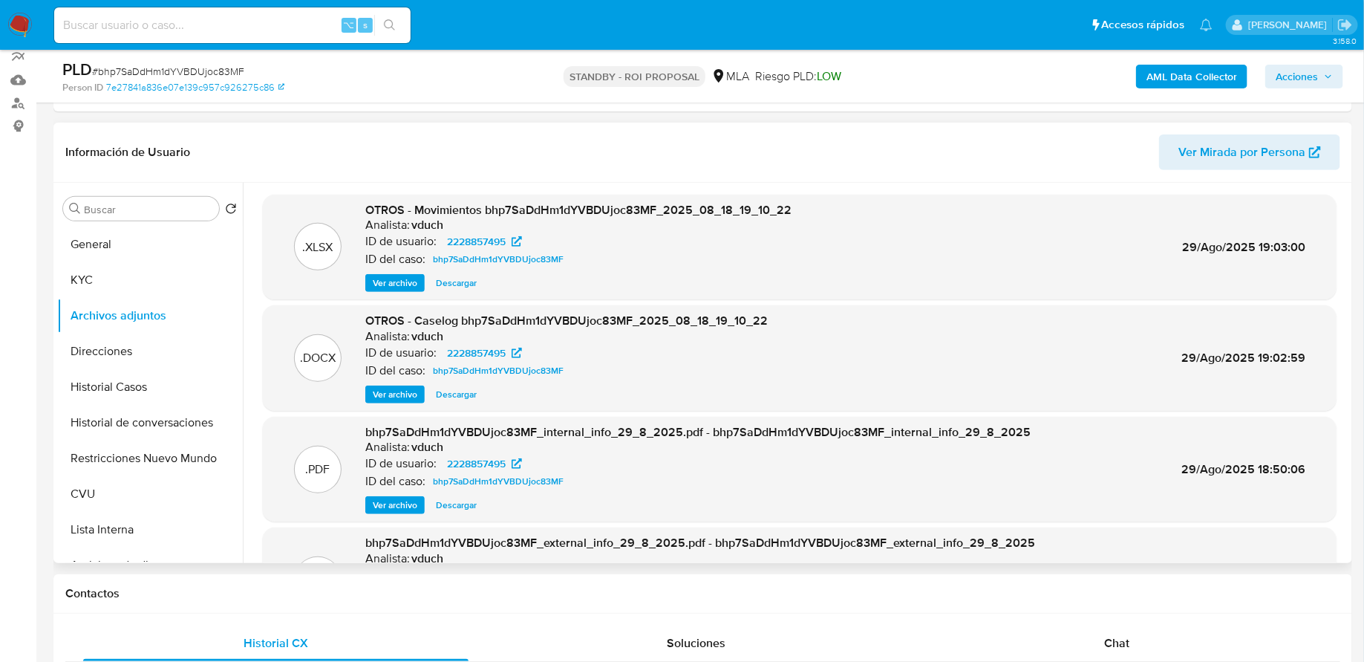
click at [450, 392] on span "Descargar" at bounding box center [456, 394] width 41 height 15
click at [247, 25] on input at bounding box center [232, 25] width 356 height 19
paste input "p1qZovVEPl2JYYHJdtxvAqL7"
type input "p1qZovVEPl2JYYHJdtxvAqL7"
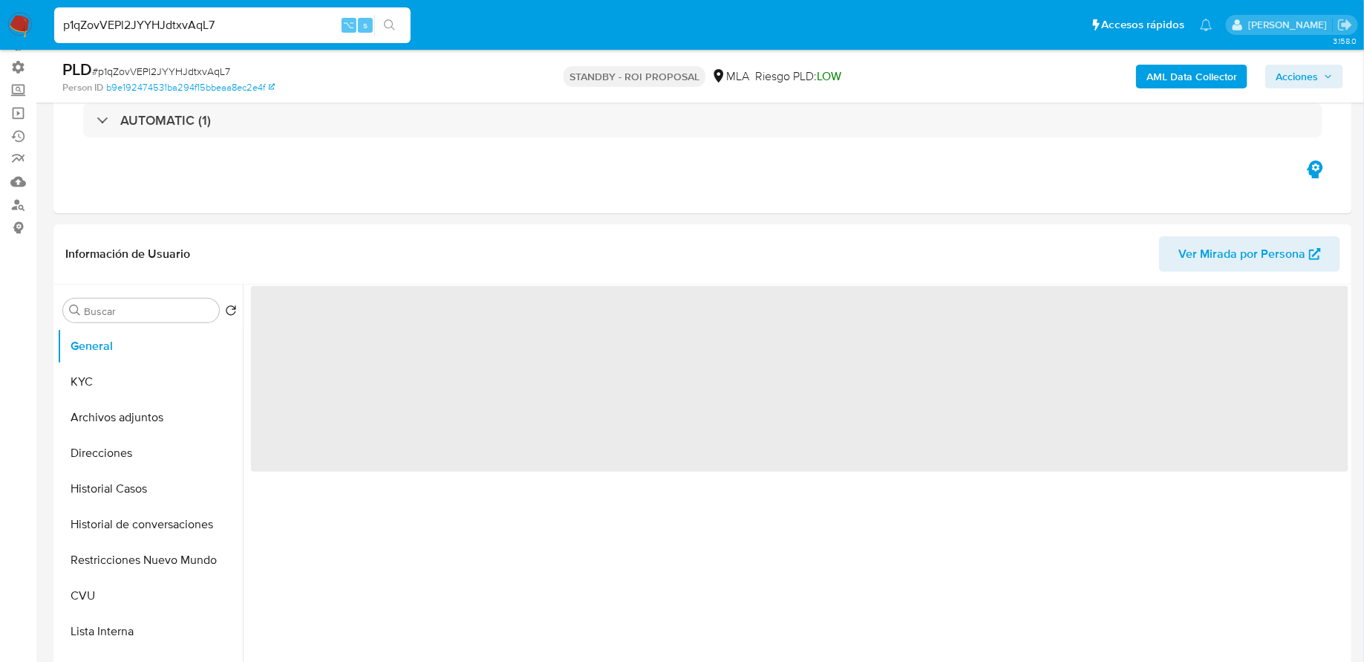
scroll to position [261, 0]
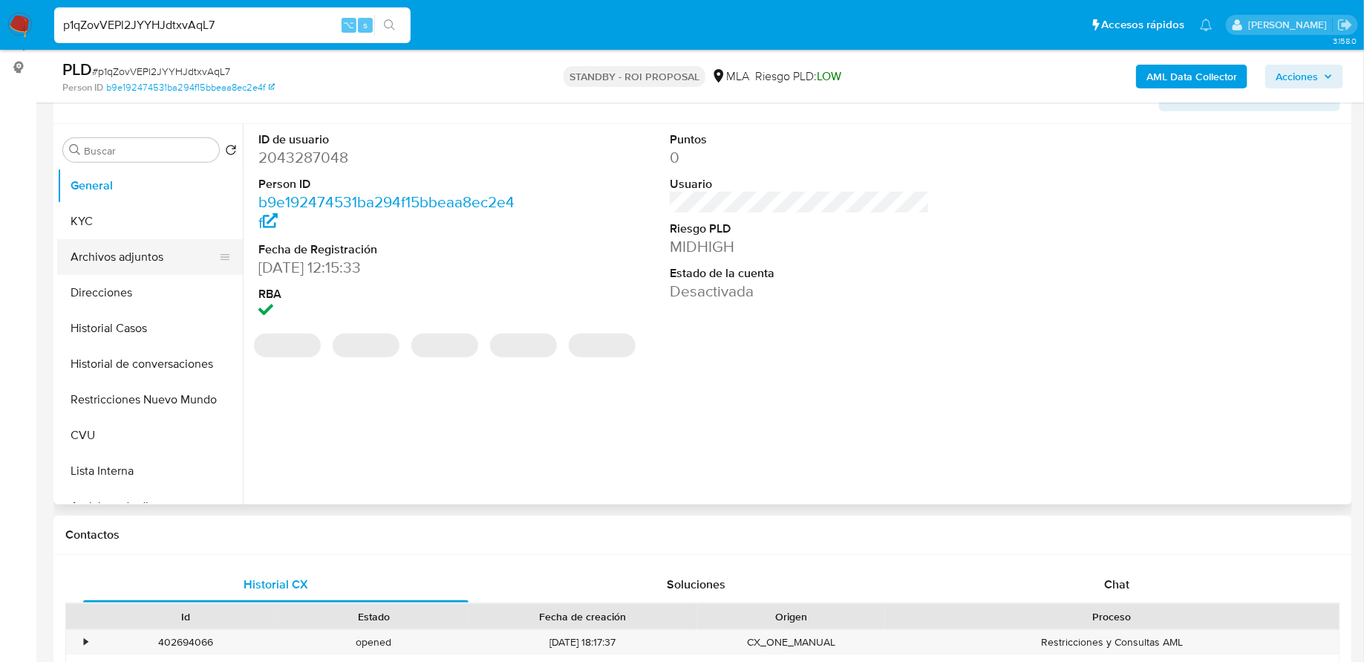
select select "10"
click at [143, 257] on button "Archivos adjuntos" at bounding box center [144, 257] width 174 height 36
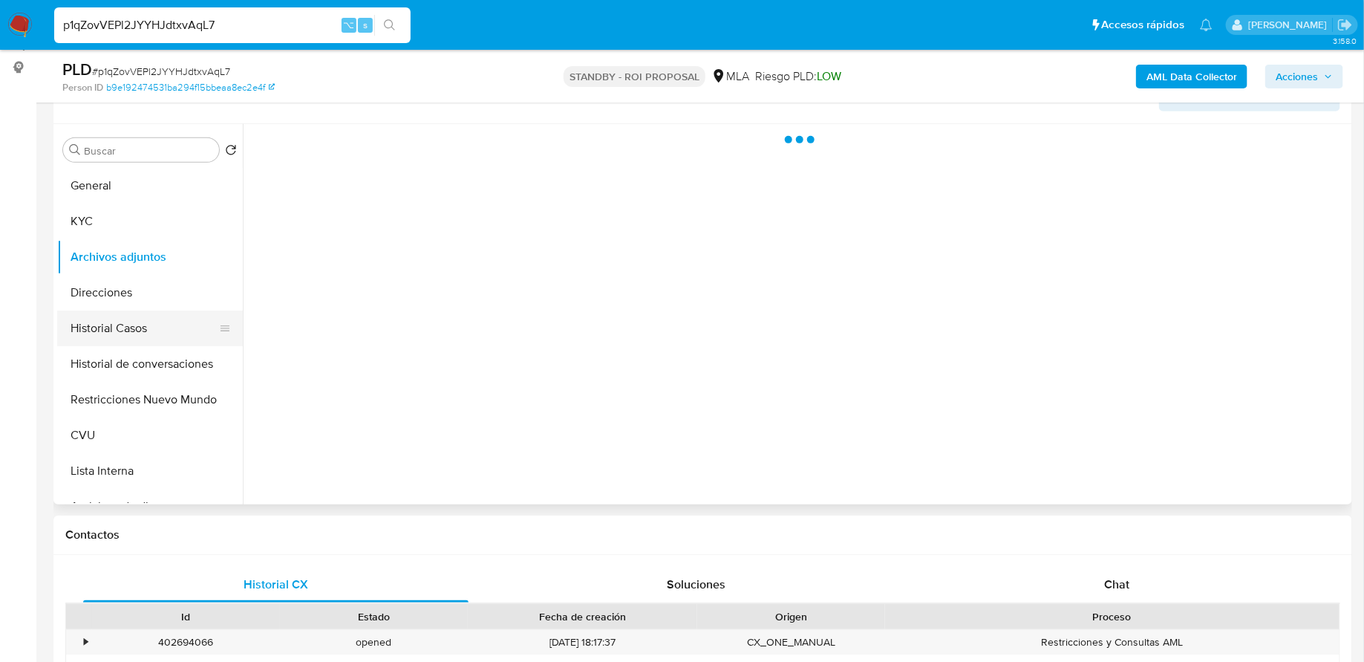
click at [138, 323] on button "Historial Casos" at bounding box center [144, 328] width 174 height 36
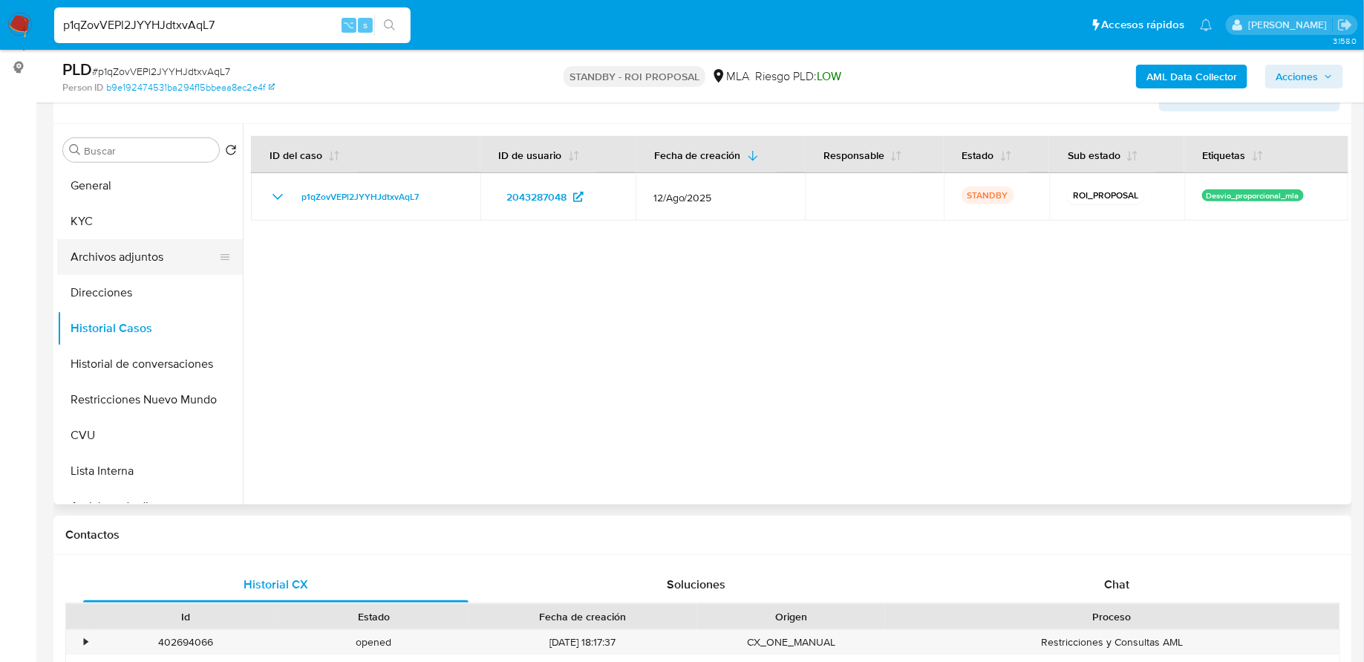
click at [146, 264] on button "Archivos adjuntos" at bounding box center [144, 257] width 174 height 36
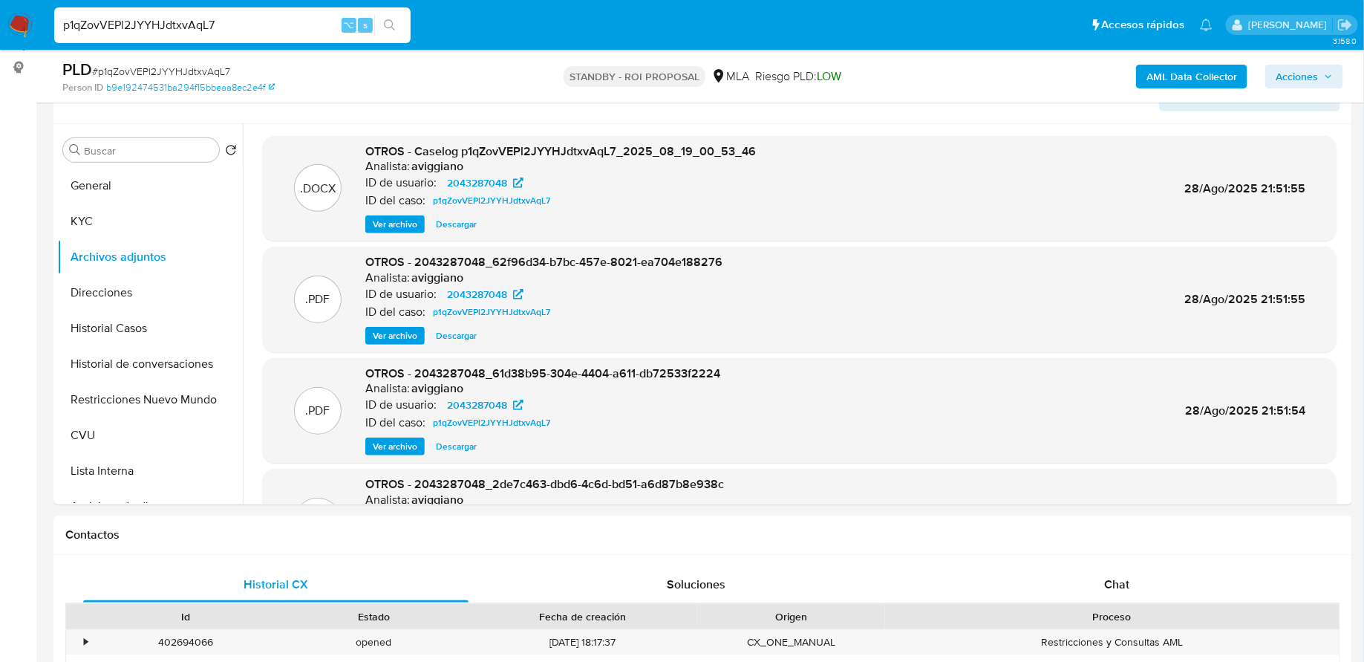
click at [244, 34] on input "p1qZovVEPl2JYYHJdtxvAqL7" at bounding box center [232, 25] width 356 height 19
paste input "MKoQDfJzlHckAQUywPIHUi04"
type input "MKoQDfJzlHckAQUywPIHUi04"
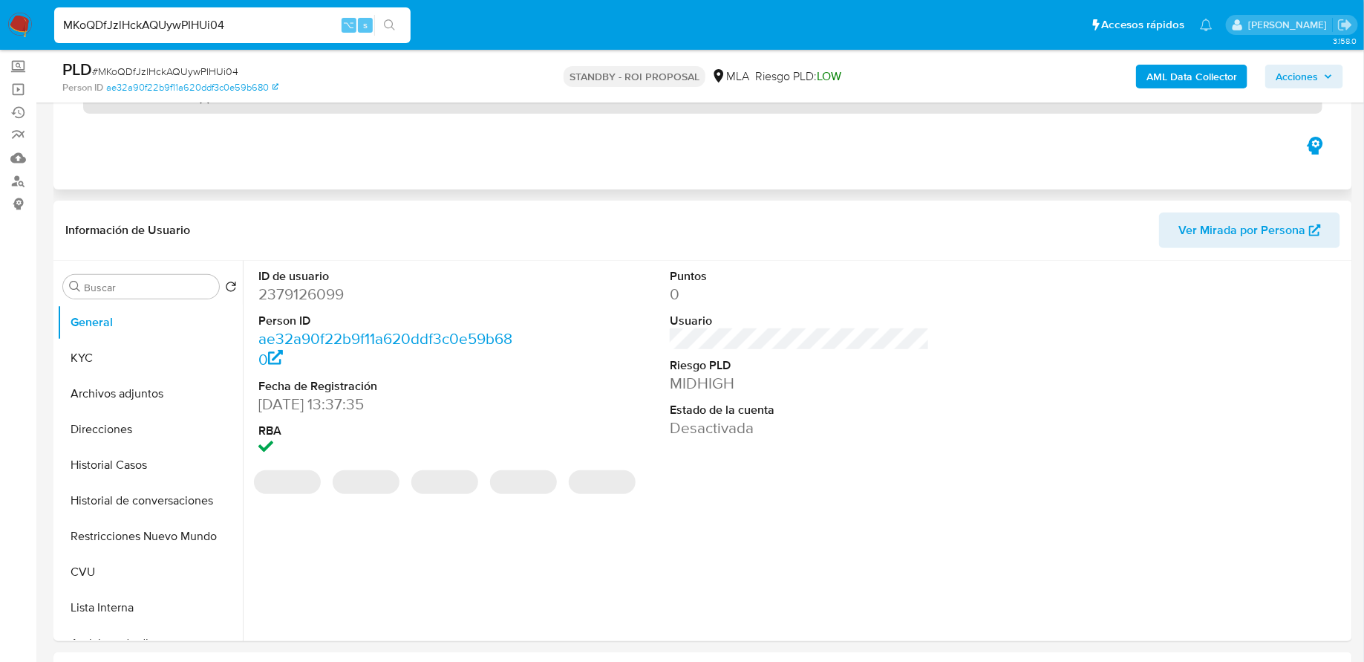
scroll to position [135, 0]
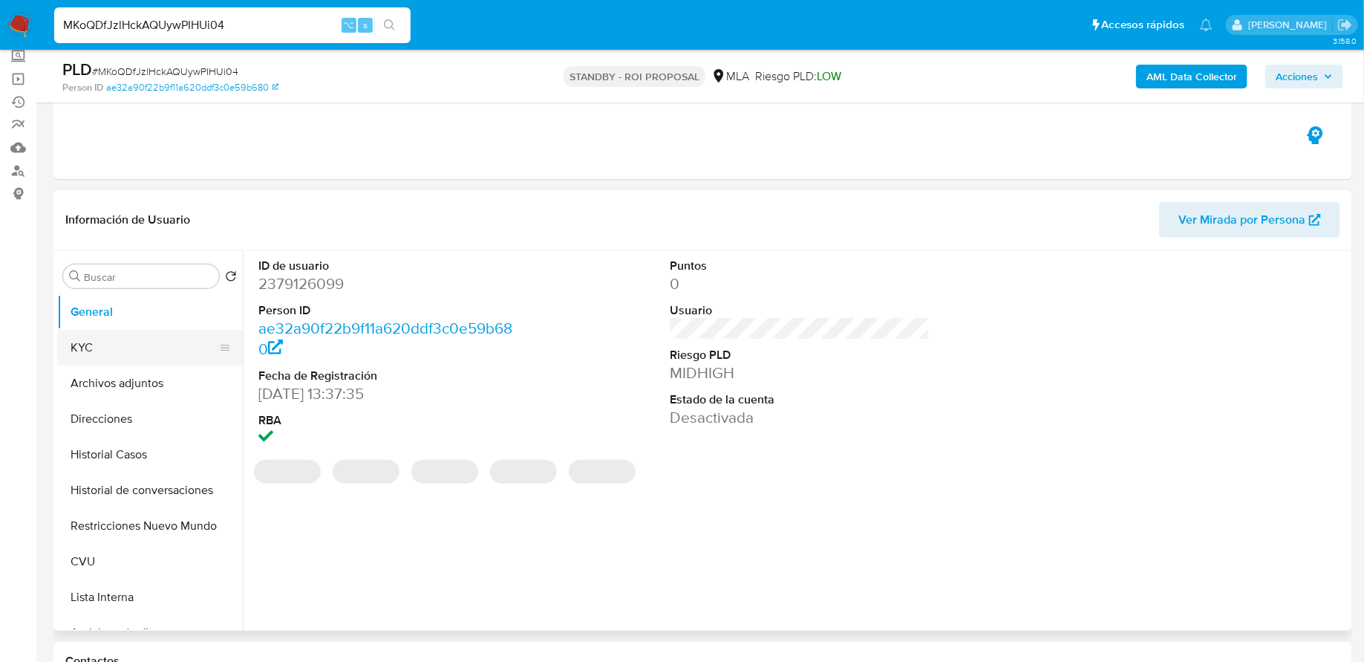
select select "10"
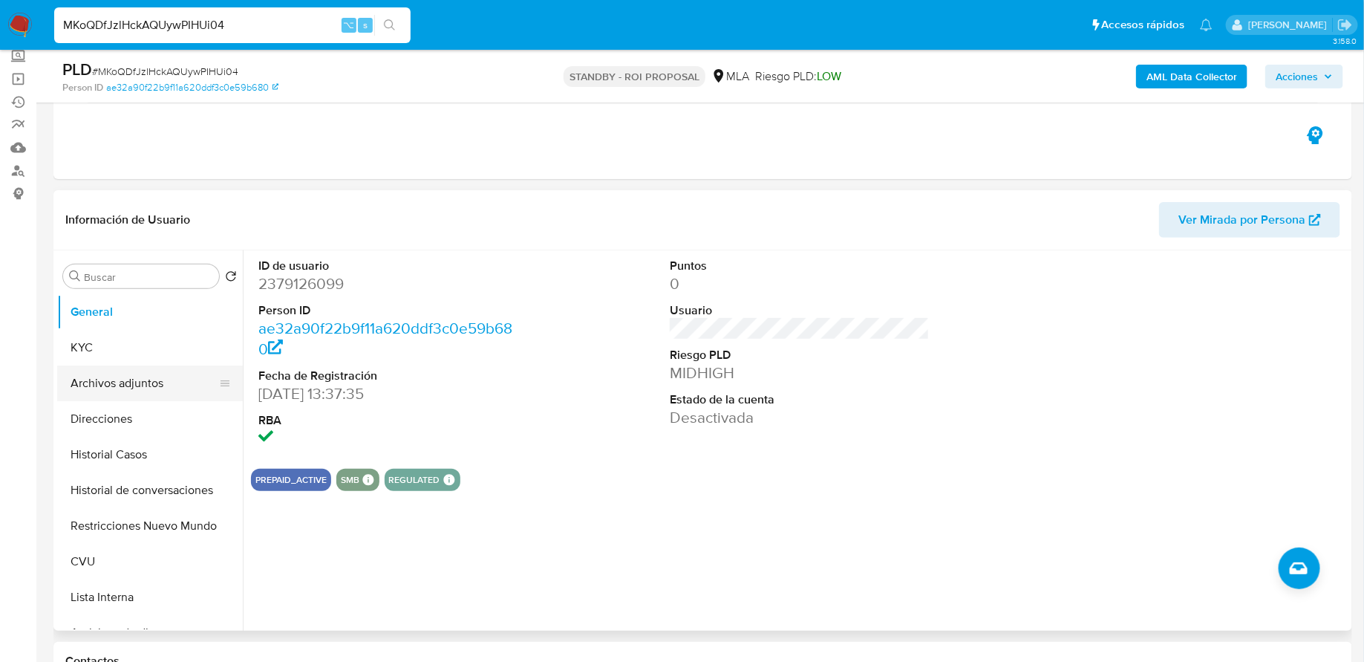
click at [155, 379] on button "Archivos adjuntos" at bounding box center [144, 383] width 174 height 36
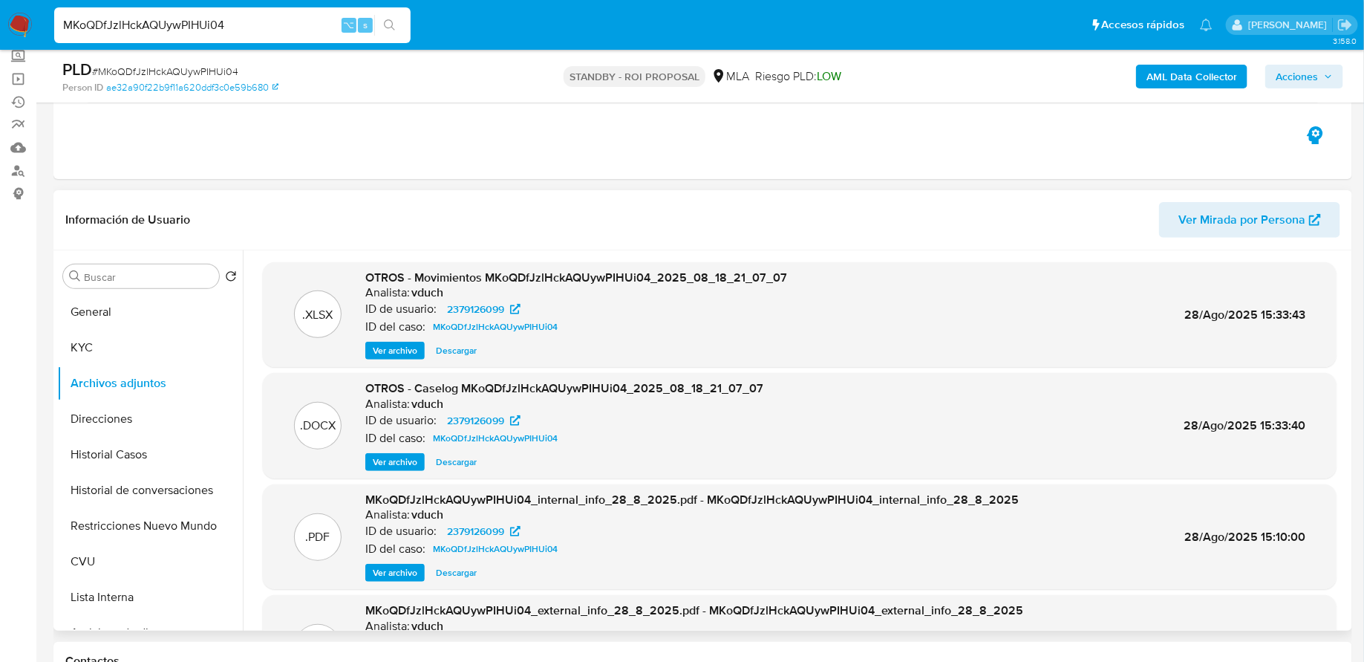
scroll to position [225, 0]
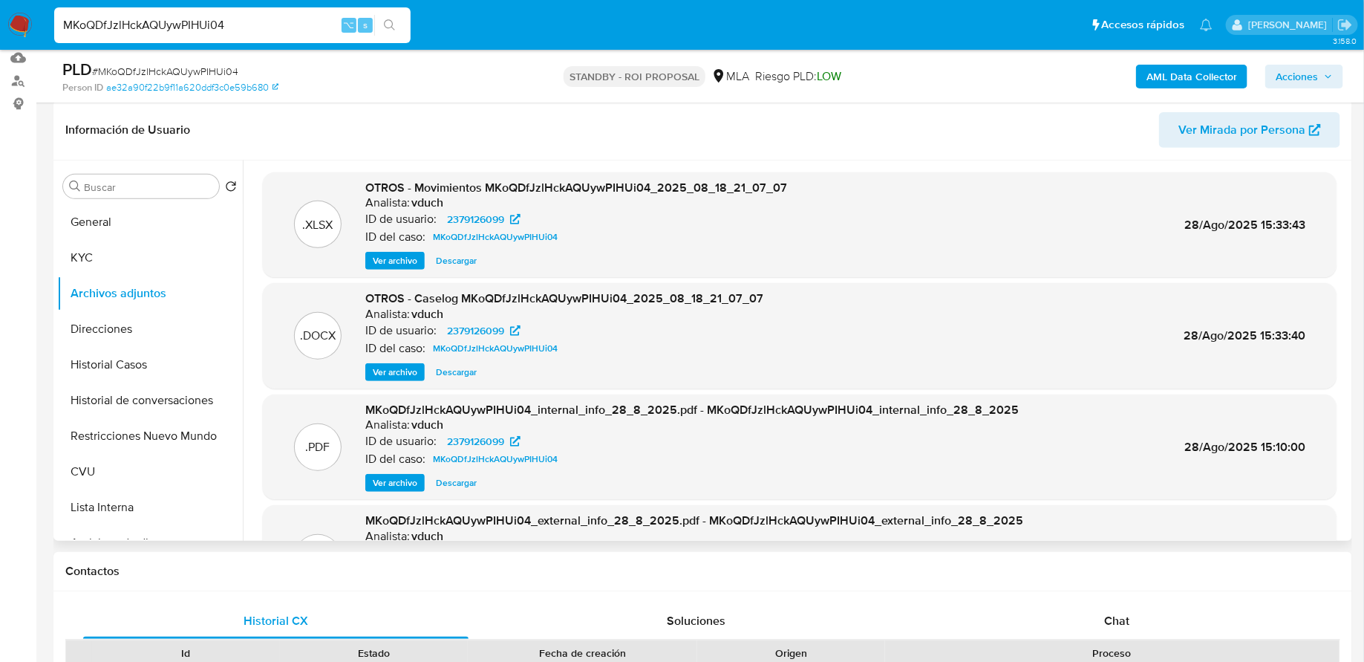
click at [400, 374] on span "Ver archivo" at bounding box center [395, 372] width 45 height 15
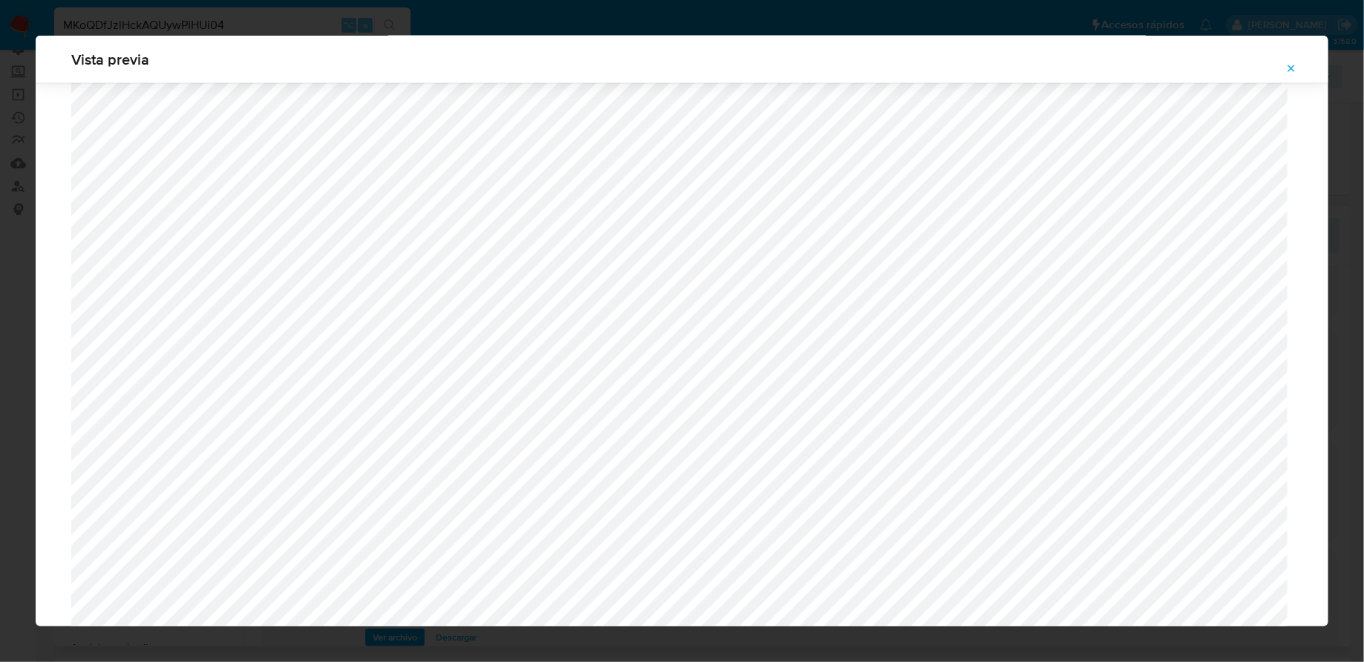
scroll to position [1337, 0]
click at [1264, 68] on div "Vista previa" at bounding box center [682, 60] width 1293 height 48
click at [1291, 65] on icon "Attachment preview" at bounding box center [1291, 68] width 12 height 12
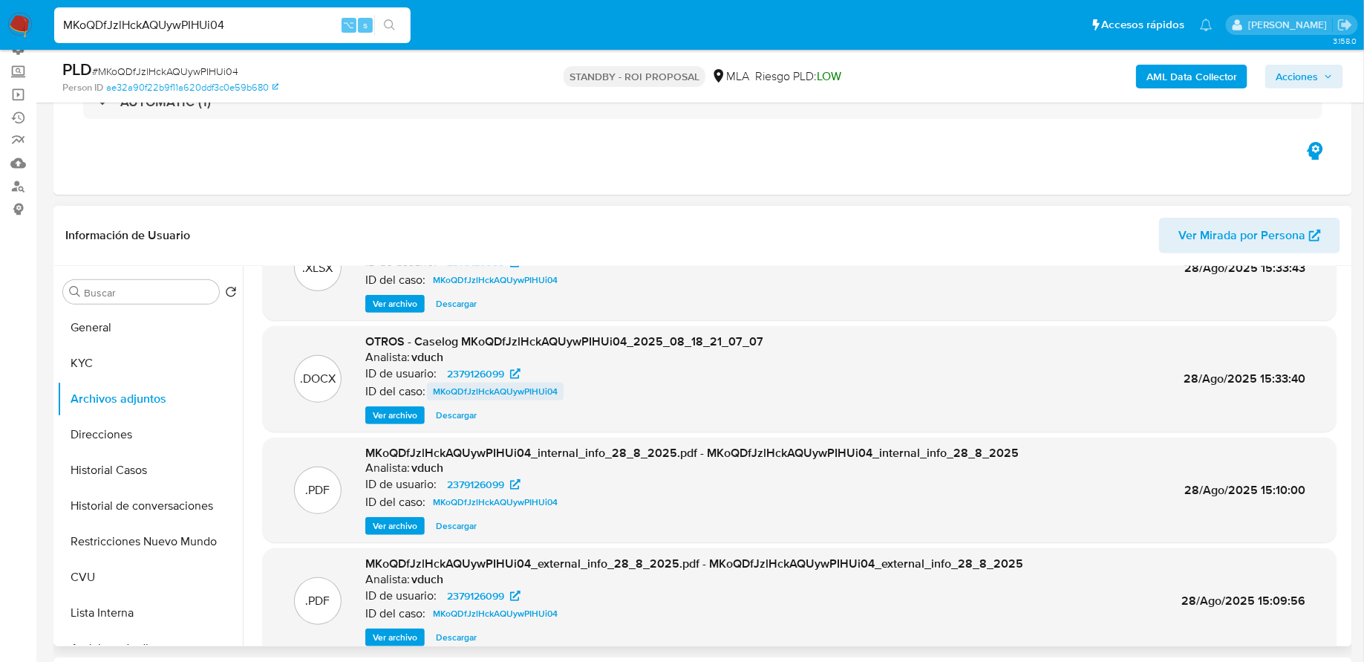
scroll to position [0, 0]
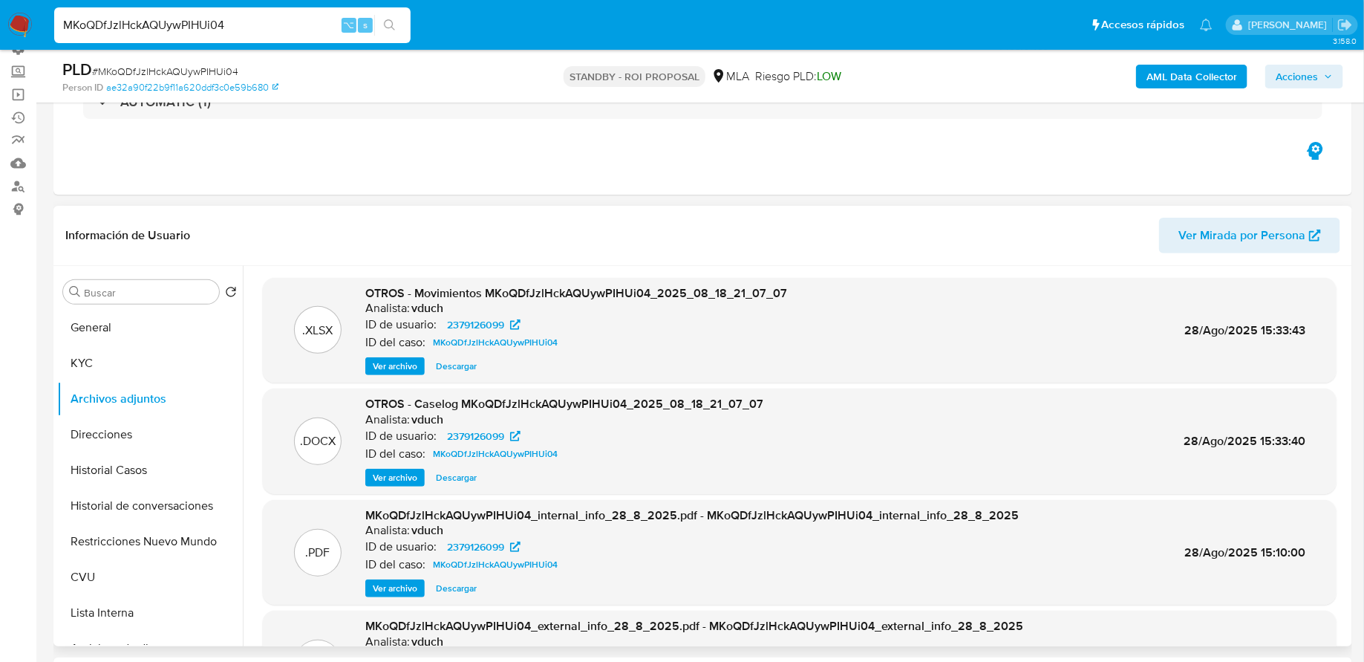
click at [460, 478] on span "Descargar" at bounding box center [456, 477] width 41 height 15
click at [319, 17] on input "MKoQDfJzlHckAQUywPIHUi04" at bounding box center [232, 25] width 356 height 19
paste input "xAP8FEIaVJJXbwdvZNoELVqq"
type input "xAP8FEIaVJJXbwdvZNoELVqq"
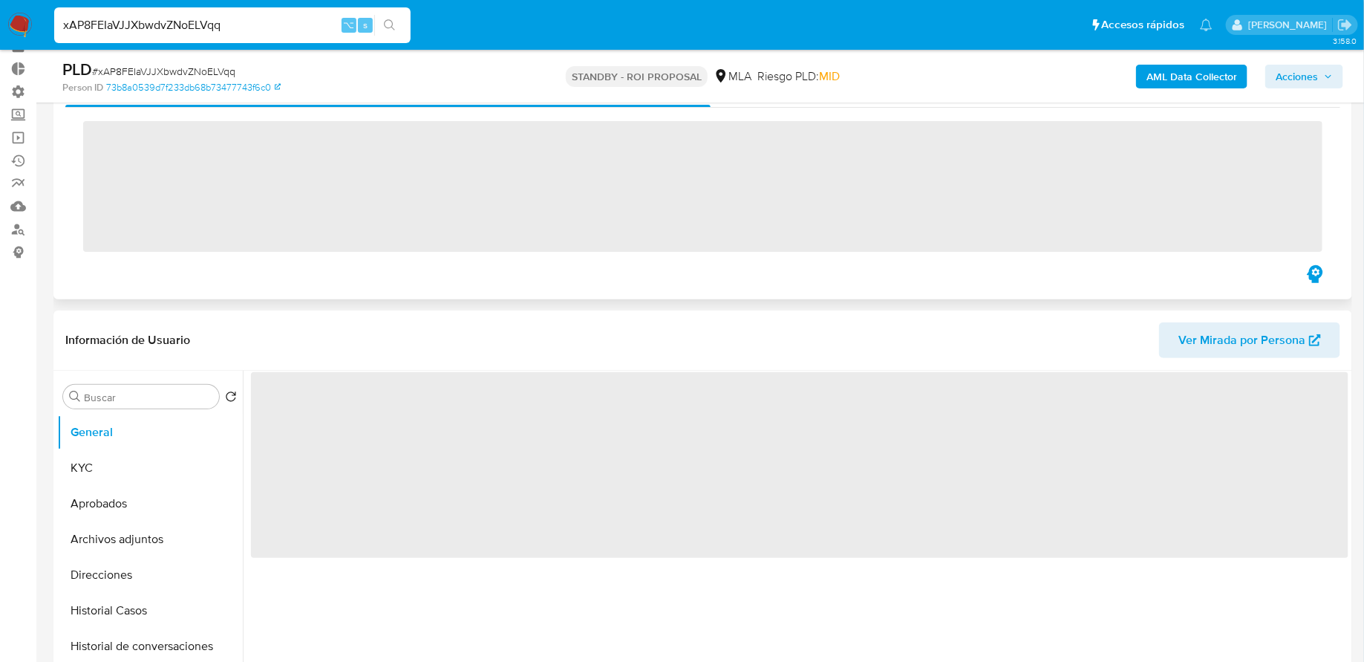
scroll to position [169, 0]
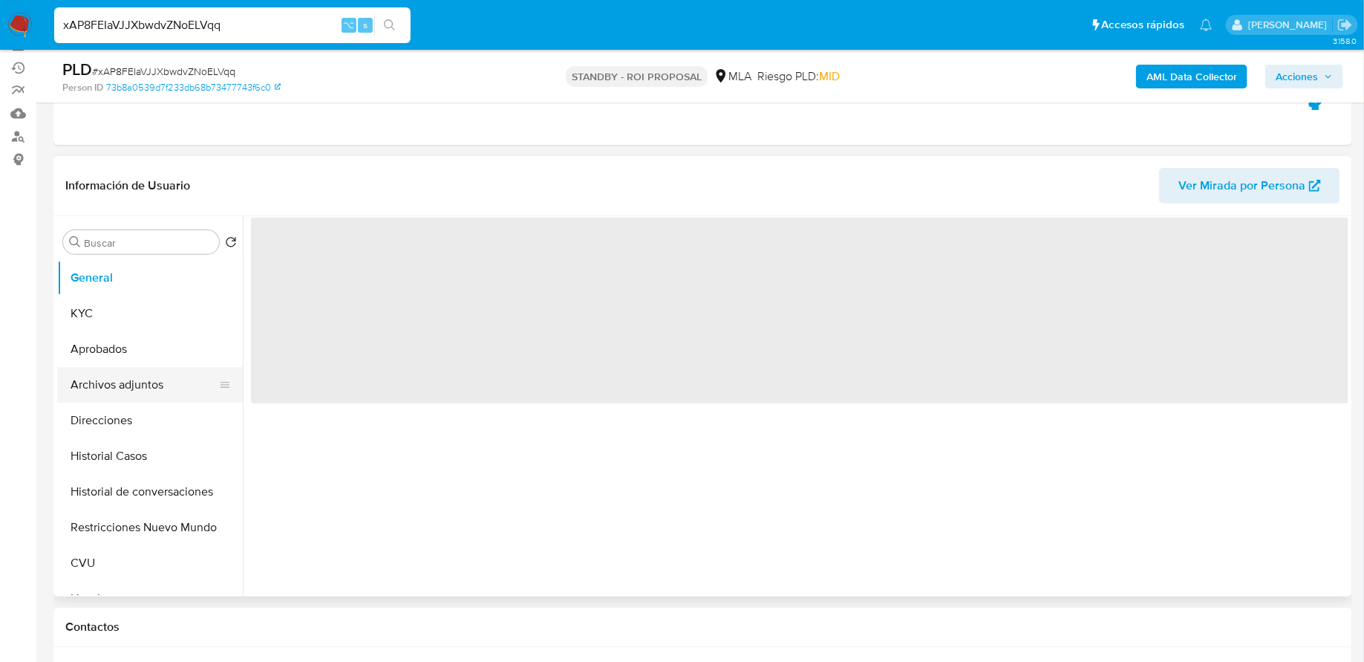
click at [147, 383] on button "Archivos adjuntos" at bounding box center [144, 385] width 174 height 36
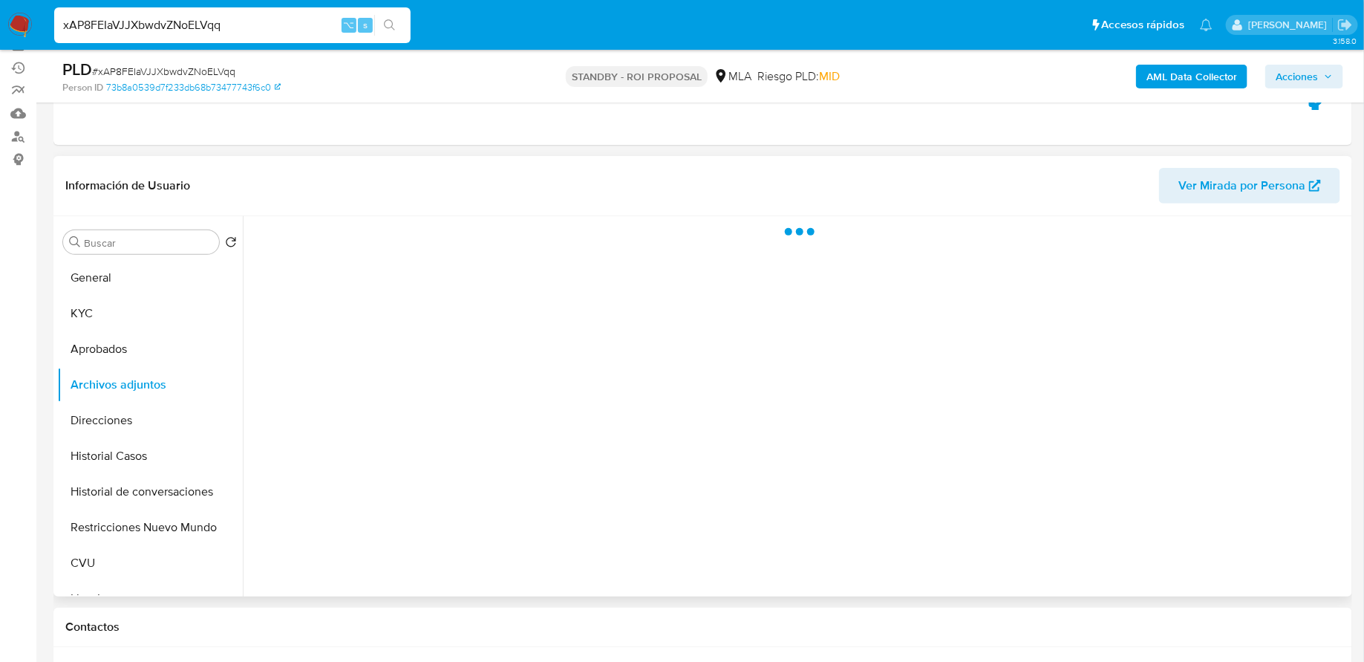
select select "10"
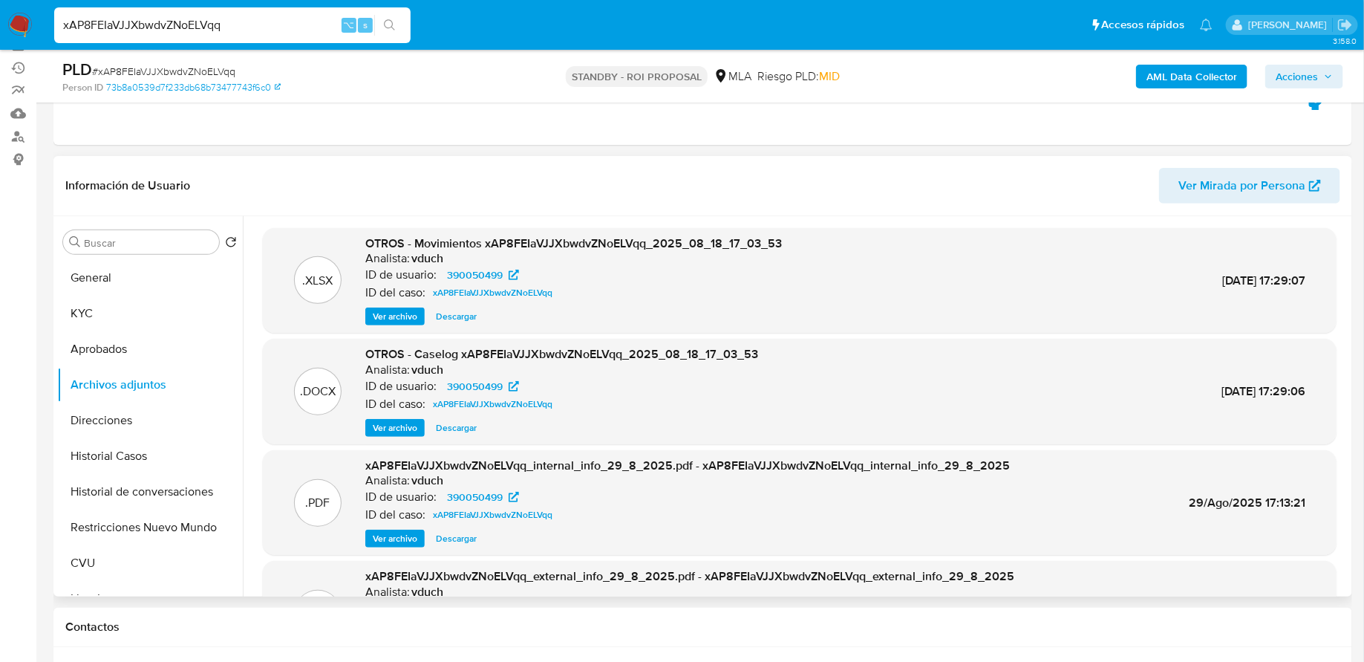
click at [379, 431] on span "Ver archivo" at bounding box center [395, 427] width 45 height 15
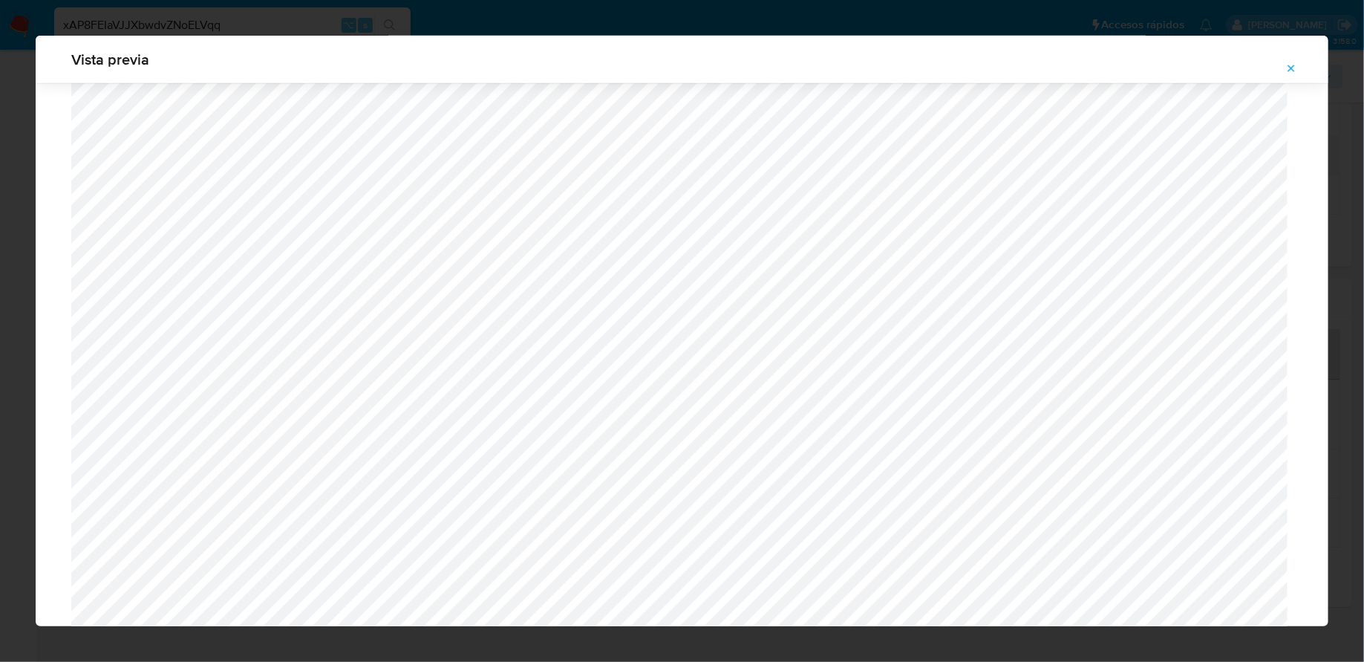
scroll to position [411, 0]
click at [1288, 66] on icon "Attachment preview" at bounding box center [1291, 68] width 12 height 12
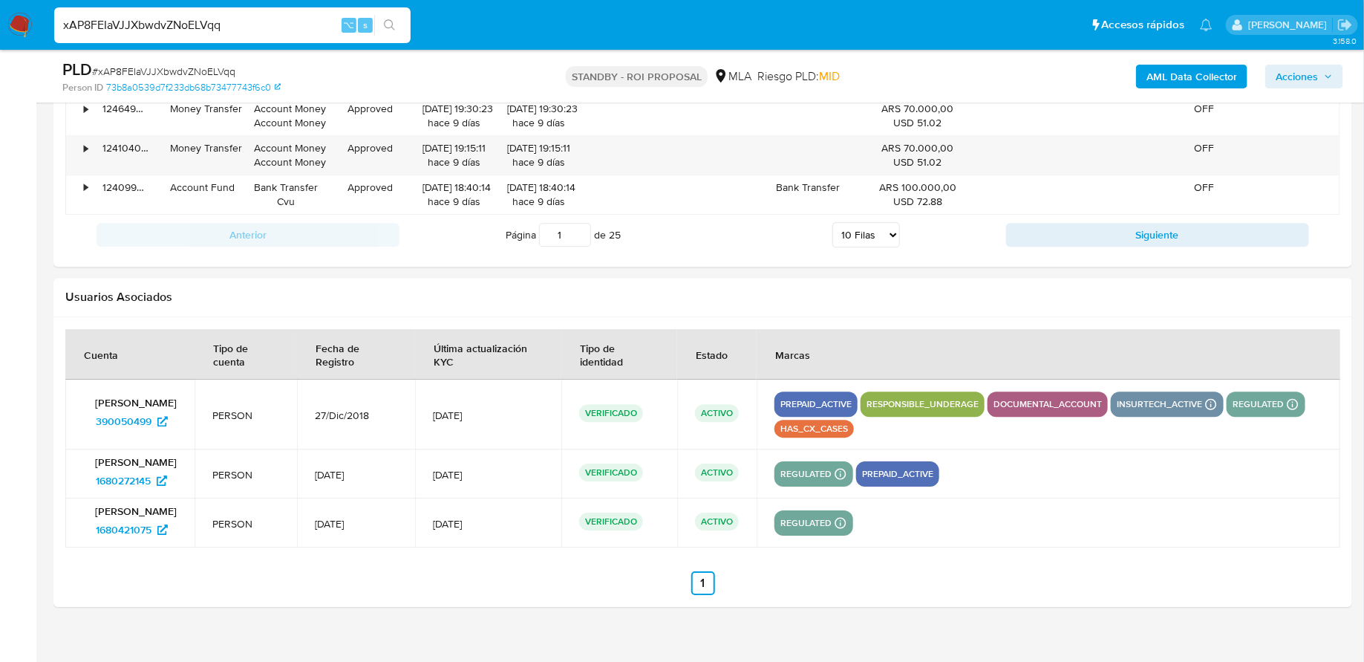
drag, startPoint x: 188, startPoint y: 419, endPoint x: 79, endPoint y: 419, distance: 108.4
click at [79, 419] on td "[PERSON_NAME] 390050499" at bounding box center [129, 414] width 129 height 70
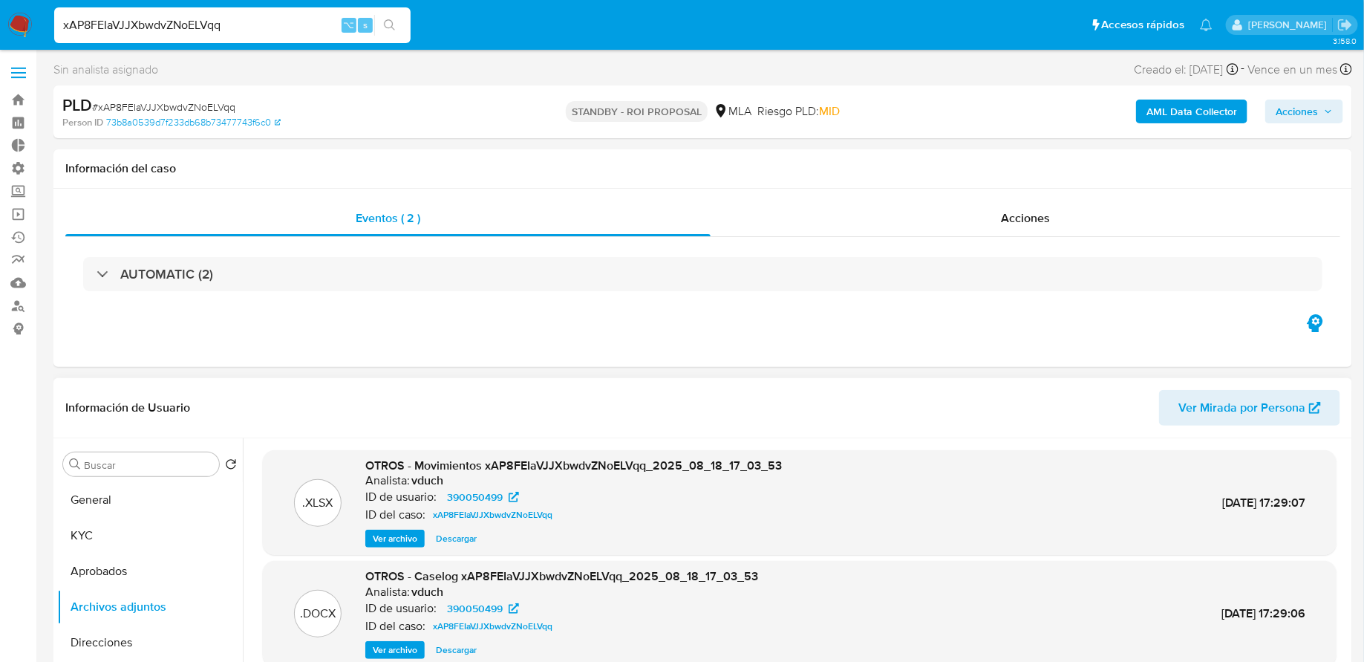
scroll to position [82, 0]
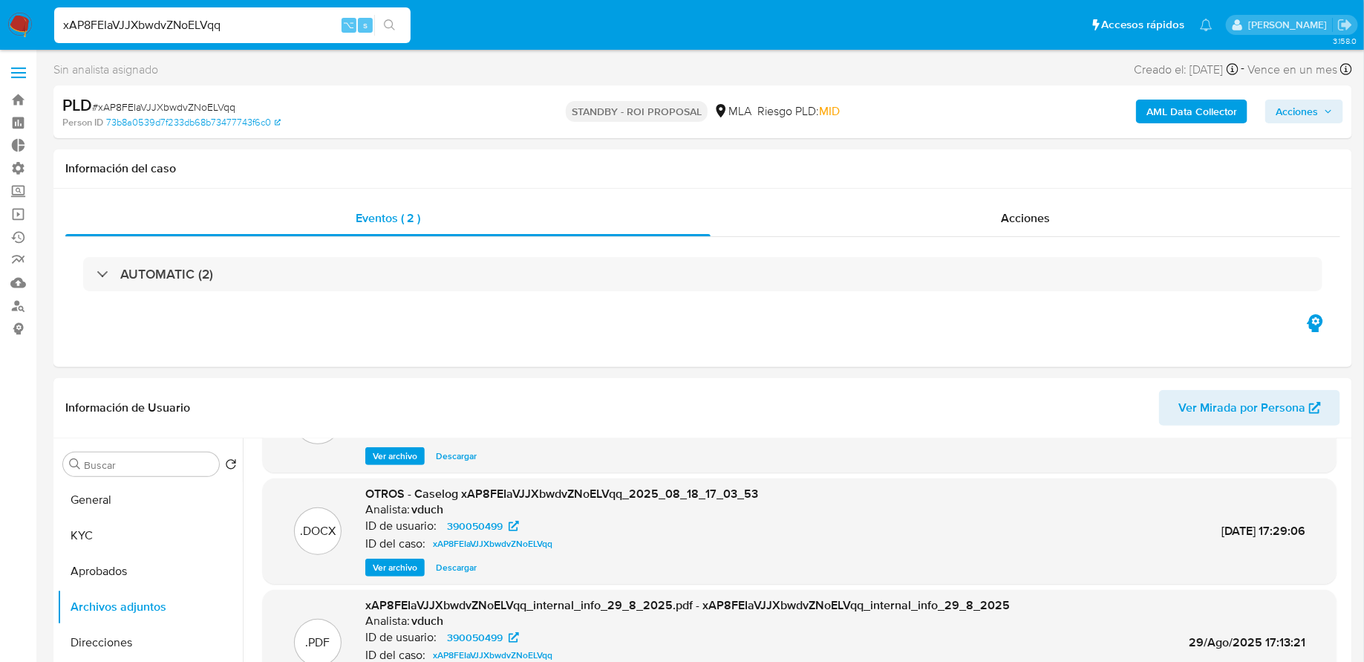
click at [386, 562] on span "Ver archivo" at bounding box center [395, 567] width 45 height 15
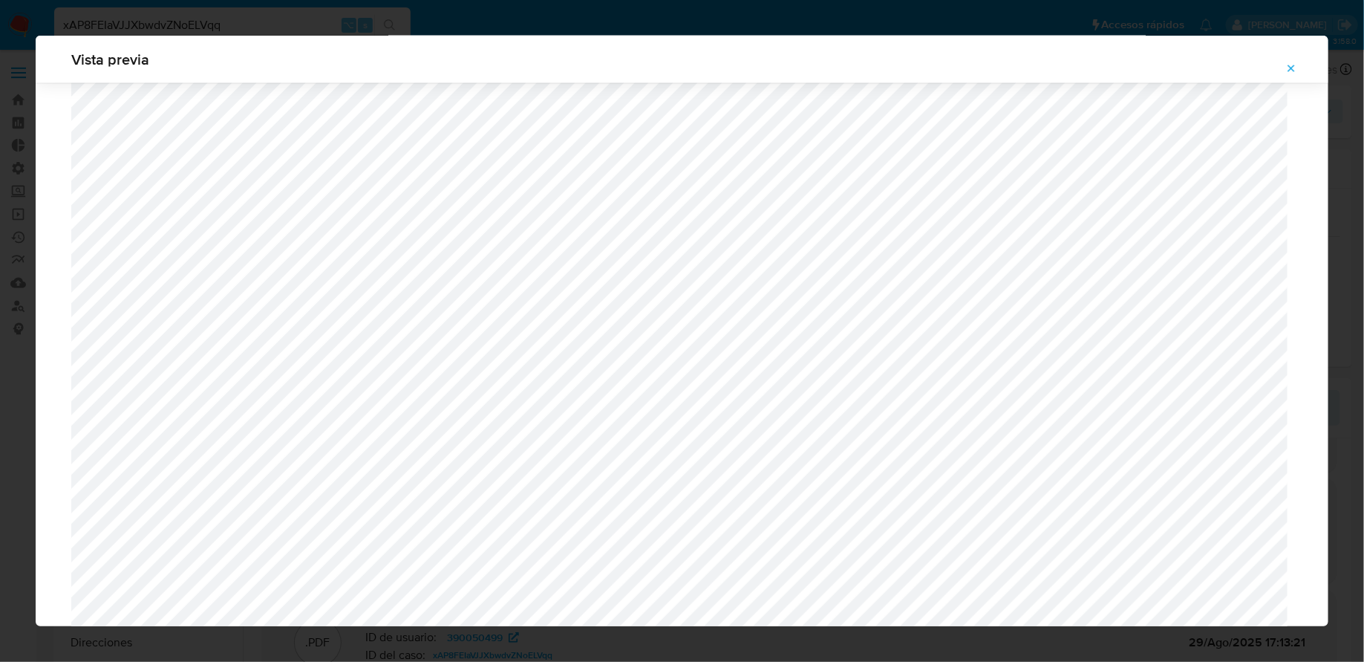
scroll to position [1025, 0]
click at [1285, 75] on span "Attachment preview" at bounding box center [1291, 68] width 12 height 21
